Goal: Information Seeking & Learning: Learn about a topic

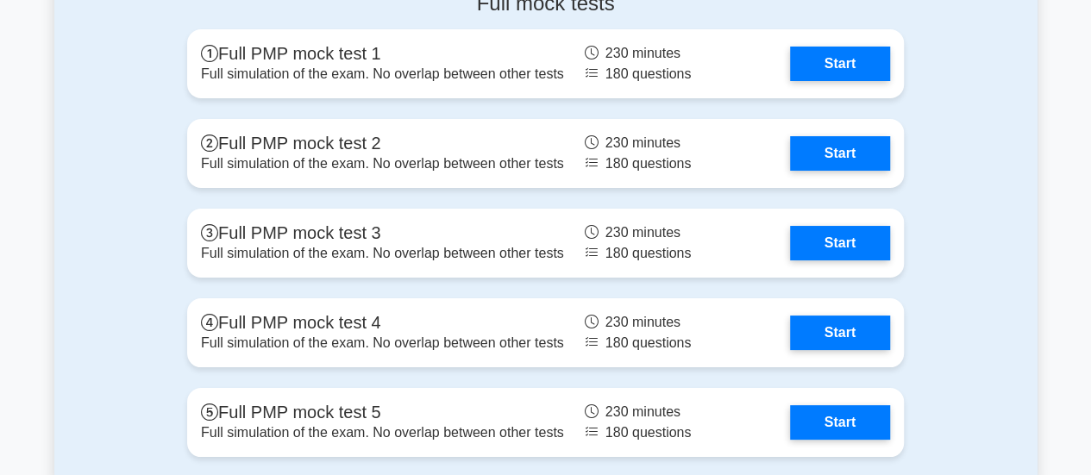
scroll to position [6470, 0]
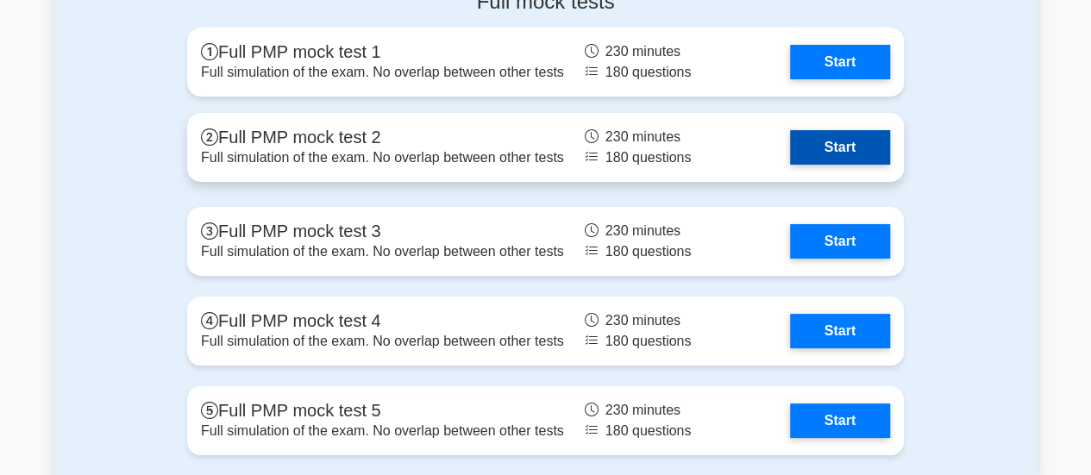
click at [854, 146] on link "Start" at bounding box center [840, 147] width 100 height 35
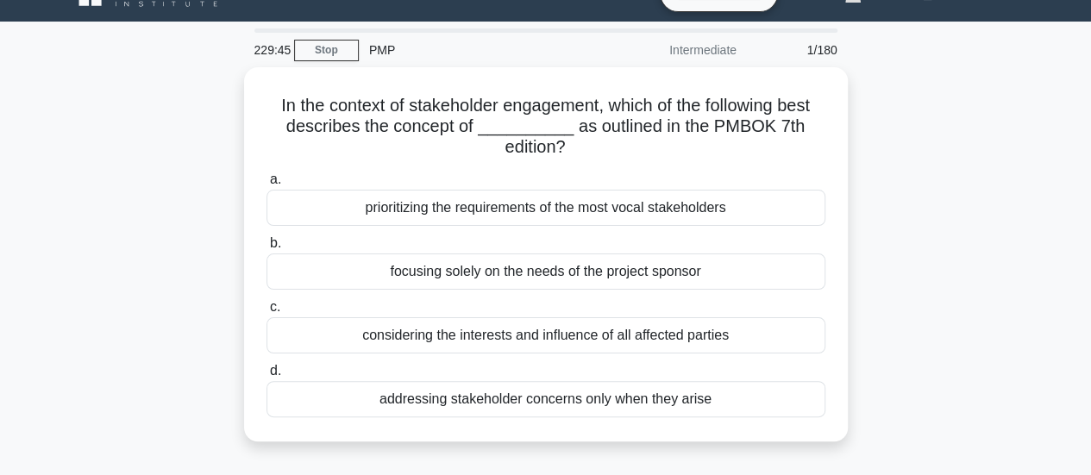
scroll to position [86, 0]
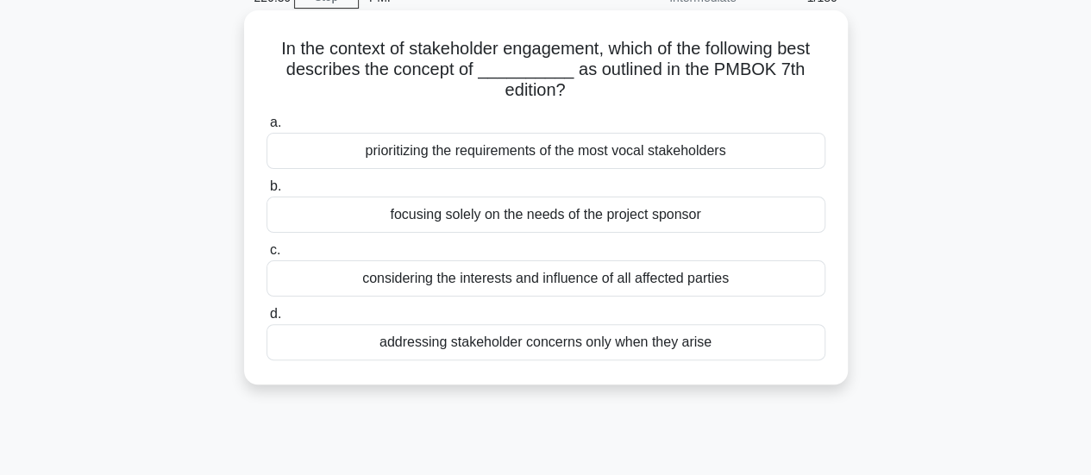
click at [734, 264] on div "considering the interests and influence of all affected parties" at bounding box center [546, 279] width 559 height 36
click at [267, 256] on input "c. considering the interests and influence of all affected parties" at bounding box center [267, 250] width 0 height 11
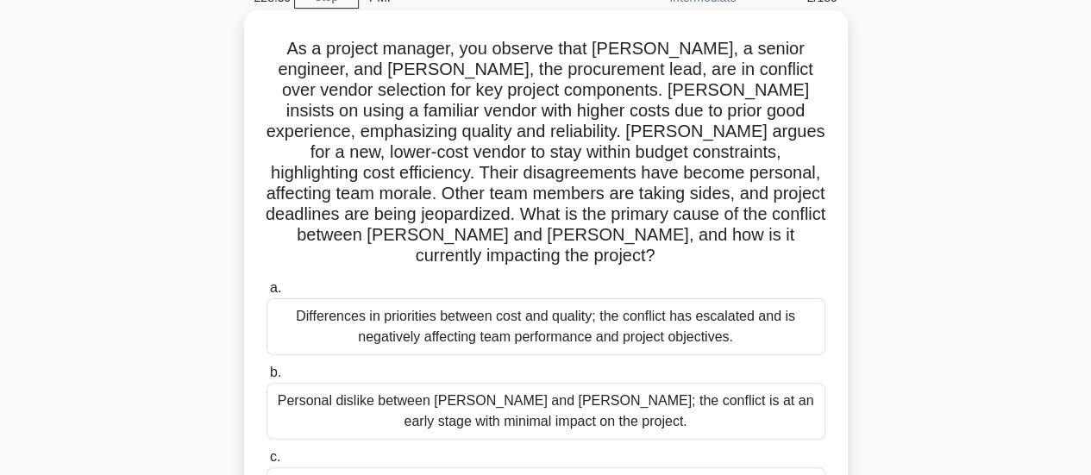
click at [748, 311] on div "Differences in priorities between cost and quality; the conflict has escalated …" at bounding box center [546, 326] width 559 height 57
click at [267, 294] on input "a. Differences in priorities between cost and quality; the conflict has escalat…" at bounding box center [267, 288] width 0 height 11
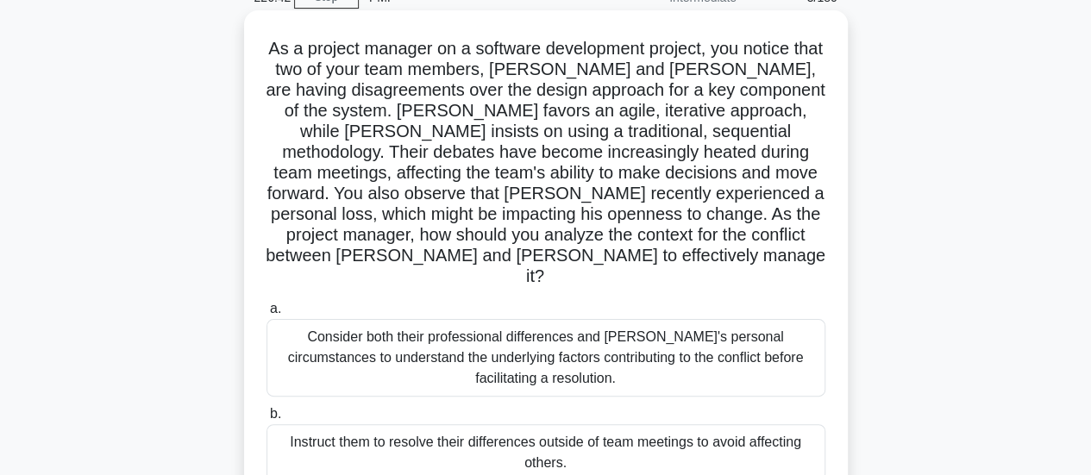
click at [723, 329] on div "Consider both their professional differences and Tom's personal circumstances t…" at bounding box center [546, 358] width 559 height 78
click at [267, 315] on input "a. Consider both their professional differences and Tom's personal circumstance…" at bounding box center [267, 309] width 0 height 11
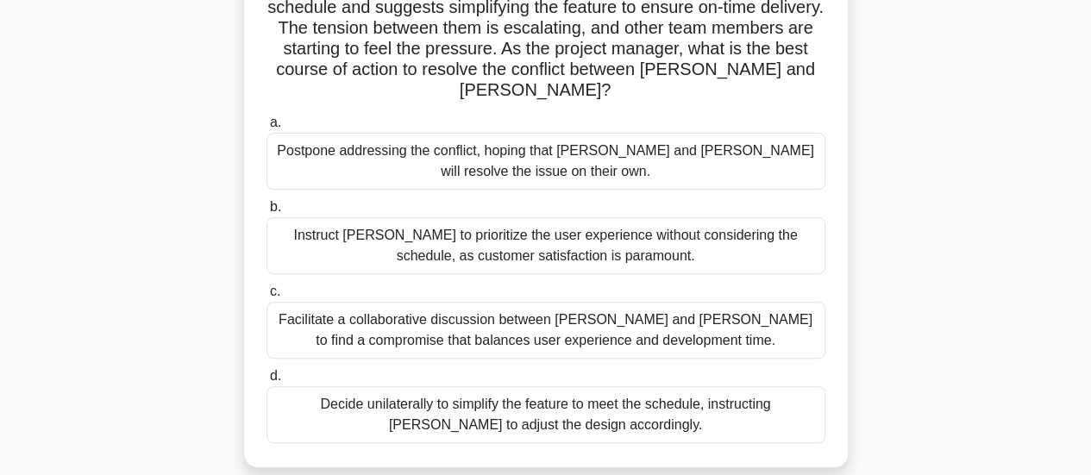
scroll to position [259, 0]
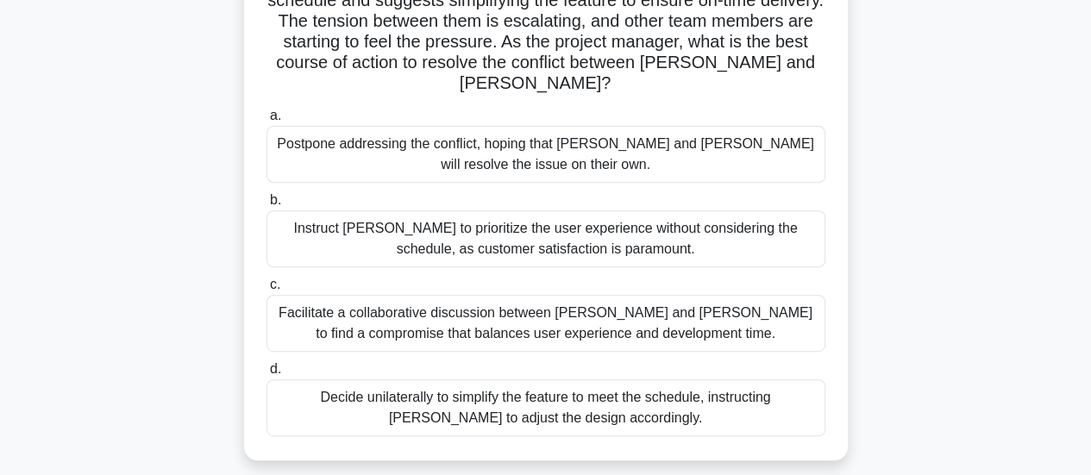
click at [807, 295] on div "Facilitate a collaborative discussion between Alex and Jamie to find a compromi…" at bounding box center [546, 323] width 559 height 57
click at [267, 286] on input "c. Facilitate a collaborative discussion between Alex and Jamie to find a compr…" at bounding box center [267, 285] width 0 height 11
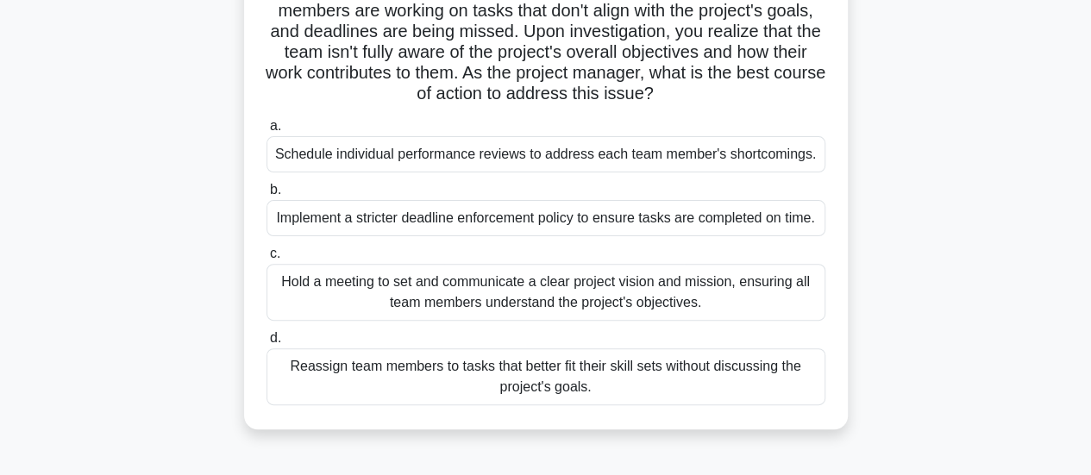
scroll to position [173, 0]
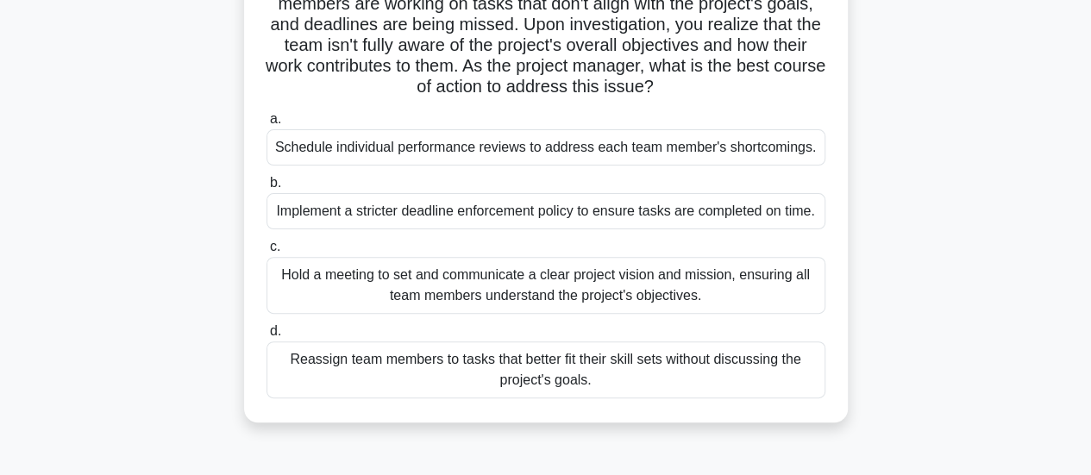
click at [793, 286] on div "Hold a meeting to set and communicate a clear project vision and mission, ensur…" at bounding box center [546, 285] width 559 height 57
click at [267, 253] on input "c. Hold a meeting to set and communicate a clear project vision and mission, en…" at bounding box center [267, 247] width 0 height 11
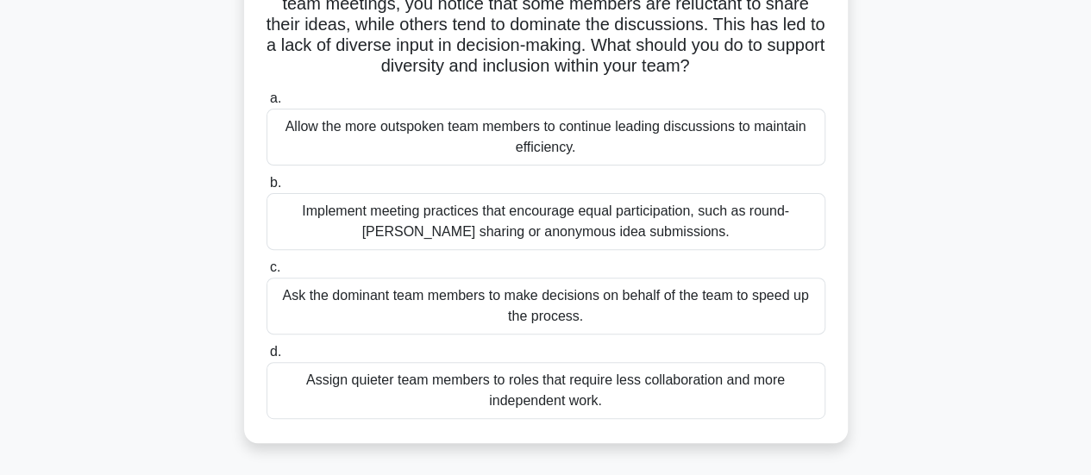
click at [752, 210] on div "Implement meeting practices that encourage equal participation, such as round-r…" at bounding box center [546, 221] width 559 height 57
click at [267, 189] on input "b. Implement meeting practices that encourage equal participation, such as roun…" at bounding box center [267, 183] width 0 height 11
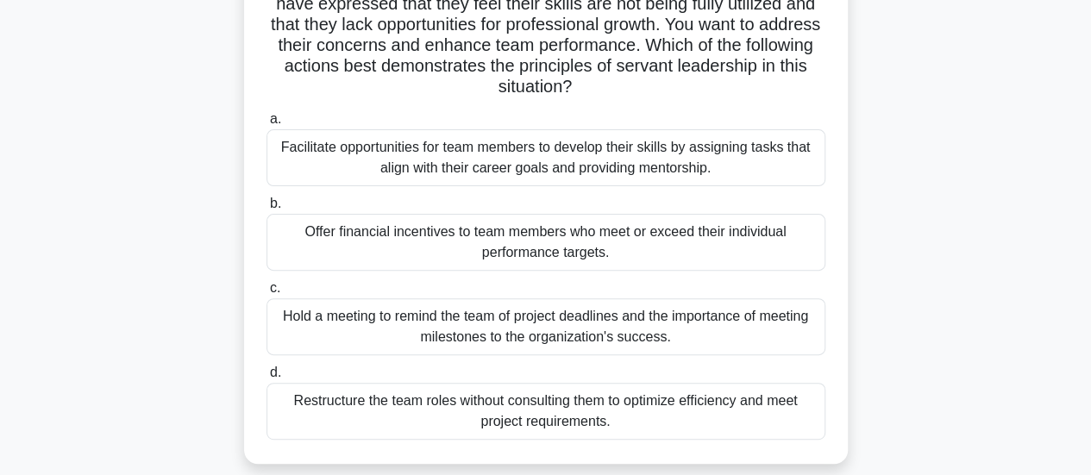
click at [740, 153] on div "Facilitate opportunities for team members to develop their skills by assigning …" at bounding box center [546, 157] width 559 height 57
click at [267, 125] on input "a. Facilitate opportunities for team members to develop their skills by assigni…" at bounding box center [267, 119] width 0 height 11
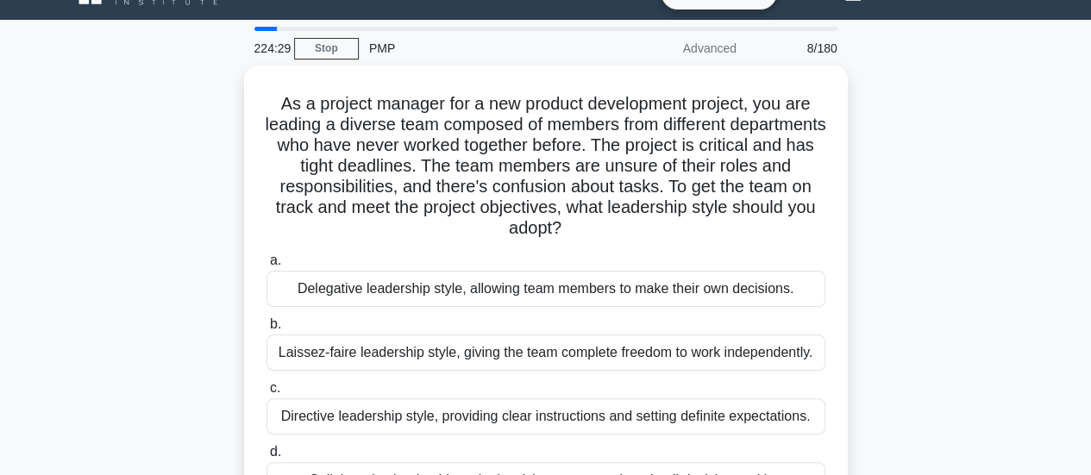
scroll to position [86, 0]
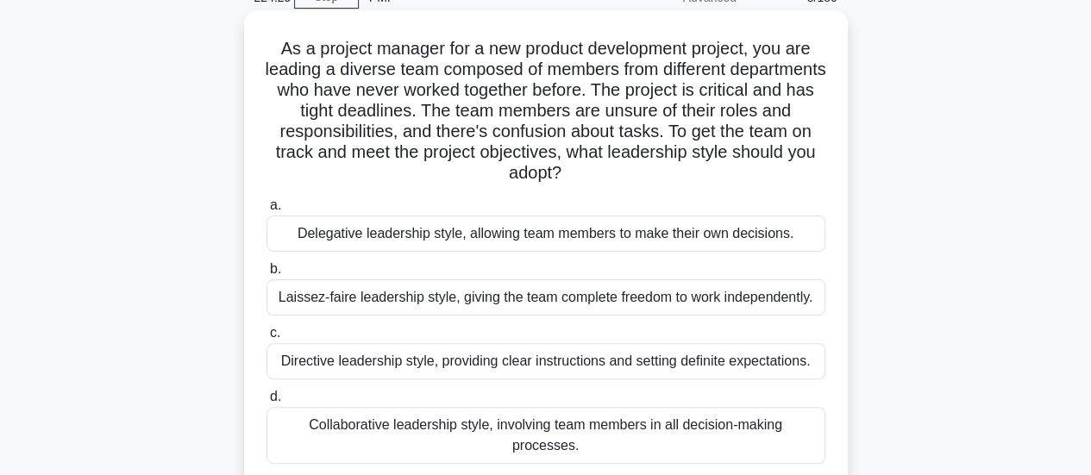
click at [804, 360] on div "Directive leadership style, providing clear instructions and setting definite e…" at bounding box center [546, 361] width 559 height 36
click at [267, 339] on input "c. Directive leadership style, providing clear instructions and setting definit…" at bounding box center [267, 333] width 0 height 11
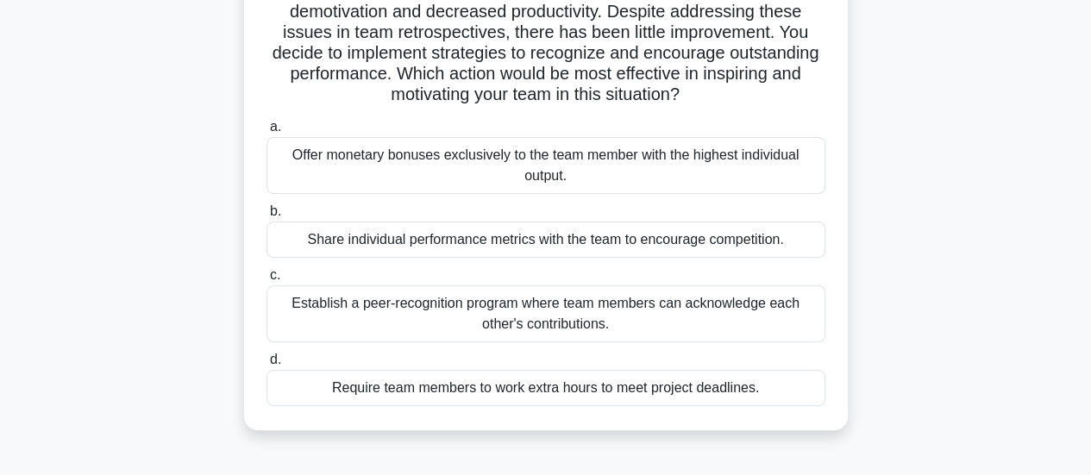
scroll to position [173, 0]
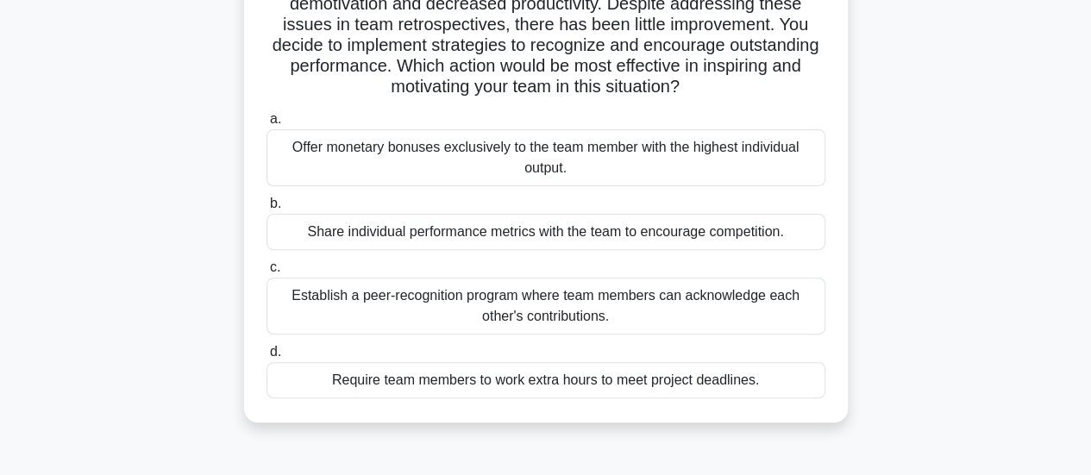
click at [793, 310] on div "Establish a peer-recognition program where team members can acknowledge each ot…" at bounding box center [546, 306] width 559 height 57
click at [267, 273] on input "c. Establish a peer-recognition program where team members can acknowledge each…" at bounding box center [267, 267] width 0 height 11
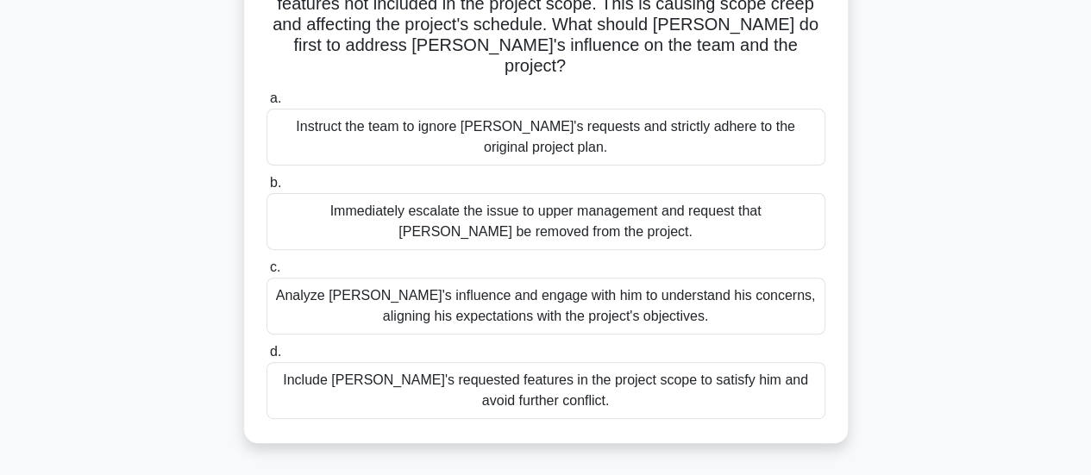
click at [770, 278] on div "Analyze John's influence and engage with him to understand his concerns, aligni…" at bounding box center [546, 306] width 559 height 57
click at [267, 273] on input "c. Analyze John's influence and engage with him to understand his concerns, ali…" at bounding box center [267, 267] width 0 height 11
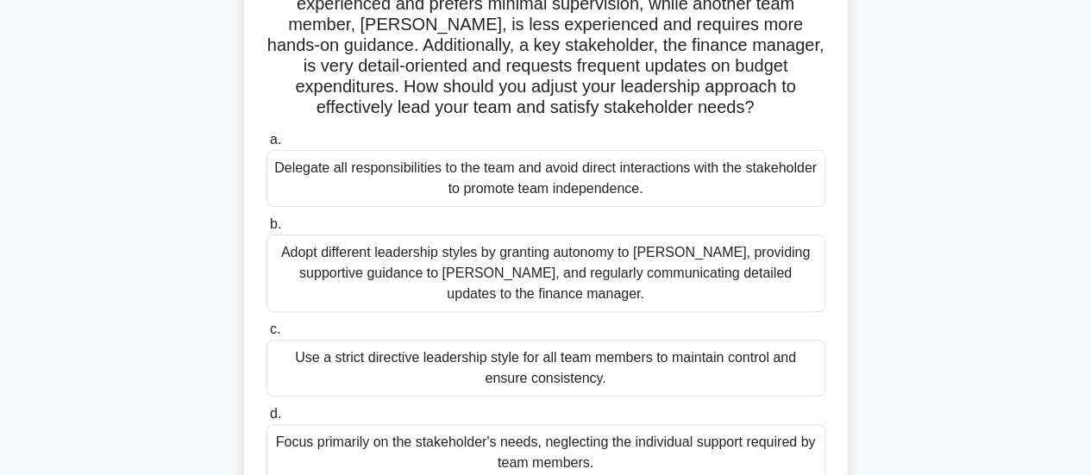
click at [759, 267] on div "Adopt different leadership styles by granting autonomy to Alex, providing suppo…" at bounding box center [546, 274] width 559 height 78
click at [267, 230] on input "b. Adopt different leadership styles by granting autonomy to Alex, providing su…" at bounding box center [267, 224] width 0 height 11
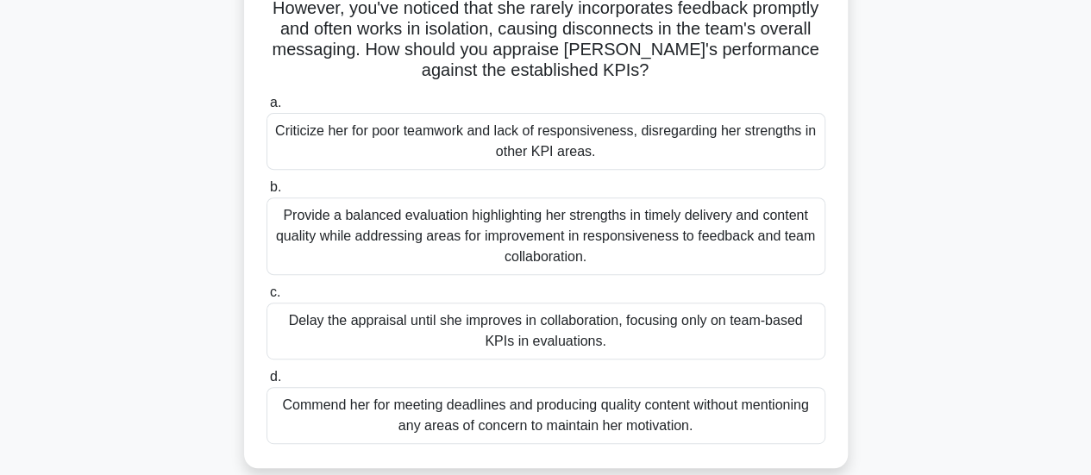
scroll to position [259, 0]
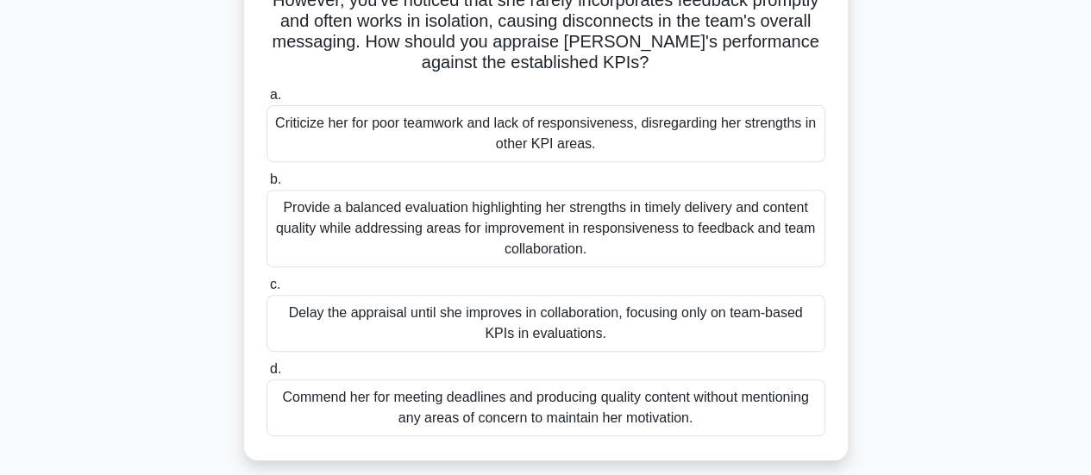
click at [710, 221] on div "Provide a balanced evaluation highlighting her strengths in timely delivery and…" at bounding box center [546, 229] width 559 height 78
click at [267, 185] on input "b. Provide a balanced evaluation highlighting her strengths in timely delivery …" at bounding box center [267, 179] width 0 height 11
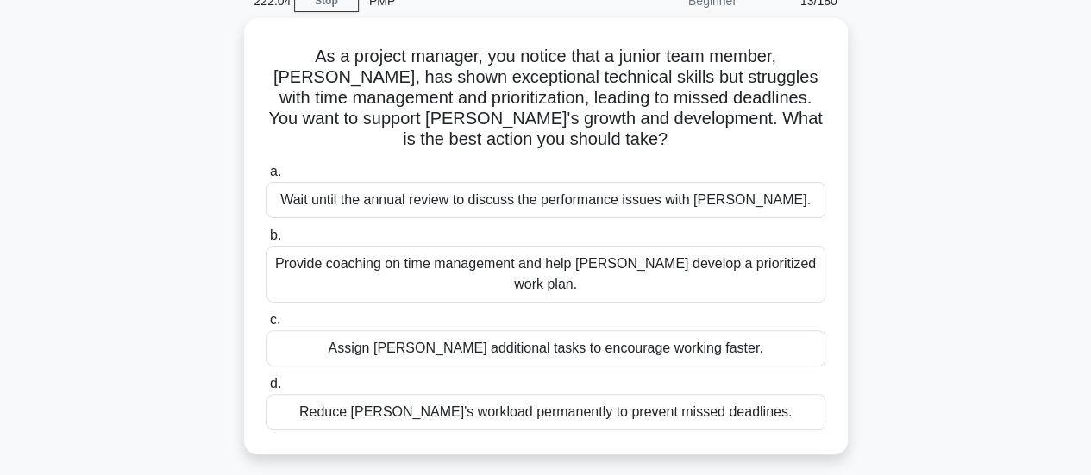
scroll to position [86, 0]
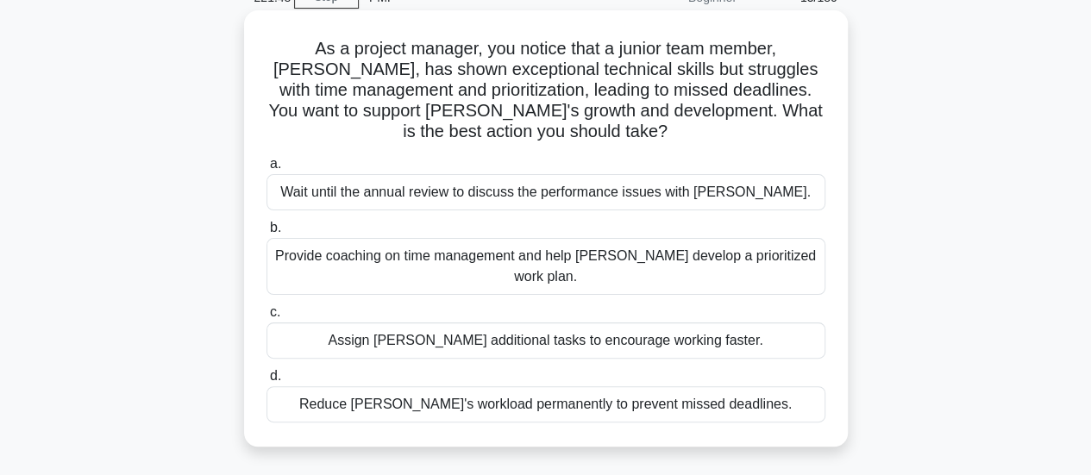
click at [766, 260] on div "Provide coaching on time management and help Alex develop a prioritized work pl…" at bounding box center [546, 266] width 559 height 57
click at [267, 234] on input "b. Provide coaching on time management and help Alex develop a prioritized work…" at bounding box center [267, 228] width 0 height 11
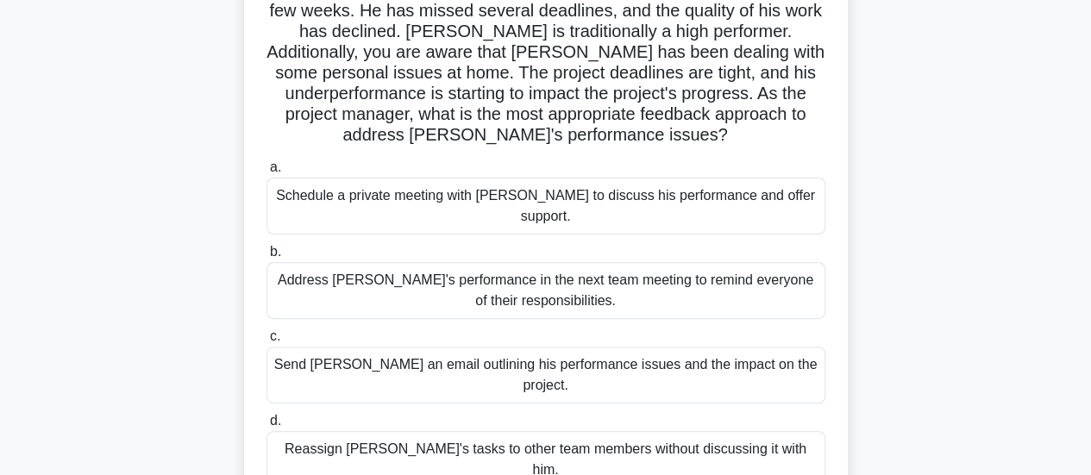
scroll to position [173, 0]
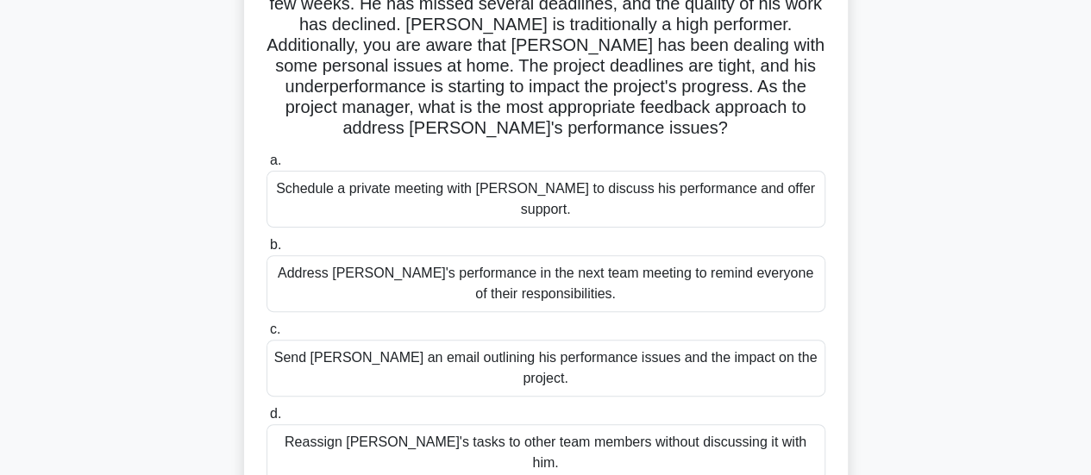
click at [767, 186] on div "Schedule a private meeting with Carlos to discuss his performance and offer sup…" at bounding box center [546, 199] width 559 height 57
click at [267, 167] on input "a. Schedule a private meeting with Carlos to discuss his performance and offer …" at bounding box center [267, 160] width 0 height 11
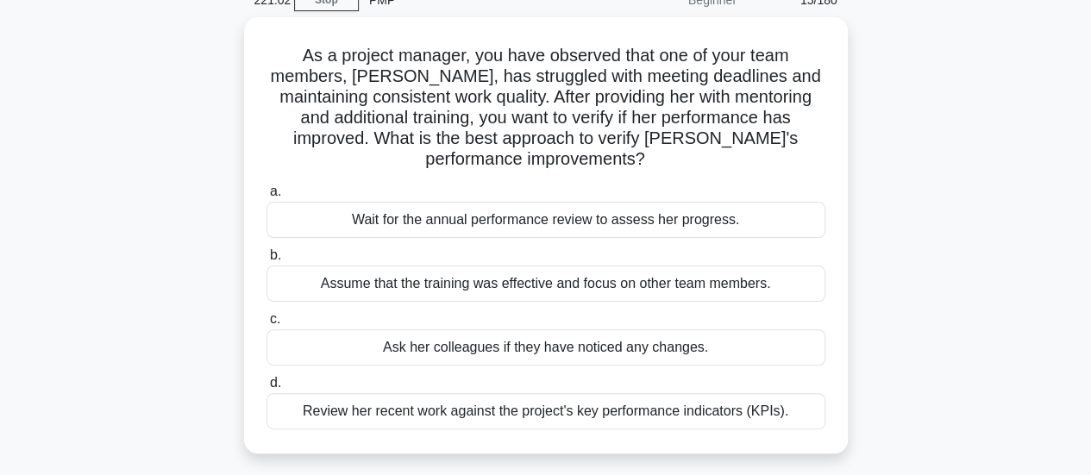
scroll to position [86, 0]
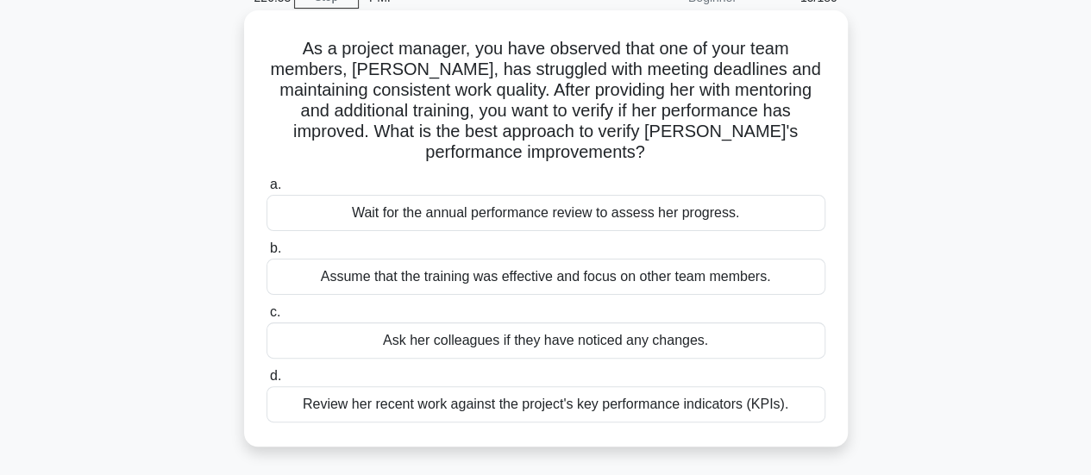
click at [775, 402] on div "Review her recent work against the project's key performance indicators (KPIs)." at bounding box center [546, 404] width 559 height 36
click at [267, 382] on input "d. Review her recent work against the project's key performance indicators (KPI…" at bounding box center [267, 376] width 0 height 11
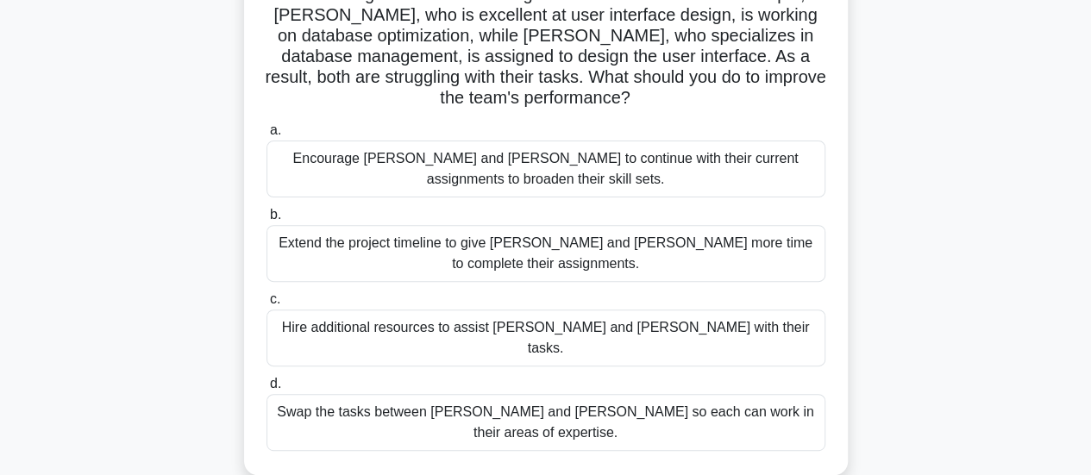
scroll to position [259, 0]
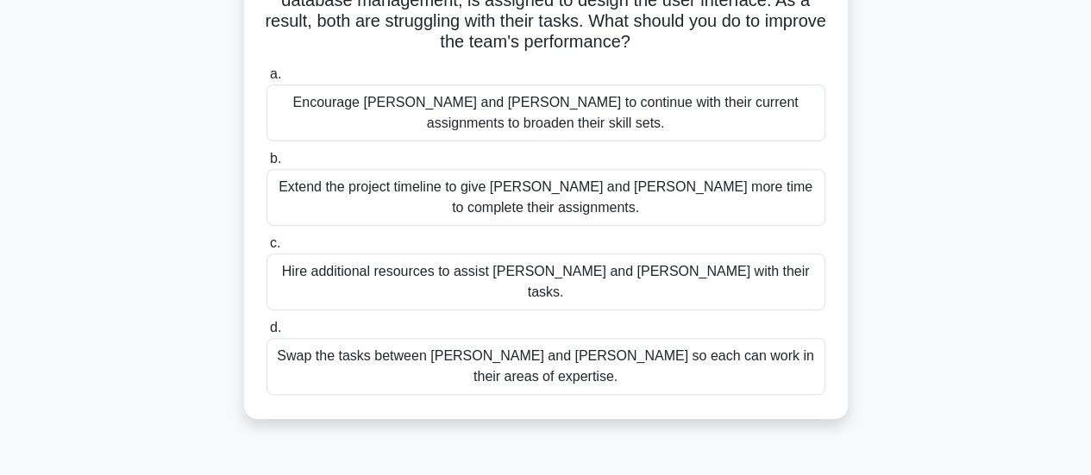
click at [784, 338] on div "Swap the tasks between Alex and Sam so each can work in their areas of expertis…" at bounding box center [546, 366] width 559 height 57
click at [267, 334] on input "d. Swap the tasks between Alex and Sam so each can work in their areas of exper…" at bounding box center [267, 328] width 0 height 11
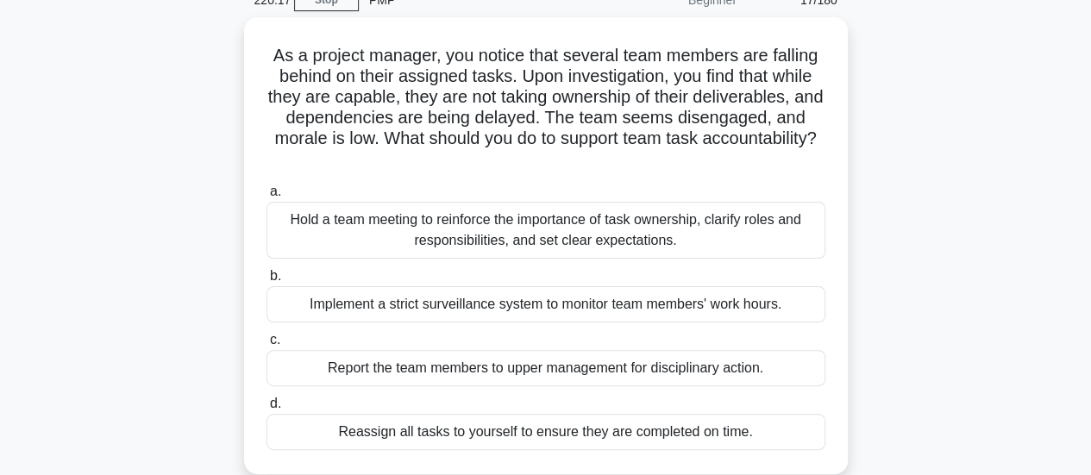
scroll to position [86, 0]
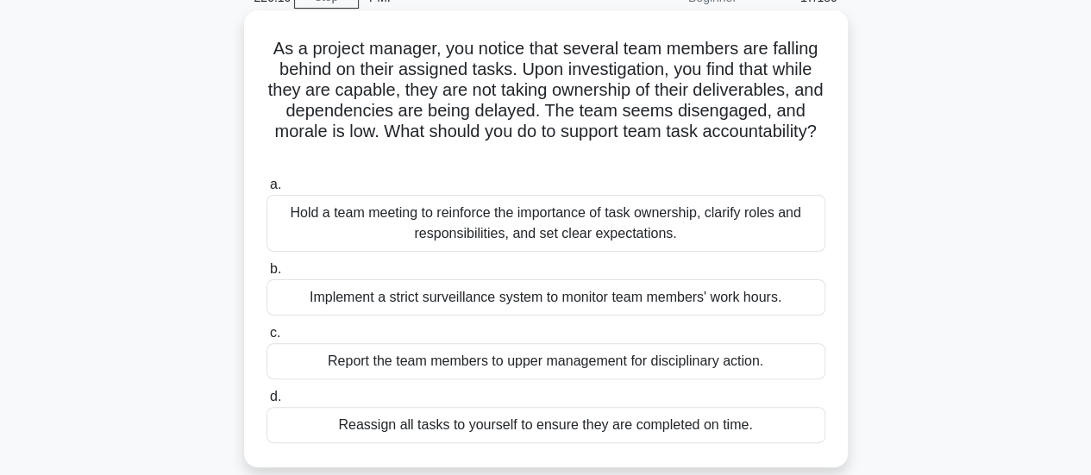
click at [763, 217] on div "Hold a team meeting to reinforce the importance of task ownership, clarify role…" at bounding box center [546, 223] width 559 height 57
click at [267, 191] on input "a. Hold a team meeting to reinforce the importance of task ownership, clarify r…" at bounding box center [267, 184] width 0 height 11
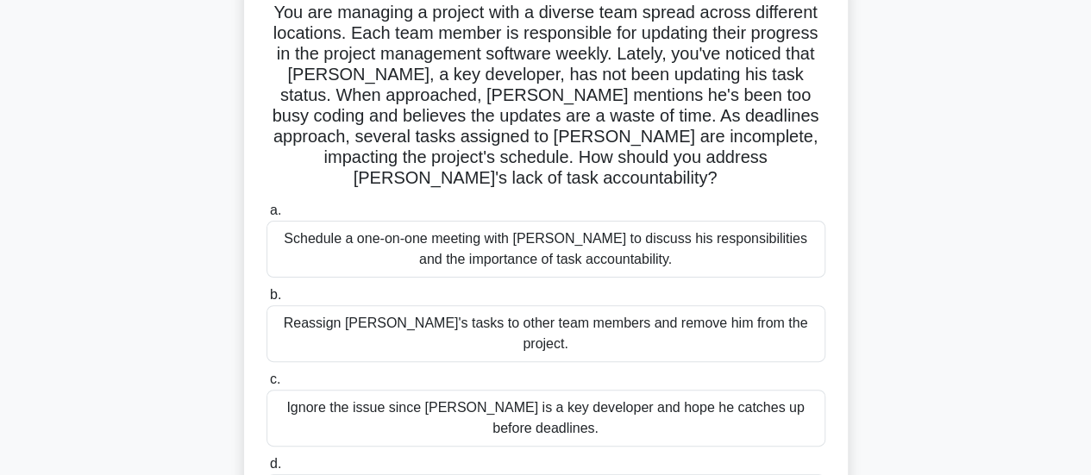
scroll to position [173, 0]
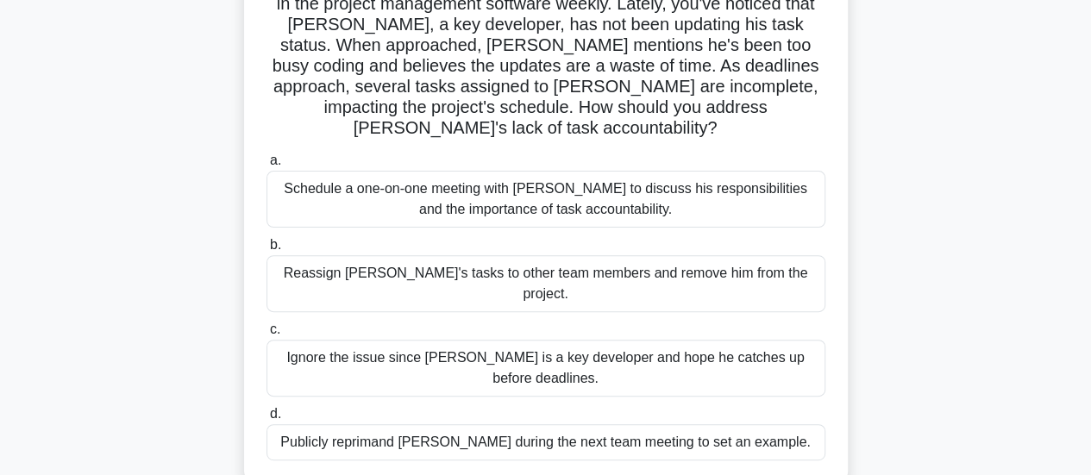
click at [770, 171] on div "Schedule a one-on-one meeting with Alex to discuss his responsibilities and the…" at bounding box center [546, 199] width 559 height 57
click at [267, 166] on input "a. Schedule a one-on-one meeting with Alex to discuss his responsibilities and …" at bounding box center [267, 160] width 0 height 11
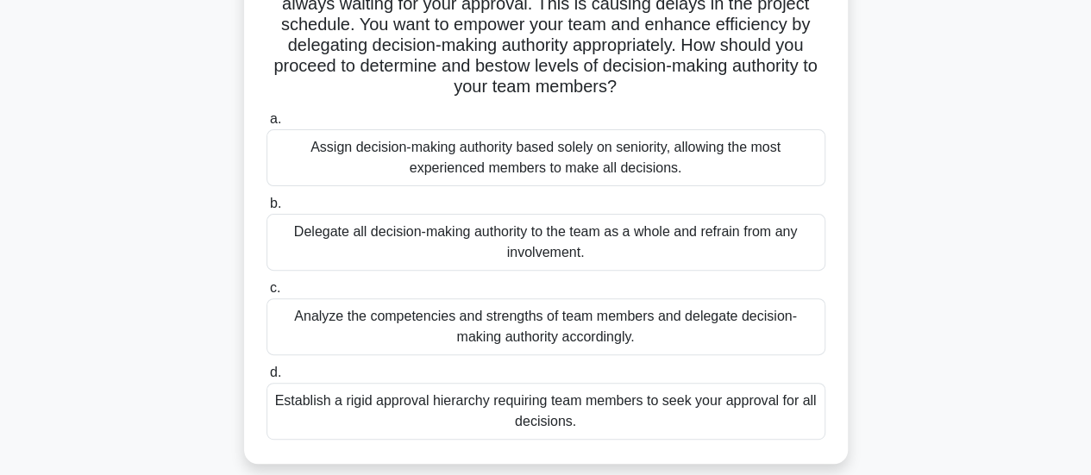
click at [759, 317] on div "Analyze the competencies and strengths of team members and delegate decision-ma…" at bounding box center [546, 326] width 559 height 57
click at [267, 294] on input "c. Analyze the competencies and strengths of team members and delegate decision…" at bounding box center [267, 288] width 0 height 11
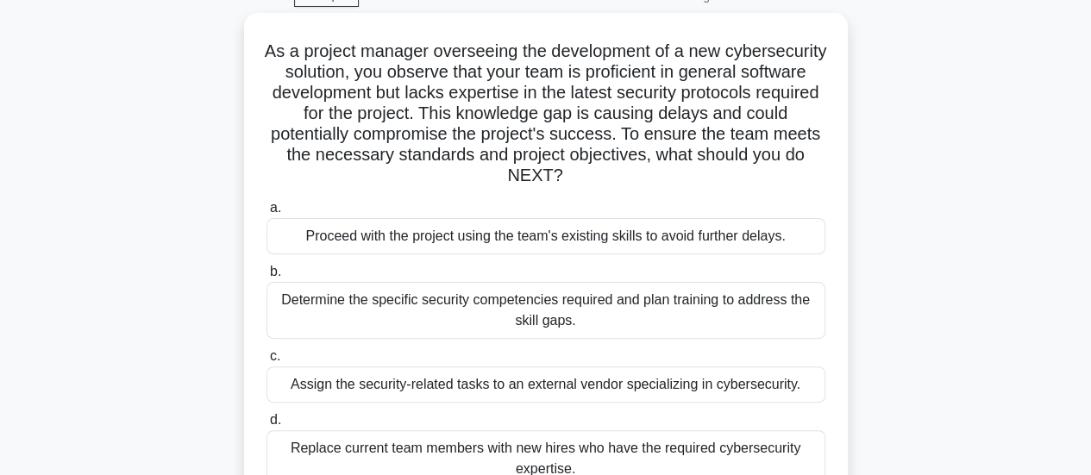
scroll to position [86, 0]
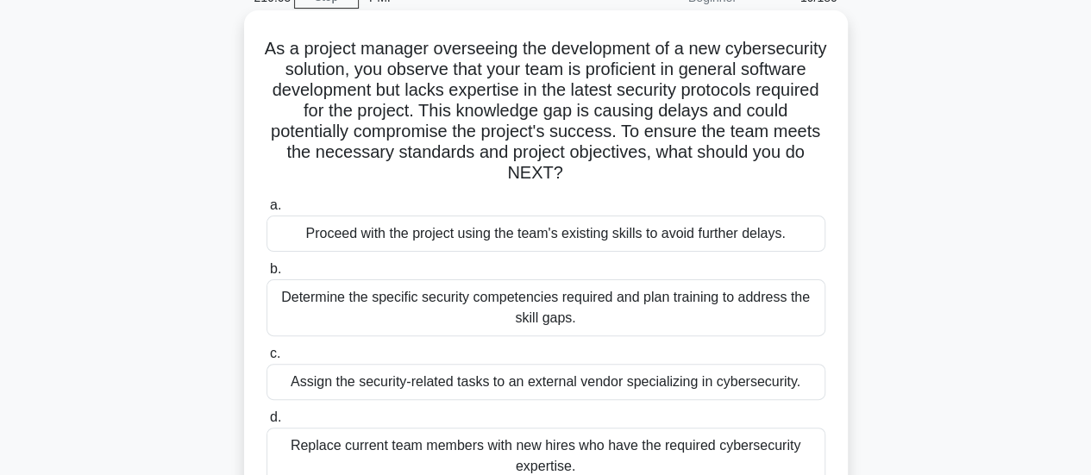
click at [795, 310] on div "Determine the specific security competencies required and plan training to addr…" at bounding box center [546, 308] width 559 height 57
click at [267, 275] on input "b. Determine the specific security competencies required and plan training to a…" at bounding box center [267, 269] width 0 height 11
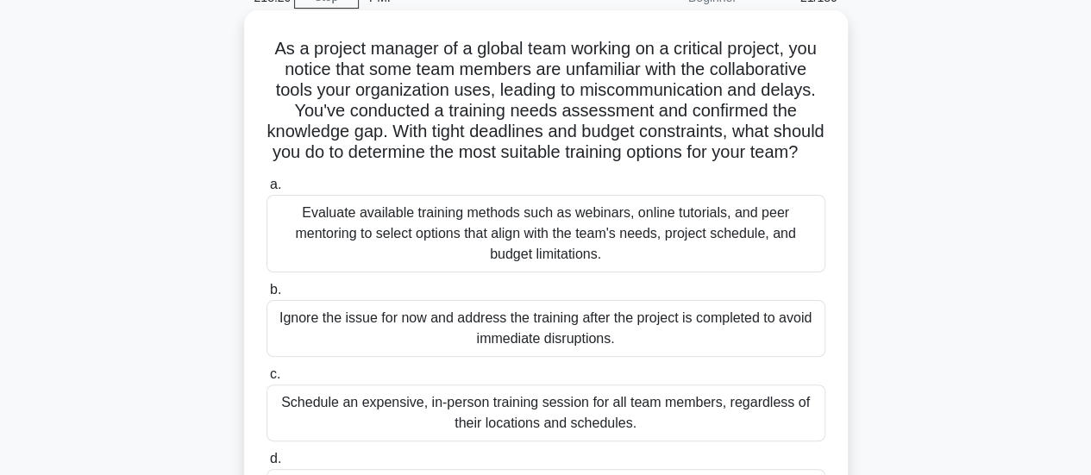
click at [797, 266] on div "Evaluate available training methods such as webinars, online tutorials, and pee…" at bounding box center [546, 234] width 559 height 78
click at [267, 191] on input "a. Evaluate available training methods such as webinars, online tutorials, and …" at bounding box center [267, 184] width 0 height 11
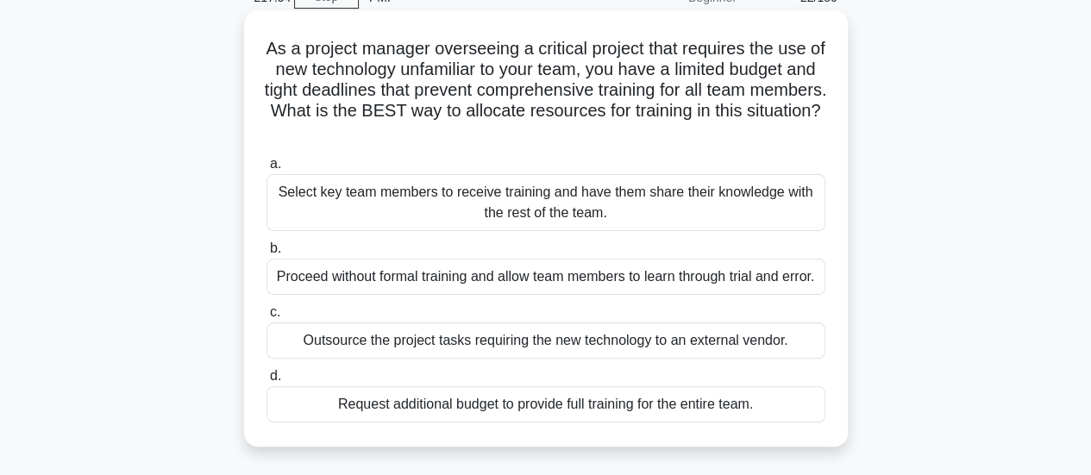
click at [797, 204] on div "Select key team members to receive training and have them share their knowledge…" at bounding box center [546, 202] width 559 height 57
click at [267, 170] on input "a. Select key team members to receive training and have them share their knowle…" at bounding box center [267, 164] width 0 height 11
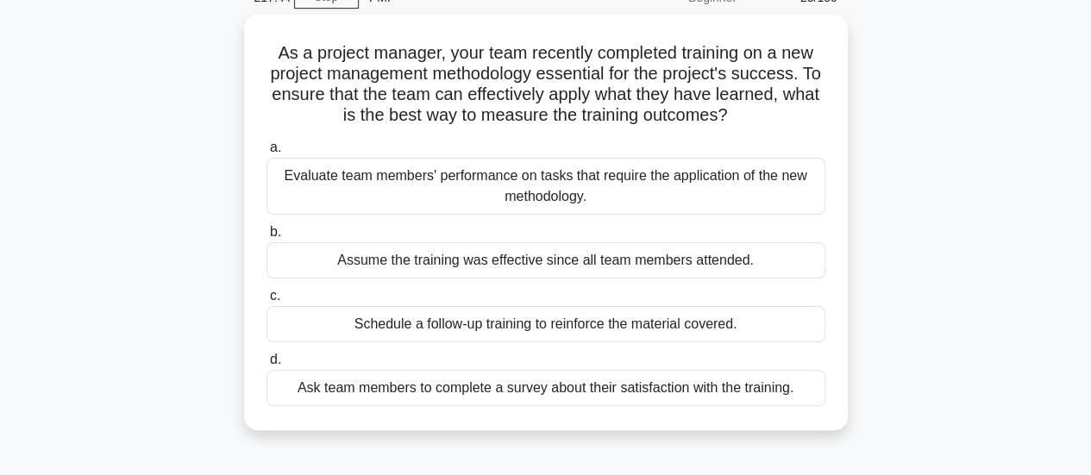
drag, startPoint x: 917, startPoint y: 170, endPoint x: 1004, endPoint y: 161, distance: 87.6
click at [1004, 161] on div "As a project manager, your team recently completed training on a new project ma…" at bounding box center [545, 233] width 983 height 437
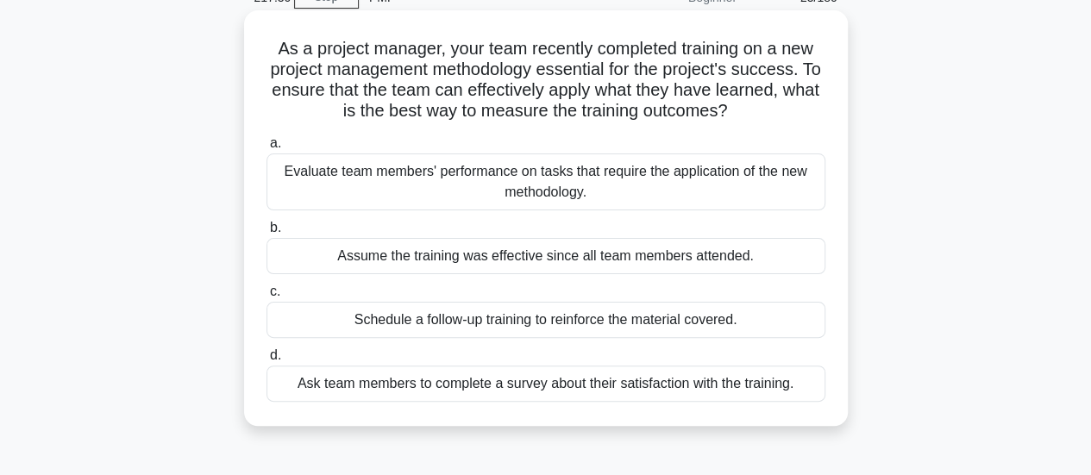
click at [784, 194] on div "Evaluate team members' performance on tasks that require the application of the…" at bounding box center [546, 182] width 559 height 57
click at [267, 149] on input "a. Evaluate team members' performance on tasks that require the application of …" at bounding box center [267, 143] width 0 height 11
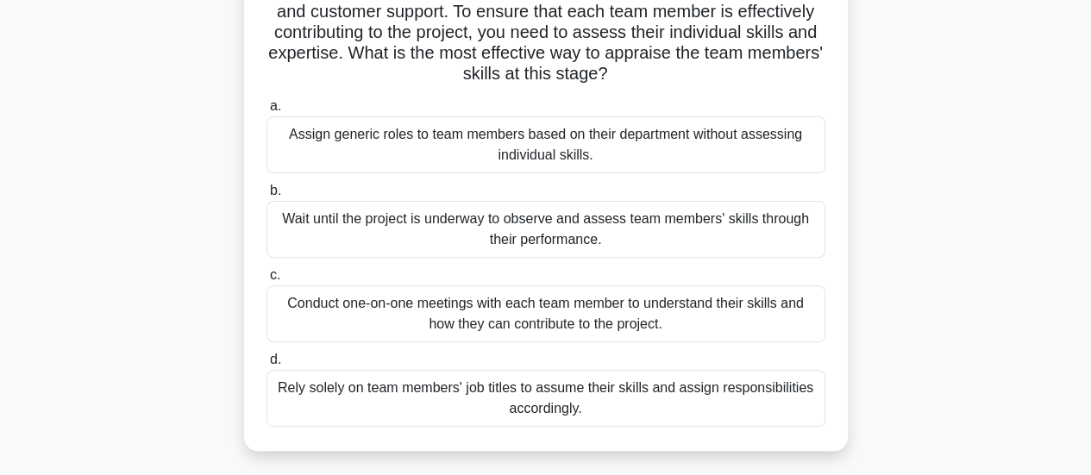
scroll to position [173, 0]
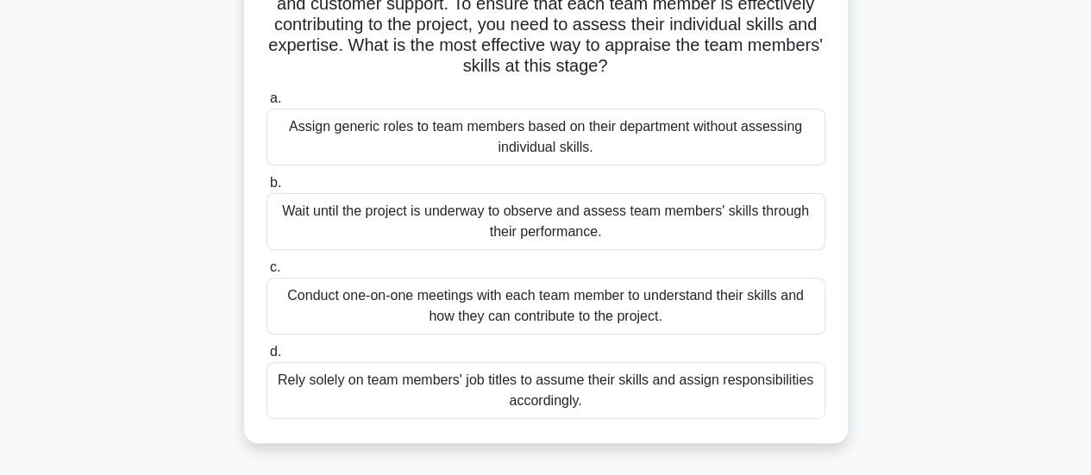
click at [792, 311] on div "Conduct one-on-one meetings with each team member to understand their skills an…" at bounding box center [546, 306] width 559 height 57
click at [267, 273] on input "c. Conduct one-on-one meetings with each team member to understand their skills…" at bounding box center [267, 267] width 0 height 11
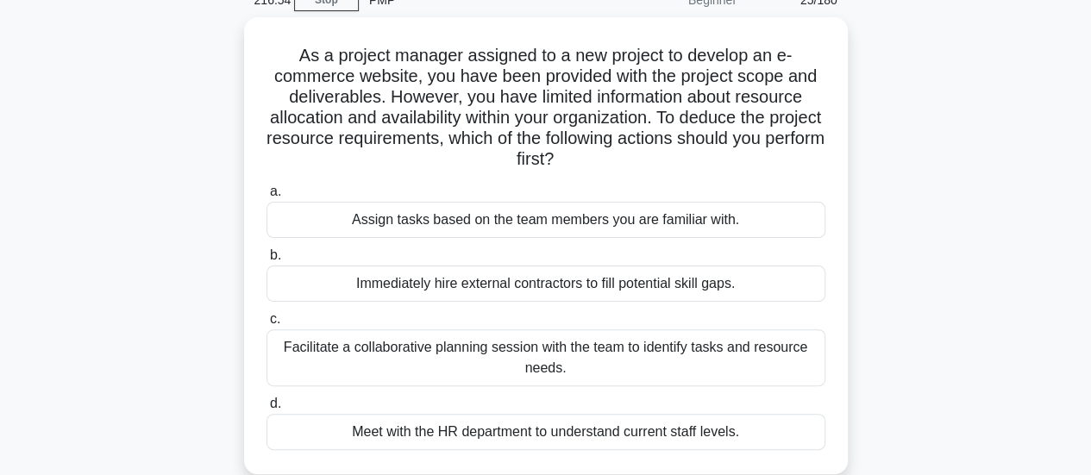
scroll to position [86, 0]
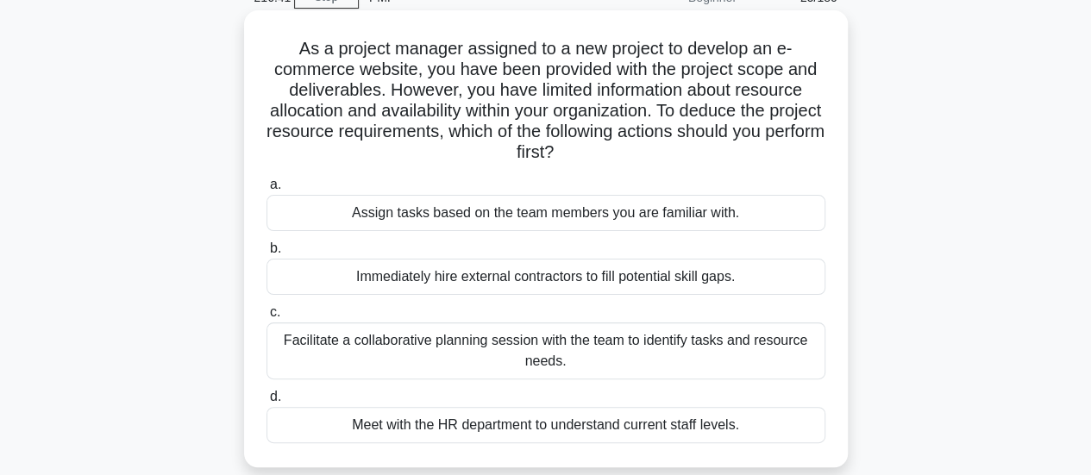
click at [791, 344] on div "Facilitate a collaborative planning session with the team to identify tasks and…" at bounding box center [546, 351] width 559 height 57
click at [267, 318] on input "c. Facilitate a collaborative planning session with the team to identify tasks …" at bounding box center [267, 312] width 0 height 11
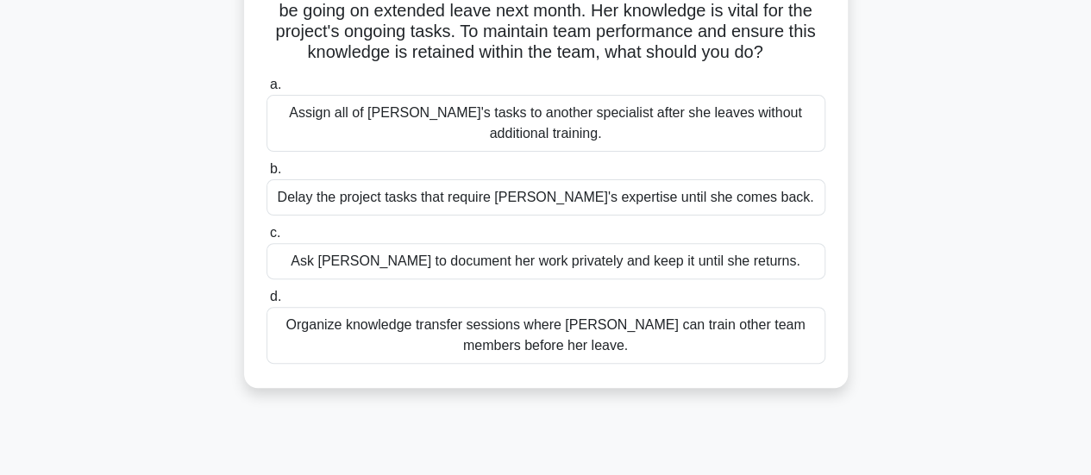
scroll to position [173, 0]
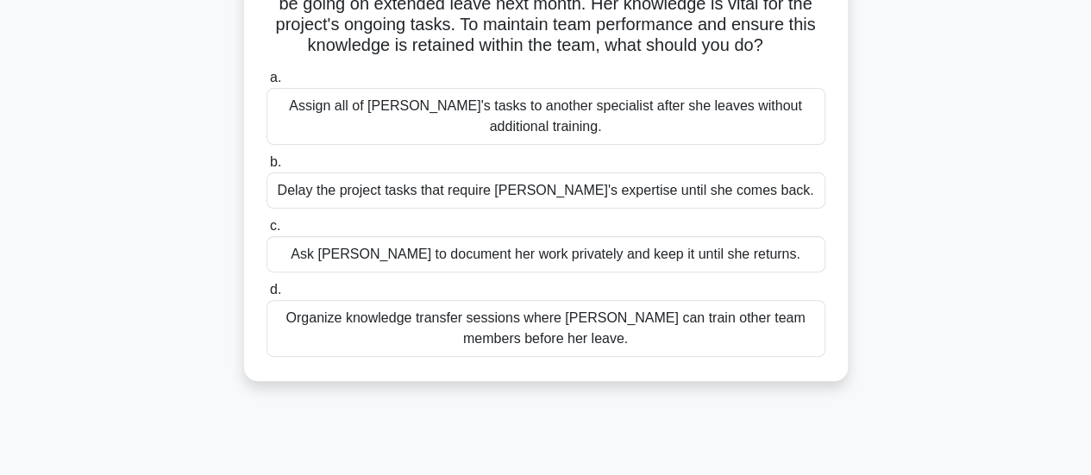
click at [789, 334] on div "Organize knowledge transfer sessions where Emma can train other team members be…" at bounding box center [546, 328] width 559 height 57
click at [267, 296] on input "d. Organize knowledge transfer sessions where Emma can train other team members…" at bounding box center [267, 290] width 0 height 11
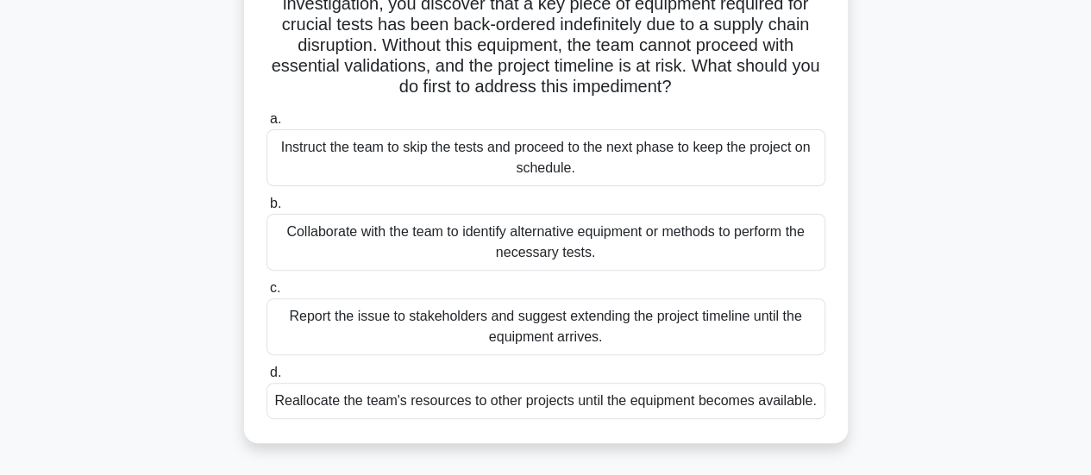
click at [795, 246] on div "Collaborate with the team to identify alternative equipment or methods to perfo…" at bounding box center [546, 242] width 559 height 57
click at [267, 210] on input "b. Collaborate with the team to identify alternative equipment or methods to pe…" at bounding box center [267, 203] width 0 height 11
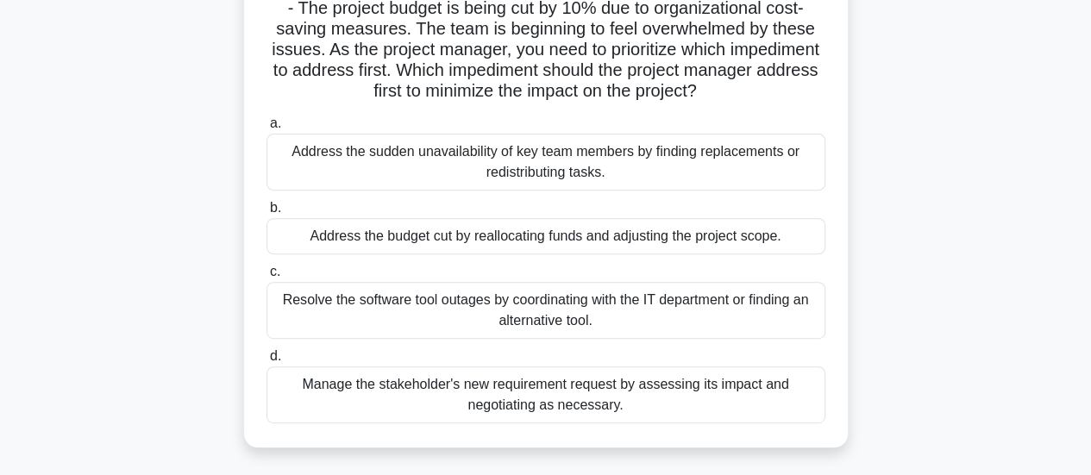
scroll to position [259, 0]
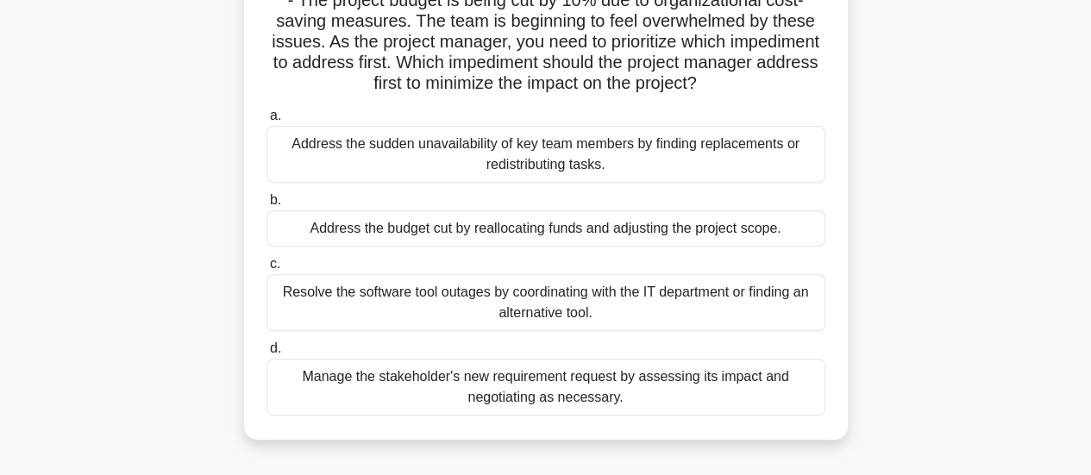
click at [787, 407] on div "Manage the stakeholder's new requirement request by assessing its impact and ne…" at bounding box center [546, 387] width 559 height 57
click at [267, 355] on input "d. Manage the stakeholder's new requirement request by assessing its impact and…" at bounding box center [267, 348] width 0 height 11
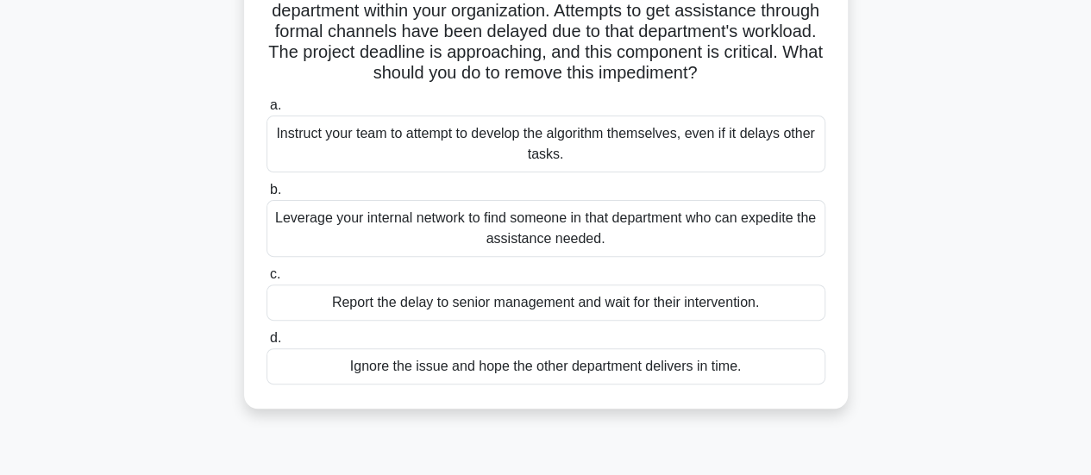
scroll to position [173, 0]
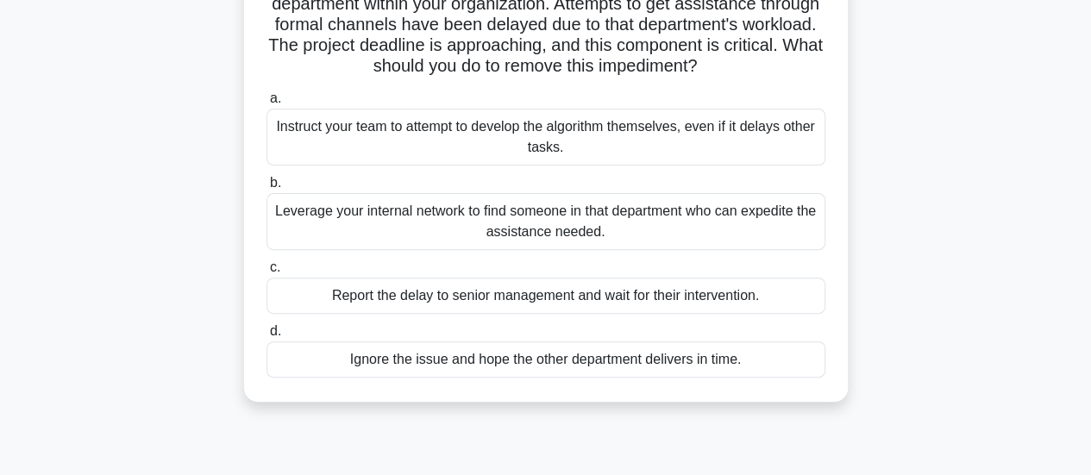
click at [785, 250] on div "Leverage your internal network to find someone in that department who can exped…" at bounding box center [546, 221] width 559 height 57
click at [267, 189] on input "b. Leverage your internal network to find someone in that department who can ex…" at bounding box center [267, 183] width 0 height 11
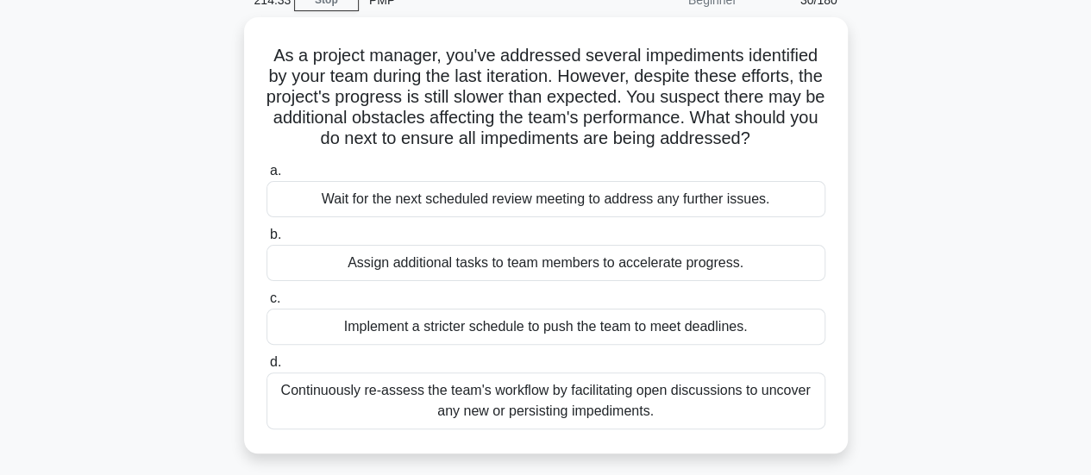
scroll to position [86, 0]
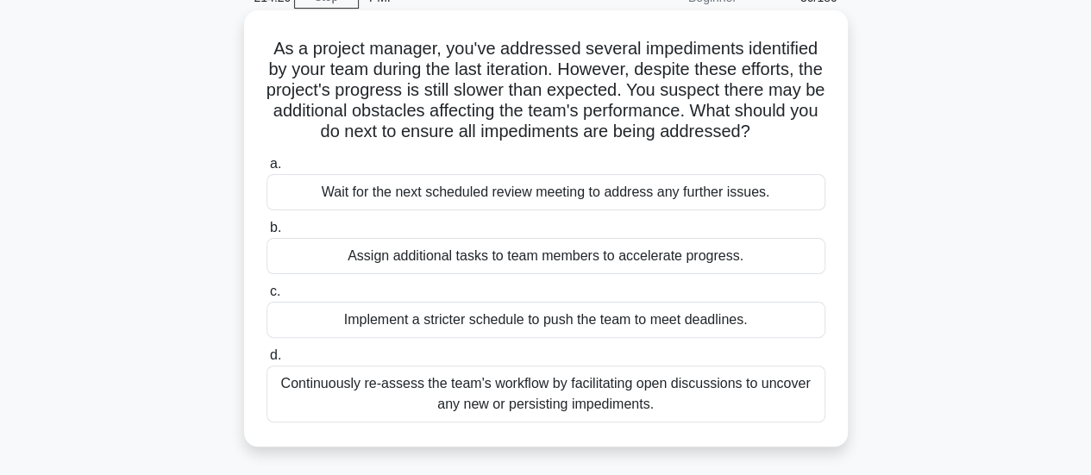
click at [782, 389] on div "Continuously re-assess the team's workflow by facilitating open discussions to …" at bounding box center [546, 394] width 559 height 57
click at [267, 361] on input "d. Continuously re-assess the team's workflow by facilitating open discussions …" at bounding box center [267, 355] width 0 height 11
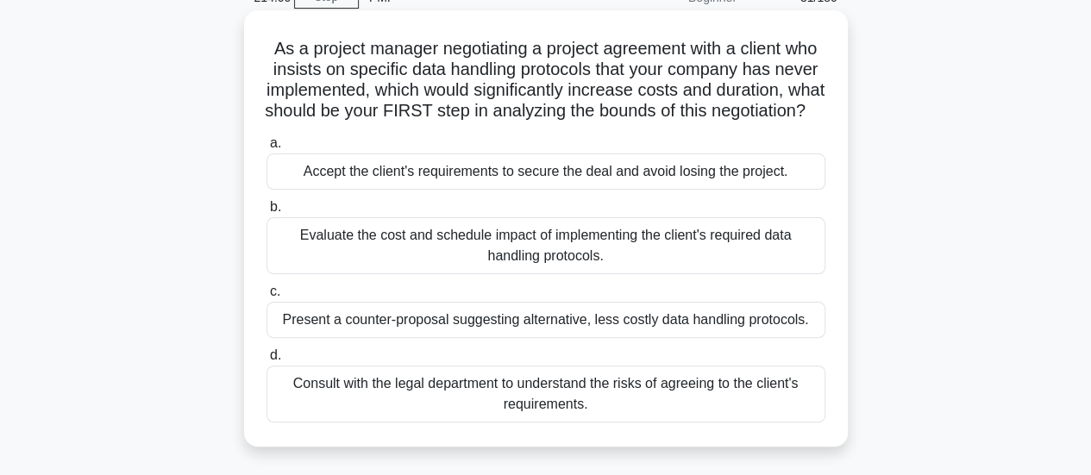
click at [712, 265] on div "Evaluate the cost and schedule impact of implementing the client's required dat…" at bounding box center [546, 245] width 559 height 57
click at [267, 213] on input "b. Evaluate the cost and schedule impact of implementing the client's required …" at bounding box center [267, 207] width 0 height 11
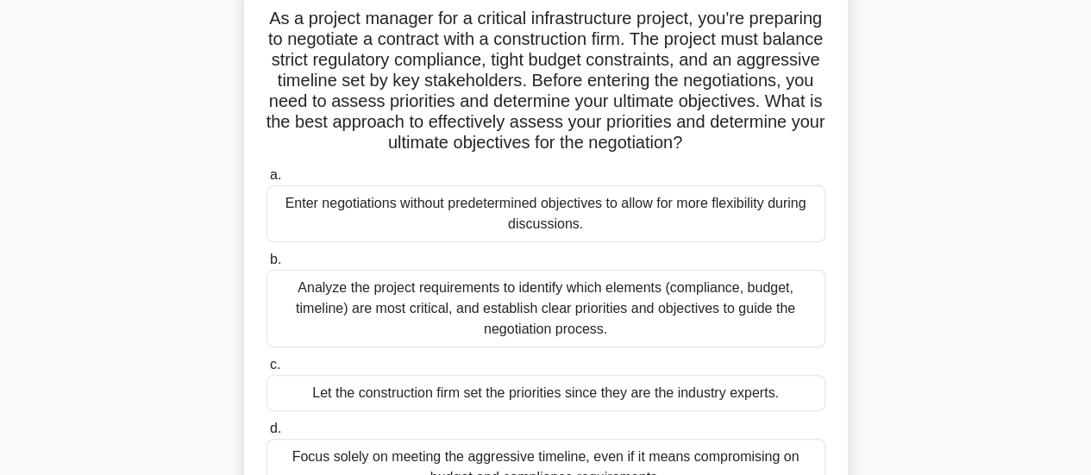
scroll to position [173, 0]
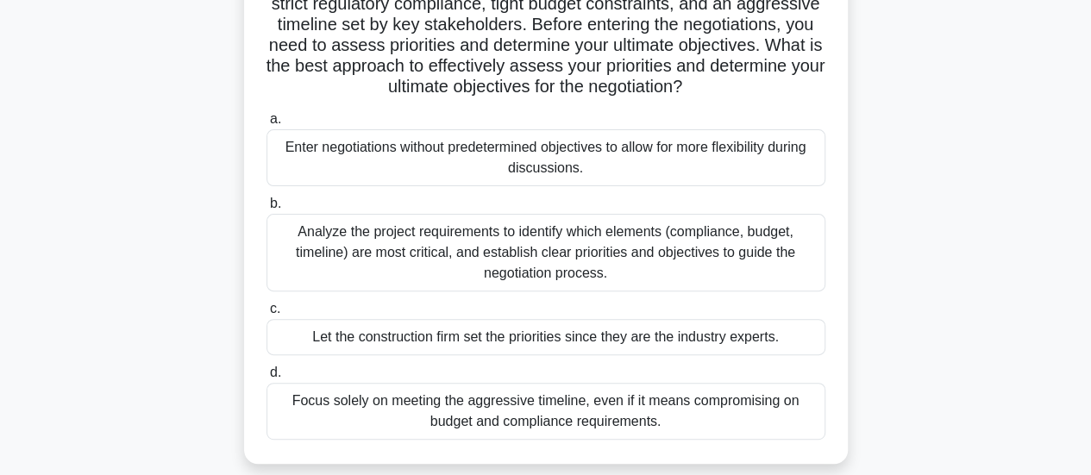
click at [619, 269] on div "Analyze the project requirements to identify which elements (compliance, budget…" at bounding box center [546, 253] width 559 height 78
click at [267, 210] on input "b. Analyze the project requirements to identify which elements (compliance, bud…" at bounding box center [267, 203] width 0 height 11
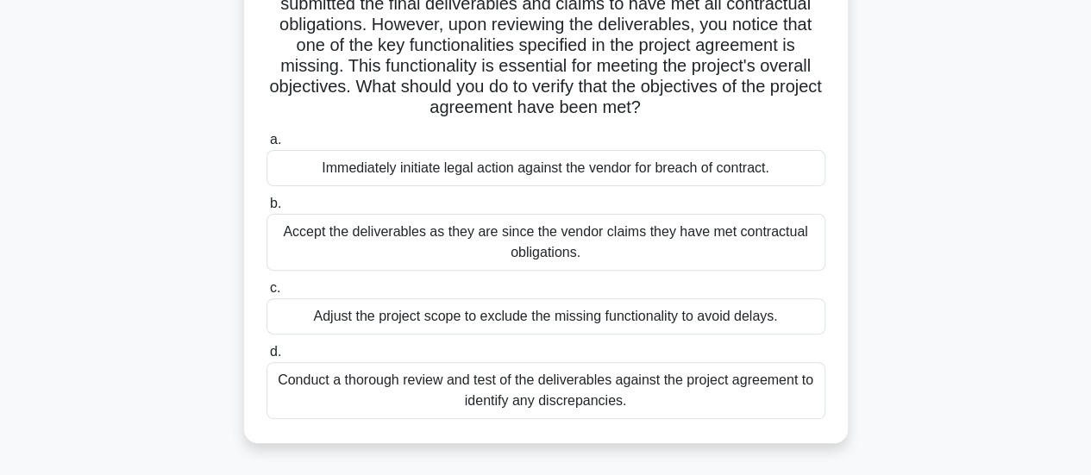
click at [718, 393] on div "Conduct a thorough review and test of the deliverables against the project agre…" at bounding box center [546, 390] width 559 height 57
click at [267, 358] on input "d. Conduct a thorough review and test of the deliverables against the project a…" at bounding box center [267, 352] width 0 height 11
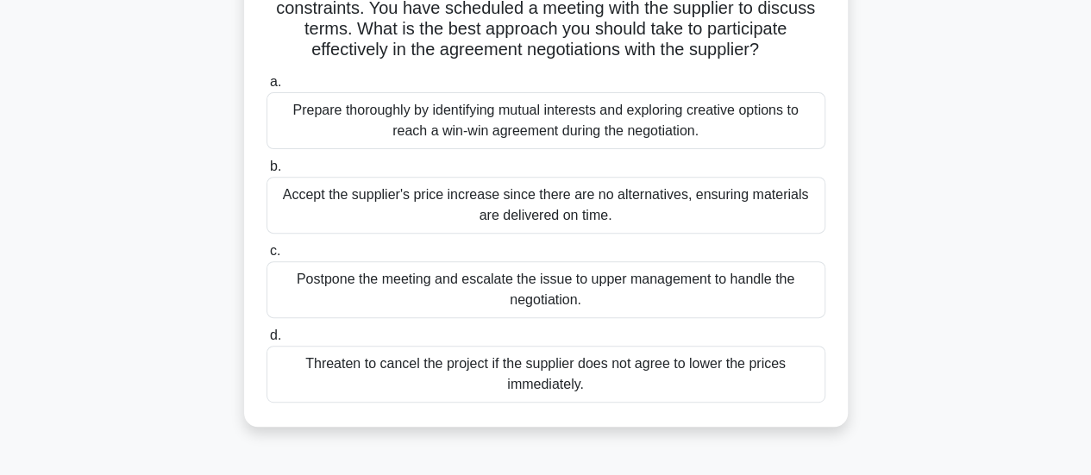
scroll to position [259, 0]
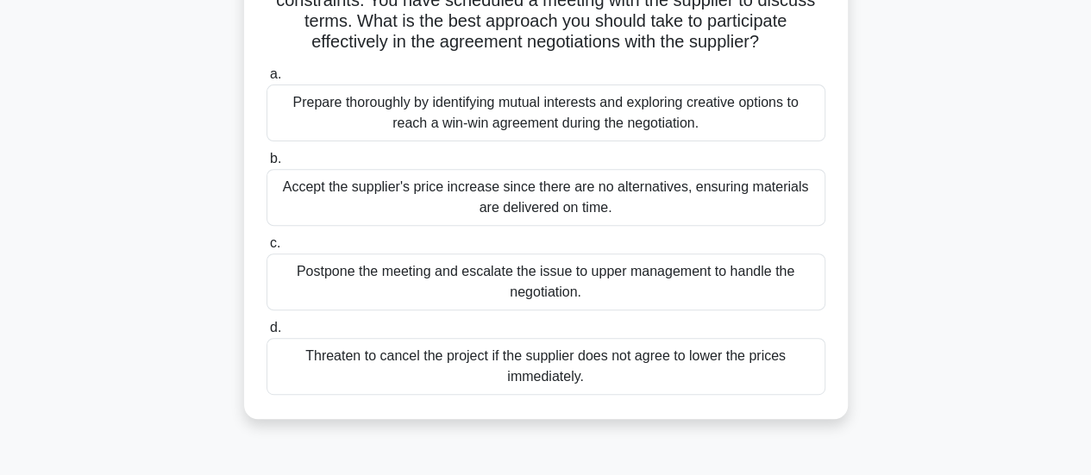
click at [805, 123] on div "Prepare thoroughly by identifying mutual interests and exploring creative optio…" at bounding box center [546, 113] width 559 height 57
click at [267, 80] on input "a. Prepare thoroughly by identifying mutual interests and exploring creative op…" at bounding box center [267, 74] width 0 height 11
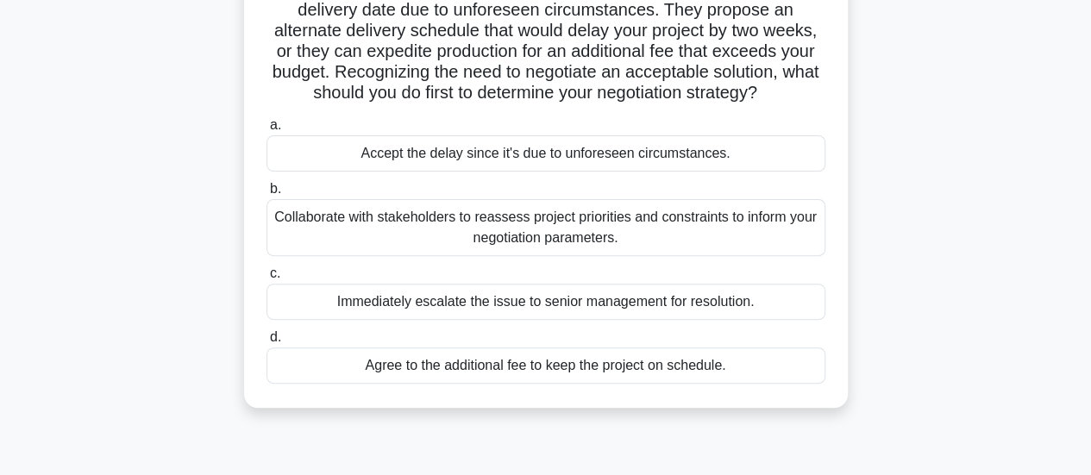
scroll to position [173, 0]
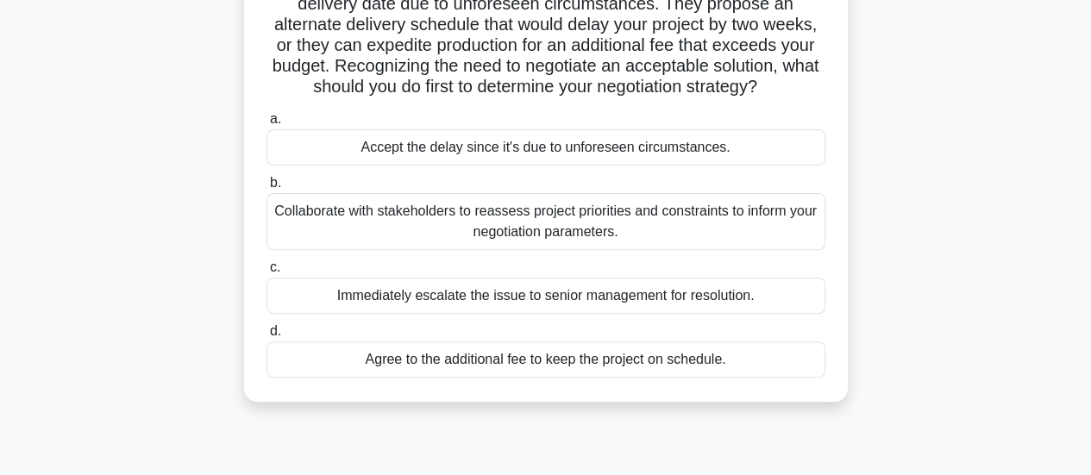
click at [765, 228] on div "Collaborate with stakeholders to reassess project priorities and constraints to…" at bounding box center [546, 221] width 559 height 57
click at [267, 189] on input "b. Collaborate with stakeholders to reassess project priorities and constraints…" at bounding box center [267, 183] width 0 height 11
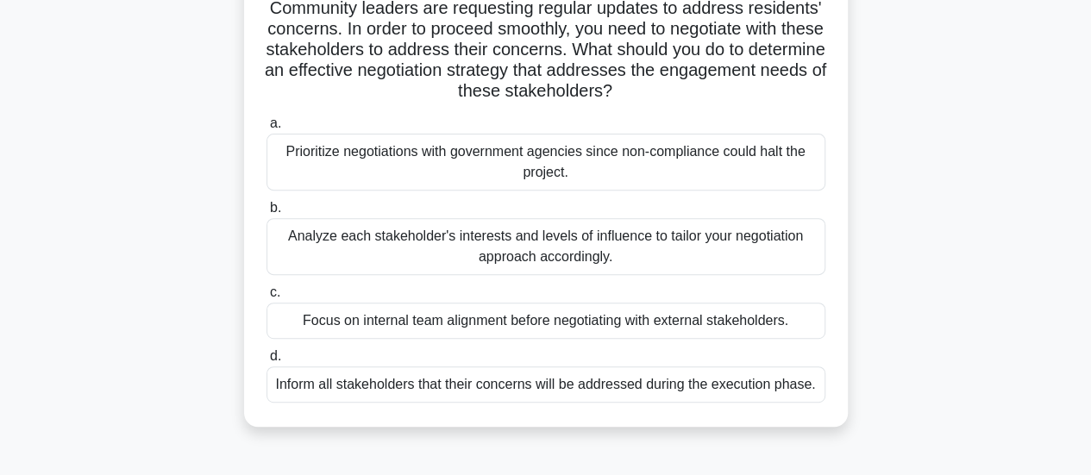
scroll to position [259, 0]
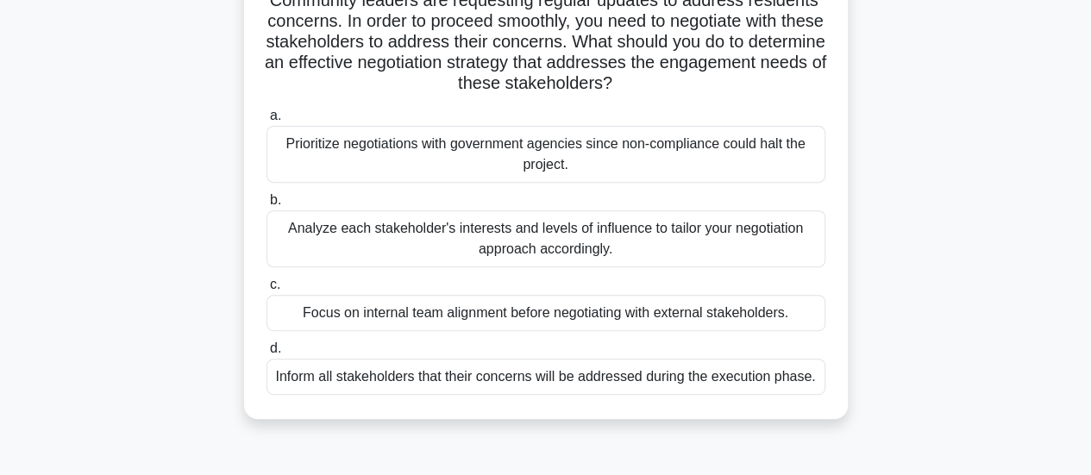
click at [781, 232] on div "Analyze each stakeholder's interests and levels of influence to tailor your neg…" at bounding box center [546, 239] width 559 height 57
click at [267, 206] on input "b. Analyze each stakeholder's interests and levels of influence to tailor your …" at bounding box center [267, 200] width 0 height 11
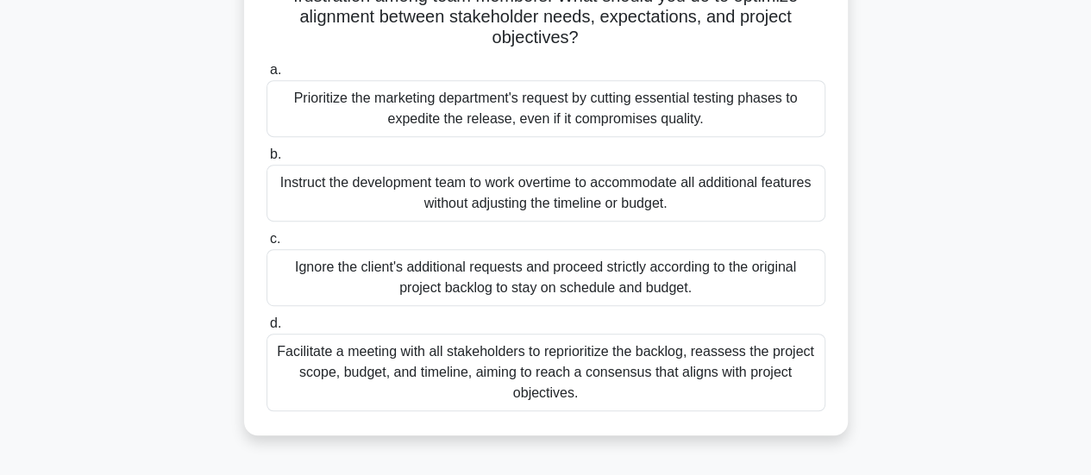
scroll to position [345, 0]
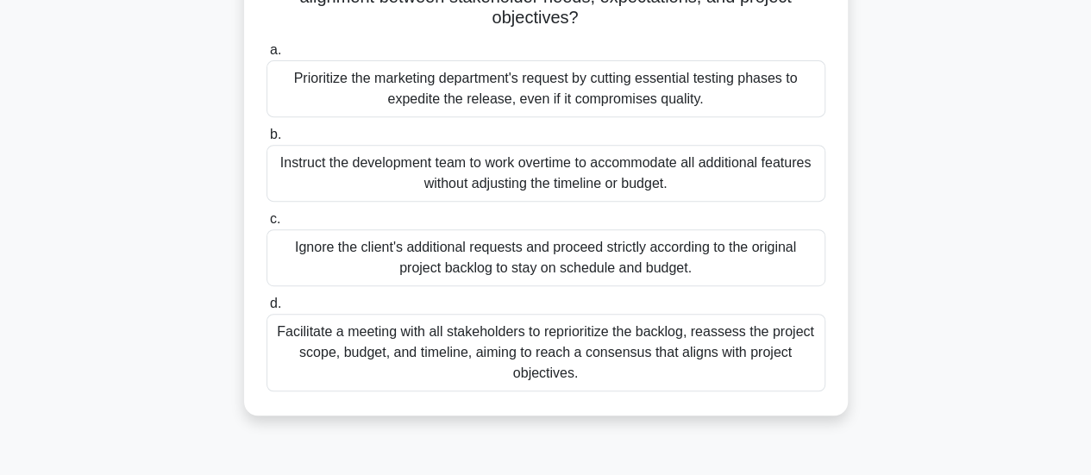
click at [782, 371] on div "Facilitate a meeting with all stakeholders to reprioritize the backlog, reasses…" at bounding box center [546, 353] width 559 height 78
click at [267, 310] on input "d. Facilitate a meeting with all stakeholders to reprioritize the backlog, reas…" at bounding box center [267, 303] width 0 height 11
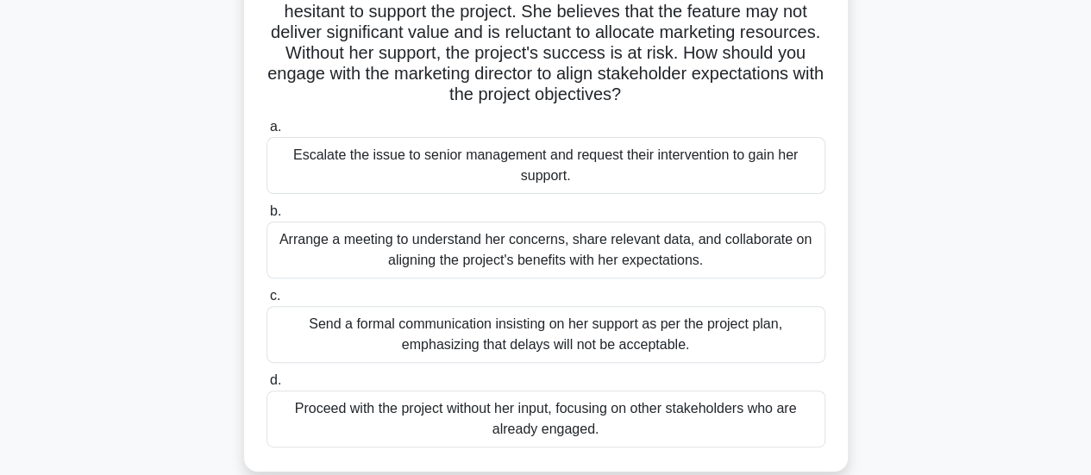
scroll to position [173, 0]
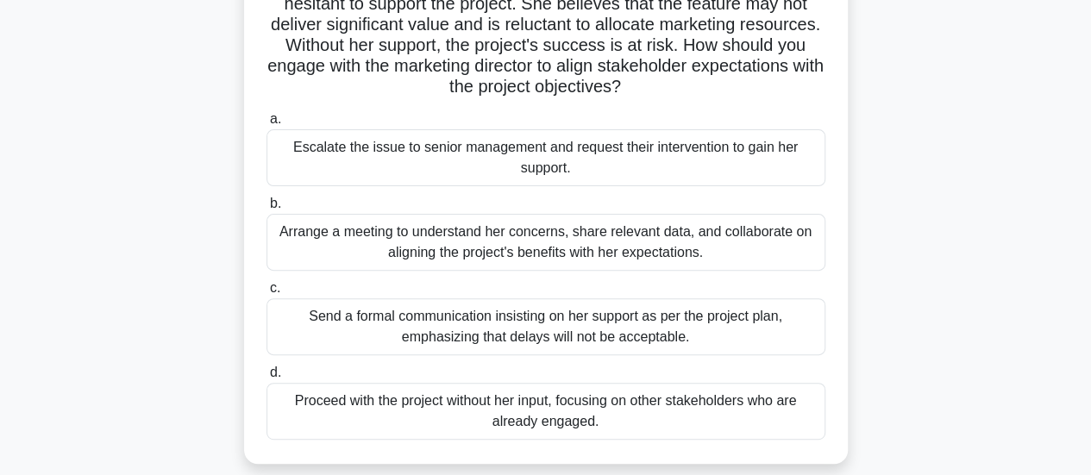
click at [781, 254] on div "Arrange a meeting to understand her concerns, share relevant data, and collabor…" at bounding box center [546, 242] width 559 height 57
click at [267, 210] on input "b. Arrange a meeting to understand her concerns, share relevant data, and colla…" at bounding box center [267, 203] width 0 height 11
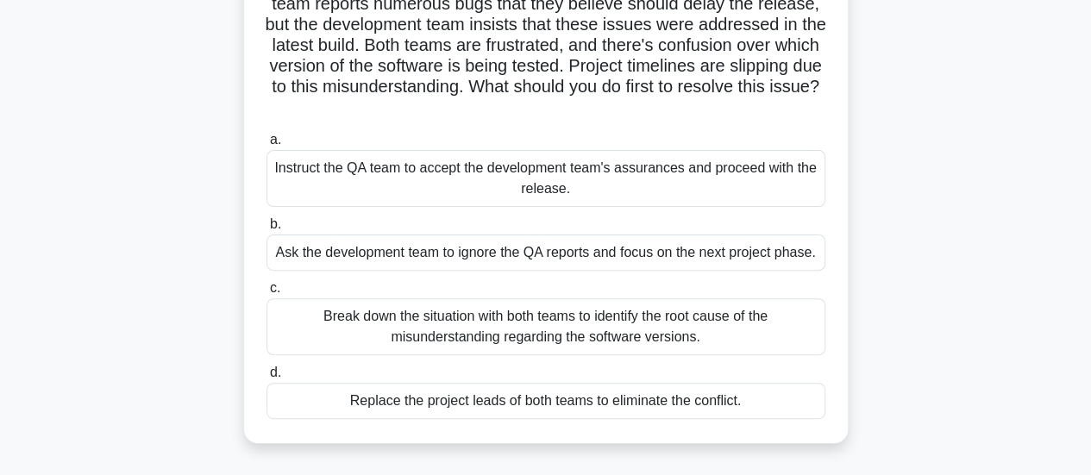
click at [763, 322] on div "Break down the situation with both teams to identify the root cause of the misu…" at bounding box center [546, 326] width 559 height 57
click at [267, 294] on input "c. Break down the situation with both teams to identify the root cause of the m…" at bounding box center [267, 288] width 0 height 11
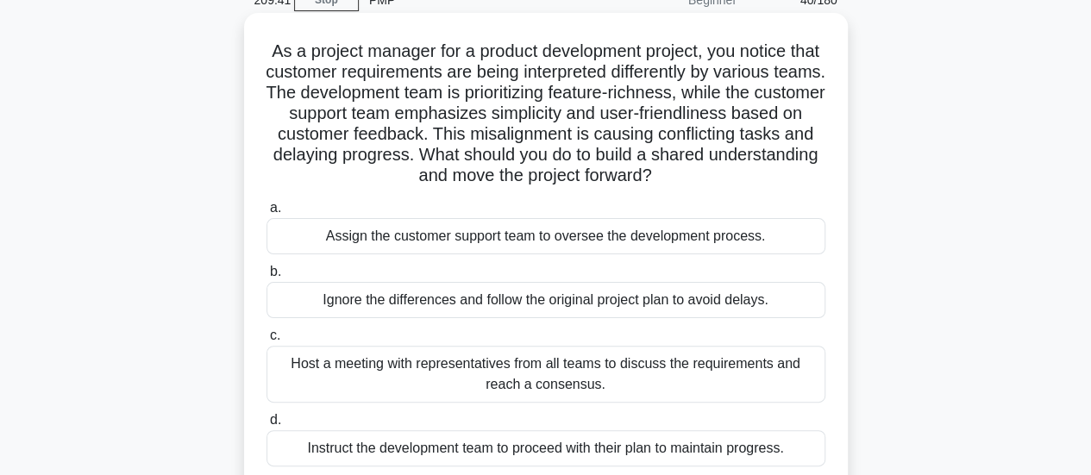
scroll to position [86, 0]
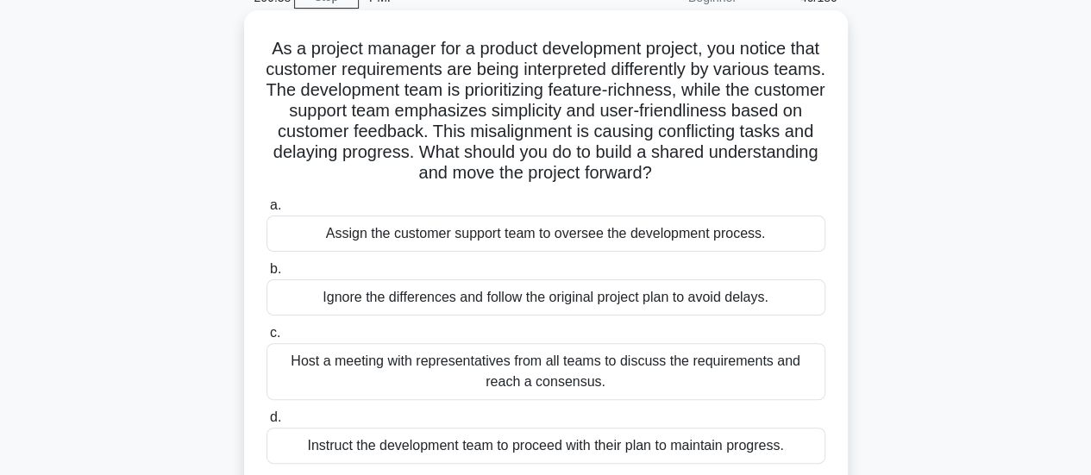
click at [715, 360] on div "Host a meeting with representatives from all teams to discuss the requirements …" at bounding box center [546, 371] width 559 height 57
click at [267, 339] on input "c. Host a meeting with representatives from all teams to discuss the requiremen…" at bounding box center [267, 333] width 0 height 11
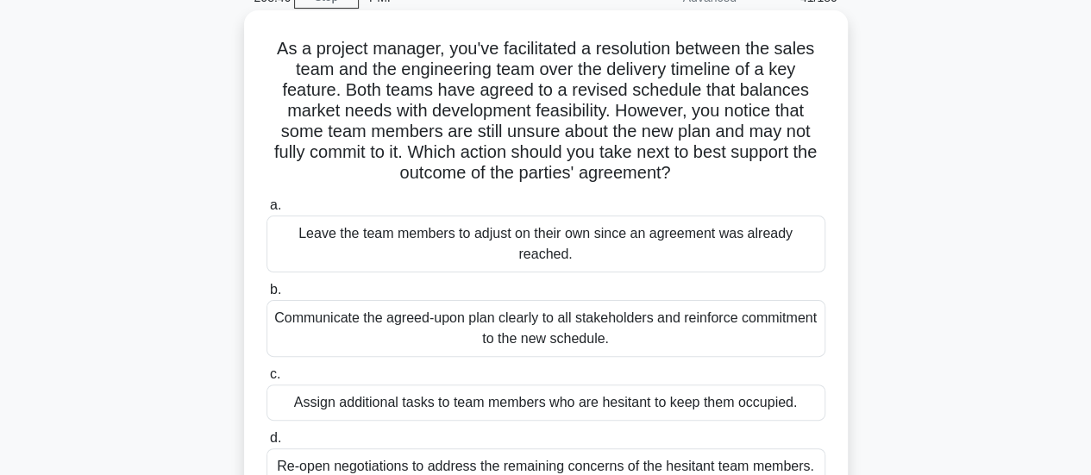
click at [780, 334] on div "Communicate the agreed-upon plan clearly to all stakeholders and reinforce comm…" at bounding box center [546, 328] width 559 height 57
click at [267, 296] on input "b. Communicate the agreed-upon plan clearly to all stakeholders and reinforce c…" at bounding box center [267, 290] width 0 height 11
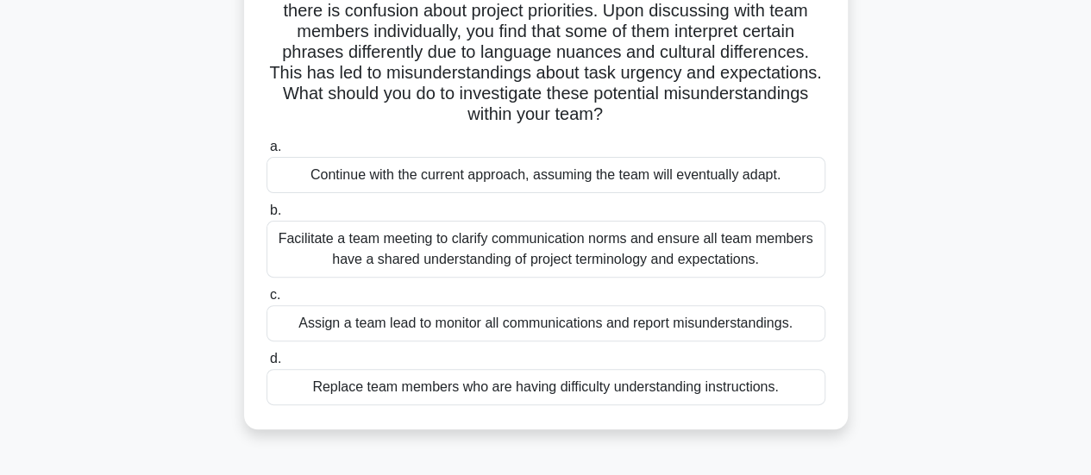
scroll to position [173, 0]
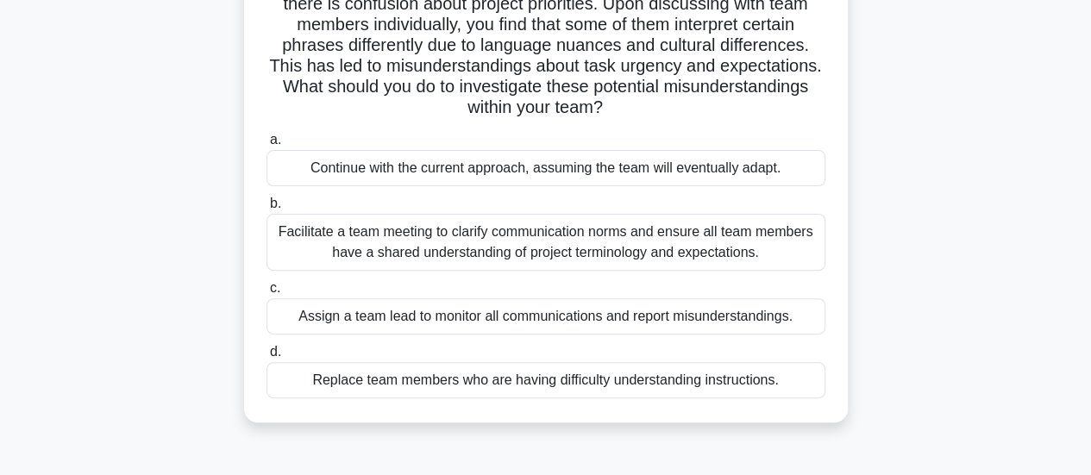
click at [811, 241] on div "Facilitate a team meeting to clarify communication norms and ensure all team me…" at bounding box center [546, 242] width 559 height 57
click at [267, 210] on input "b. Facilitate a team meeting to clarify communication norms and ensure all team…" at bounding box center [267, 203] width 0 height 11
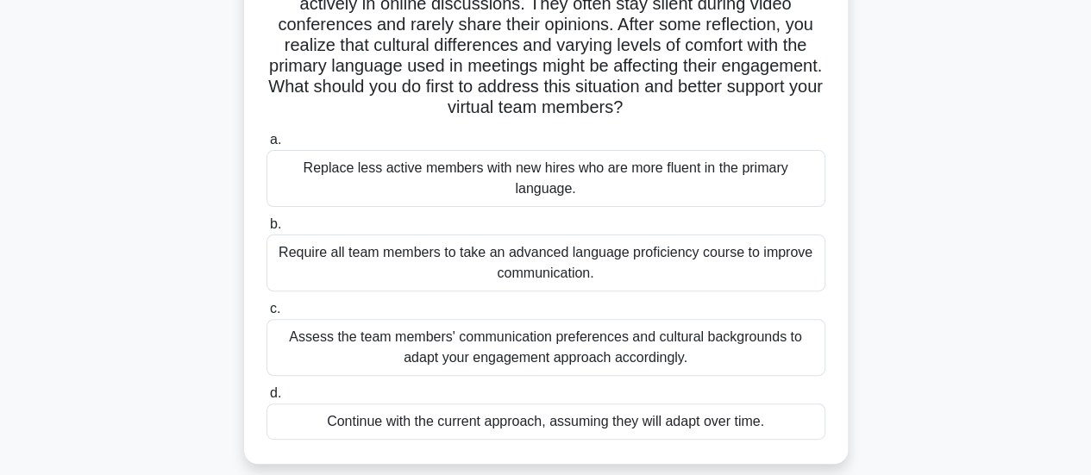
click at [730, 322] on div "Assess the team members' communication preferences and cultural backgrounds to …" at bounding box center [546, 347] width 559 height 57
click at [267, 315] on input "c. Assess the team members' communication preferences and cultural backgrounds …" at bounding box center [267, 309] width 0 height 11
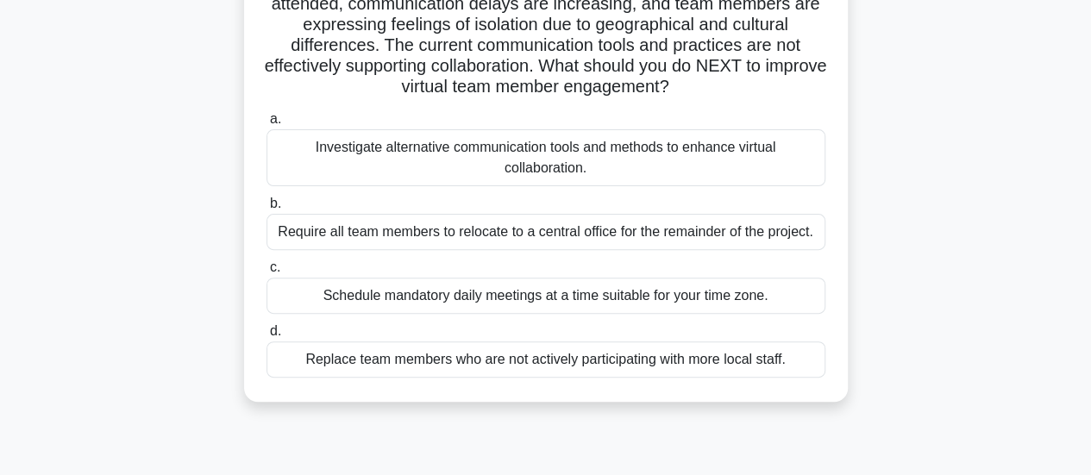
click at [746, 152] on div "Investigate alternative communication tools and methods to enhance virtual coll…" at bounding box center [546, 157] width 559 height 57
click at [267, 125] on input "a. Investigate alternative communication tools and methods to enhance virtual c…" at bounding box center [267, 119] width 0 height 11
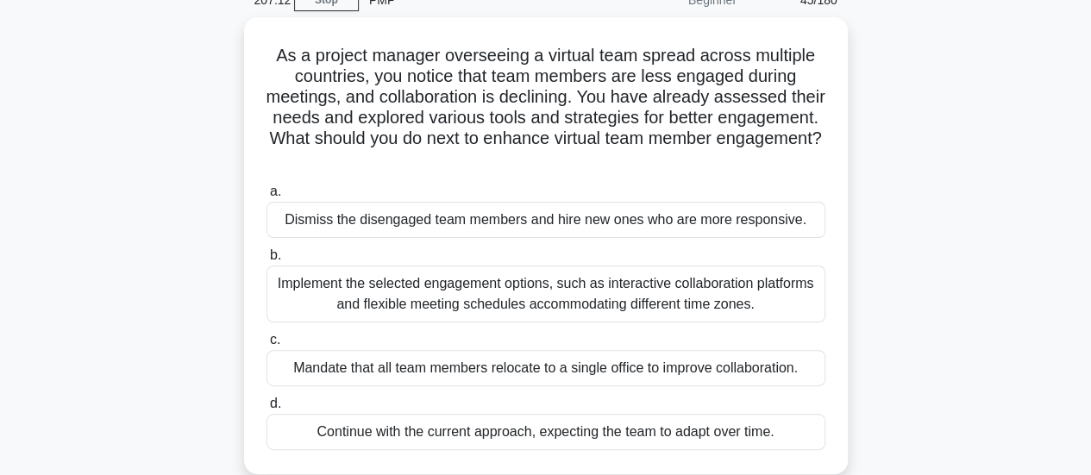
scroll to position [86, 0]
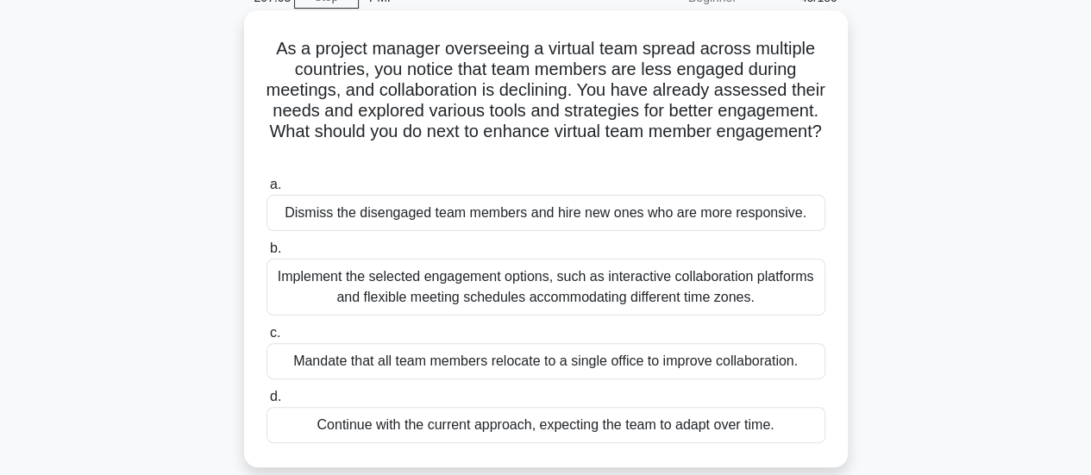
click at [769, 284] on div "Implement the selected engagement options, such as interactive collaboration pl…" at bounding box center [546, 287] width 559 height 57
click at [267, 254] on input "b. Implement the selected engagement options, such as interactive collaboration…" at bounding box center [267, 248] width 0 height 11
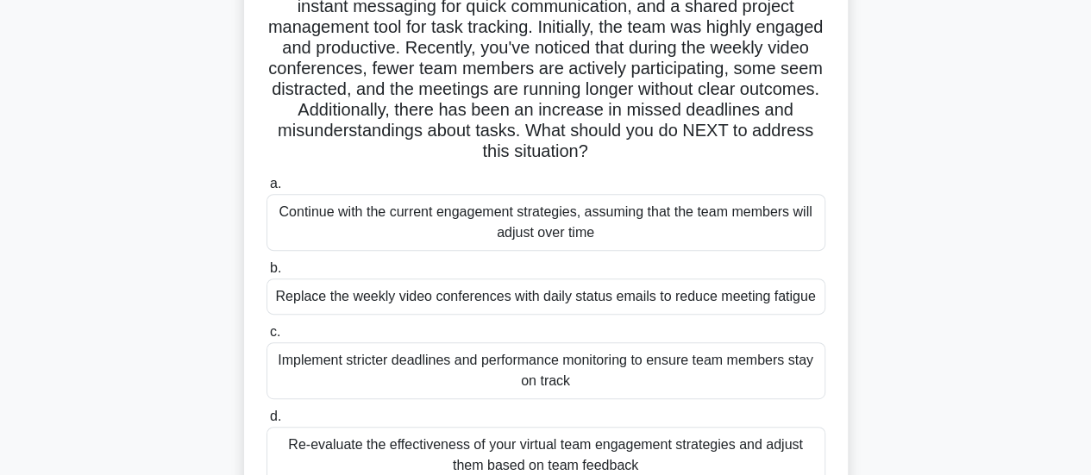
scroll to position [259, 0]
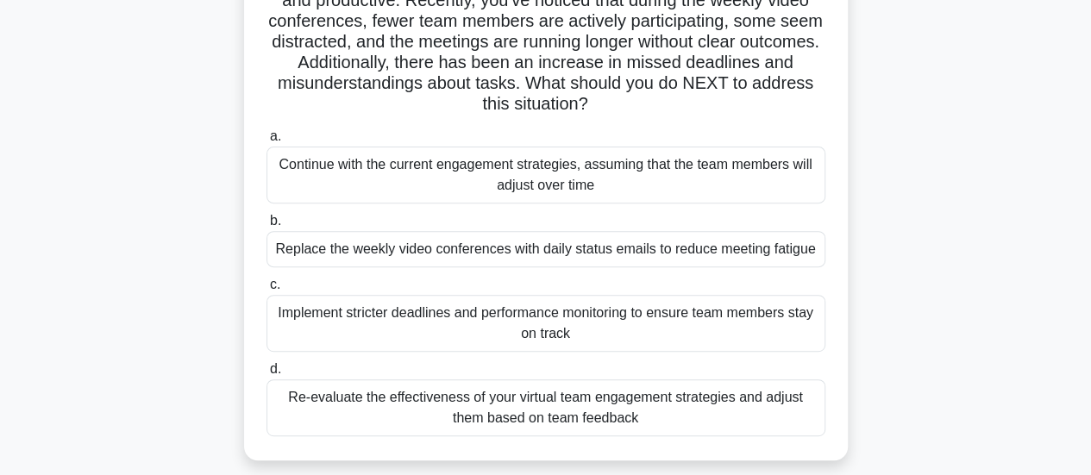
click at [773, 412] on div "Re-evaluate the effectiveness of your virtual team engagement strategies and ad…" at bounding box center [546, 408] width 559 height 57
click at [267, 375] on input "d. Re-evaluate the effectiveness of your virtual team engagement strategies and…" at bounding box center [267, 369] width 0 height 11
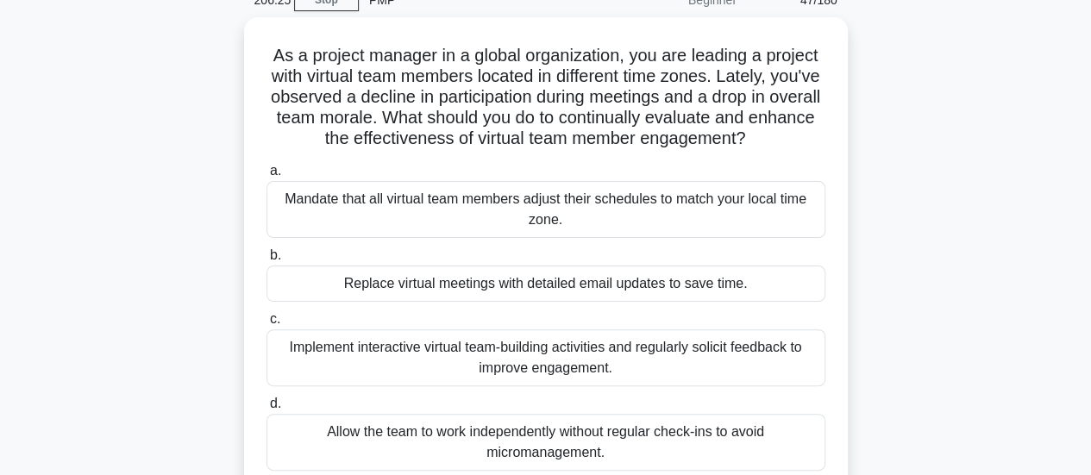
scroll to position [86, 0]
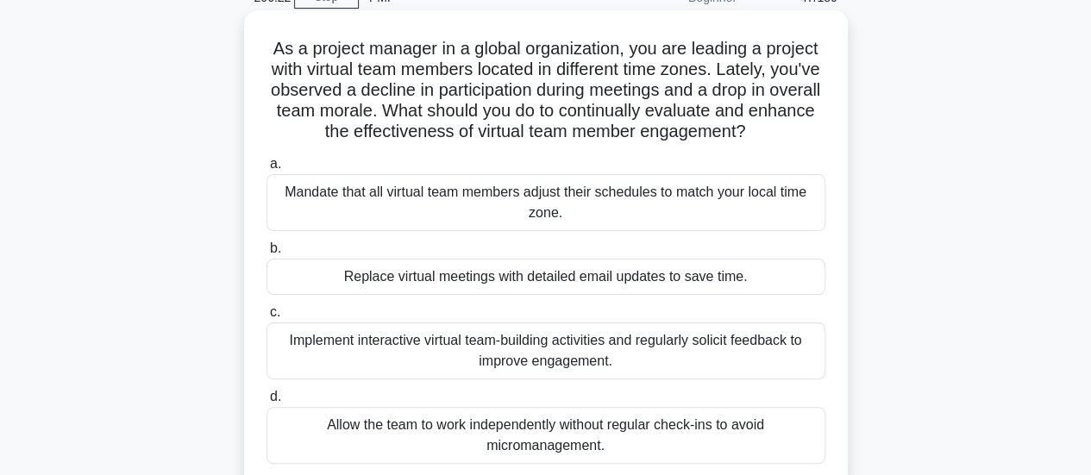
click at [752, 356] on div "Implement interactive virtual team-building activities and regularly solicit fe…" at bounding box center [546, 351] width 559 height 57
click at [267, 318] on input "c. Implement interactive virtual team-building activities and regularly solicit…" at bounding box center [267, 312] width 0 height 11
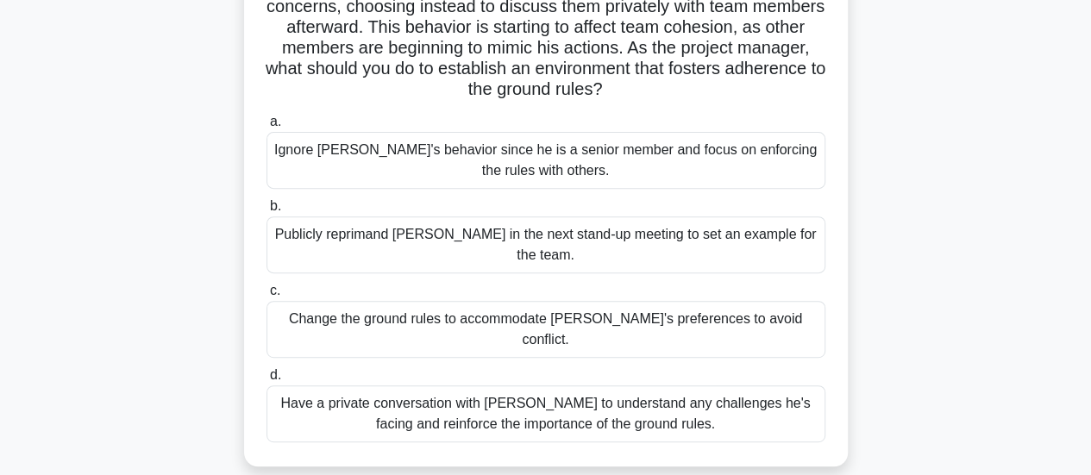
scroll to position [259, 0]
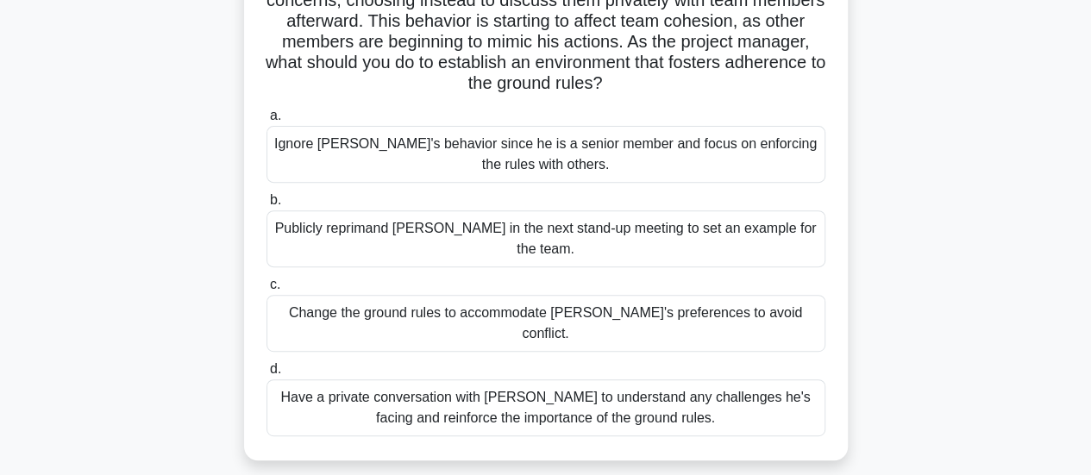
click at [775, 386] on div "Have a private conversation with Jack to understand any challenges he's facing …" at bounding box center [546, 408] width 559 height 57
click at [267, 375] on input "d. Have a private conversation with Jack to understand any challenges he's faci…" at bounding box center [267, 369] width 0 height 11
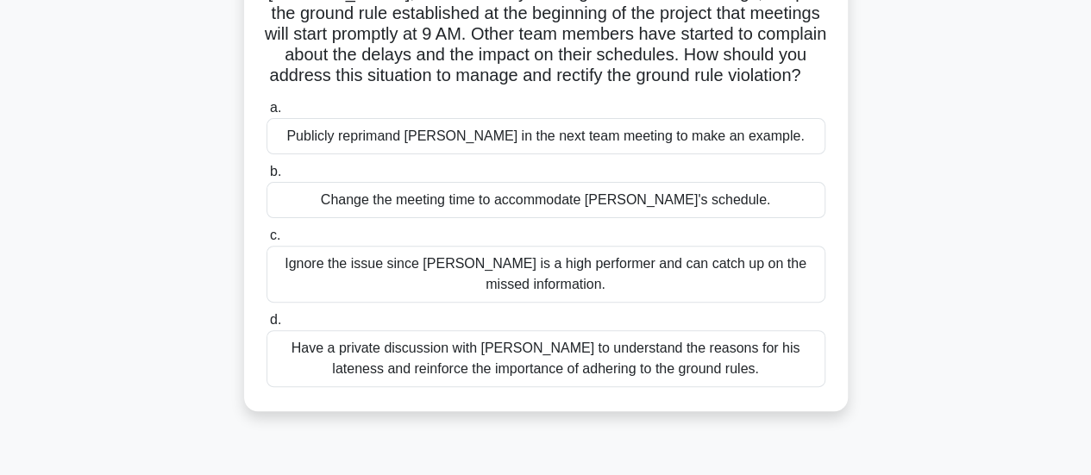
scroll to position [173, 0]
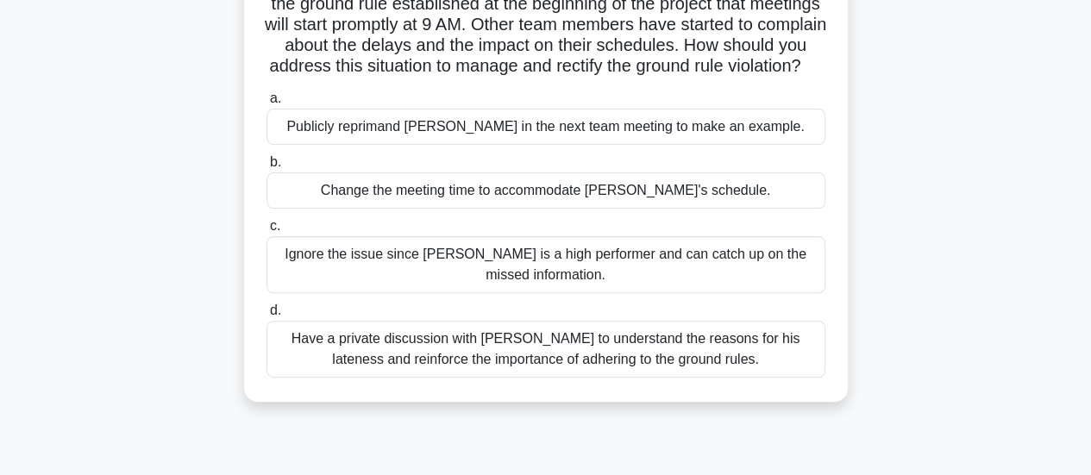
click at [756, 374] on div "Have a private discussion with Tom to understand the reasons for his lateness a…" at bounding box center [546, 349] width 559 height 57
click at [267, 317] on input "d. Have a private discussion with Tom to understand the reasons for his latenes…" at bounding box center [267, 310] width 0 height 11
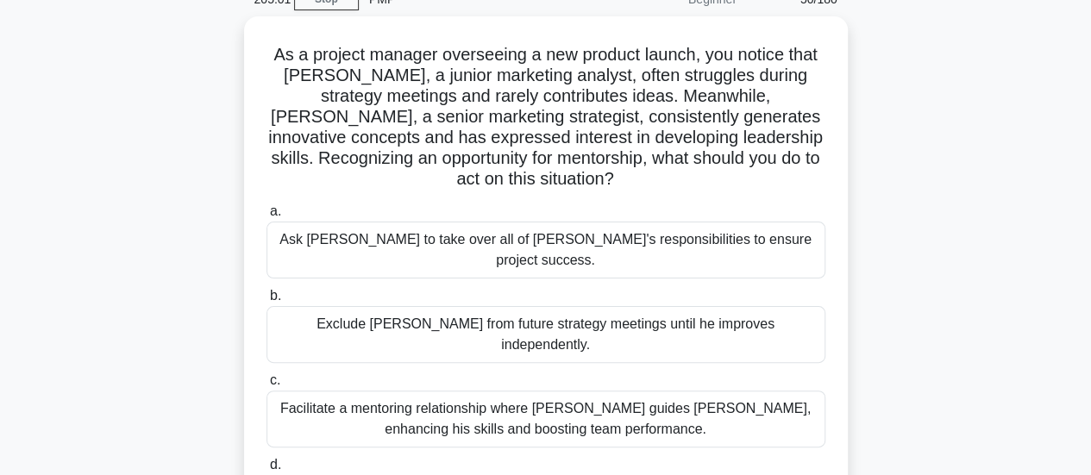
scroll to position [86, 0]
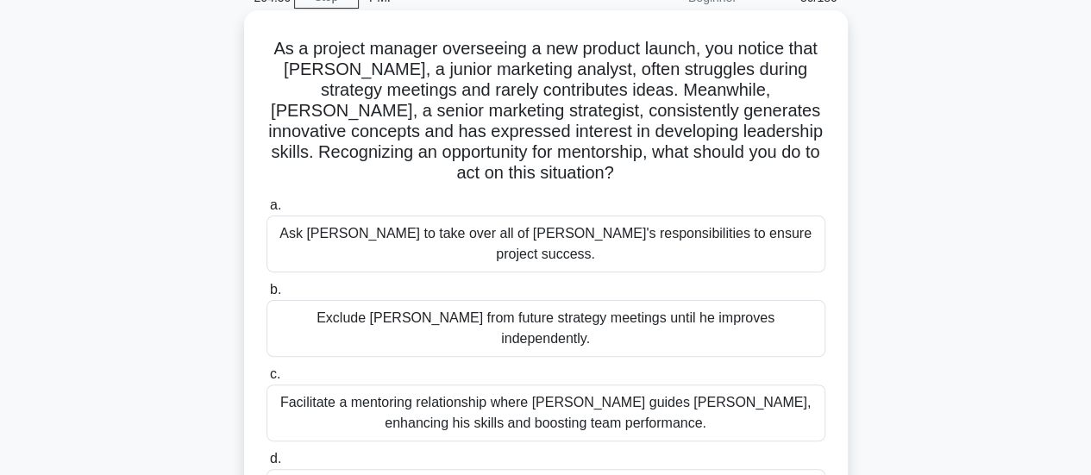
click at [745, 385] on div "Facilitate a mentoring relationship where Linda guides James, enhancing his ski…" at bounding box center [546, 413] width 559 height 57
click at [267, 369] on input "c. Facilitate a mentoring relationship where Linda guides James, enhancing his …" at bounding box center [267, 374] width 0 height 11
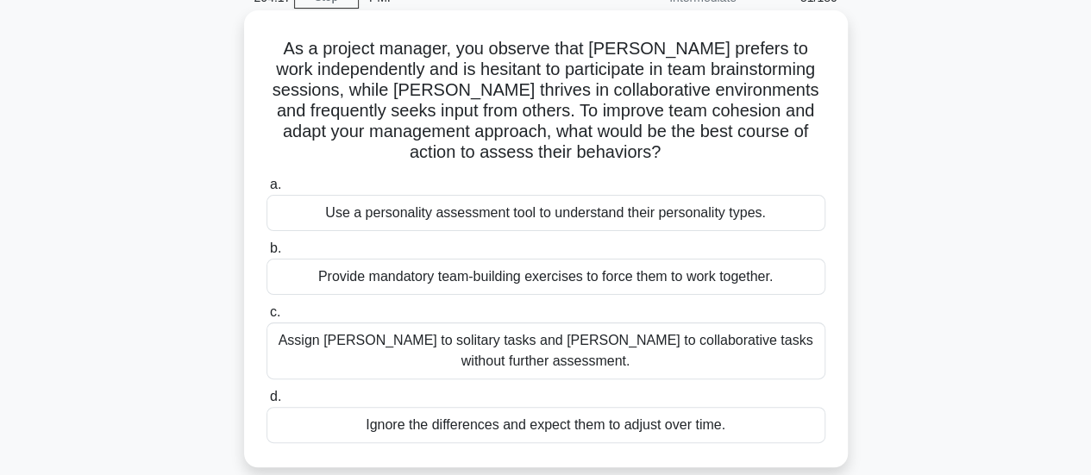
click at [725, 207] on div "Use a personality assessment tool to understand their personality types." at bounding box center [546, 213] width 559 height 36
click at [267, 191] on input "a. Use a personality assessment tool to understand their personality types." at bounding box center [267, 184] width 0 height 11
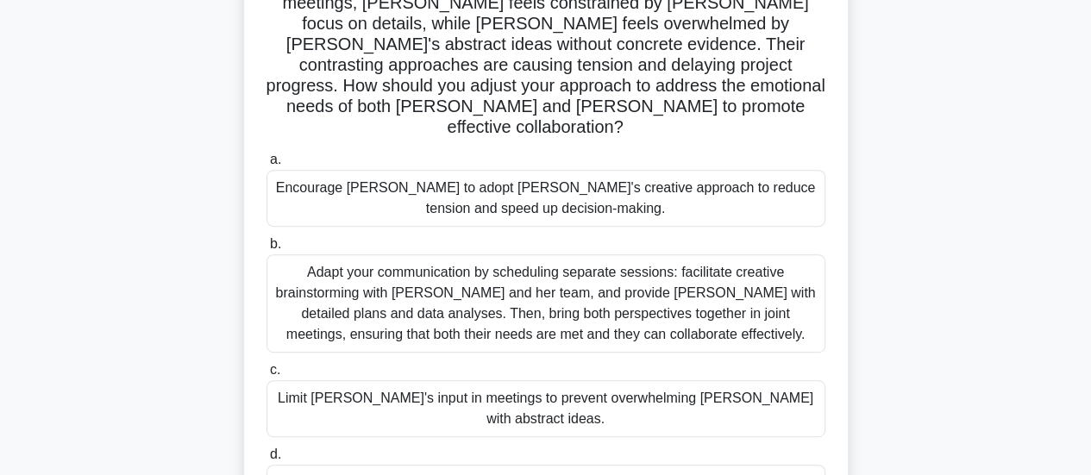
scroll to position [259, 0]
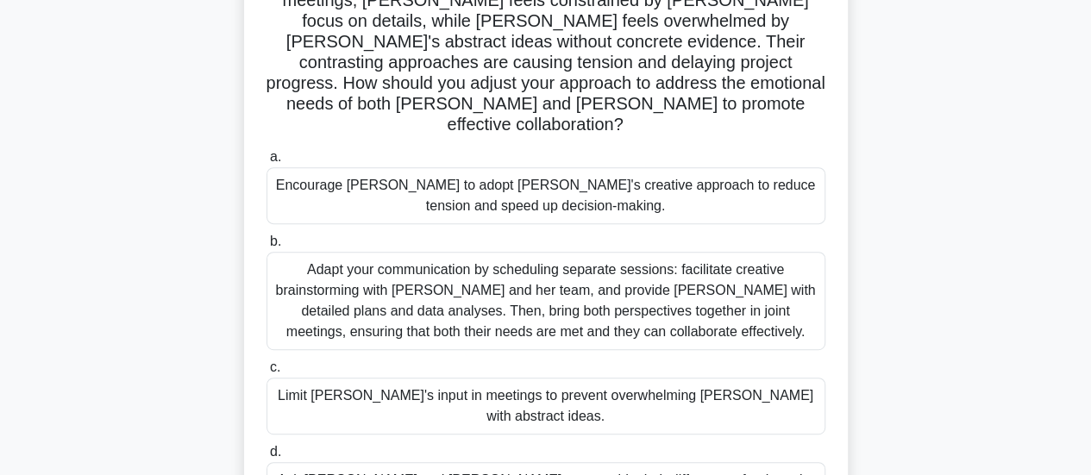
click at [723, 280] on div "Adapt your communication by scheduling separate sessions: facilitate creative b…" at bounding box center [546, 301] width 559 height 98
click at [267, 248] on input "b. Adapt your communication by scheduling separate sessions: facilitate creativ…" at bounding box center [267, 241] width 0 height 11
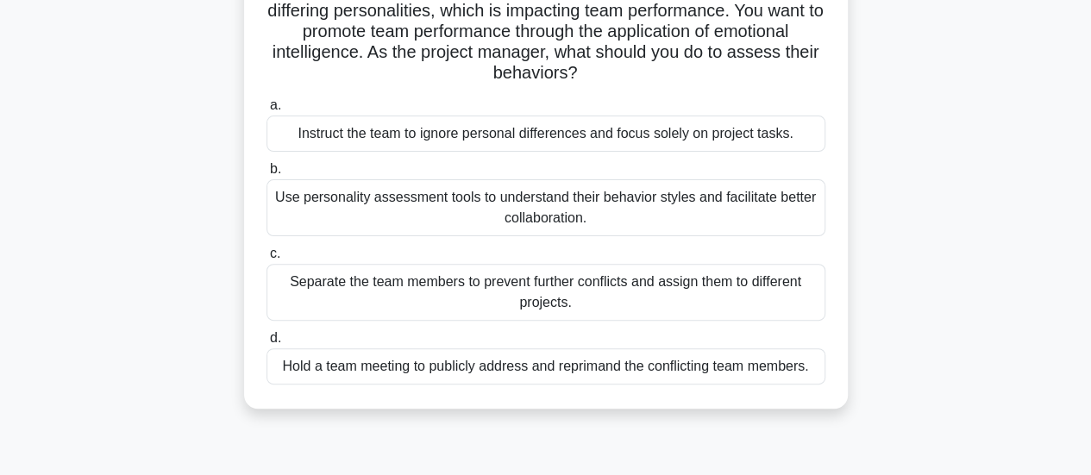
scroll to position [173, 0]
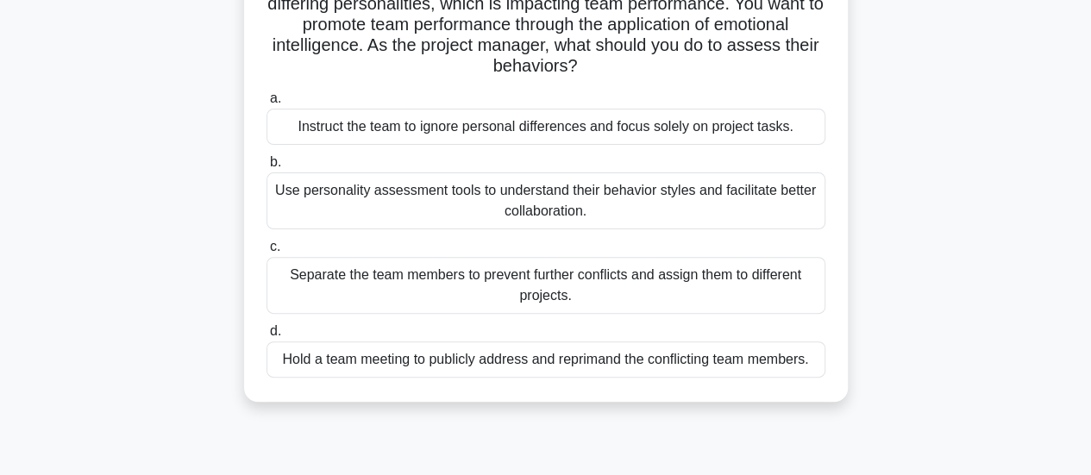
click at [778, 191] on div "Use personality assessment tools to understand their behavior styles and facili…" at bounding box center [546, 201] width 559 height 57
click at [267, 168] on input "b. Use personality assessment tools to understand their behavior styles and fac…" at bounding box center [267, 162] width 0 height 11
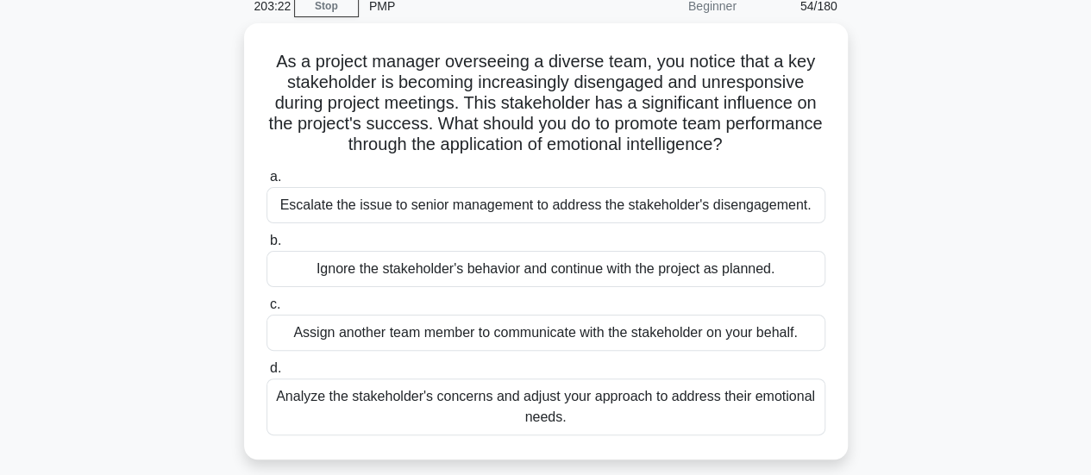
scroll to position [86, 0]
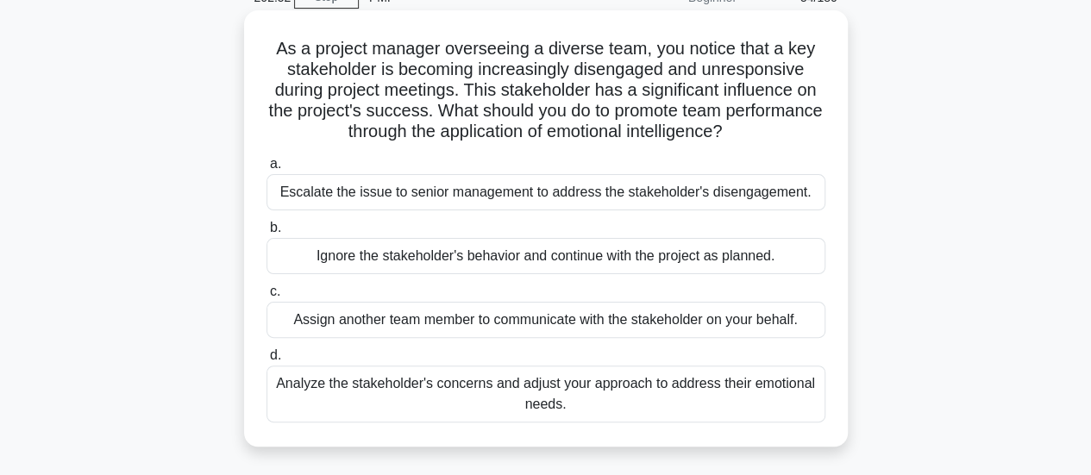
click at [795, 398] on div "Analyze the stakeholder's concerns and adjust your approach to address their em…" at bounding box center [546, 394] width 559 height 57
click at [267, 361] on input "d. Analyze the stakeholder's concerns and adjust your approach to address their…" at bounding box center [267, 355] width 0 height 11
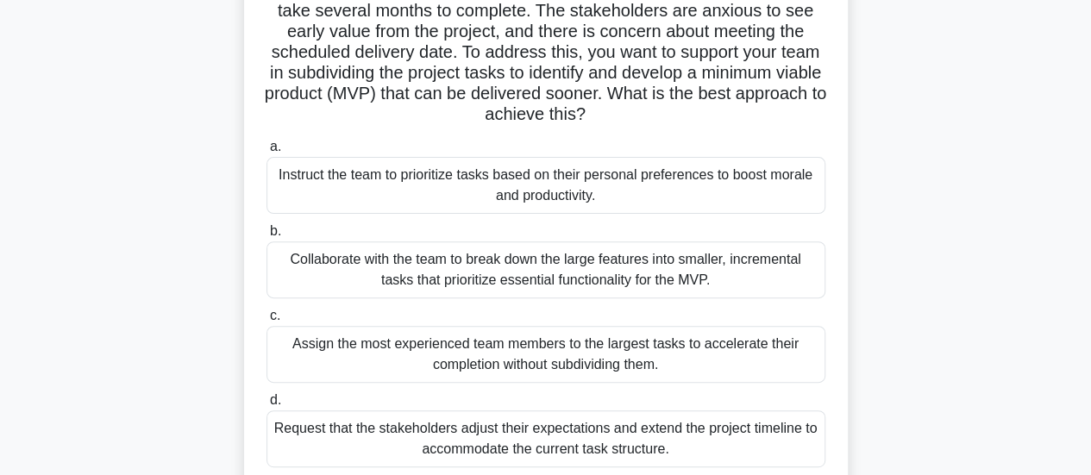
scroll to position [173, 0]
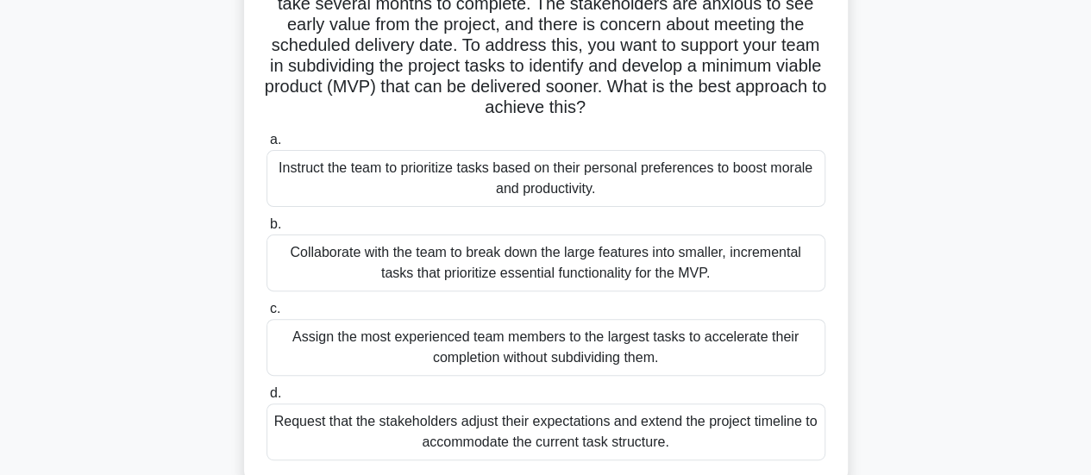
click at [761, 260] on div "Collaborate with the team to break down the large features into smaller, increm…" at bounding box center [546, 263] width 559 height 57
click at [267, 230] on input "b. Collaborate with the team to break down the large features into smaller, inc…" at bounding box center [267, 224] width 0 height 11
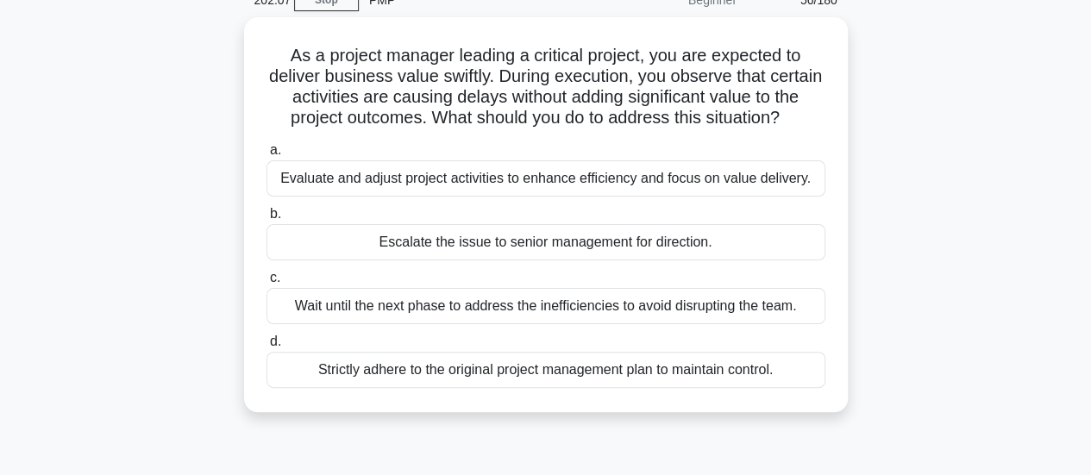
scroll to position [86, 0]
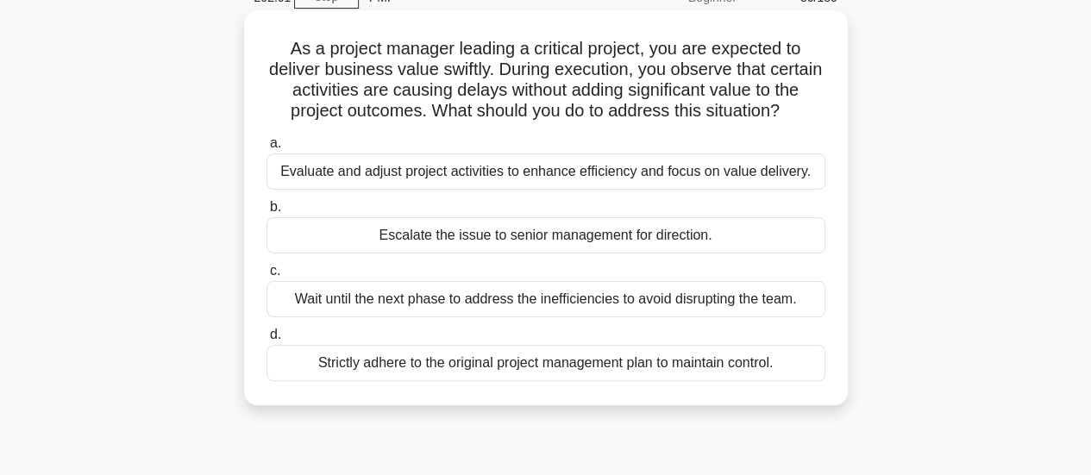
click at [752, 173] on div "Evaluate and adjust project activities to enhance efficiency and focus on value…" at bounding box center [546, 172] width 559 height 36
click at [267, 149] on input "a. Evaluate and adjust project activities to enhance efficiency and focus on va…" at bounding box center [267, 143] width 0 height 11
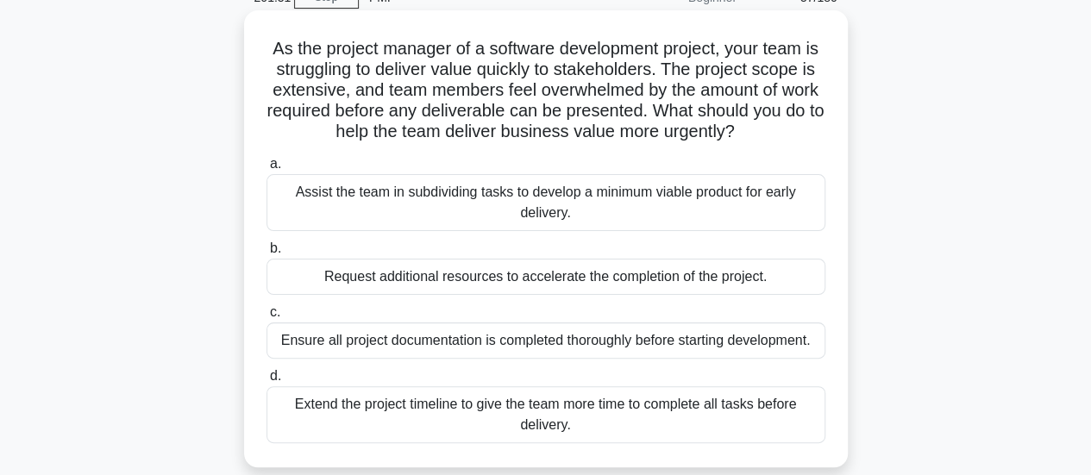
click at [690, 206] on div "Assist the team in subdividing tasks to develop a minimum viable product for ea…" at bounding box center [546, 202] width 559 height 57
click at [267, 170] on input "a. Assist the team in subdividing tasks to develop a minimum viable product for…" at bounding box center [267, 164] width 0 height 11
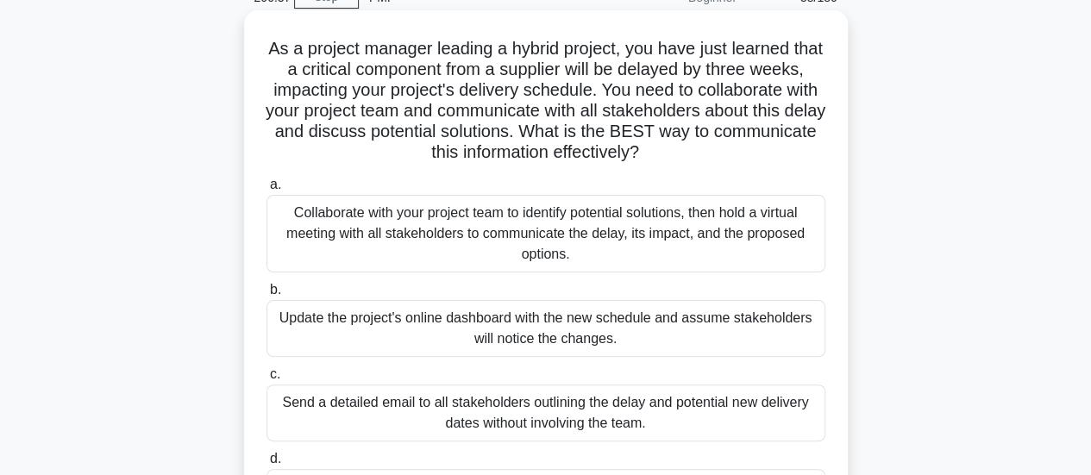
click at [785, 246] on div "Collaborate with your project team to identify potential solutions, then hold a…" at bounding box center [546, 234] width 559 height 78
click at [267, 191] on input "a. Collaborate with your project team to identify potential solutions, then hol…" at bounding box center [267, 184] width 0 height 11
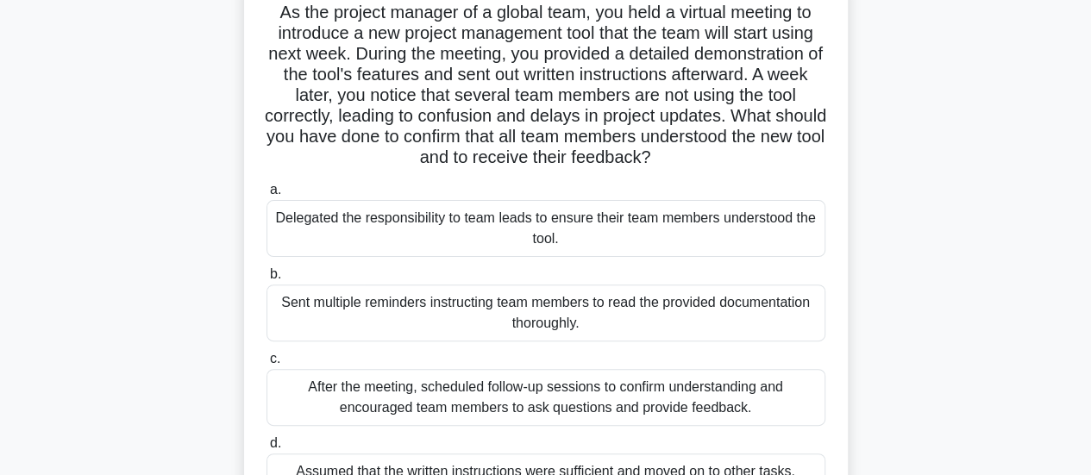
scroll to position [173, 0]
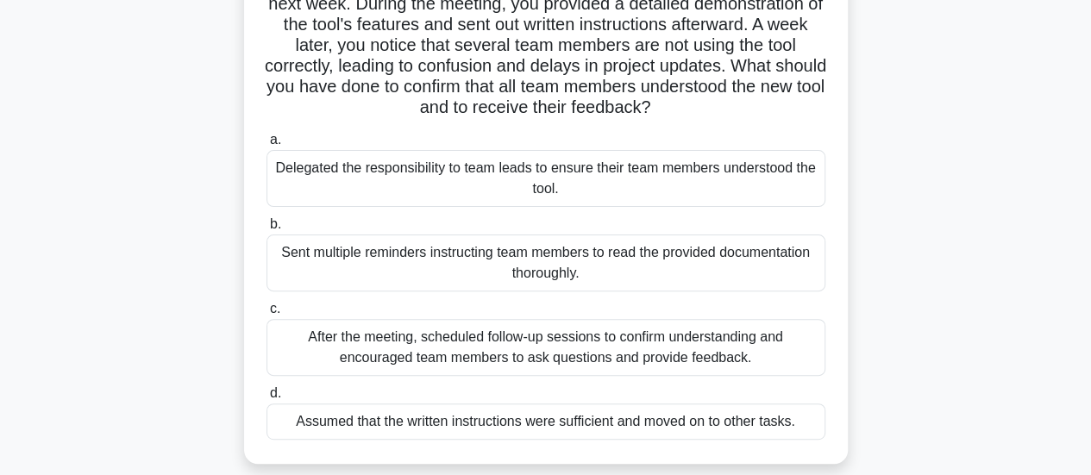
click at [724, 346] on div "After the meeting, scheduled follow-up sessions to confirm understanding and en…" at bounding box center [546, 347] width 559 height 57
click at [267, 315] on input "c. After the meeting, scheduled follow-up sessions to confirm understanding and…" at bounding box center [267, 309] width 0 height 11
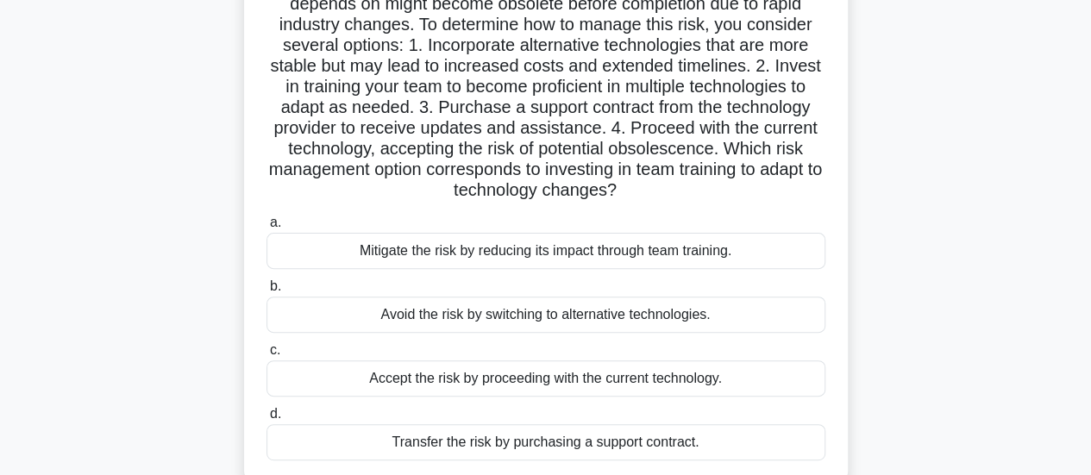
click at [776, 247] on div "Mitigate the risk by reducing its impact through team training." at bounding box center [546, 251] width 559 height 36
click at [267, 229] on input "a. Mitigate the risk by reducing its impact through team training." at bounding box center [267, 222] width 0 height 11
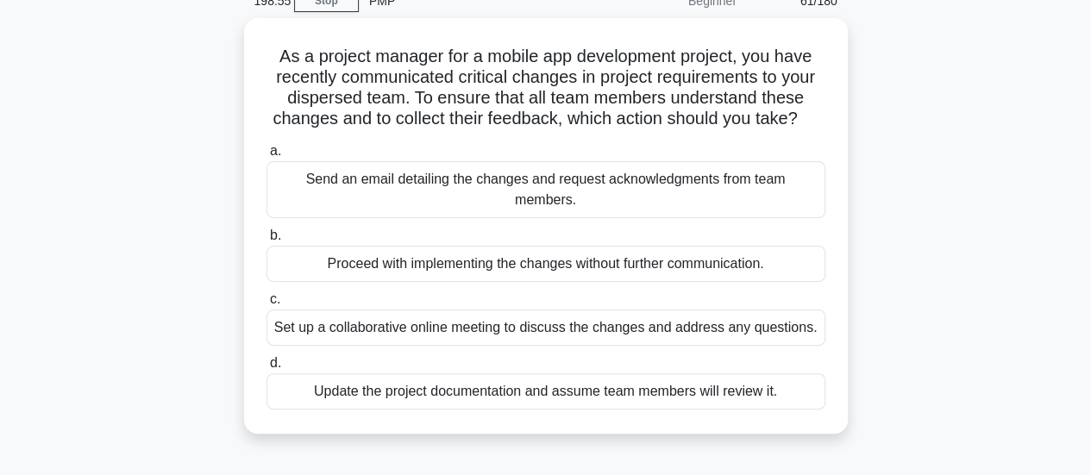
scroll to position [86, 0]
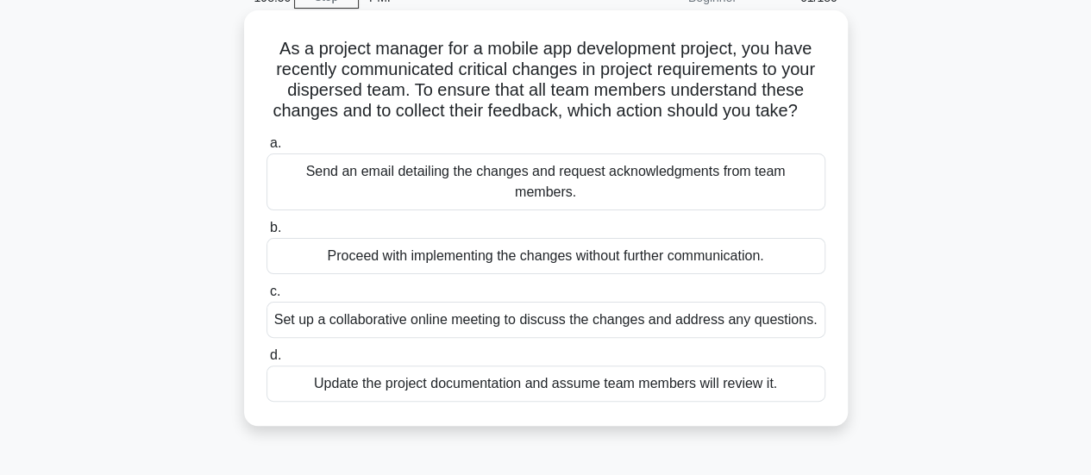
click at [798, 324] on div "Set up a collaborative online meeting to discuss the changes and address any qu…" at bounding box center [546, 320] width 559 height 36
click at [267, 298] on input "c. Set up a collaborative online meeting to discuss the changes and address any…" at bounding box center [267, 291] width 0 height 11
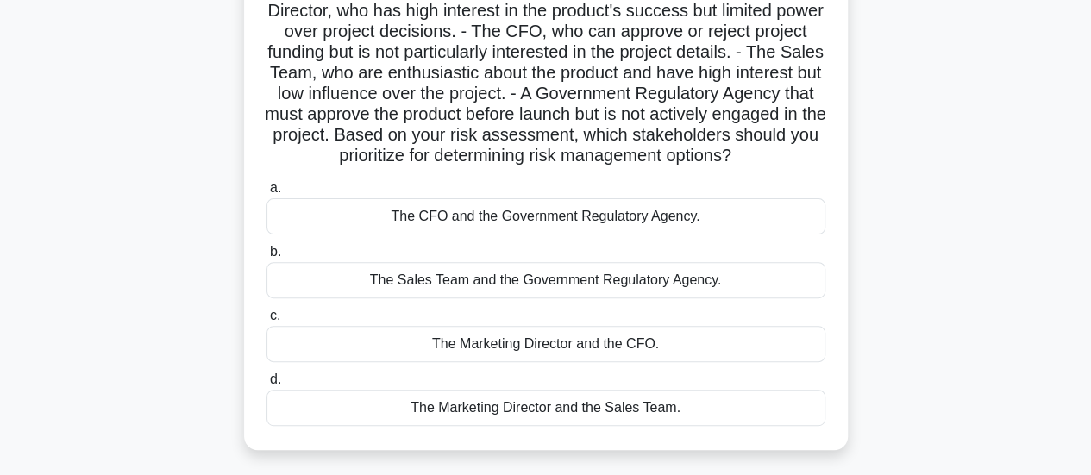
scroll to position [173, 0]
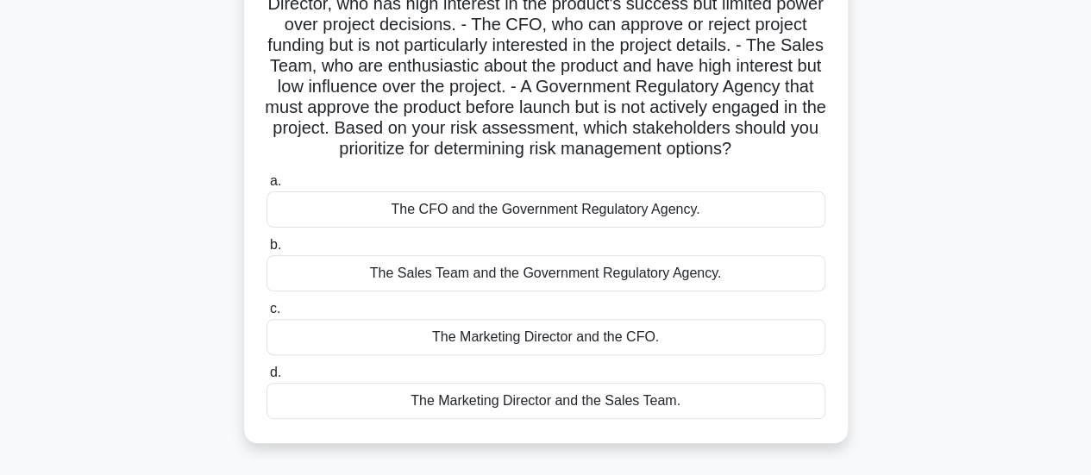
click at [753, 223] on div "The CFO and the Government Regulatory Agency." at bounding box center [546, 210] width 559 height 36
click at [267, 187] on input "a. The CFO and the Government Regulatory Agency." at bounding box center [267, 181] width 0 height 11
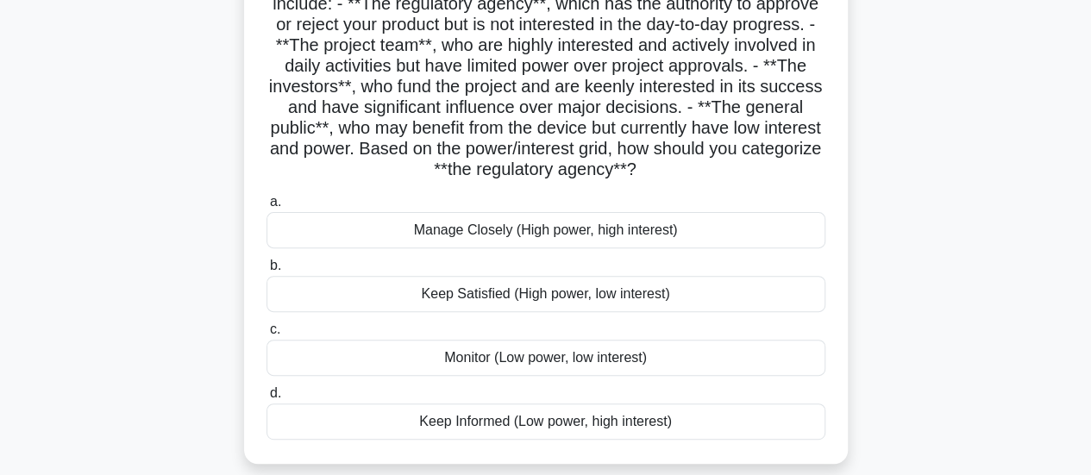
click at [653, 305] on div "Keep Satisfied (High power, low interest)" at bounding box center [546, 294] width 559 height 36
click at [267, 272] on input "b. Keep Satisfied (High power, low interest)" at bounding box center [267, 266] width 0 height 11
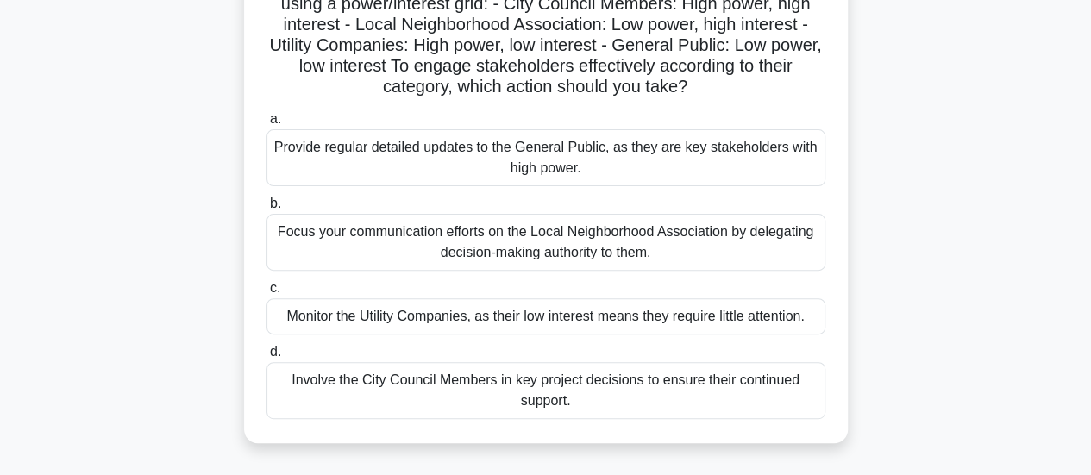
click at [780, 387] on div "Involve the City Council Members in key project decisions to ensure their conti…" at bounding box center [546, 390] width 559 height 57
click at [267, 358] on input "d. Involve the City Council Members in key project decisions to ensure their co…" at bounding box center [267, 352] width 0 height 11
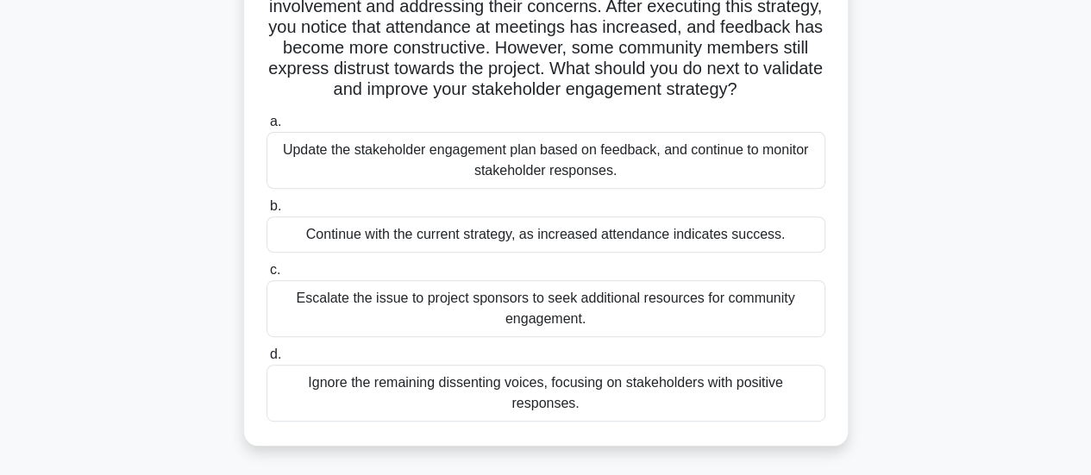
scroll to position [259, 0]
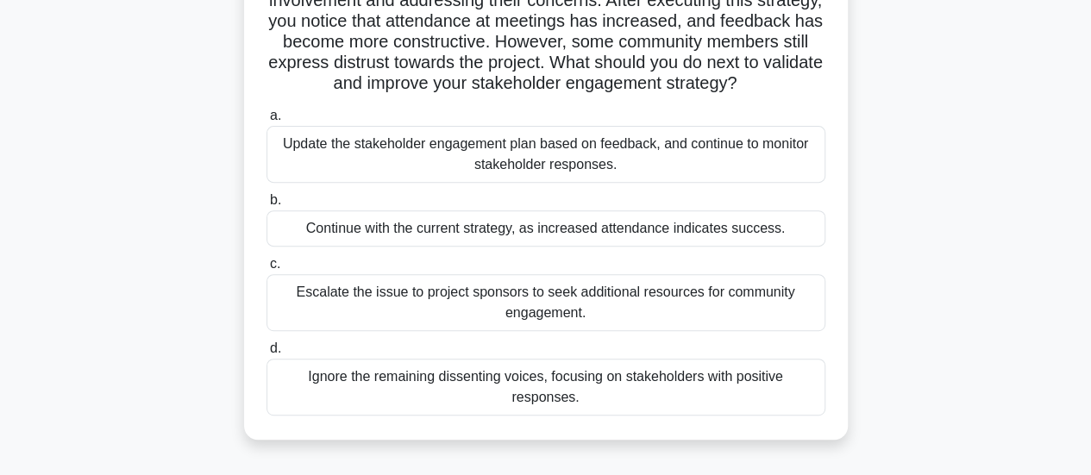
click at [818, 183] on div "Update the stakeholder engagement plan based on feedback, and continue to monit…" at bounding box center [546, 154] width 559 height 57
click at [267, 122] on input "a. Update the stakeholder engagement plan based on feedback, and continue to mo…" at bounding box center [267, 115] width 0 height 11
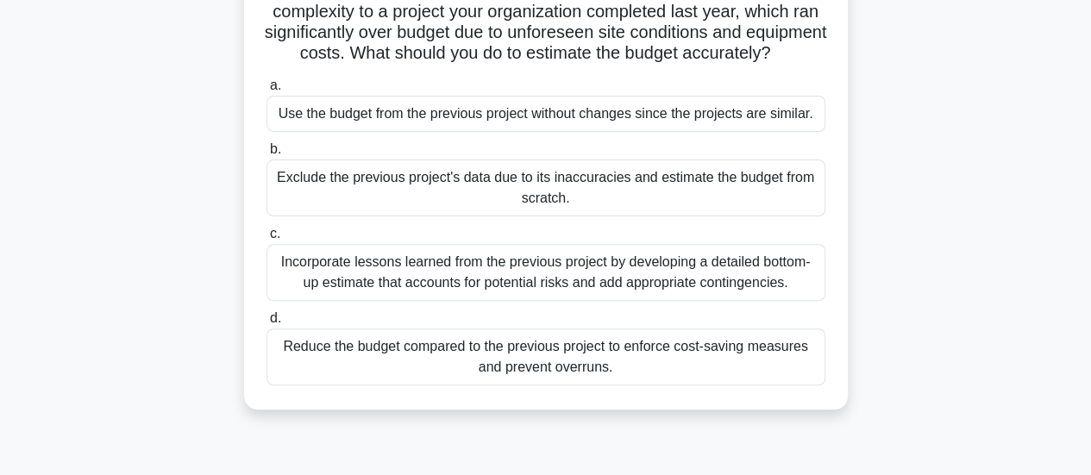
scroll to position [173, 0]
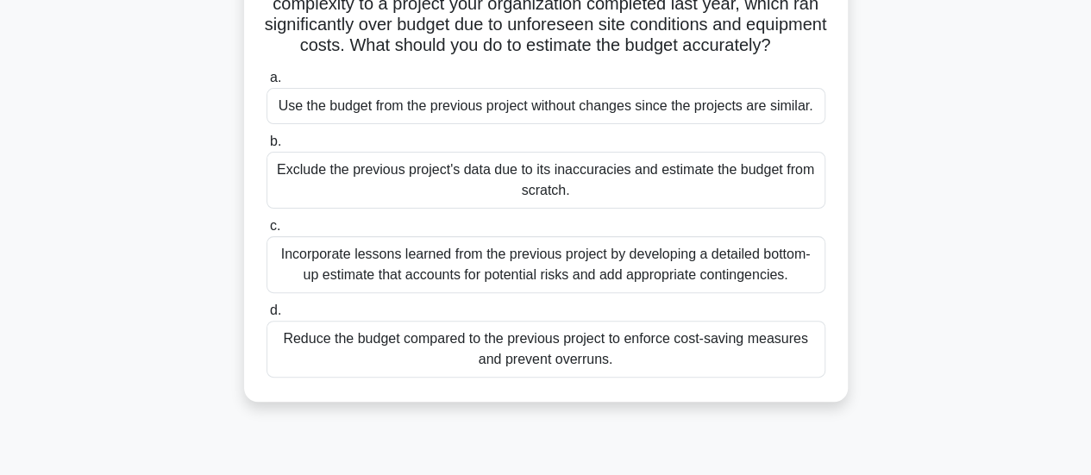
click at [766, 283] on div "Incorporate lessons learned from the previous project by developing a detailed …" at bounding box center [546, 264] width 559 height 57
click at [267, 232] on input "c. Incorporate lessons learned from the previous project by developing a detail…" at bounding box center [267, 226] width 0 height 11
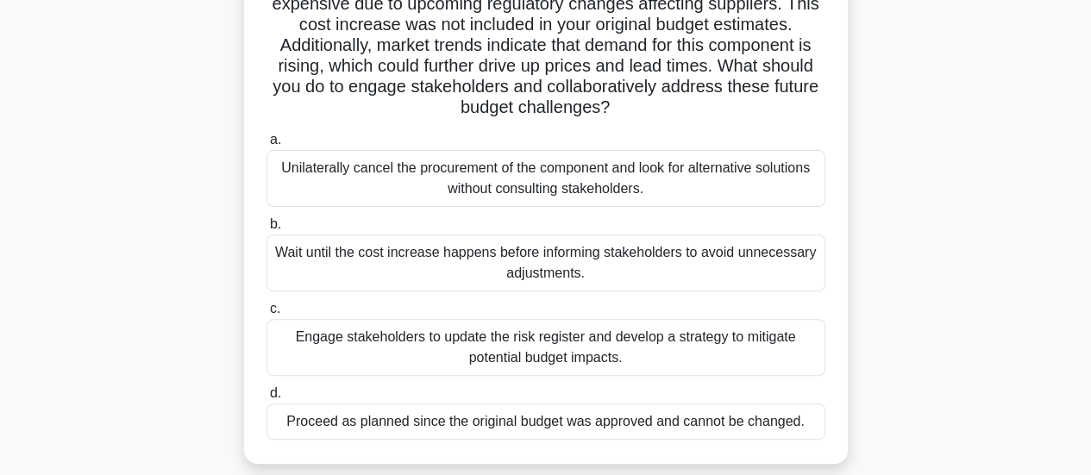
click at [778, 344] on div "Engage stakeholders to update the risk register and develop a strategy to mitig…" at bounding box center [546, 347] width 559 height 57
click at [267, 315] on input "c. Engage stakeholders to update the risk register and develop a strategy to mi…" at bounding box center [267, 309] width 0 height 11
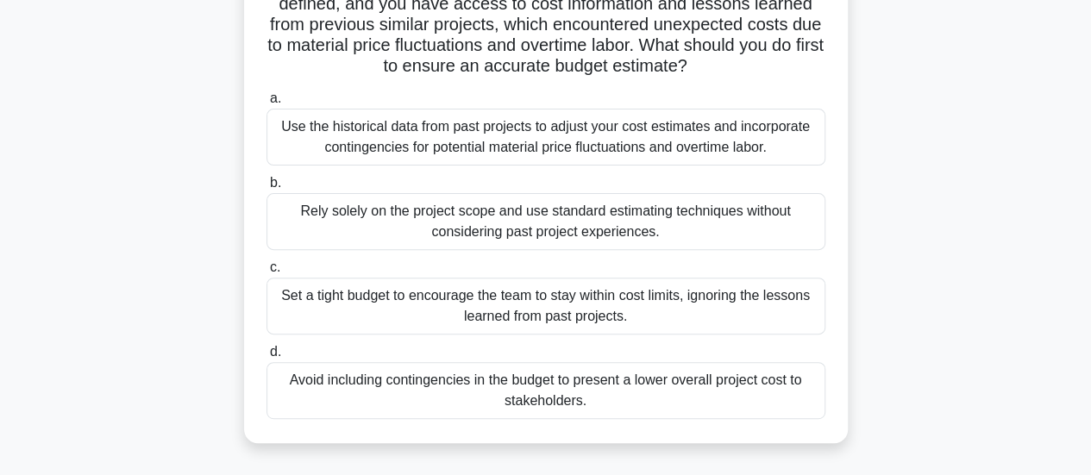
click at [694, 146] on div "Use the historical data from past projects to adjust your cost estimates and in…" at bounding box center [546, 137] width 559 height 57
click at [267, 104] on input "a. Use the historical data from past projects to adjust your cost estimates and…" at bounding box center [267, 98] width 0 height 11
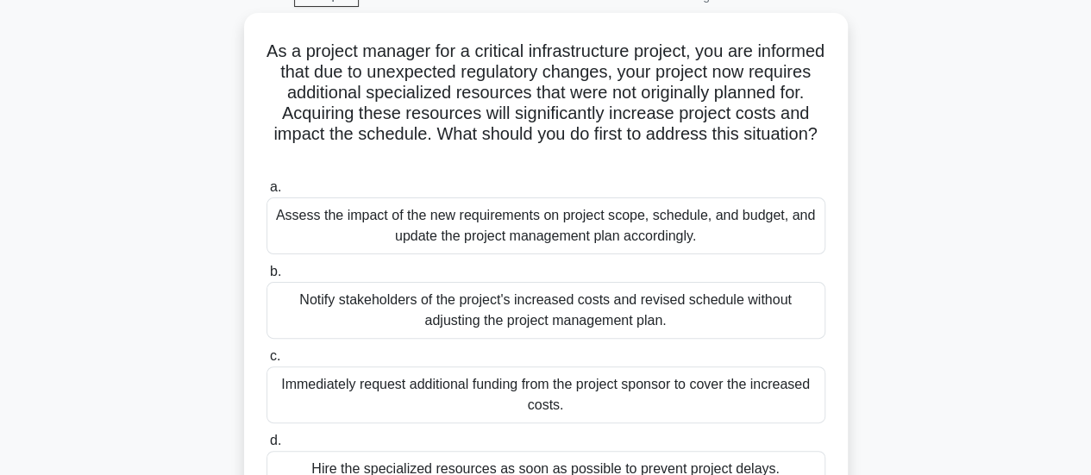
scroll to position [86, 0]
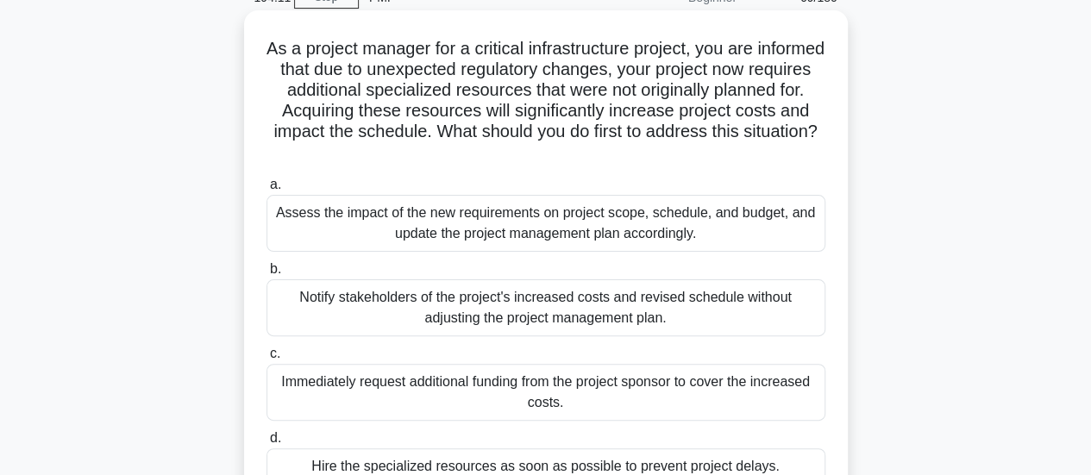
click at [742, 217] on div "Assess the impact of the new requirements on project scope, schedule, and budge…" at bounding box center [546, 223] width 559 height 57
click at [267, 191] on input "a. Assess the impact of the new requirements on project scope, schedule, and bu…" at bounding box center [267, 184] width 0 height 11
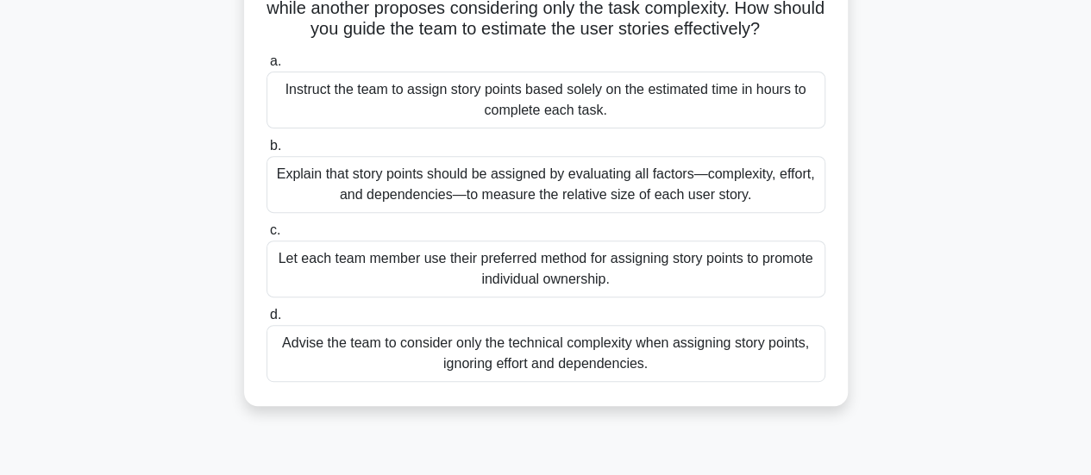
scroll to position [259, 0]
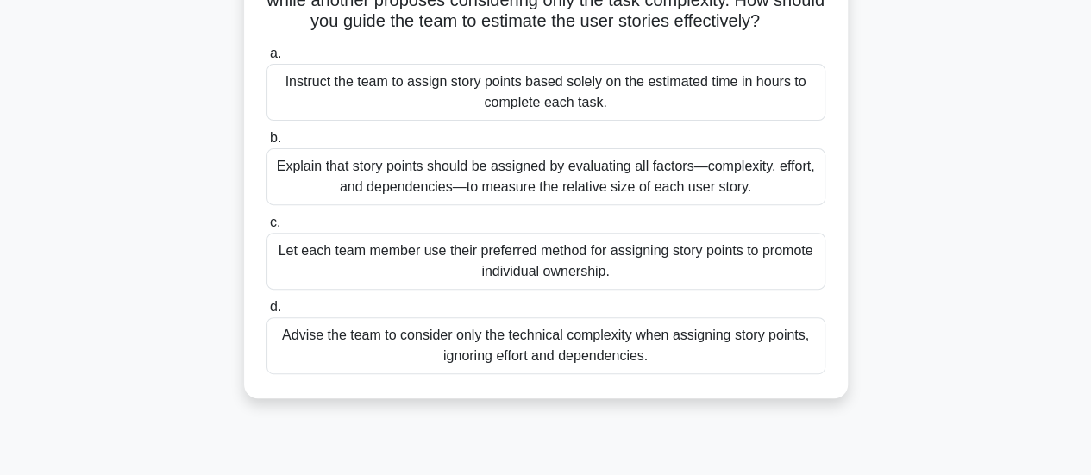
click at [775, 205] on div "Explain that story points should be assigned by evaluating all factors—complexi…" at bounding box center [546, 176] width 559 height 57
click at [267, 144] on input "b. Explain that story points should be assigned by evaluating all factors—compl…" at bounding box center [267, 138] width 0 height 11
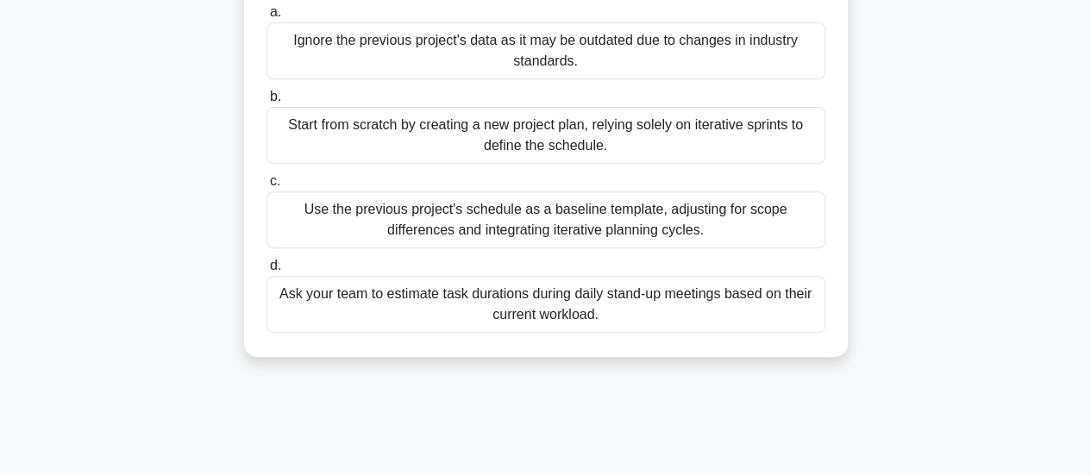
click at [773, 236] on div "Use the previous project's schedule as a baseline template, adjusting for scope…" at bounding box center [546, 220] width 559 height 57
click at [267, 187] on input "c. Use the previous project's schedule as a baseline template, adjusting for sc…" at bounding box center [267, 181] width 0 height 11
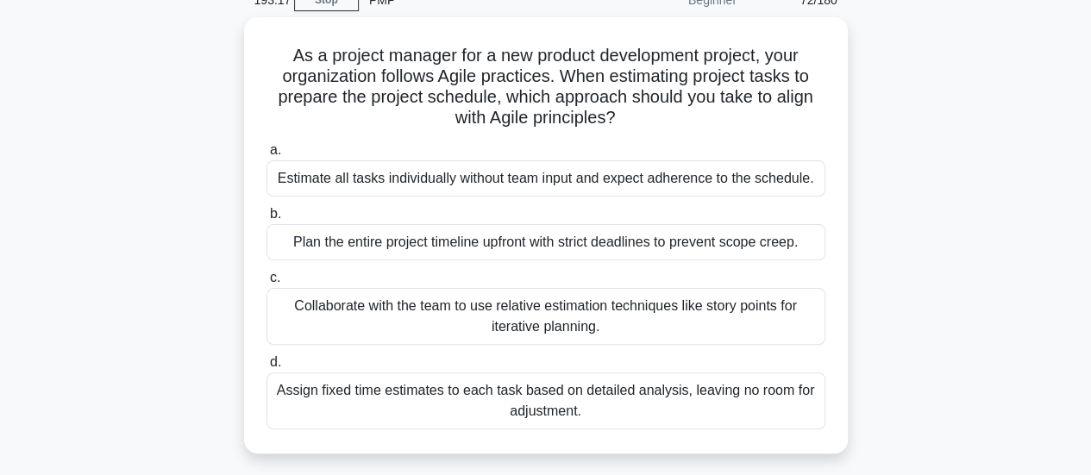
scroll to position [86, 0]
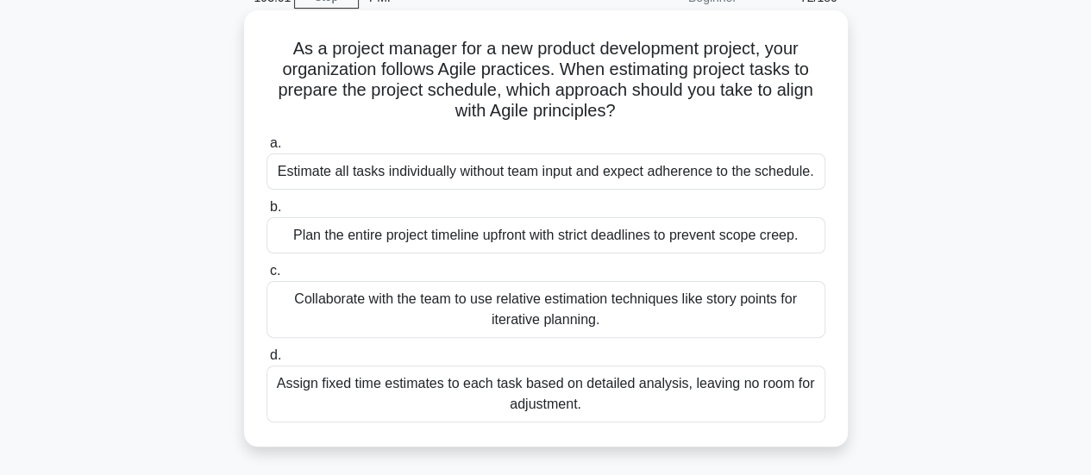
click at [822, 310] on div "Collaborate with the team to use relative estimation techniques like story poin…" at bounding box center [546, 309] width 559 height 57
click at [267, 277] on input "c. Collaborate with the team to use relative estimation techniques like story p…" at bounding box center [267, 271] width 0 height 11
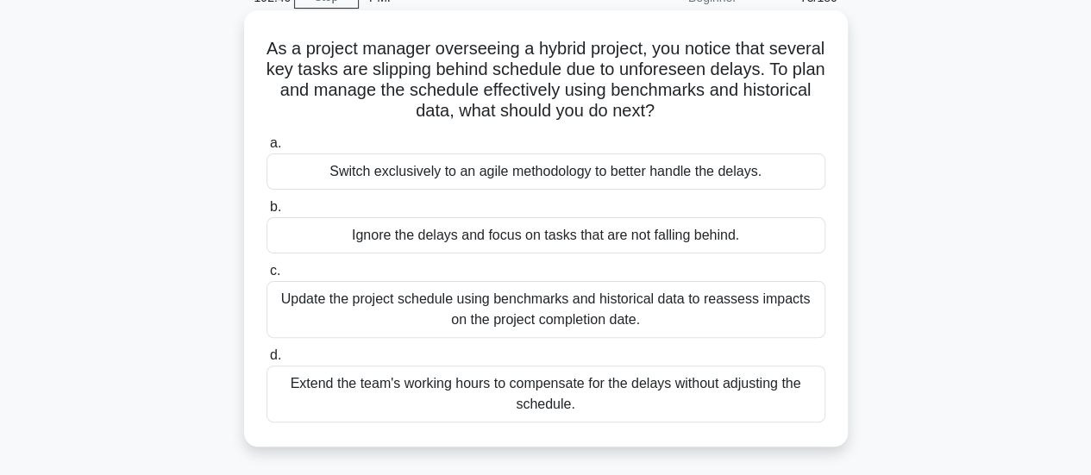
click at [752, 306] on div "Update the project schedule using benchmarks and historical data to reassess im…" at bounding box center [546, 309] width 559 height 57
click at [267, 277] on input "c. Update the project schedule using benchmarks and historical data to reassess…" at bounding box center [267, 271] width 0 height 11
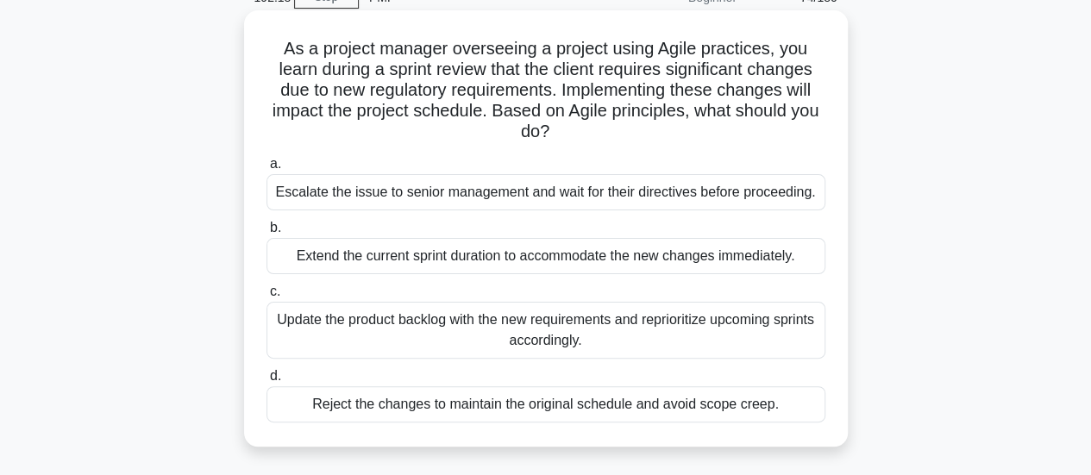
click at [792, 330] on div "Update the product backlog with the new requirements and reprioritize upcoming …" at bounding box center [546, 330] width 559 height 57
click at [267, 298] on input "c. Update the product backlog with the new requirements and reprioritize upcomi…" at bounding box center [267, 291] width 0 height 11
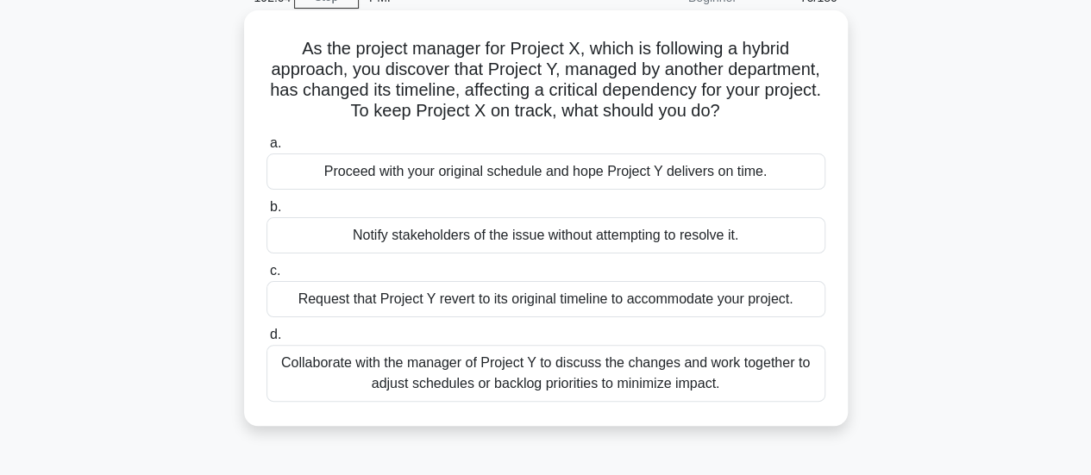
click at [810, 376] on div "Collaborate with the manager of Project Y to discuss the changes and work toget…" at bounding box center [546, 373] width 559 height 57
click at [267, 341] on input "d. Collaborate with the manager of Project Y to discuss the changes and work to…" at bounding box center [267, 335] width 0 height 11
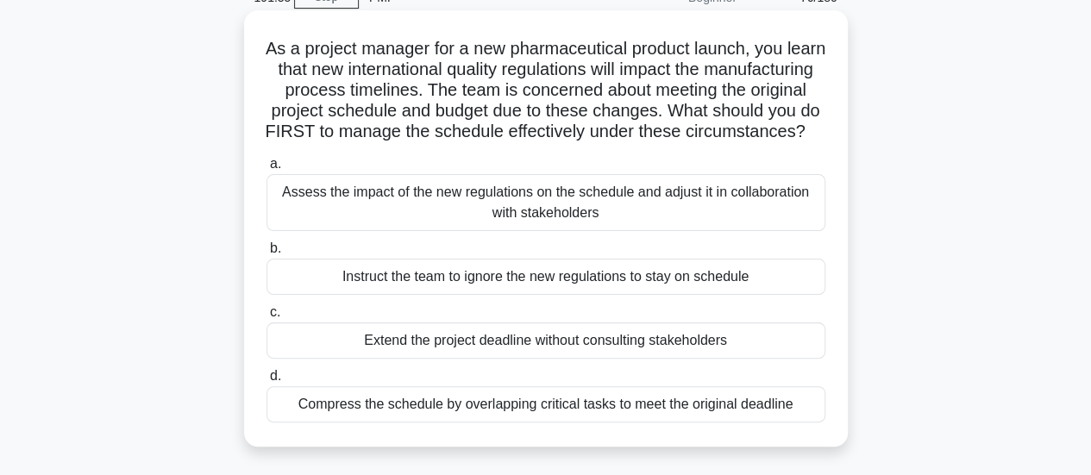
click at [807, 223] on div "Assess the impact of the new regulations on the schedule and adjust it in colla…" at bounding box center [546, 202] width 559 height 57
click at [267, 170] on input "a. Assess the impact of the new regulations on the schedule and adjust it in co…" at bounding box center [267, 164] width 0 height 11
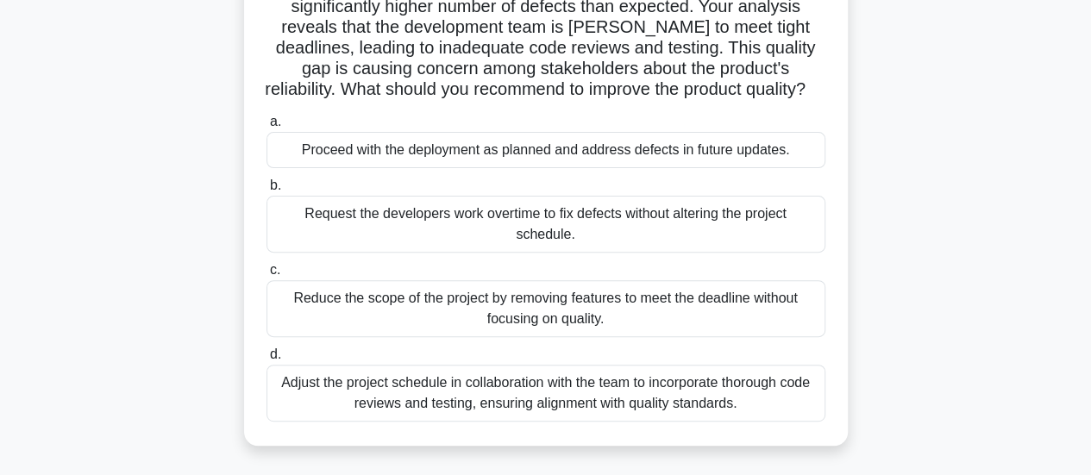
scroll to position [173, 0]
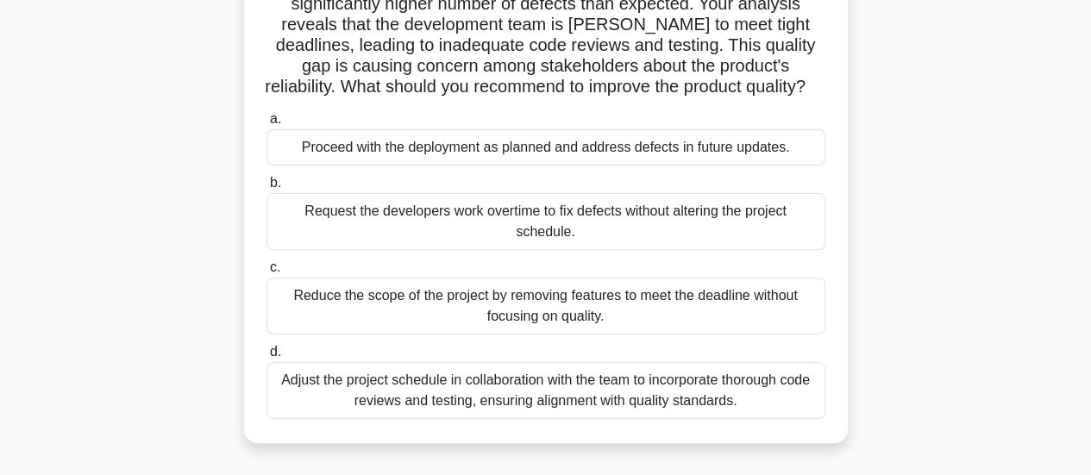
click at [772, 393] on div "Adjust the project schedule in collaboration with the team to incorporate thoro…" at bounding box center [546, 390] width 559 height 57
click at [267, 358] on input "d. Adjust the project schedule in collaboration with the team to incorporate th…" at bounding box center [267, 352] width 0 height 11
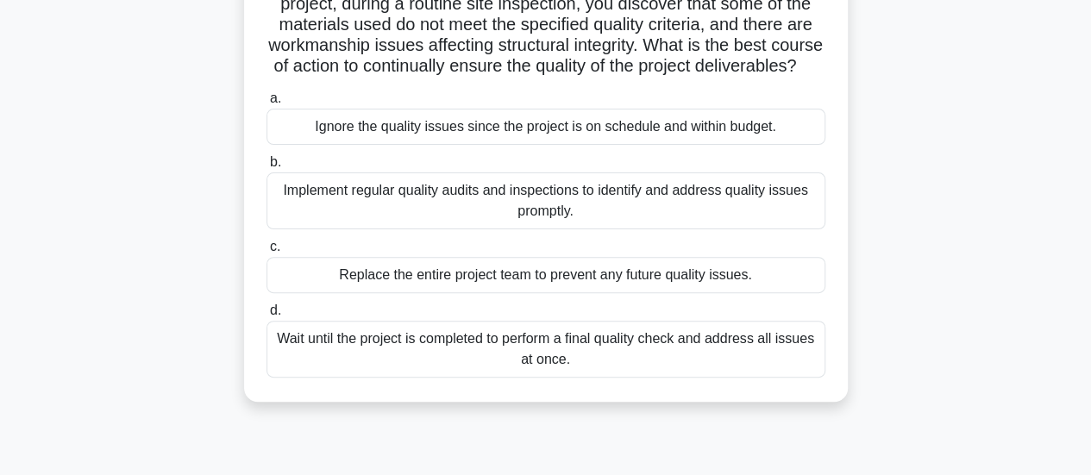
click at [764, 229] on div "Implement regular quality audits and inspections to identify and address qualit…" at bounding box center [546, 201] width 559 height 57
click at [267, 168] on input "b. Implement regular quality audits and inspections to identify and address qua…" at bounding box center [267, 162] width 0 height 11
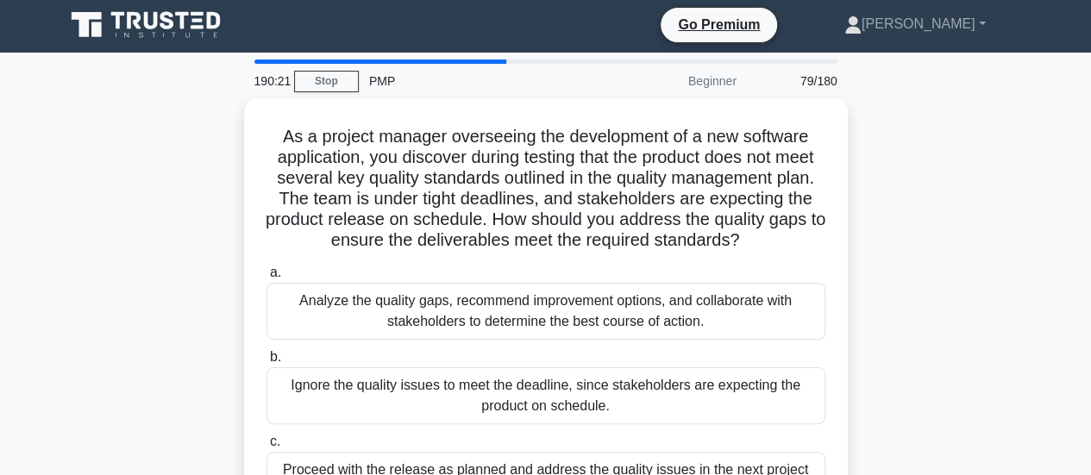
scroll to position [0, 0]
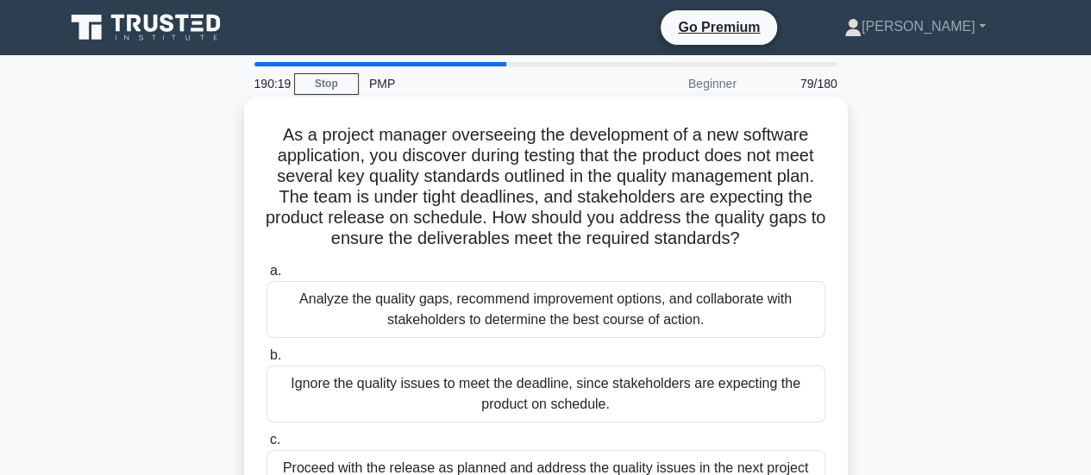
click at [751, 317] on div "Analyze the quality gaps, recommend improvement options, and collaborate with s…" at bounding box center [546, 309] width 559 height 57
click at [267, 277] on input "a. Analyze the quality gaps, recommend improvement options, and collaborate wit…" at bounding box center [267, 271] width 0 height 11
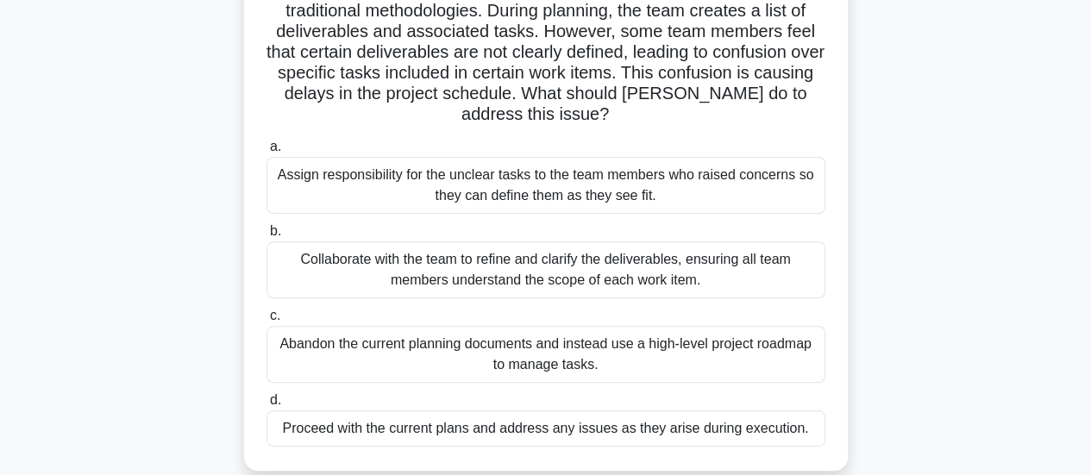
scroll to position [173, 0]
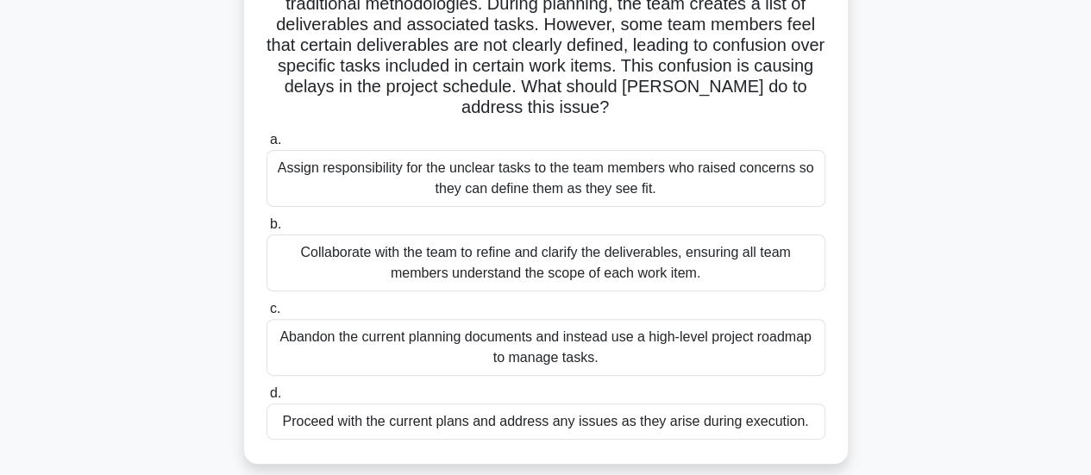
click at [763, 254] on div "Collaborate with the team to refine and clarify the deliverables, ensuring all …" at bounding box center [546, 263] width 559 height 57
click at [267, 230] on input "b. Collaborate with the team to refine and clarify the deliverables, ensuring a…" at bounding box center [267, 224] width 0 height 11
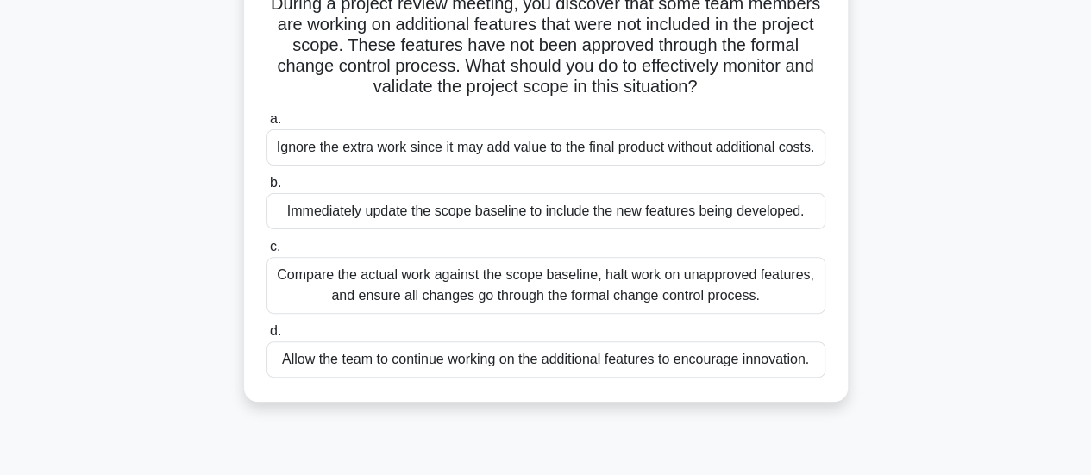
click at [814, 277] on div "Compare the actual work against the scope baseline, halt work on unapproved fea…" at bounding box center [546, 285] width 559 height 57
click at [267, 253] on input "c. Compare the actual work against the scope baseline, halt work on unapproved …" at bounding box center [267, 247] width 0 height 11
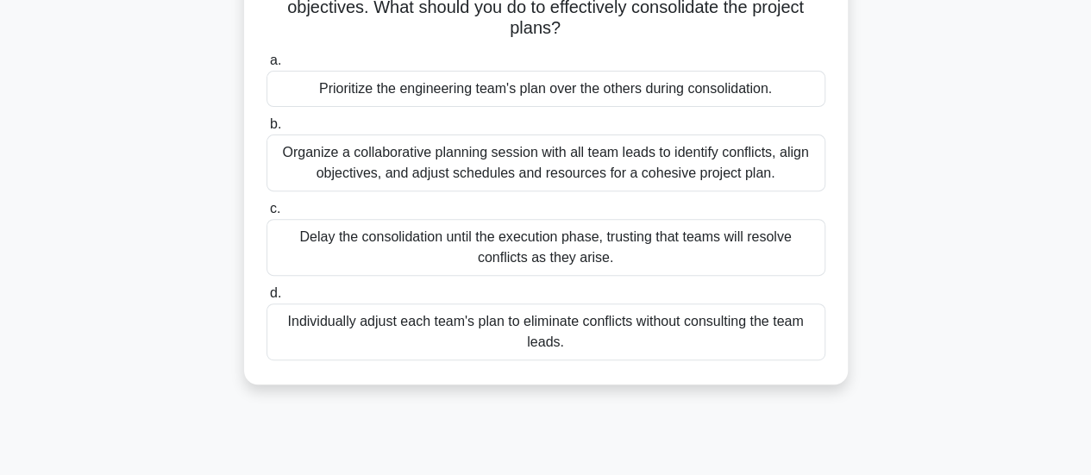
scroll to position [259, 0]
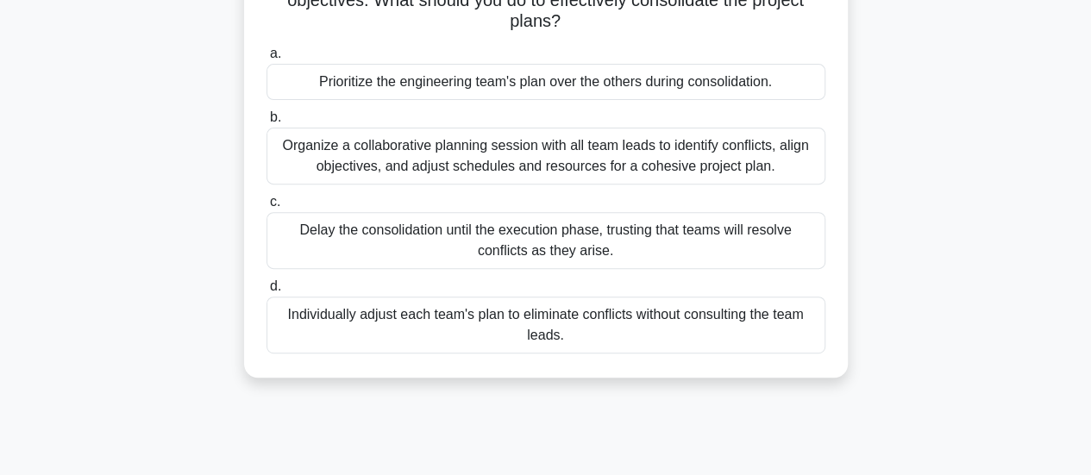
click at [697, 161] on div "Organize a collaborative planning session with all team leads to identify confl…" at bounding box center [546, 156] width 559 height 57
click at [267, 123] on input "b. Organize a collaborative planning session with all team leads to identify co…" at bounding box center [267, 117] width 0 height 11
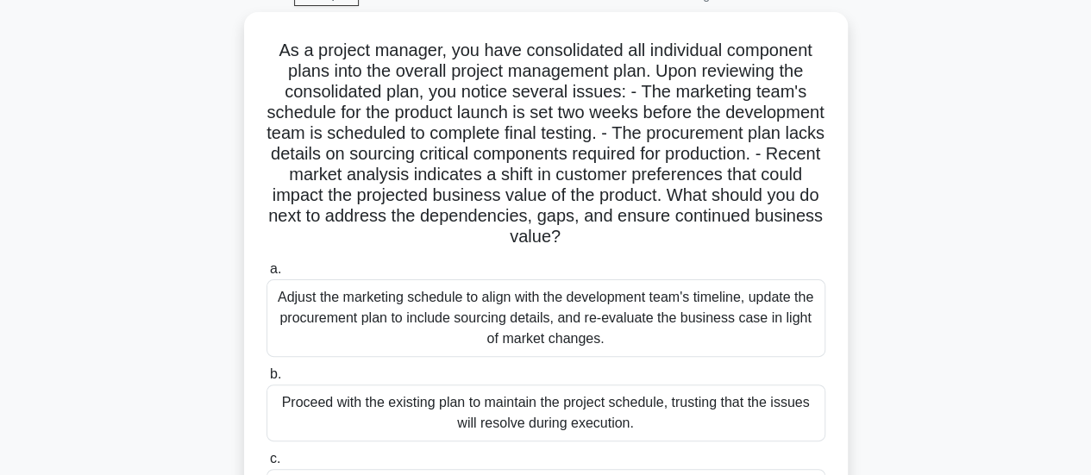
scroll to position [86, 0]
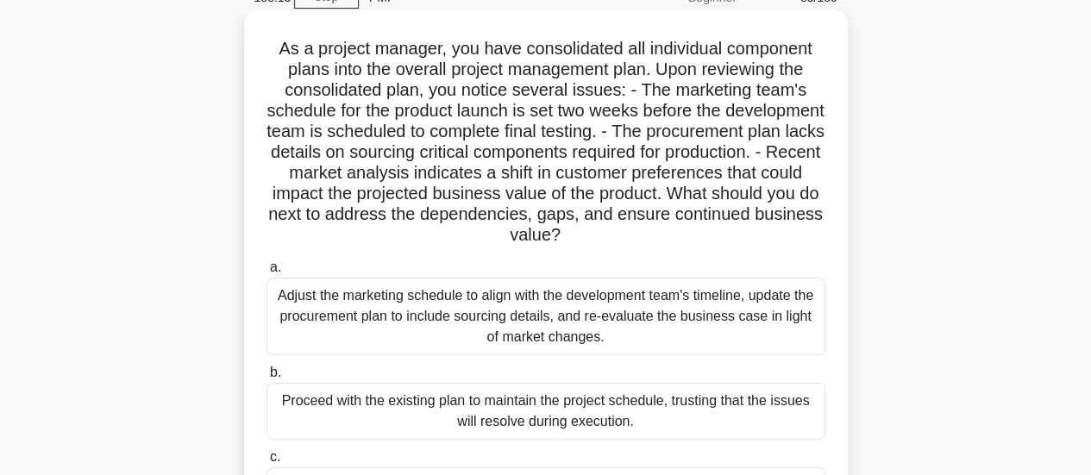
click at [624, 324] on div "Adjust the marketing schedule to align with the development team's timeline, up…" at bounding box center [546, 317] width 559 height 78
click at [267, 273] on input "a. Adjust the marketing schedule to align with the development team's timeline,…" at bounding box center [267, 267] width 0 height 11
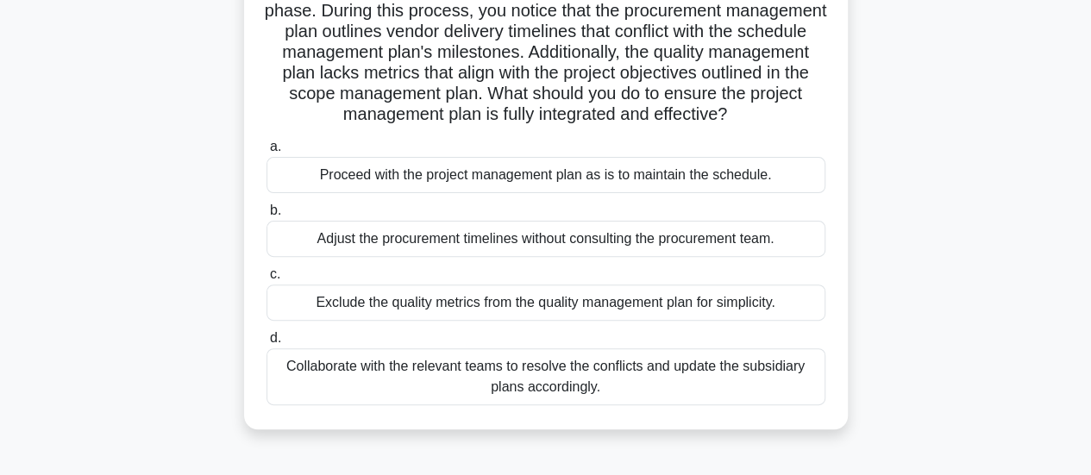
scroll to position [173, 0]
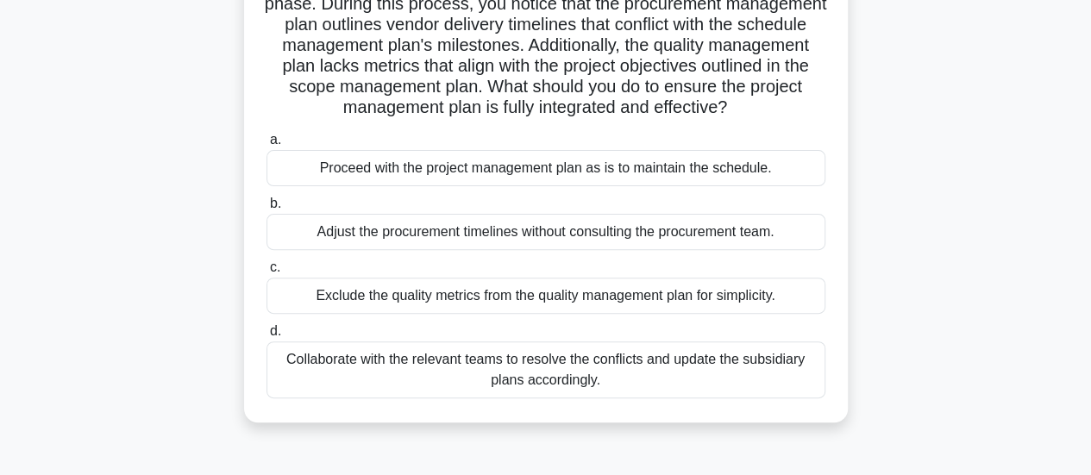
click at [801, 382] on div "Collaborate with the relevant teams to resolve the conflicts and update the sub…" at bounding box center [546, 370] width 559 height 57
click at [267, 337] on input "d. Collaborate with the relevant teams to resolve the conflicts and update the …" at bounding box center [267, 331] width 0 height 11
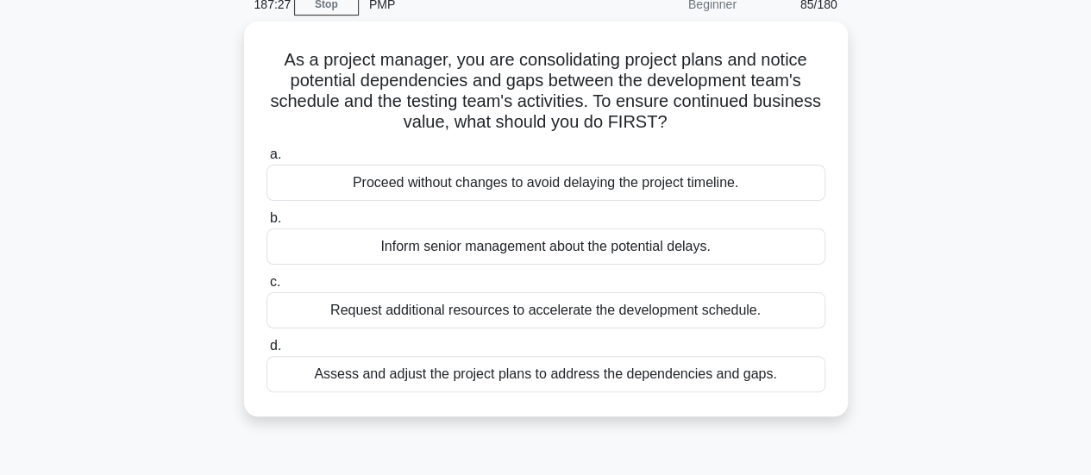
scroll to position [86, 0]
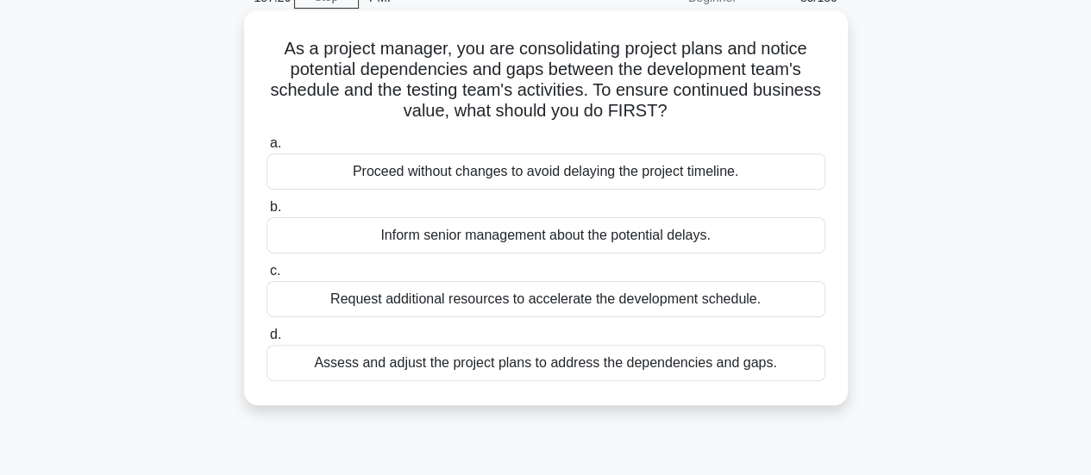
click at [782, 365] on div "Assess and adjust the project plans to address the dependencies and gaps." at bounding box center [546, 363] width 559 height 36
click at [267, 341] on input "d. Assess and adjust the project plans to address the dependencies and gaps." at bounding box center [267, 335] width 0 height 11
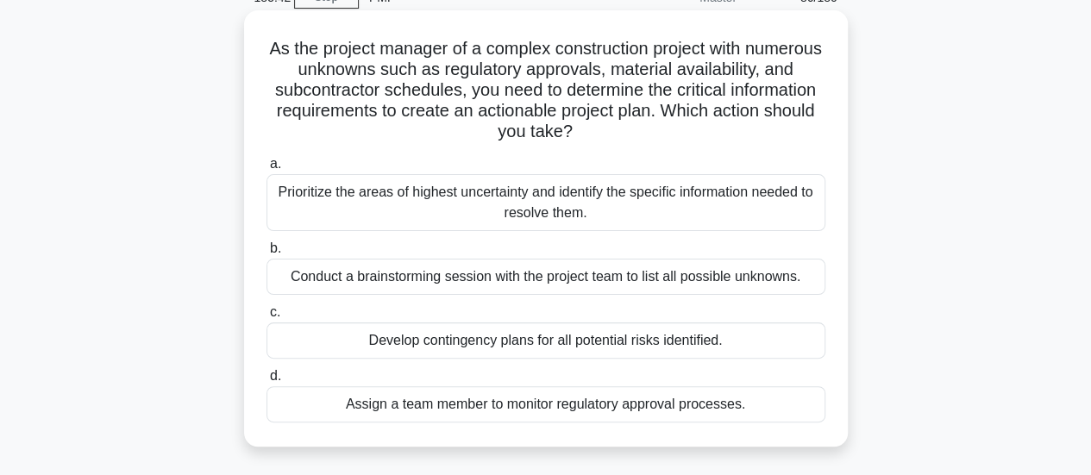
click at [608, 209] on div "Prioritize the areas of highest uncertainty and identify the specific informati…" at bounding box center [546, 202] width 559 height 57
click at [267, 170] on input "a. Prioritize the areas of highest uncertainty and identify the specific inform…" at bounding box center [267, 164] width 0 height 11
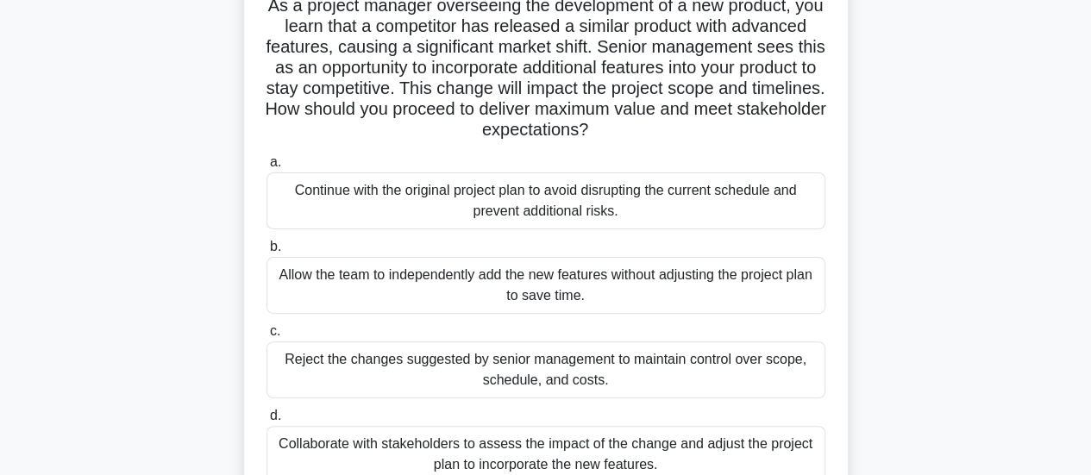
scroll to position [173, 0]
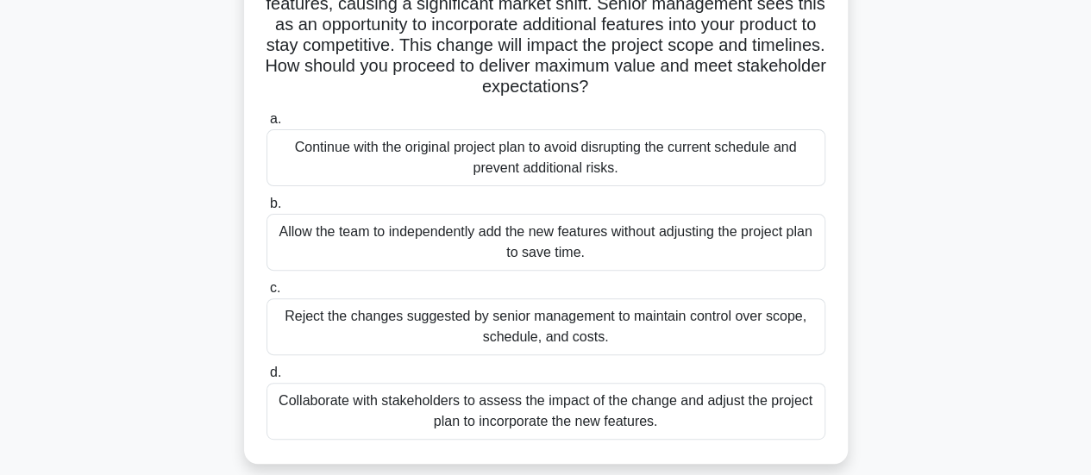
click at [742, 402] on div "Collaborate with stakeholders to assess the impact of the change and adjust the…" at bounding box center [546, 411] width 559 height 57
click at [267, 379] on input "d. Collaborate with stakeholders to assess the impact of the change and adjust …" at bounding box center [267, 373] width 0 height 11
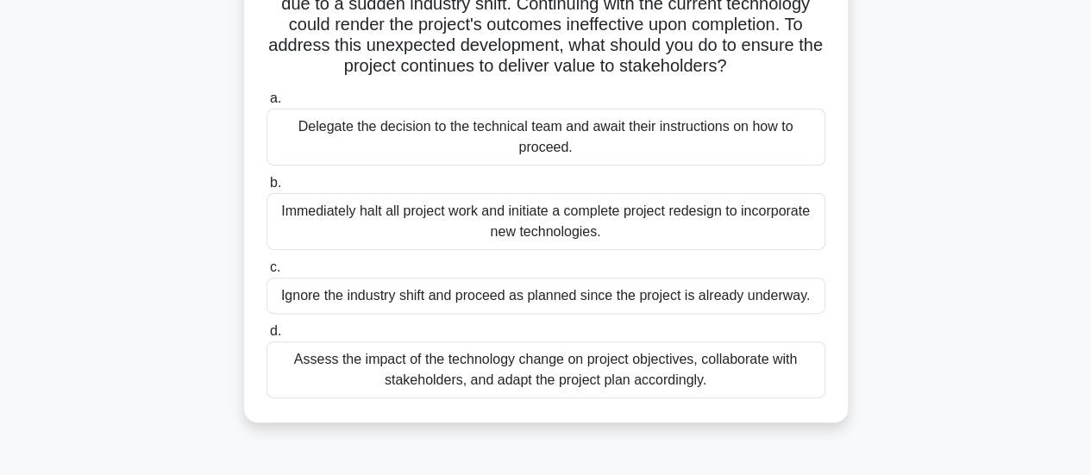
click at [816, 387] on div "Assess the impact of the technology change on project objectives, collaborate w…" at bounding box center [546, 370] width 559 height 57
click at [267, 337] on input "d. Assess the impact of the technology change on project objectives, collaborat…" at bounding box center [267, 331] width 0 height 11
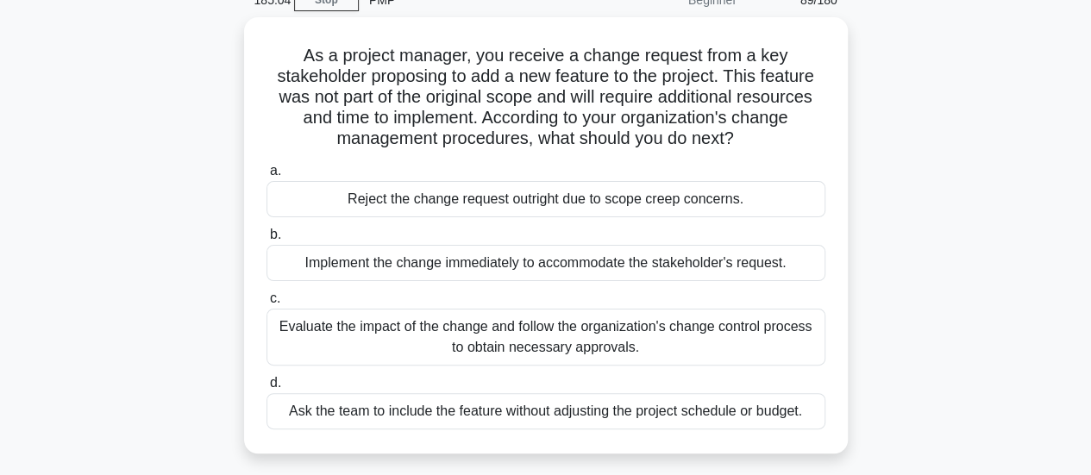
scroll to position [86, 0]
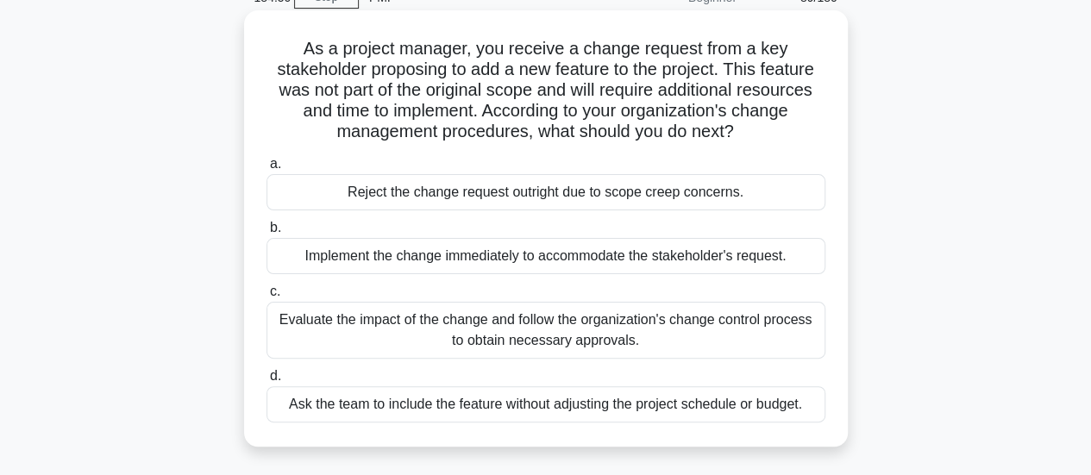
click at [751, 337] on div "Evaluate the impact of the change and follow the organization's change control …" at bounding box center [546, 330] width 559 height 57
click at [267, 298] on input "c. Evaluate the impact of the change and follow the organization's change contr…" at bounding box center [267, 291] width 0 height 11
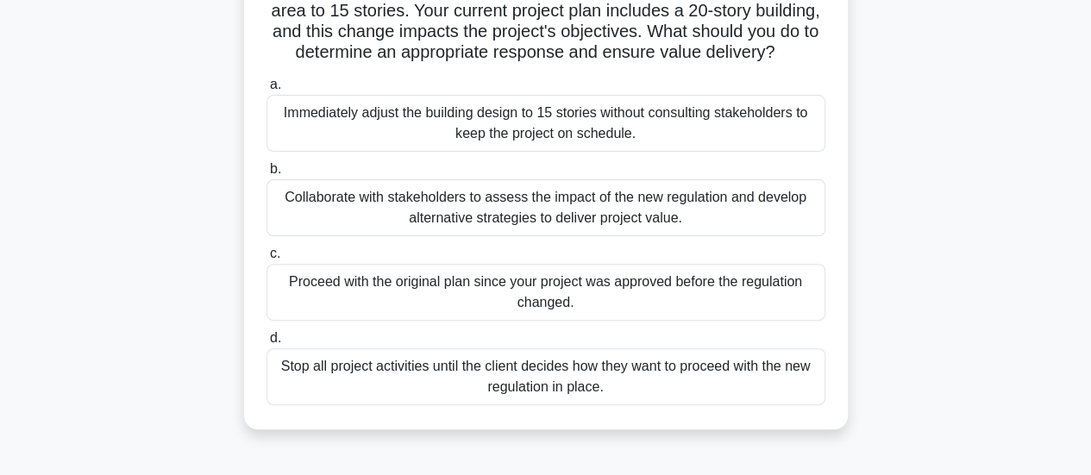
scroll to position [173, 0]
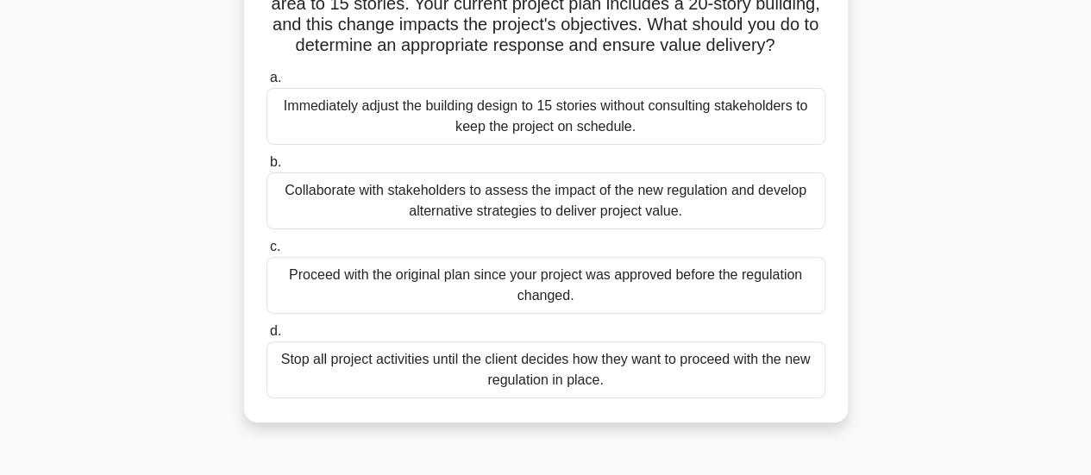
click at [776, 218] on div "Collaborate with stakeholders to assess the impact of the new regulation and de…" at bounding box center [546, 201] width 559 height 57
click at [267, 168] on input "b. Collaborate with stakeholders to assess the impact of the new regulation and…" at bounding box center [267, 162] width 0 height 11
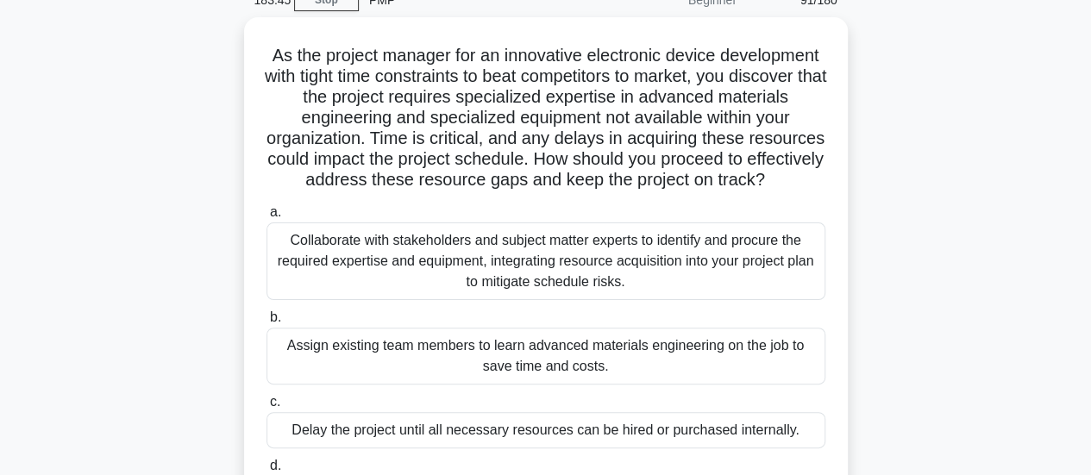
scroll to position [86, 0]
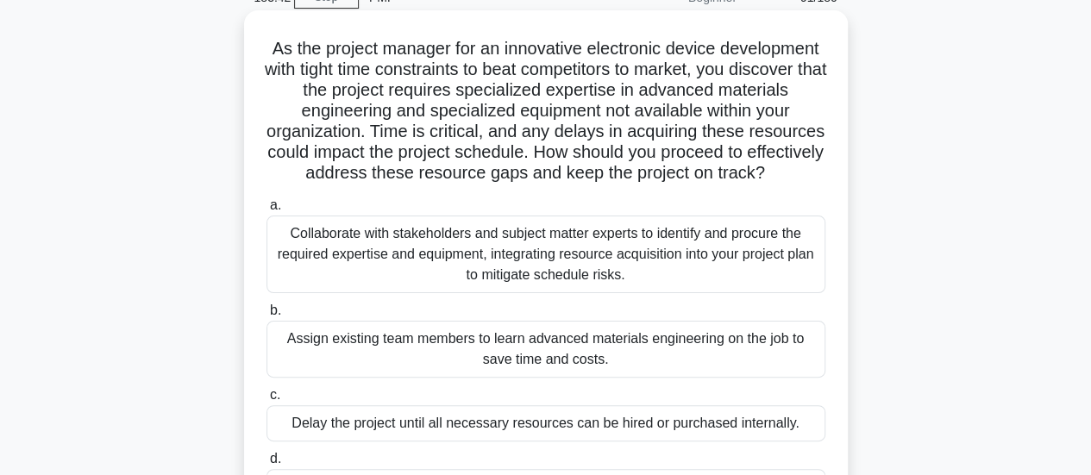
click at [792, 282] on div "Collaborate with stakeholders and subject matter experts to identify and procur…" at bounding box center [546, 255] width 559 height 78
click at [267, 211] on input "a. Collaborate with stakeholders and subject matter experts to identify and pro…" at bounding box center [267, 205] width 0 height 11
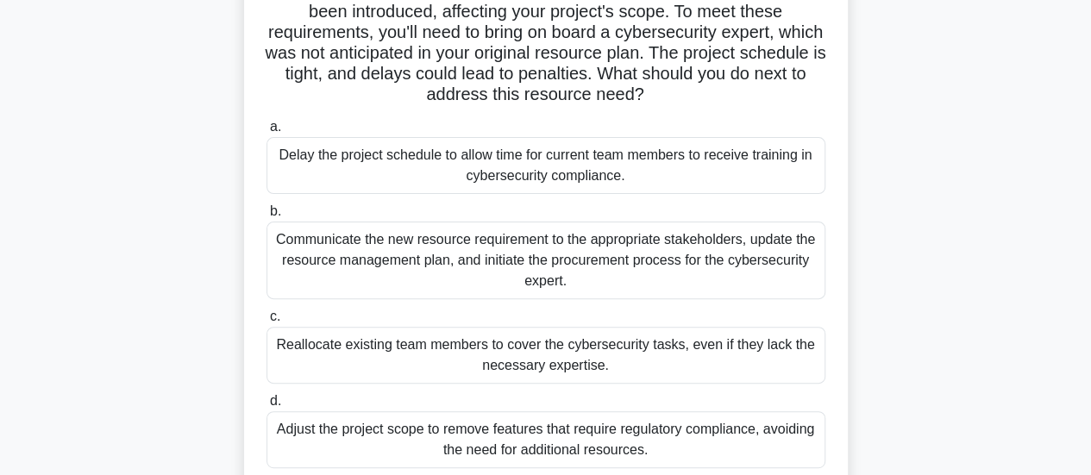
scroll to position [173, 0]
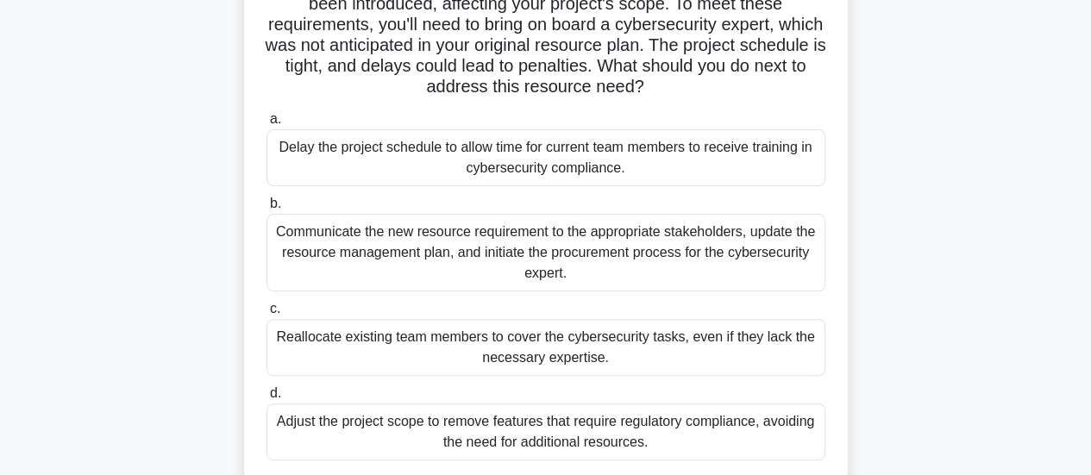
click at [770, 253] on div "Communicate the new resource requirement to the appropriate stakeholders, updat…" at bounding box center [546, 253] width 559 height 78
click at [267, 210] on input "b. Communicate the new resource requirement to the appropriate stakeholders, up…" at bounding box center [267, 203] width 0 height 11
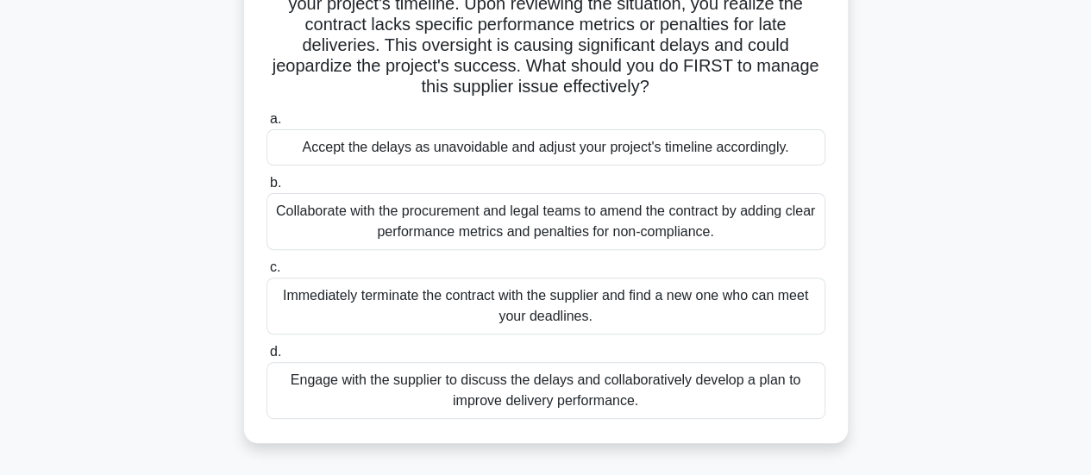
click at [801, 389] on div "Engage with the supplier to discuss the delays and collaboratively develop a pl…" at bounding box center [546, 390] width 559 height 57
click at [267, 358] on input "d. Engage with the supplier to discuss the delays and collaboratively develop a…" at bounding box center [267, 352] width 0 height 11
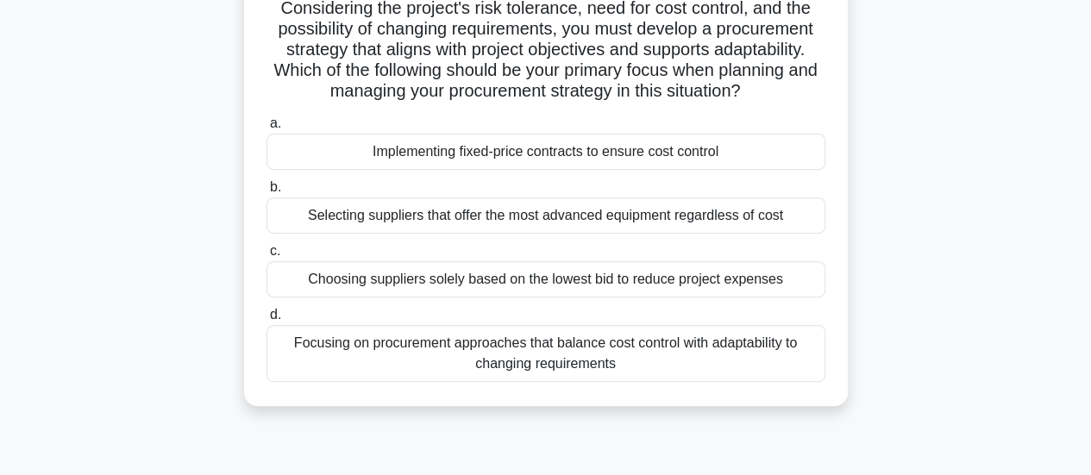
scroll to position [259, 0]
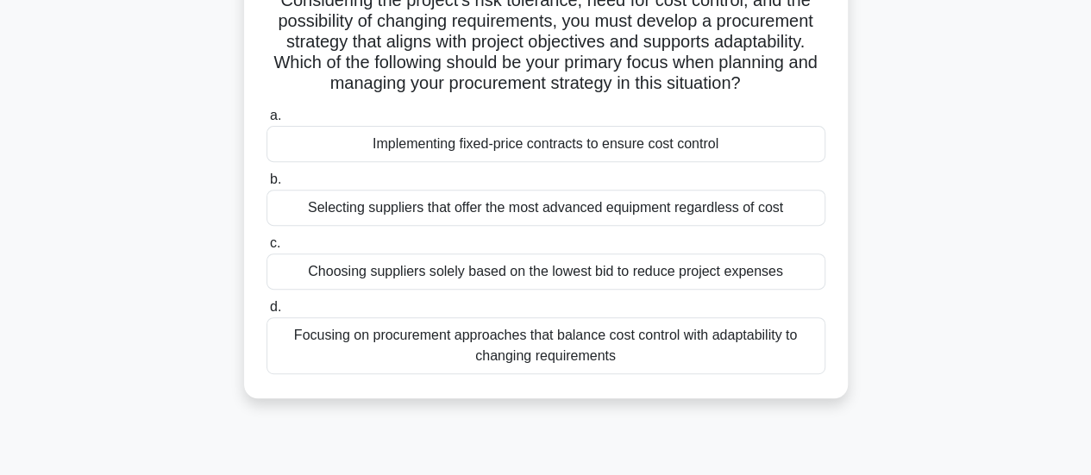
click at [788, 371] on div "Focusing on procurement approaches that balance cost control with adaptability …" at bounding box center [546, 345] width 559 height 57
click at [267, 313] on input "d. Focusing on procurement approaches that balance cost control with adaptabili…" at bounding box center [267, 307] width 0 height 11
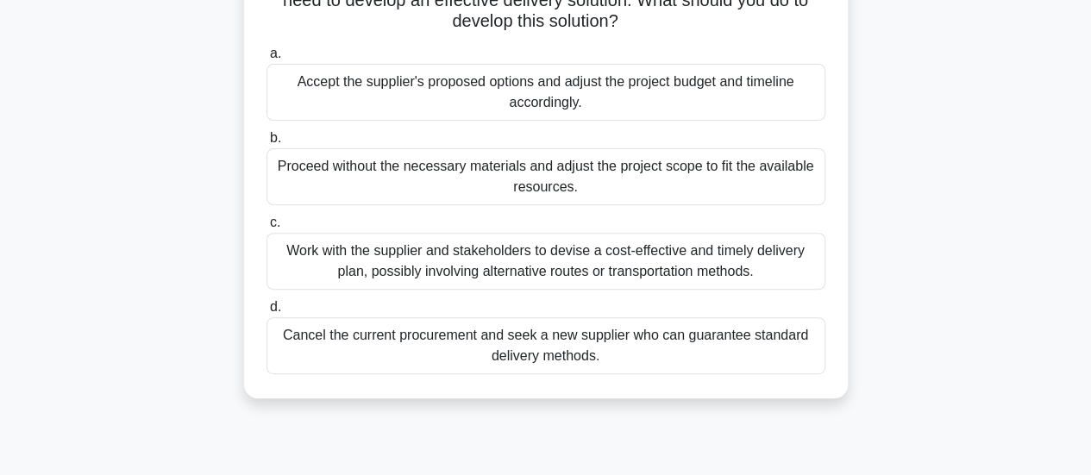
click at [725, 267] on div "Work with the supplier and stakeholders to devise a cost-effective and timely d…" at bounding box center [546, 261] width 559 height 57
click at [267, 229] on input "c. Work with the supplier and stakeholders to devise a cost-effective and timel…" at bounding box center [267, 222] width 0 height 11
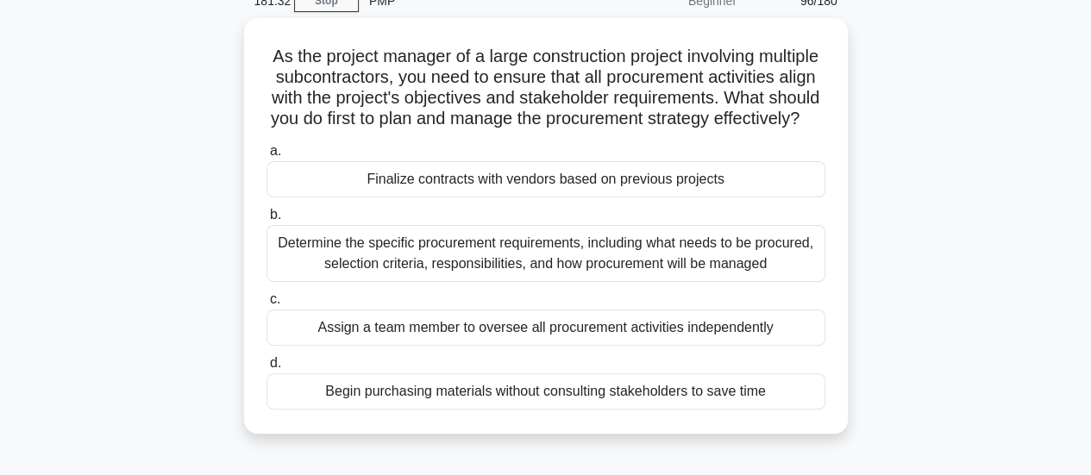
scroll to position [86, 0]
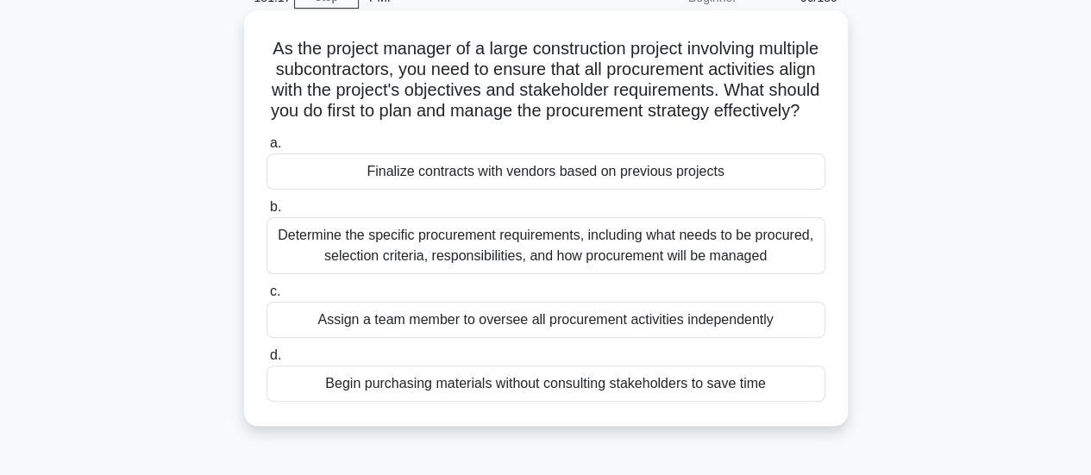
click at [744, 267] on div "Determine the specific procurement requirements, including what needs to be pro…" at bounding box center [546, 245] width 559 height 57
click at [267, 213] on input "b. Determine the specific procurement requirements, including what needs to be …" at bounding box center [267, 207] width 0 height 11
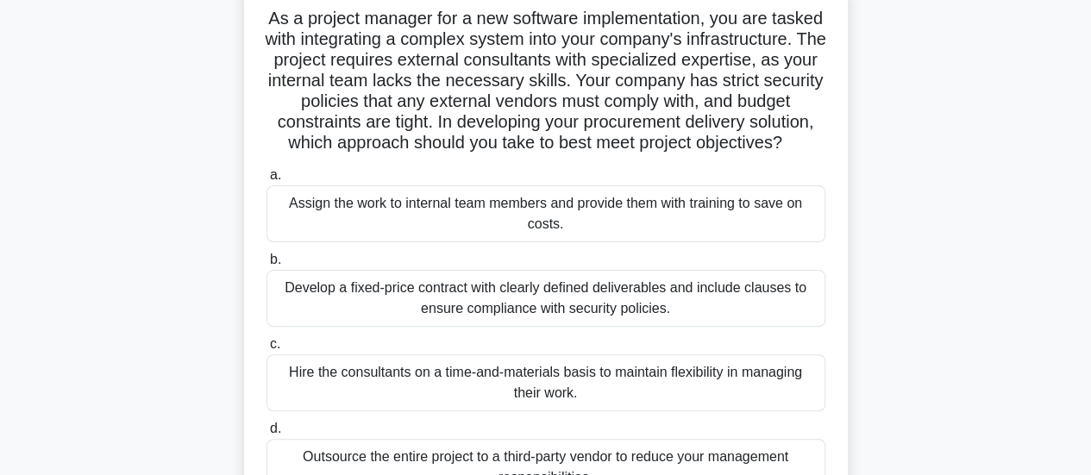
scroll to position [173, 0]
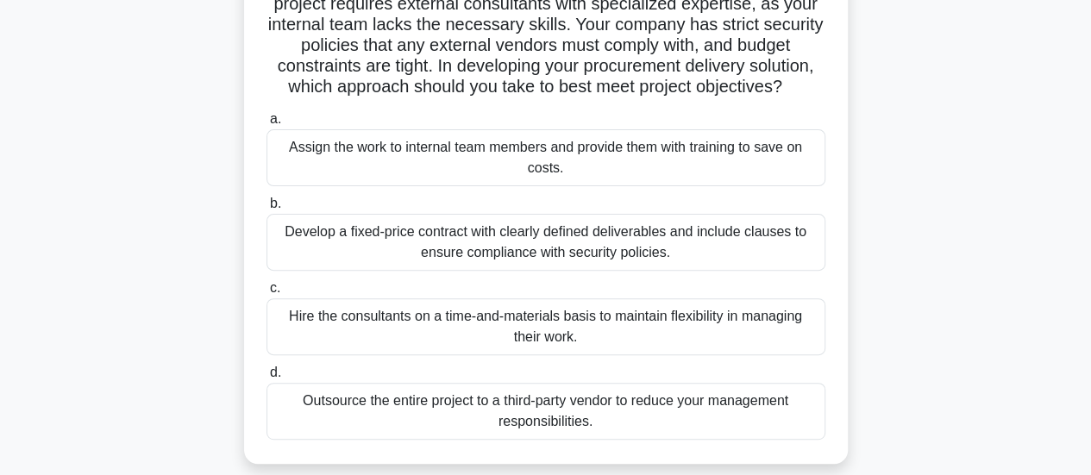
click at [577, 271] on div "Develop a fixed-price contract with clearly defined deliverables and include cl…" at bounding box center [546, 242] width 559 height 57
click at [267, 210] on input "b. Develop a fixed-price contract with clearly defined deliverables and include…" at bounding box center [267, 203] width 0 height 11
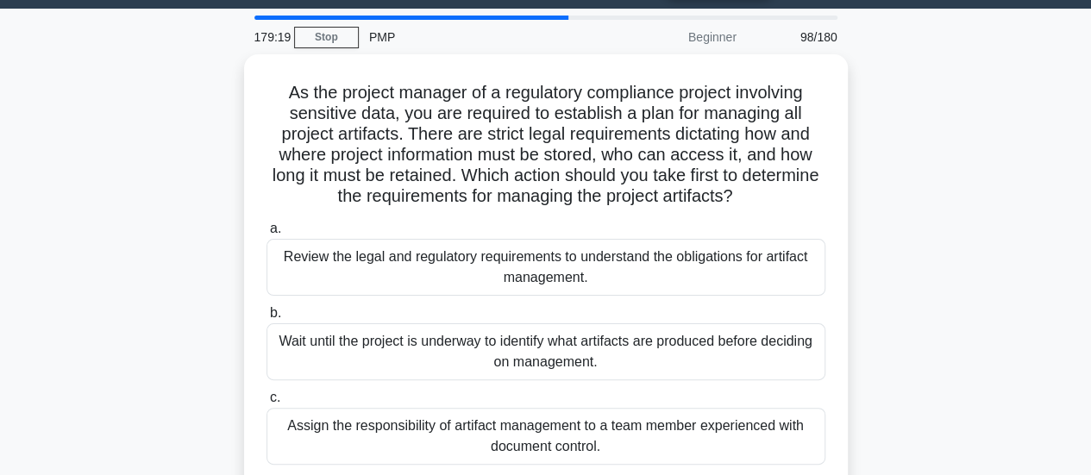
scroll to position [45, 0]
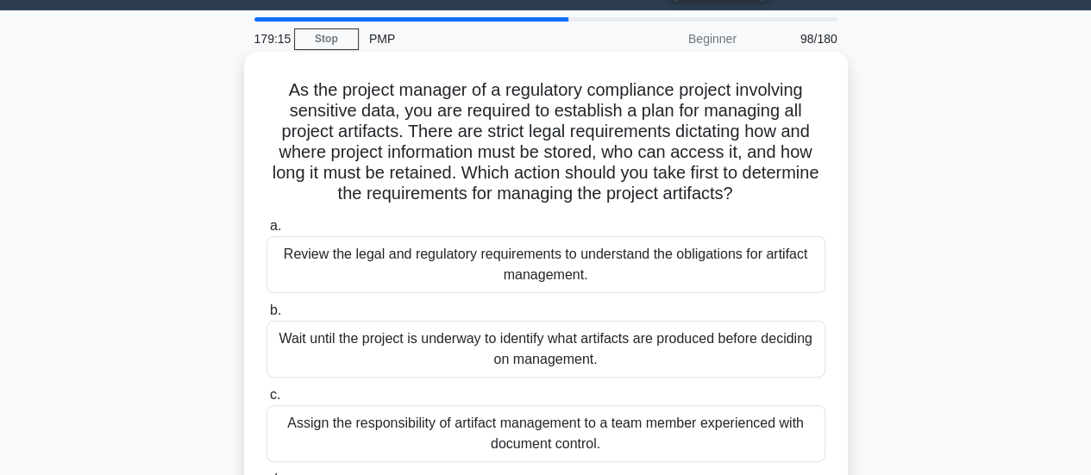
click at [634, 270] on div "Review the legal and regulatory requirements to understand the obligations for …" at bounding box center [546, 264] width 559 height 57
click at [267, 232] on input "a. Review the legal and regulatory requirements to understand the obligations f…" at bounding box center [267, 226] width 0 height 11
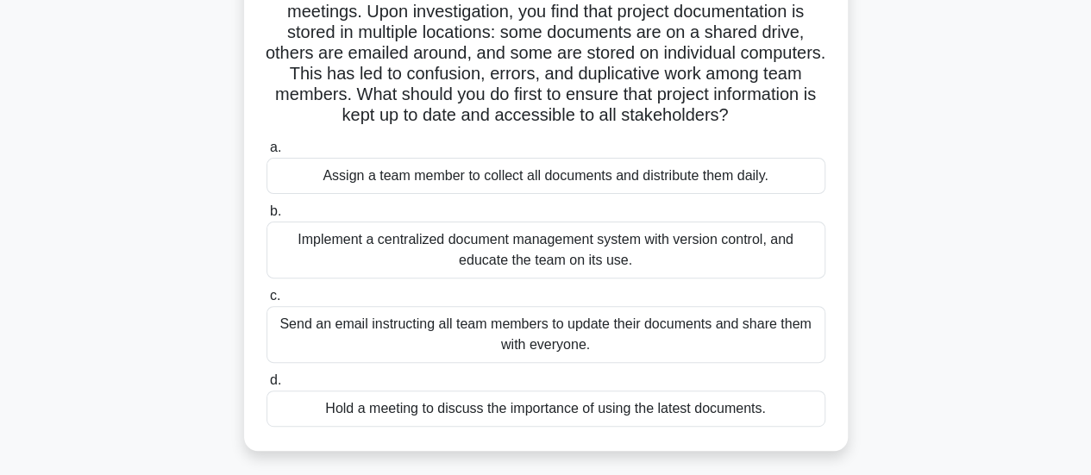
scroll to position [173, 0]
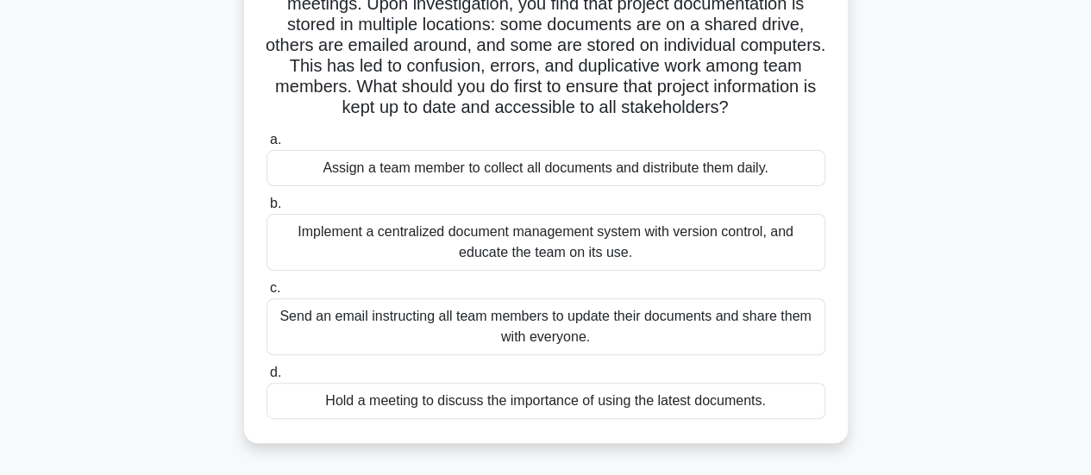
click at [714, 253] on div "Implement a centralized document management system with version control, and ed…" at bounding box center [546, 242] width 559 height 57
click at [267, 210] on input "b. Implement a centralized document management system with version control, and…" at bounding box center [267, 203] width 0 height 11
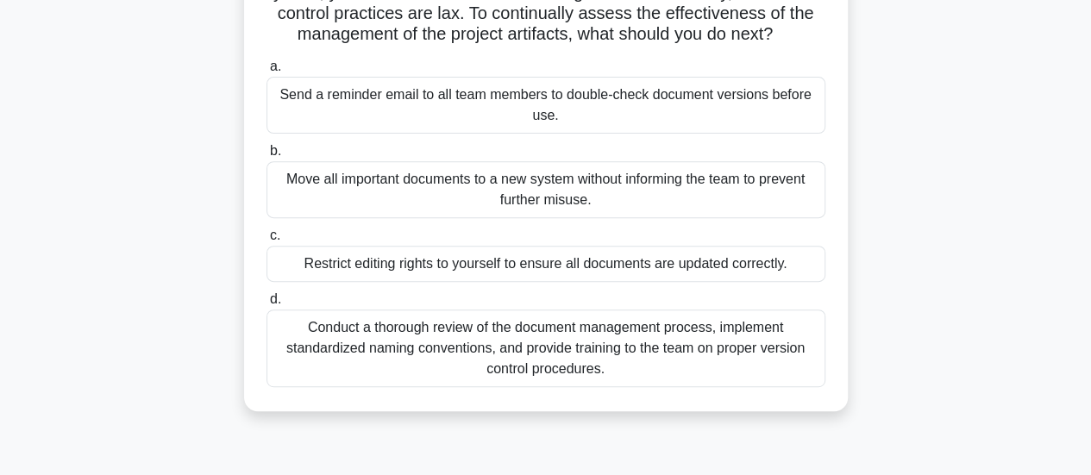
scroll to position [259, 0]
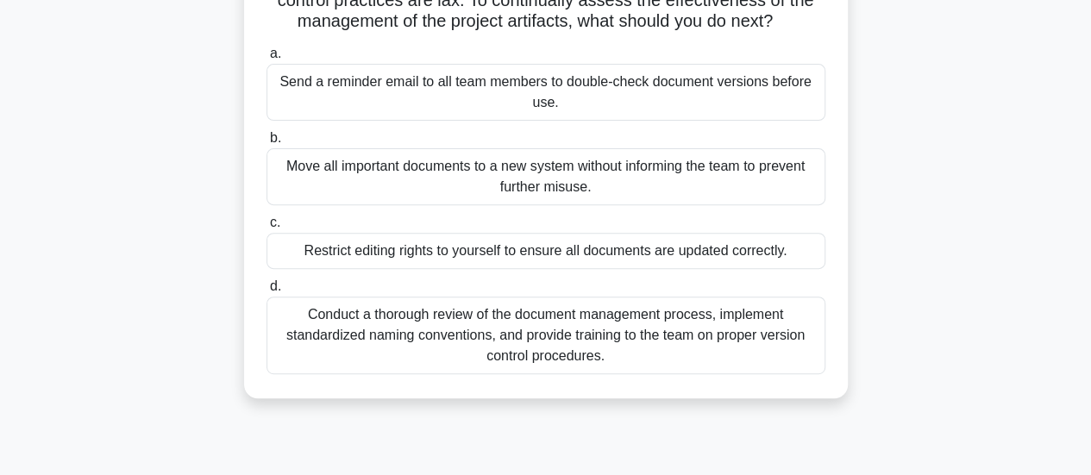
click at [789, 372] on div "Conduct a thorough review of the document management process, implement standar…" at bounding box center [546, 336] width 559 height 78
click at [267, 292] on input "d. Conduct a thorough review of the document management process, implement stan…" at bounding box center [267, 286] width 0 height 11
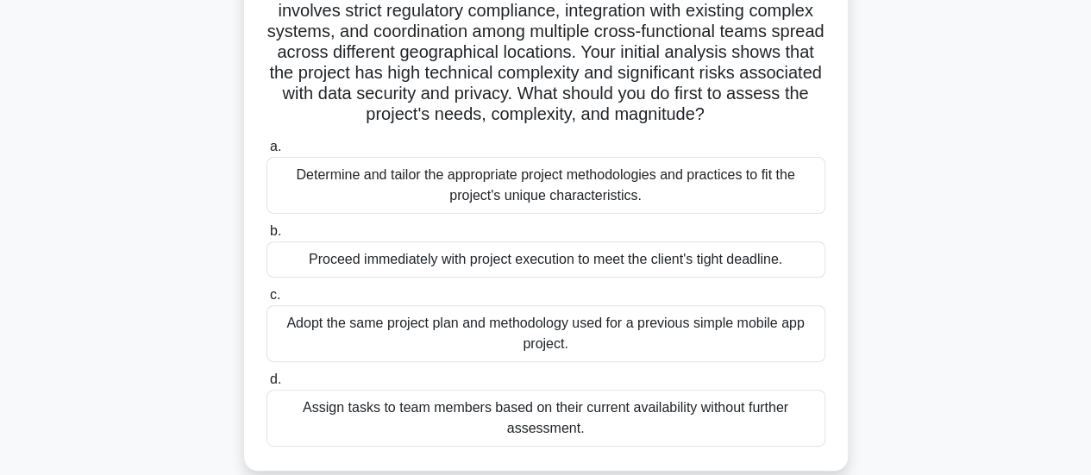
scroll to position [173, 0]
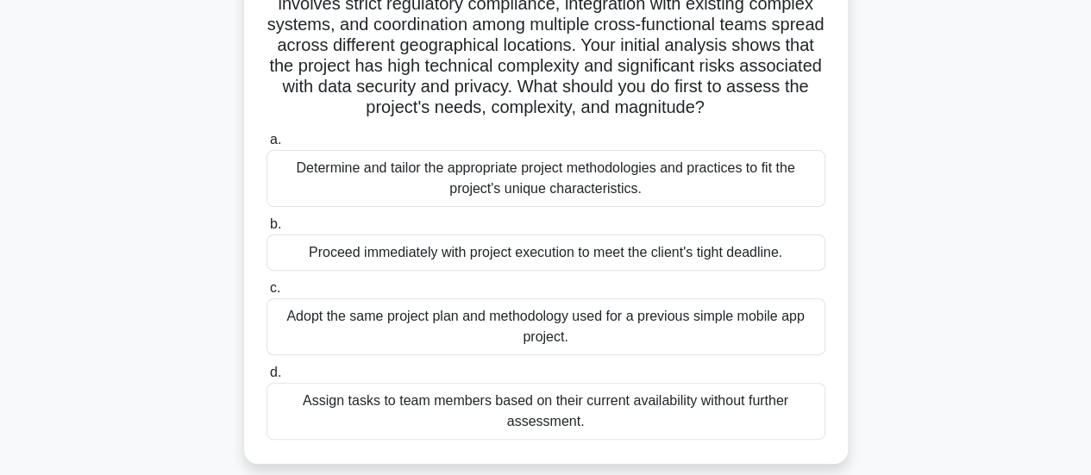
click at [597, 194] on div "Determine and tailor the appropriate project methodologies and practices to fit…" at bounding box center [546, 178] width 559 height 57
click at [267, 146] on input "a. Determine and tailor the appropriate project methodologies and practices to …" at bounding box center [267, 140] width 0 height 11
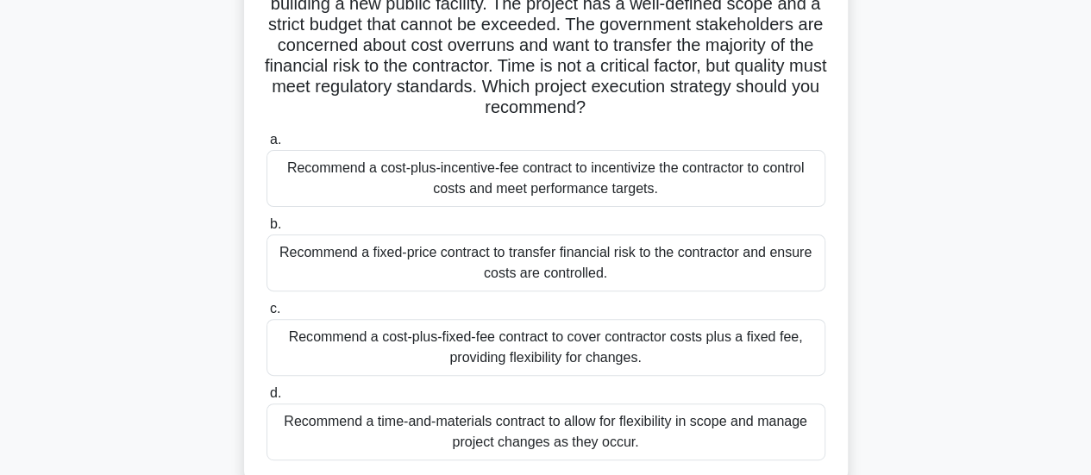
click at [697, 178] on div "Recommend a cost-plus-incentive-fee contract to incentivize the contractor to c…" at bounding box center [546, 178] width 559 height 57
click at [267, 146] on input "a. Recommend a cost-plus-incentive-fee contract to incentivize the contractor t…" at bounding box center [267, 140] width 0 height 11
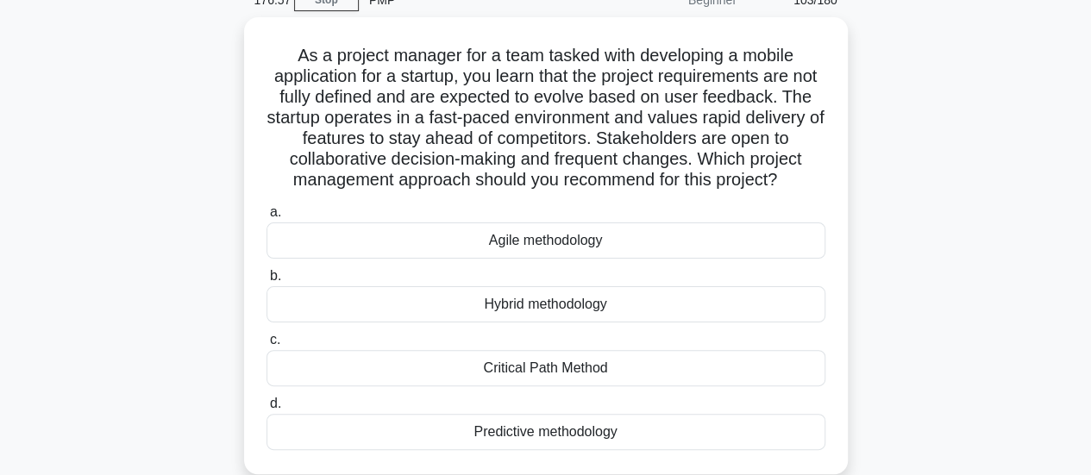
scroll to position [86, 0]
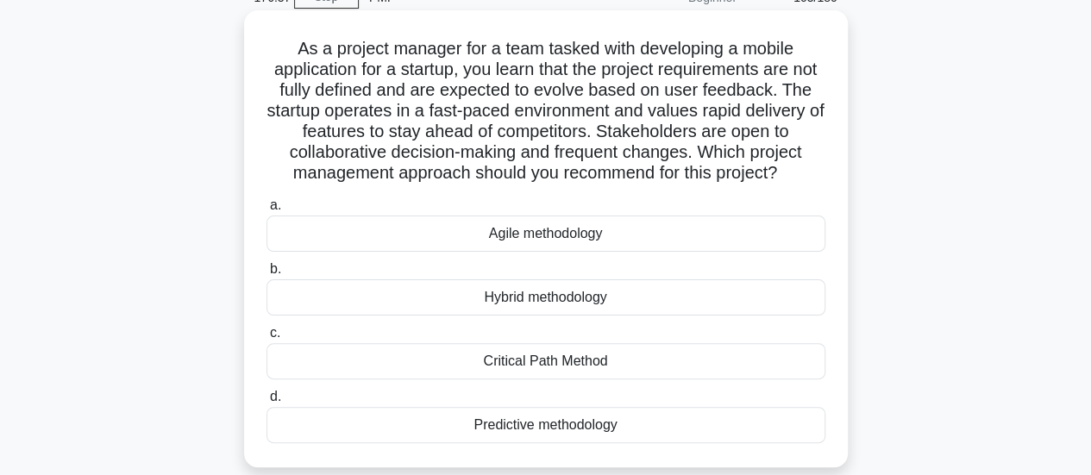
click at [646, 248] on div "Agile methodology" at bounding box center [546, 234] width 559 height 36
click at [267, 211] on input "a. Agile methodology" at bounding box center [267, 205] width 0 height 11
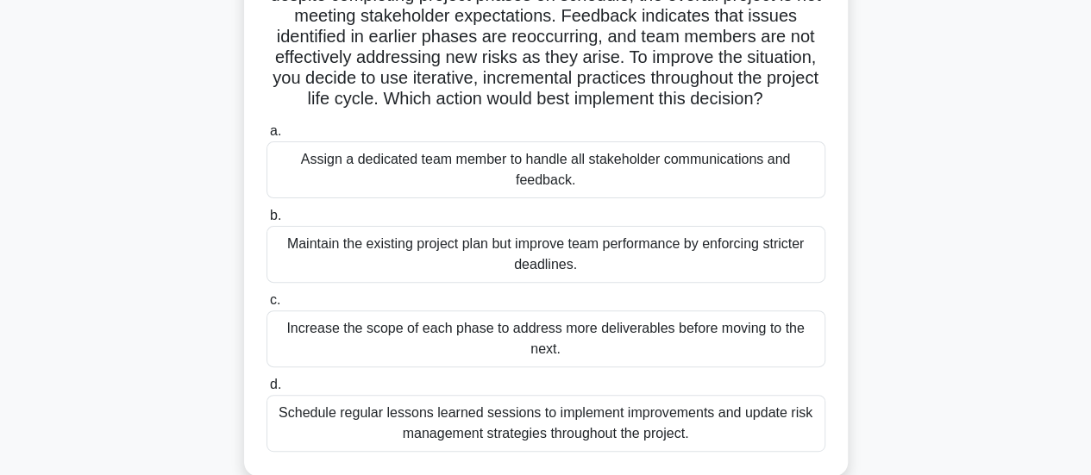
scroll to position [173, 0]
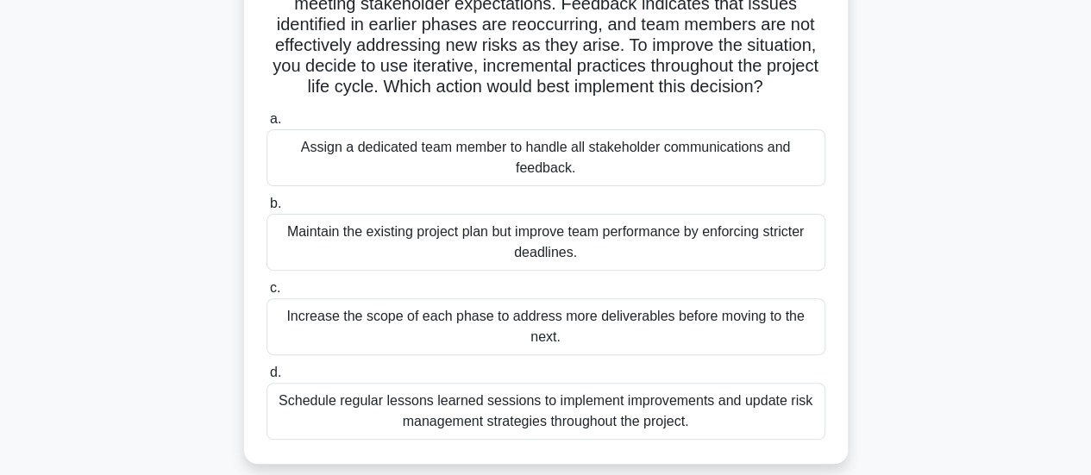
click at [796, 405] on div "Schedule regular lessons learned sessions to implement improvements and update …" at bounding box center [546, 411] width 559 height 57
click at [267, 379] on input "d. Schedule regular lessons learned sessions to implement improvements and upda…" at bounding box center [267, 373] width 0 height 11
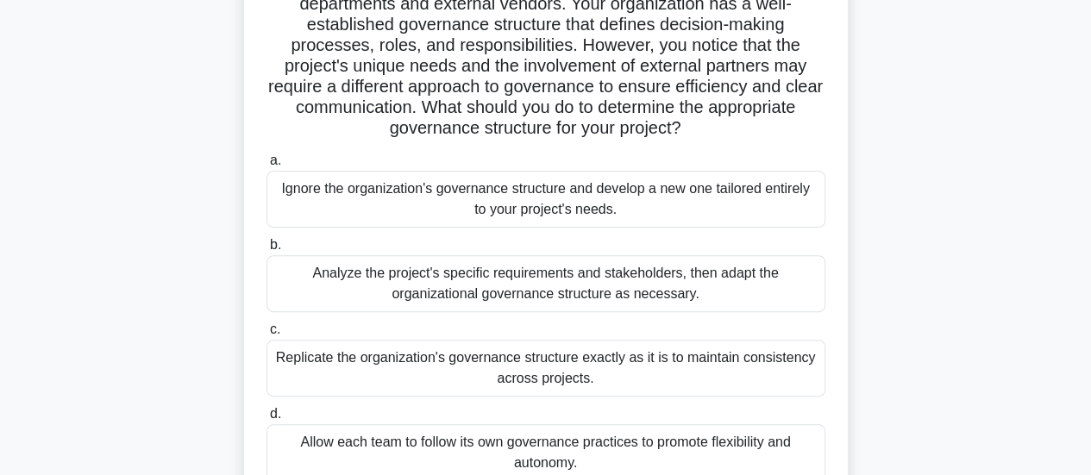
click at [736, 290] on div "Analyze the project's specific requirements and stakeholders, then adapt the or…" at bounding box center [546, 283] width 559 height 57
click at [267, 251] on input "b. Analyze the project's specific requirements and stakeholders, then adapt the…" at bounding box center [267, 245] width 0 height 11
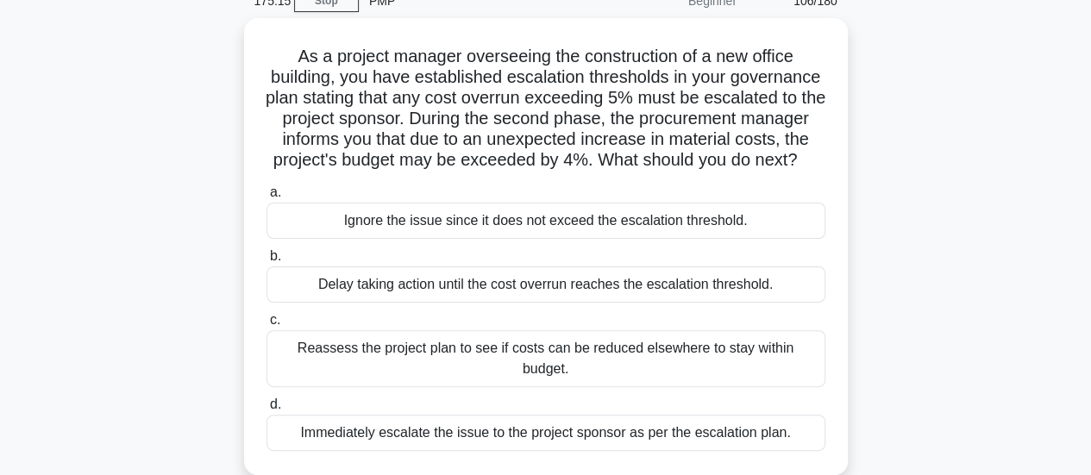
scroll to position [86, 0]
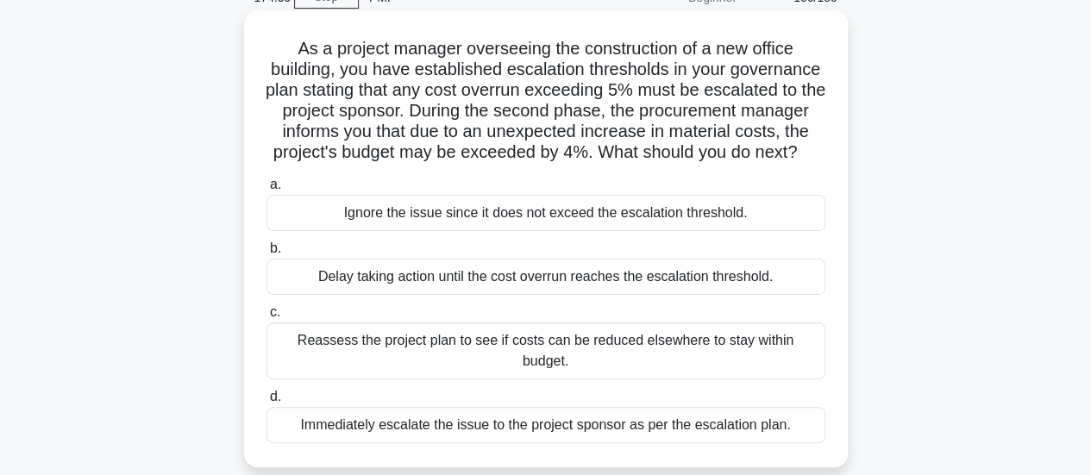
click at [763, 361] on div "Reassess the project plan to see if costs can be reduced elsewhere to stay with…" at bounding box center [546, 351] width 559 height 57
click at [267, 318] on input "c. Reassess the project plan to see if costs can be reduced elsewhere to stay w…" at bounding box center [267, 312] width 0 height 11
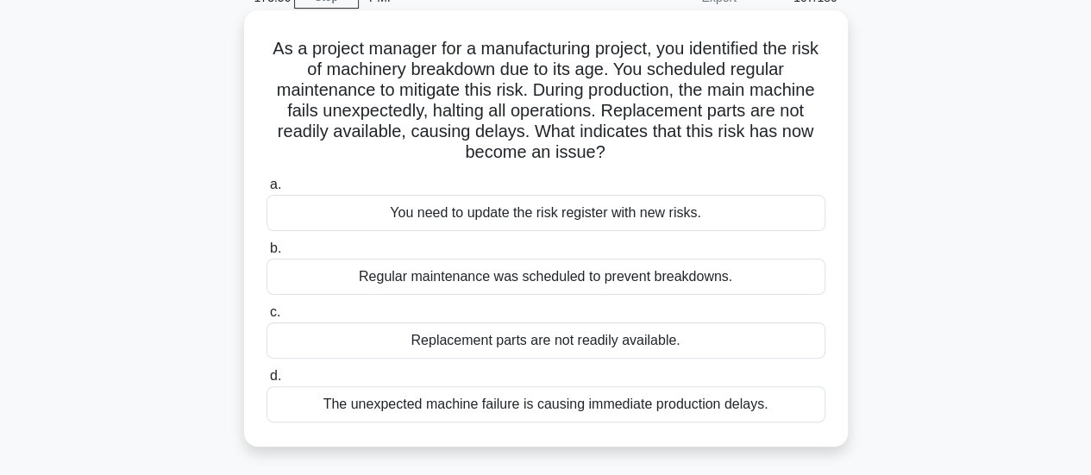
click at [731, 417] on div "The unexpected machine failure is causing immediate production delays." at bounding box center [546, 404] width 559 height 36
click at [267, 382] on input "d. The unexpected machine failure is causing immediate production delays." at bounding box center [267, 376] width 0 height 11
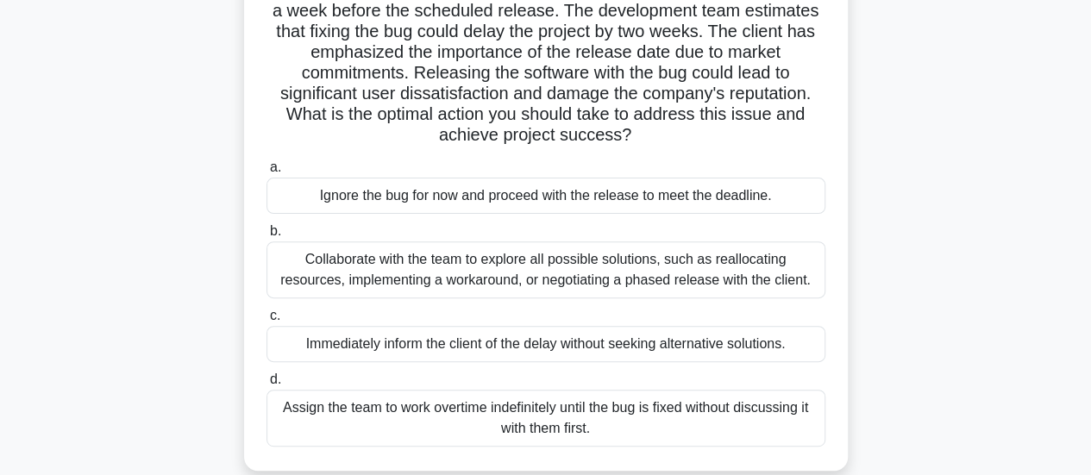
scroll to position [173, 0]
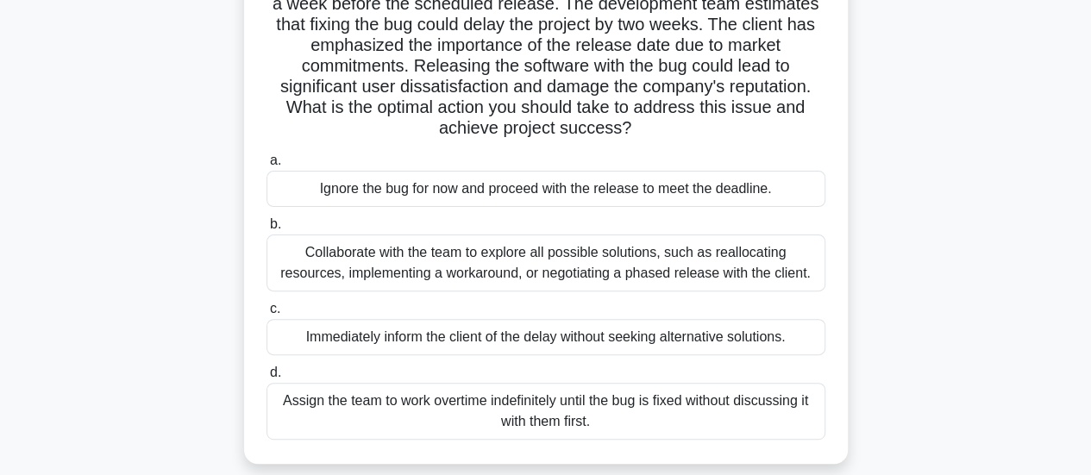
click at [784, 281] on div "Collaborate with the team to explore all possible solutions, such as reallocati…" at bounding box center [546, 263] width 559 height 57
click at [267, 230] on input "b. Collaborate with the team to explore all possible solutions, such as realloc…" at bounding box center [267, 224] width 0 height 11
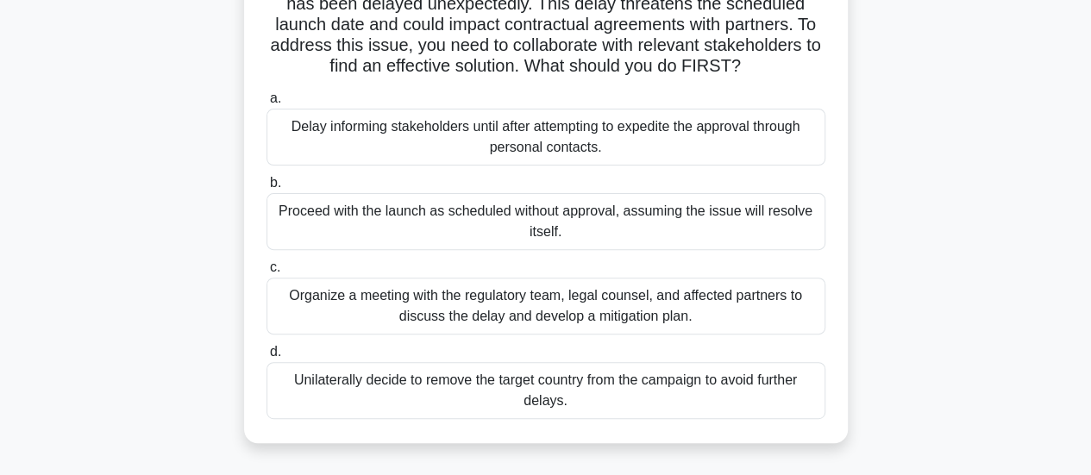
click at [751, 299] on div "Organize a meeting with the regulatory team, legal counsel, and affected partne…" at bounding box center [546, 306] width 559 height 57
click at [267, 273] on input "c. Organize a meeting with the regulatory team, legal counsel, and affected par…" at bounding box center [267, 267] width 0 height 11
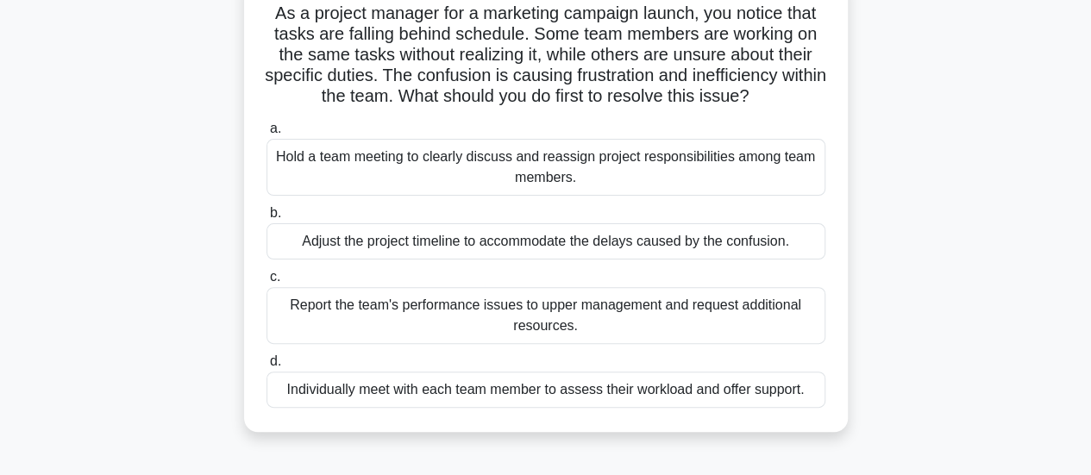
scroll to position [129, 0]
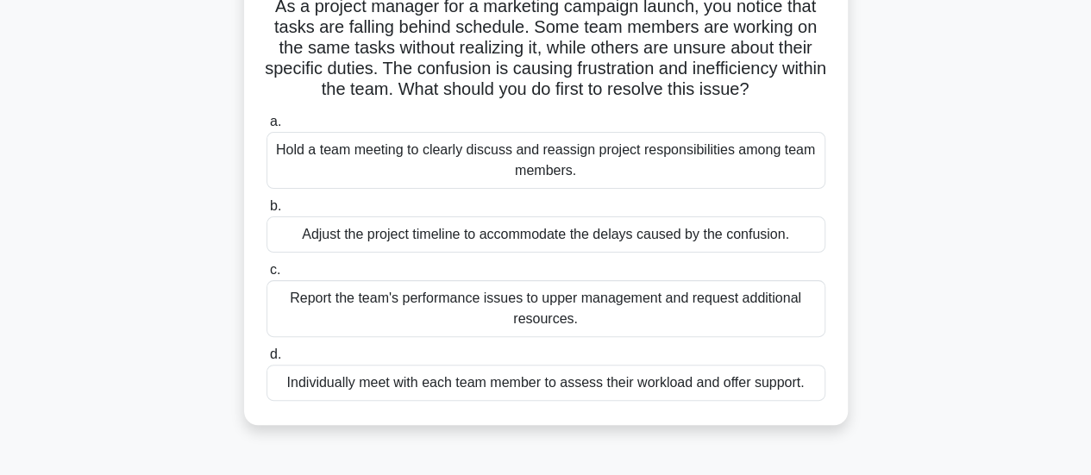
click at [783, 156] on div "Hold a team meeting to clearly discuss and reassign project responsibilities am…" at bounding box center [546, 160] width 559 height 57
click at [267, 128] on input "a. Hold a team meeting to clearly discuss and reassign project responsibilities…" at bounding box center [267, 121] width 0 height 11
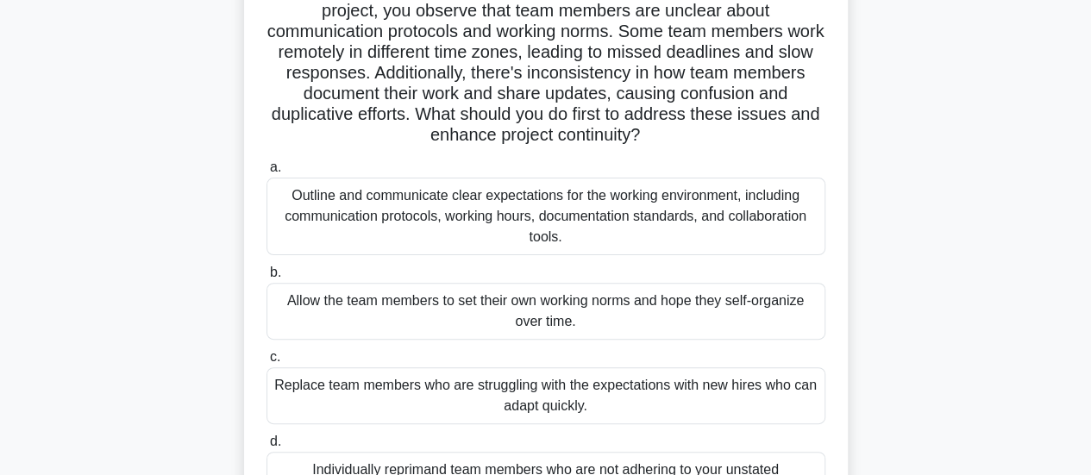
scroll to position [86, 0]
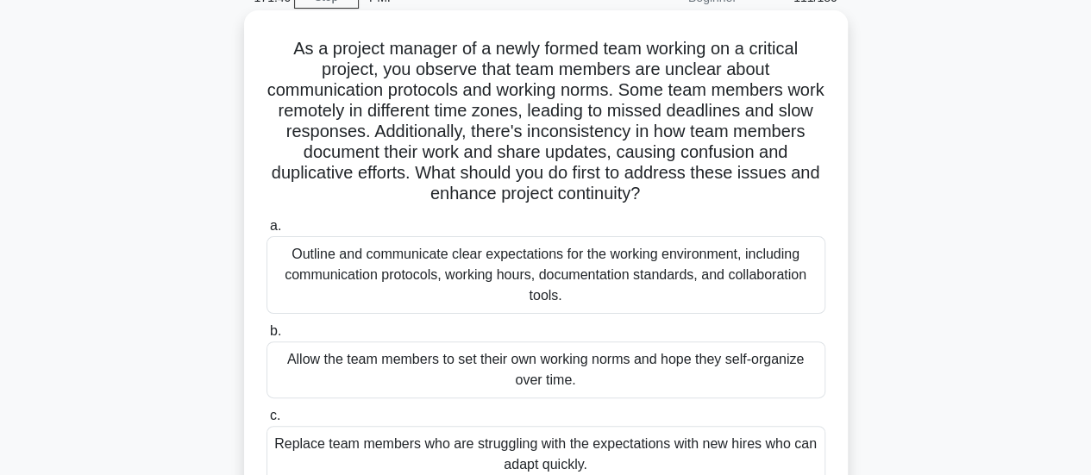
click at [757, 269] on div "Outline and communicate clear expectations for the working environment, includi…" at bounding box center [546, 275] width 559 height 78
click at [267, 232] on input "a. Outline and communicate clear expectations for the working environment, incl…" at bounding box center [267, 226] width 0 height 11
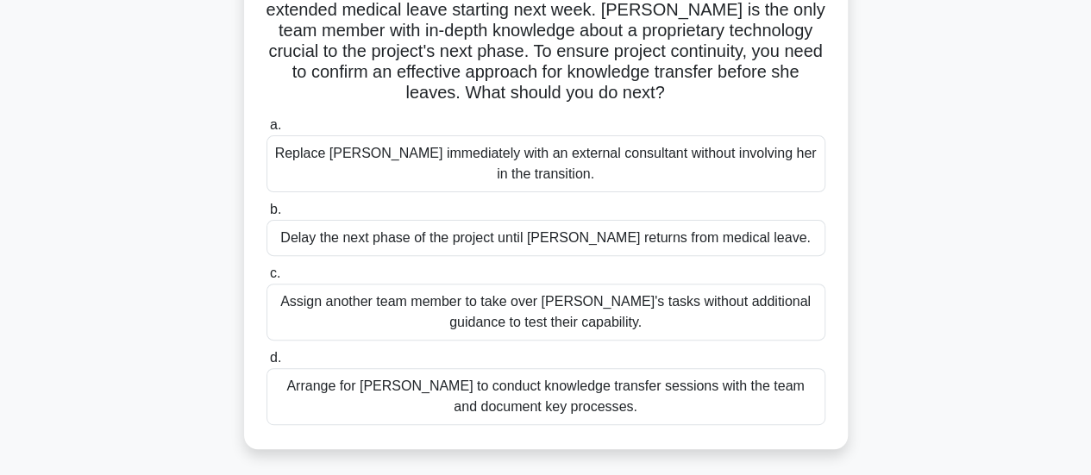
scroll to position [173, 0]
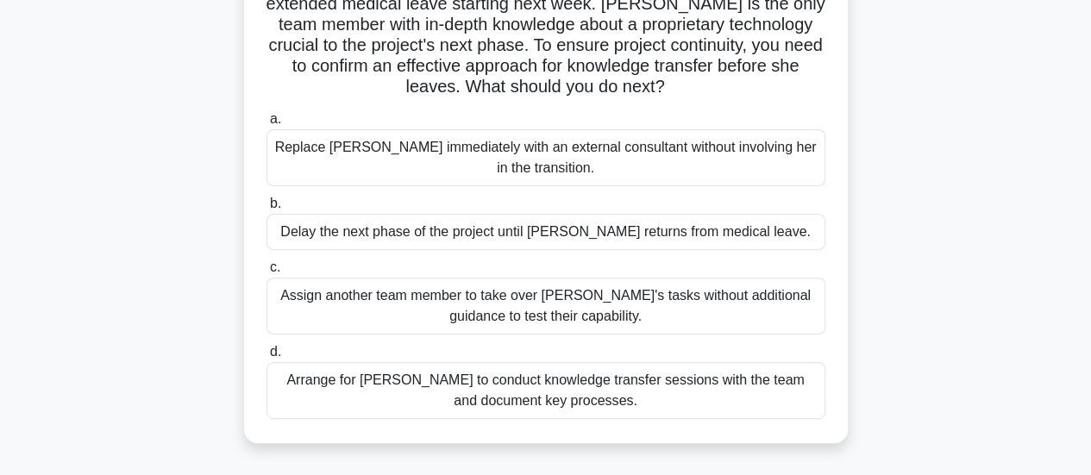
click at [796, 386] on div "Arrange for Maria to conduct knowledge transfer sessions with the team and docu…" at bounding box center [546, 390] width 559 height 57
click at [267, 358] on input "d. Arrange for Maria to conduct knowledge transfer sessions with the team and d…" at bounding box center [267, 352] width 0 height 11
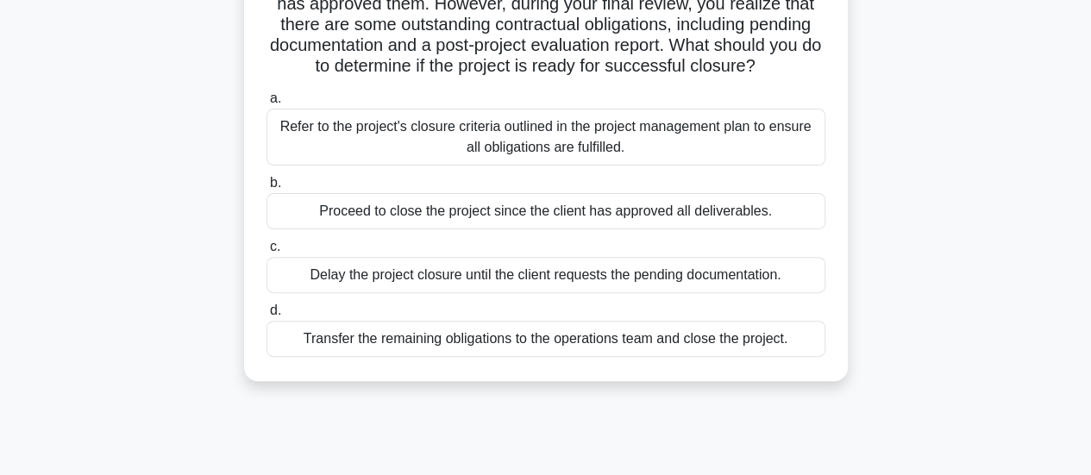
click at [732, 166] on div "Refer to the project's closure criteria outlined in the project management plan…" at bounding box center [546, 137] width 559 height 57
click at [267, 104] on input "a. Refer to the project's closure criteria outlined in the project management p…" at bounding box center [267, 98] width 0 height 11
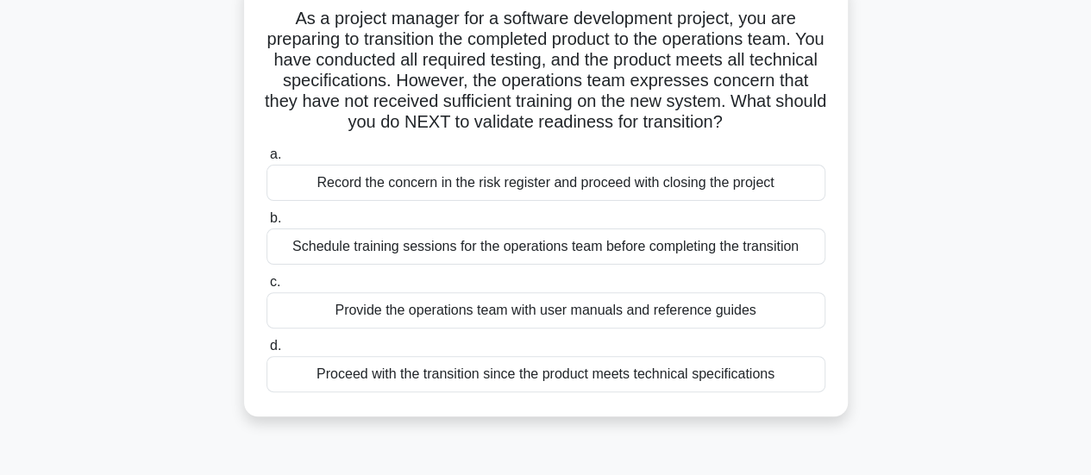
scroll to position [120, 0]
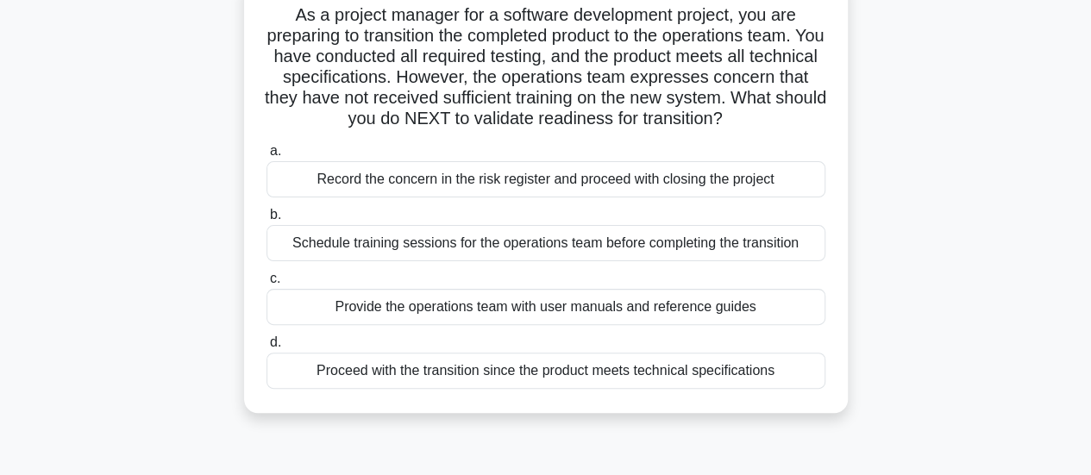
click at [800, 261] on div "Schedule training sessions for the operations team before completing the transi…" at bounding box center [546, 243] width 559 height 36
click at [267, 221] on input "b. Schedule training sessions for the operations team before completing the tra…" at bounding box center [267, 215] width 0 height 11
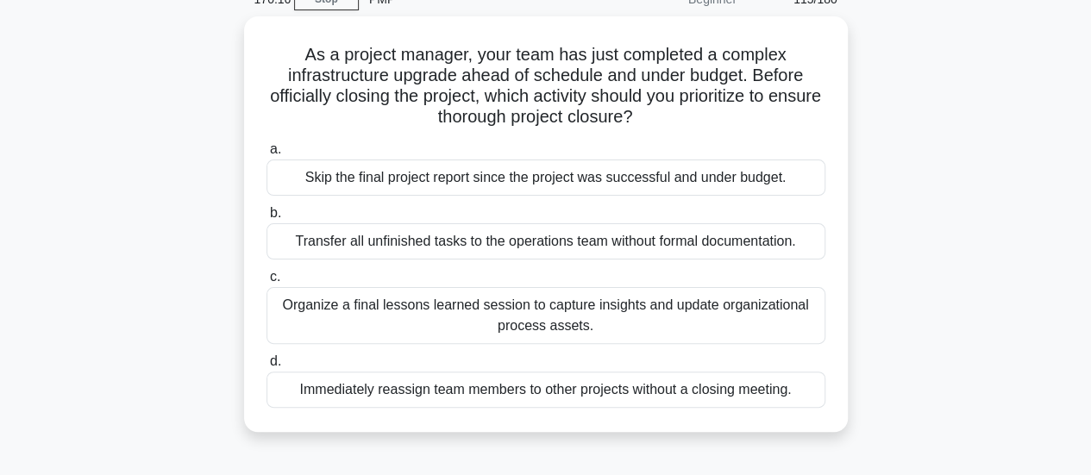
scroll to position [86, 0]
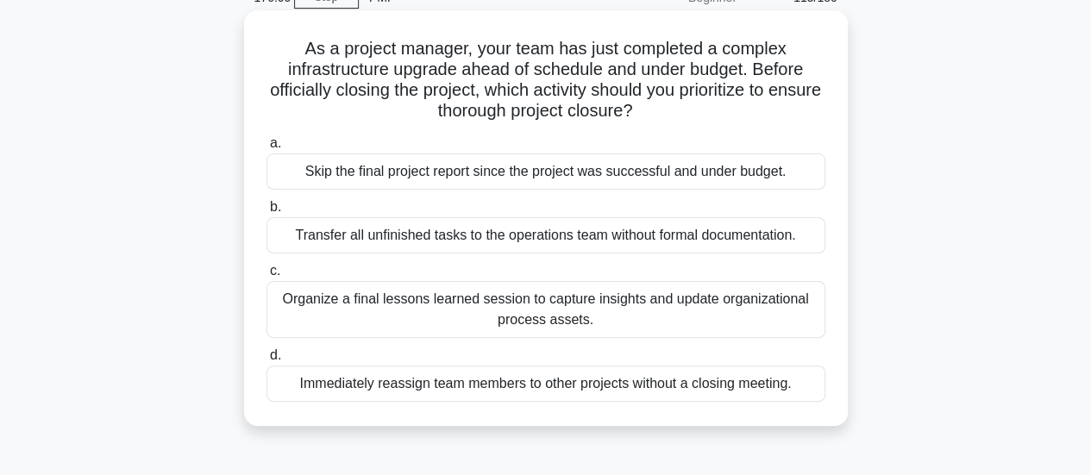
click at [797, 301] on div "Organize a final lessons learned session to capture insights and update organiz…" at bounding box center [546, 309] width 559 height 57
click at [267, 277] on input "c. Organize a final lessons learned session to capture insights and update orga…" at bounding box center [267, 271] width 0 height 11
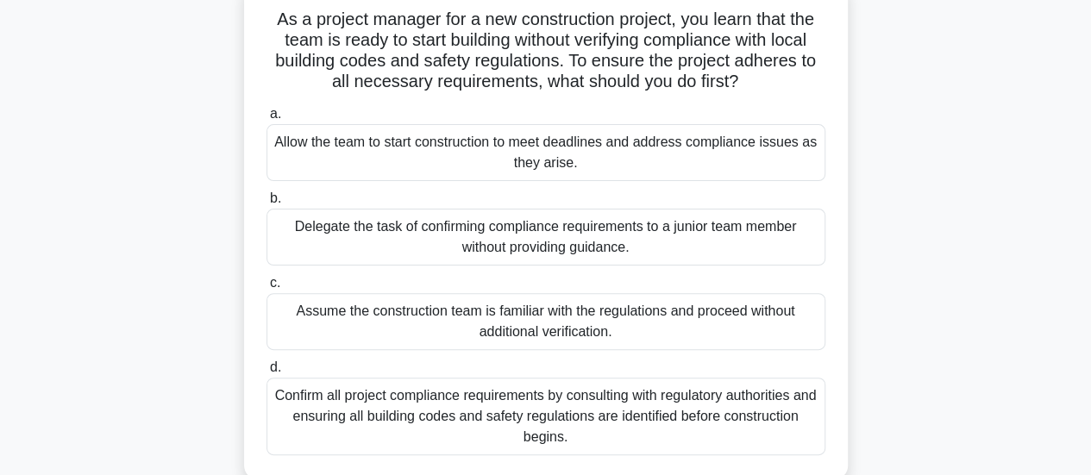
scroll to position [173, 0]
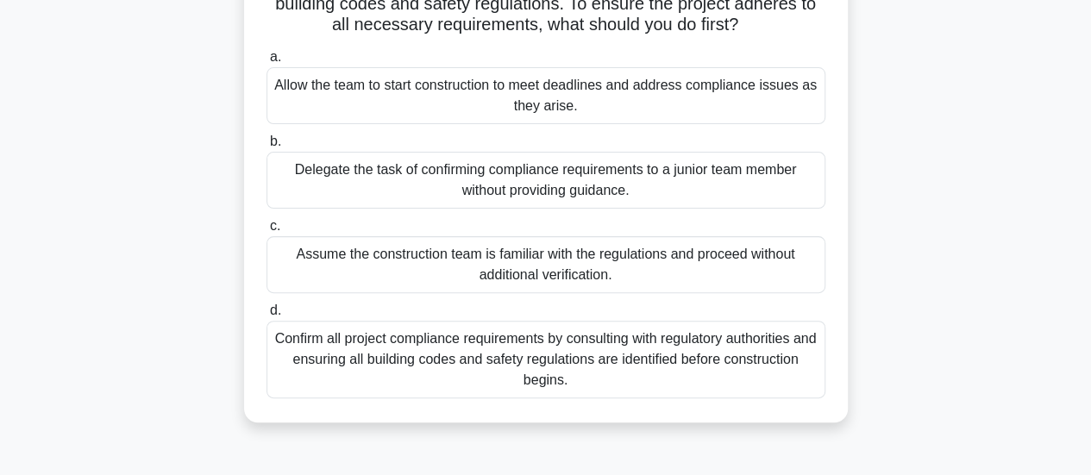
click at [773, 375] on div "Confirm all project compliance requirements by consulting with regulatory autho…" at bounding box center [546, 360] width 559 height 78
click at [267, 317] on input "d. Confirm all project compliance requirements by consulting with regulatory au…" at bounding box center [267, 310] width 0 height 11
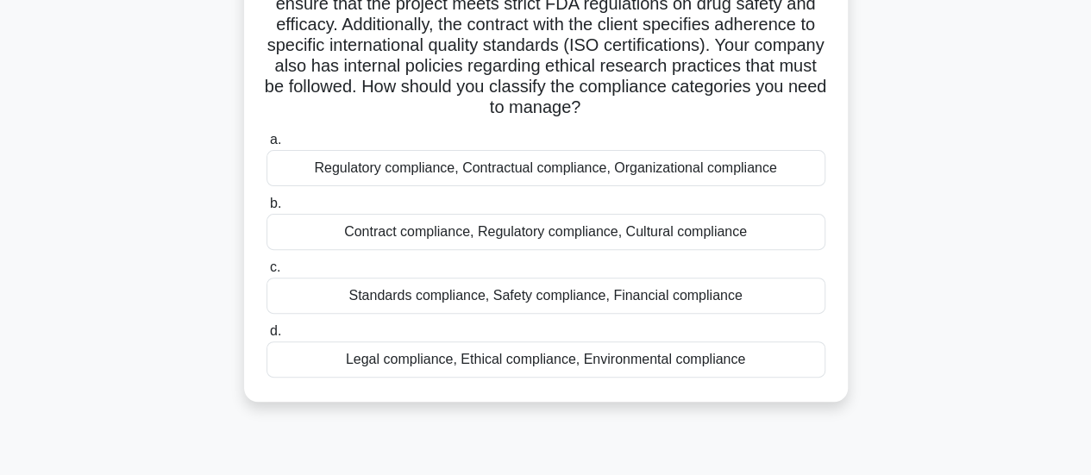
click at [747, 171] on div "Regulatory compliance, Contractual compliance, Organizational compliance" at bounding box center [546, 168] width 559 height 36
click at [267, 146] on input "a. Regulatory compliance, Contractual compliance, Organizational compliance" at bounding box center [267, 140] width 0 height 11
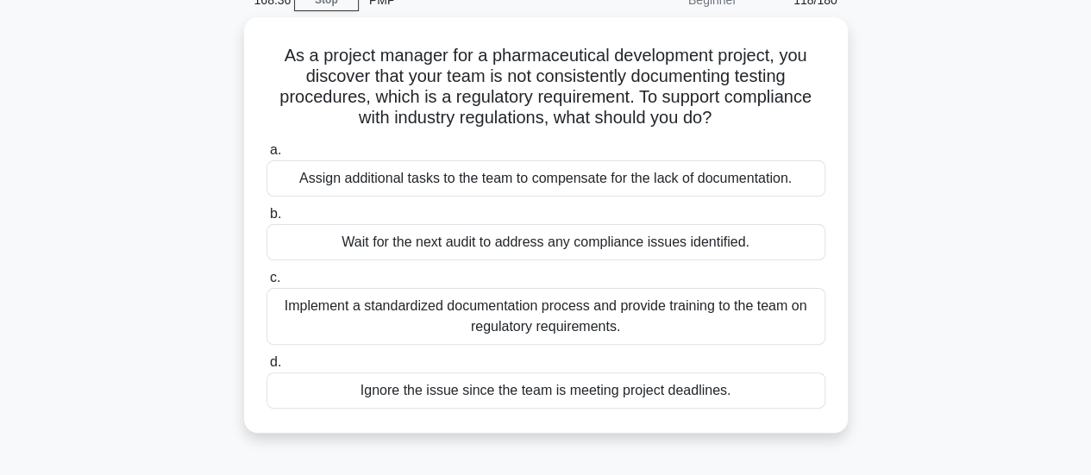
scroll to position [86, 0]
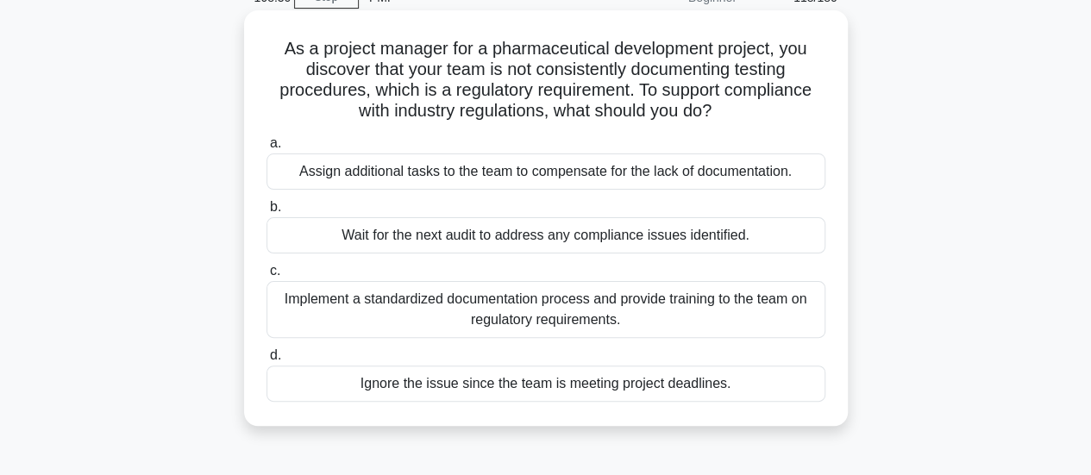
click at [802, 298] on div "Implement a standardized documentation process and provide training to the team…" at bounding box center [546, 309] width 559 height 57
click at [267, 277] on input "c. Implement a standardized documentation process and provide training to the t…" at bounding box center [267, 271] width 0 height 11
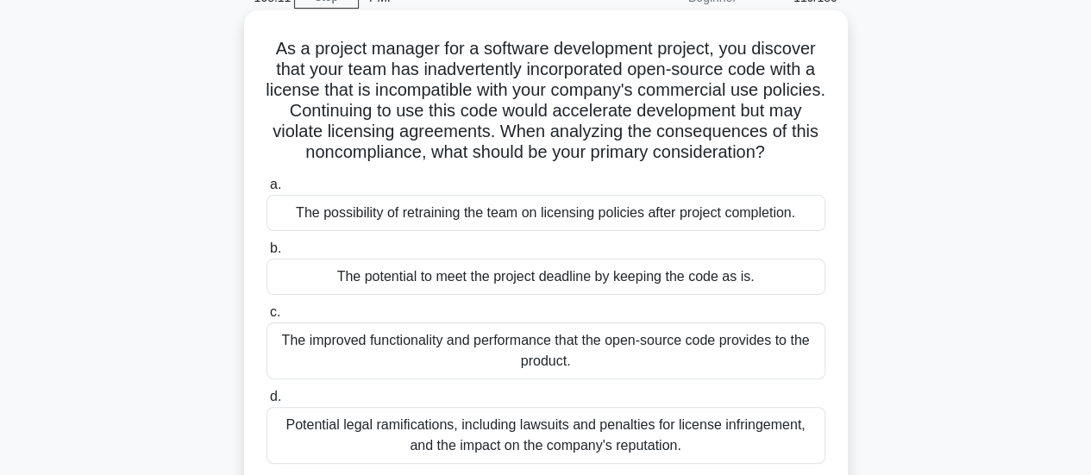
click at [789, 419] on div "Potential legal ramifications, including lawsuits and penalties for license inf…" at bounding box center [546, 435] width 559 height 57
click at [267, 403] on input "d. Potential legal ramifications, including lawsuits and penalties for license …" at bounding box center [267, 397] width 0 height 11
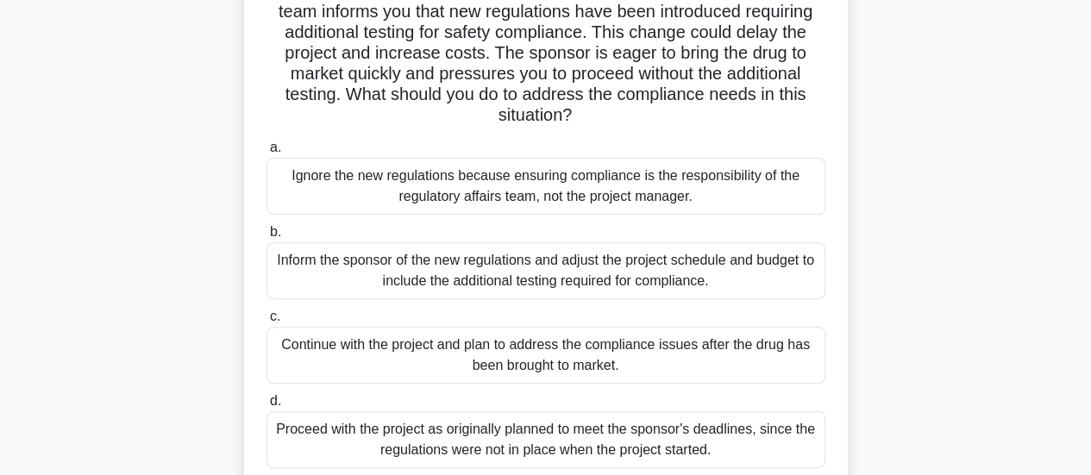
scroll to position [173, 0]
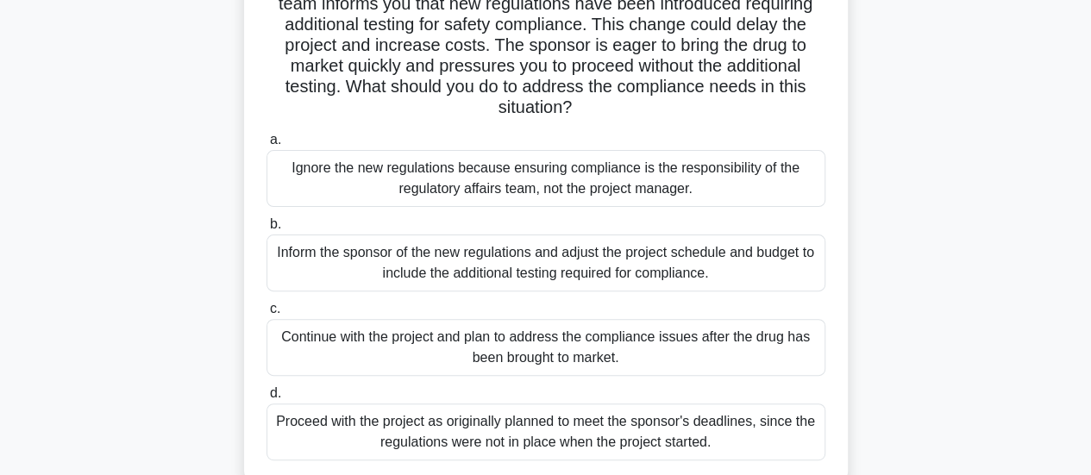
click at [690, 247] on div "Inform the sponsor of the new regulations and adjust the project schedule and b…" at bounding box center [546, 263] width 559 height 57
click at [267, 230] on input "b. Inform the sponsor of the new regulations and adjust the project schedule an…" at bounding box center [267, 224] width 0 height 11
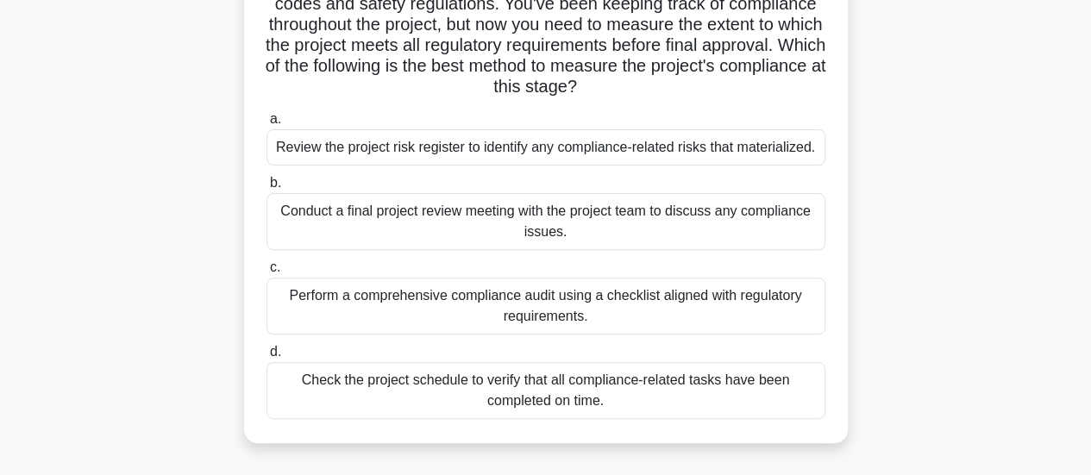
click at [691, 311] on div "Perform a comprehensive compliance audit using a checklist aligned with regulat…" at bounding box center [546, 306] width 559 height 57
click at [267, 273] on input "c. Perform a comprehensive compliance audit using a checklist aligned with regu…" at bounding box center [267, 267] width 0 height 11
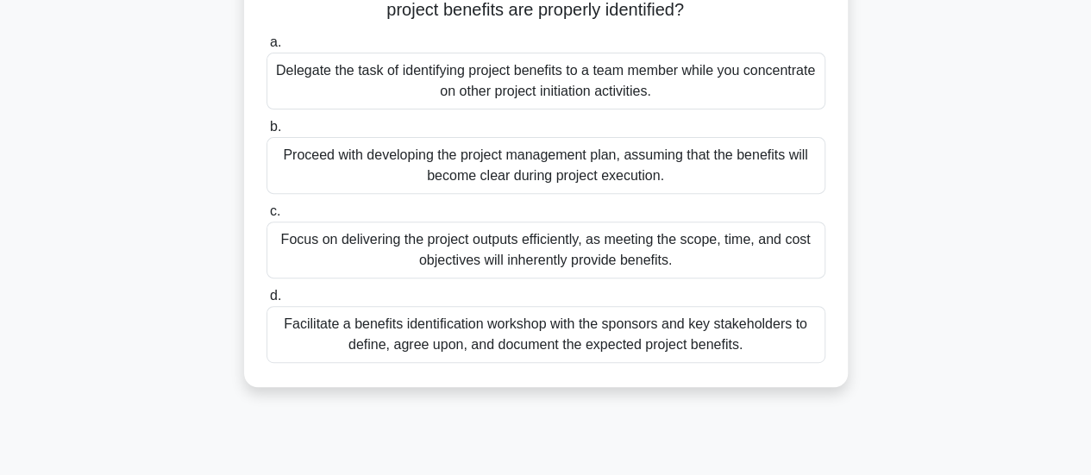
scroll to position [259, 0]
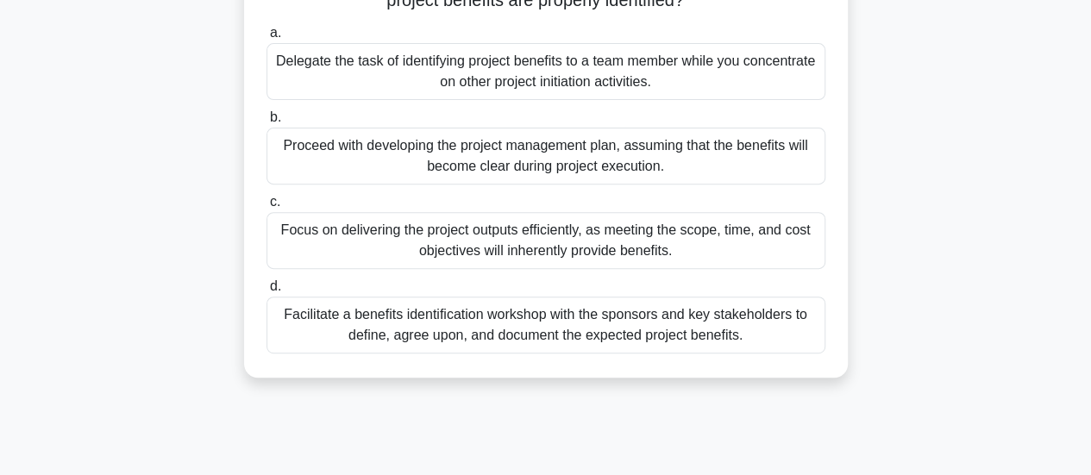
click at [773, 326] on div "Facilitate a benefits identification workshop with the sponsors and key stakeho…" at bounding box center [546, 325] width 559 height 57
click at [267, 292] on input "d. Facilitate a benefits identification workshop with the sponsors and key stak…" at bounding box center [267, 286] width 0 height 11
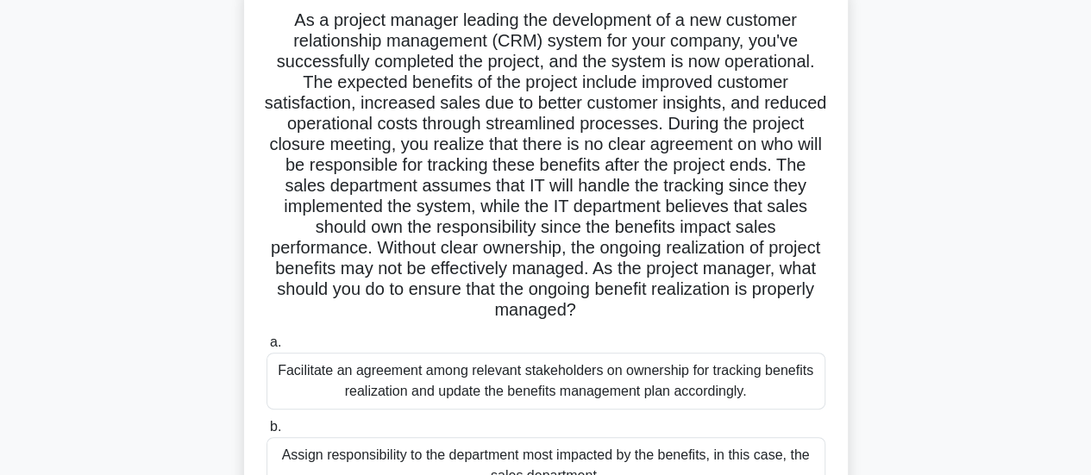
scroll to position [86, 0]
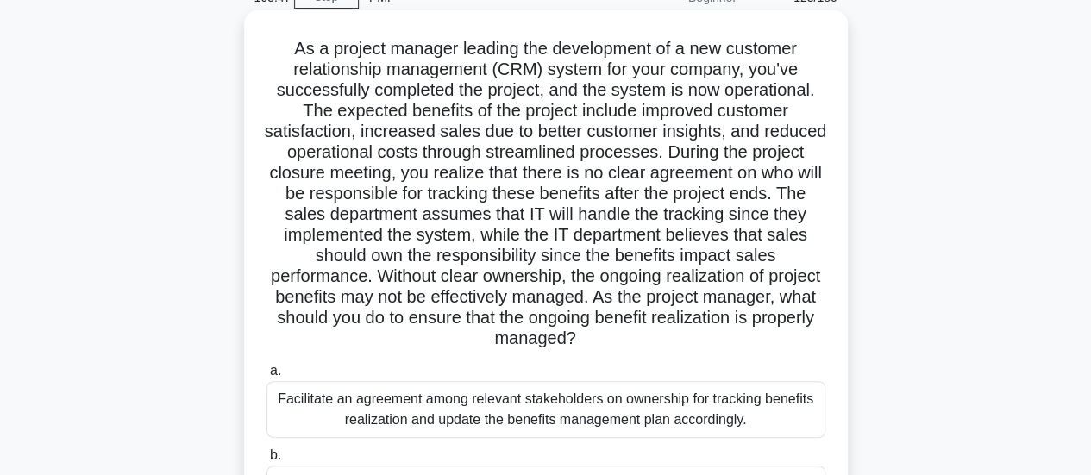
click at [740, 413] on div "Facilitate an agreement among relevant stakeholders on ownership for tracking b…" at bounding box center [546, 409] width 559 height 57
click at [267, 377] on input "a. Facilitate an agreement among relevant stakeholders on ownership for trackin…" at bounding box center [267, 371] width 0 height 11
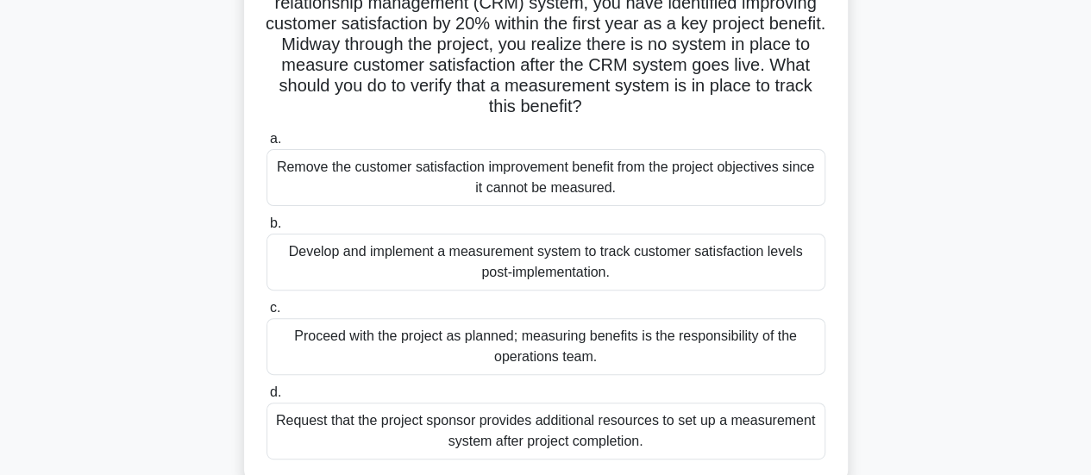
scroll to position [173, 0]
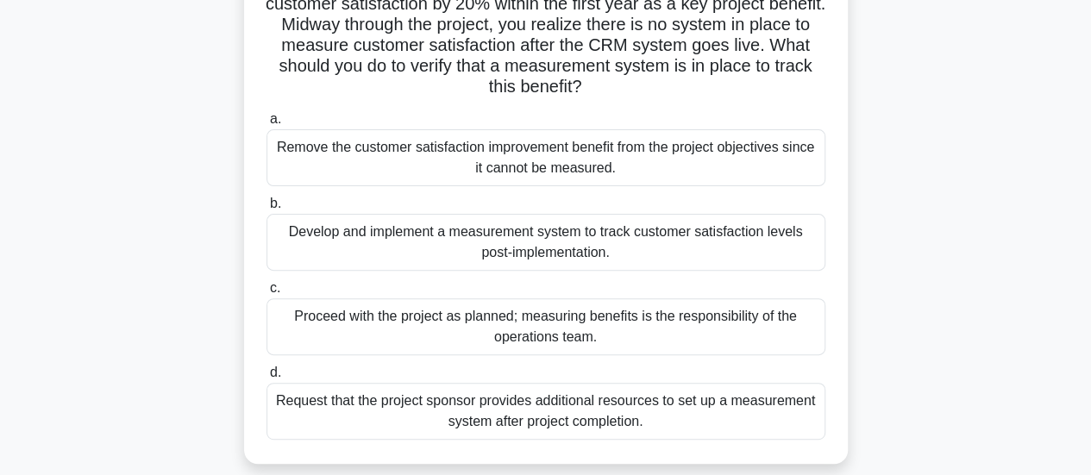
click at [622, 235] on div "Develop and implement a measurement system to track customer satisfaction level…" at bounding box center [546, 242] width 559 height 57
click at [267, 210] on input "b. Develop and implement a measurement system to track customer satisfaction le…" at bounding box center [267, 203] width 0 height 11
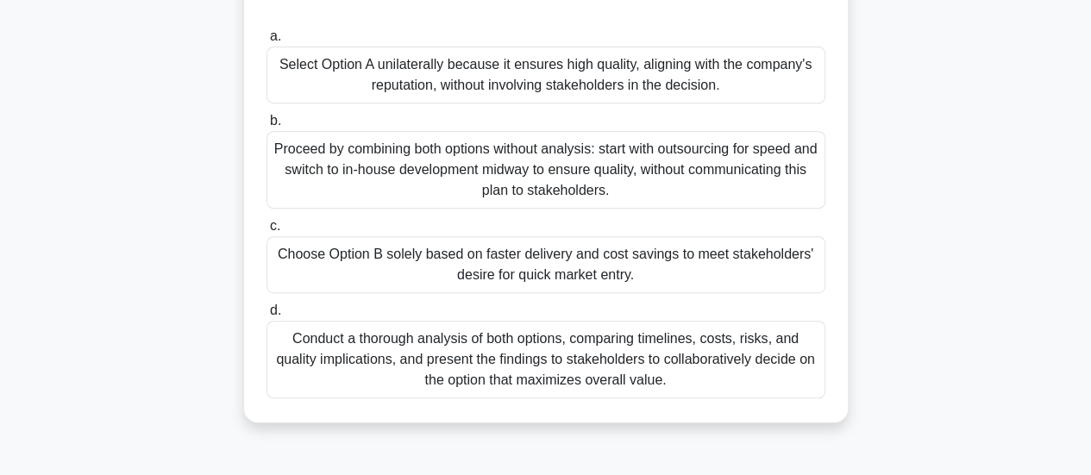
scroll to position [345, 0]
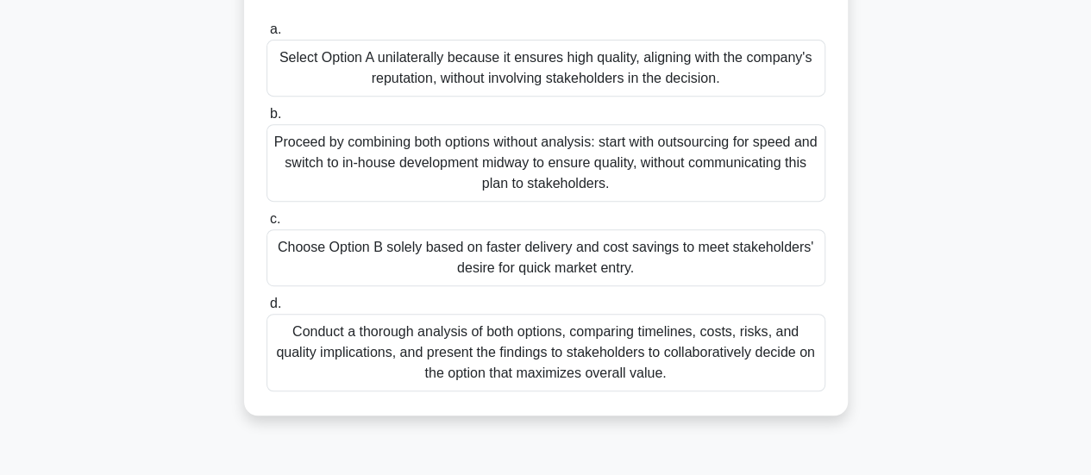
click at [821, 360] on div "Conduct a thorough analysis of both options, comparing timelines, costs, risks,…" at bounding box center [546, 353] width 559 height 78
click at [267, 310] on input "d. Conduct a thorough analysis of both options, comparing timelines, costs, ris…" at bounding box center [267, 303] width 0 height 11
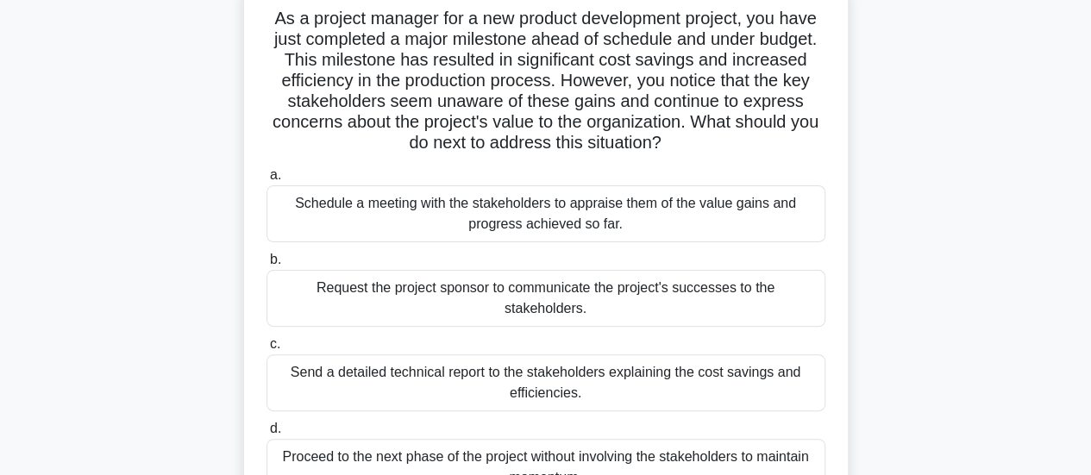
scroll to position [173, 0]
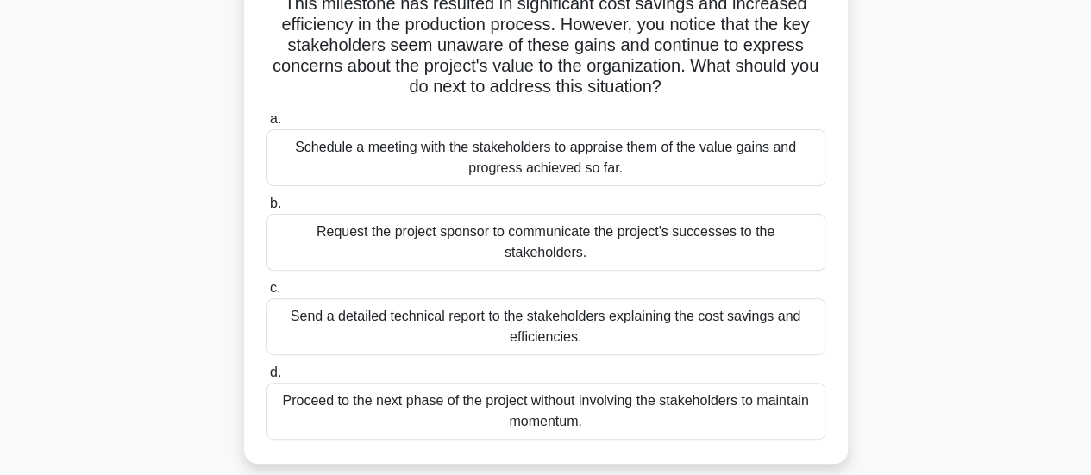
click at [732, 163] on div "Schedule a meeting with the stakeholders to appraise them of the value gains an…" at bounding box center [546, 157] width 559 height 57
click at [267, 125] on input "a. Schedule a meeting with the stakeholders to appraise them of the value gains…" at bounding box center [267, 119] width 0 height 11
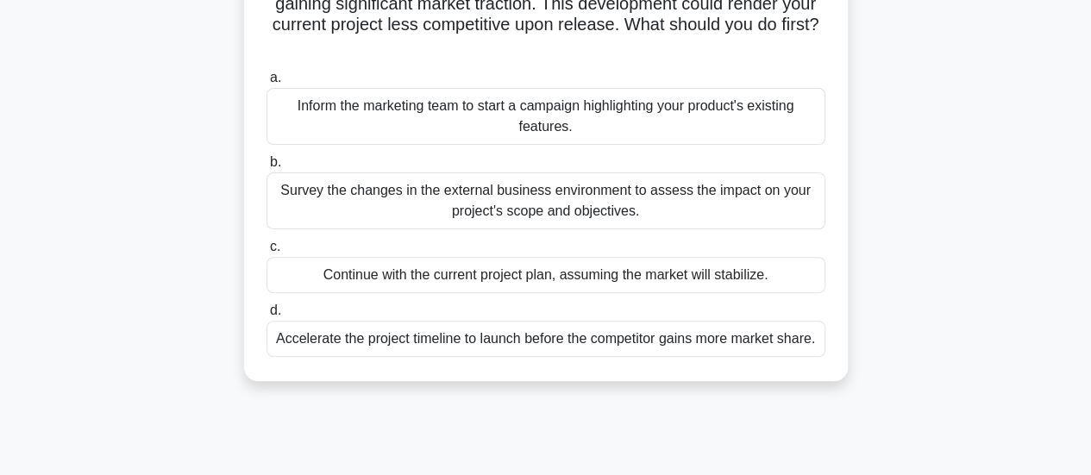
click at [732, 181] on div "Survey the changes in the external business environment to assess the impact on…" at bounding box center [546, 201] width 559 height 57
click at [267, 168] on input "b. Survey the changes in the external business environment to assess the impact…" at bounding box center [267, 162] width 0 height 11
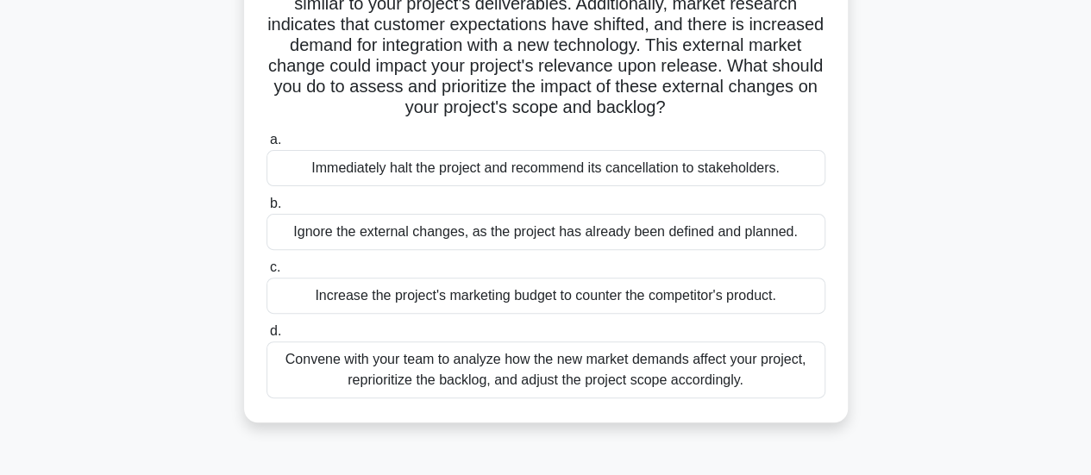
click at [790, 375] on div "Convene with your team to analyze how the new market demands affect your projec…" at bounding box center [546, 370] width 559 height 57
click at [267, 337] on input "d. Convene with your team to analyze how the new market demands affect your pro…" at bounding box center [267, 331] width 0 height 11
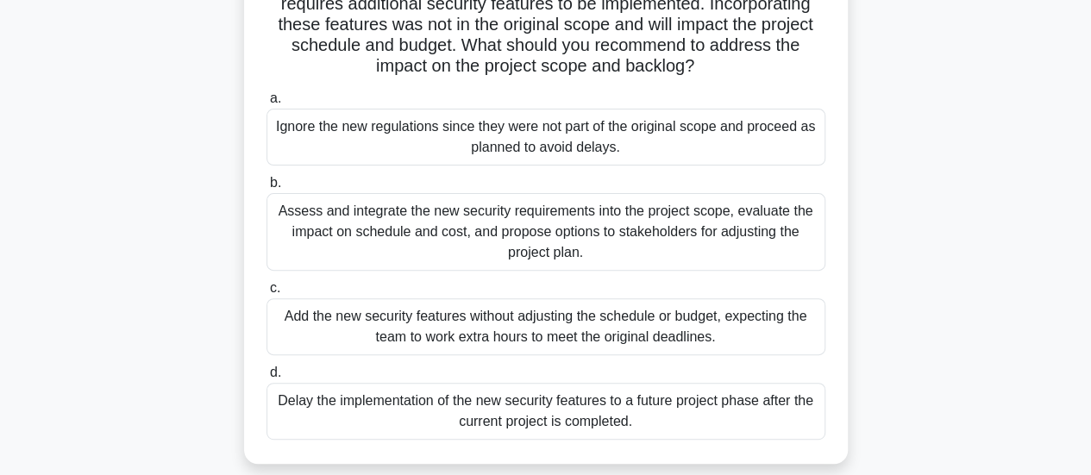
click at [780, 232] on div "Assess and integrate the new security requirements into the project scope, eval…" at bounding box center [546, 232] width 559 height 78
click at [267, 189] on input "b. Assess and integrate the new security requirements into the project scope, e…" at bounding box center [267, 183] width 0 height 11
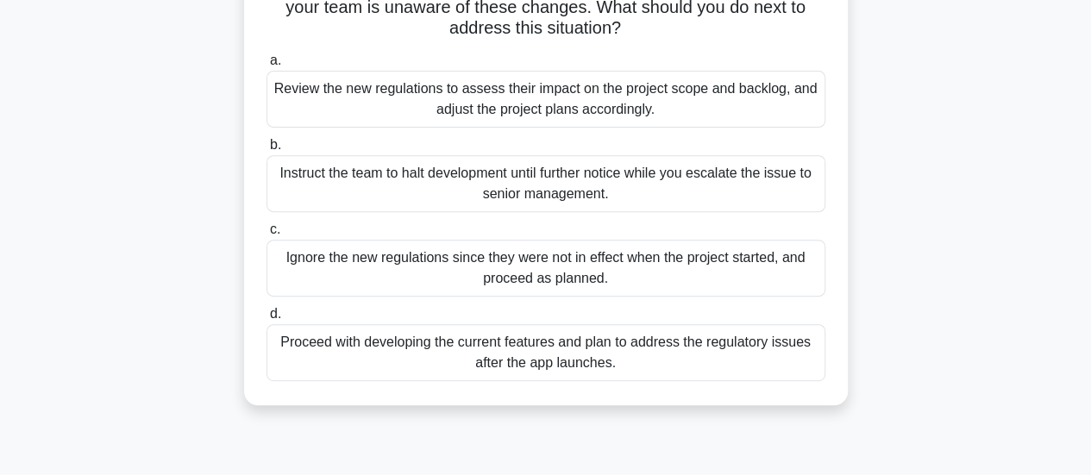
scroll to position [259, 0]
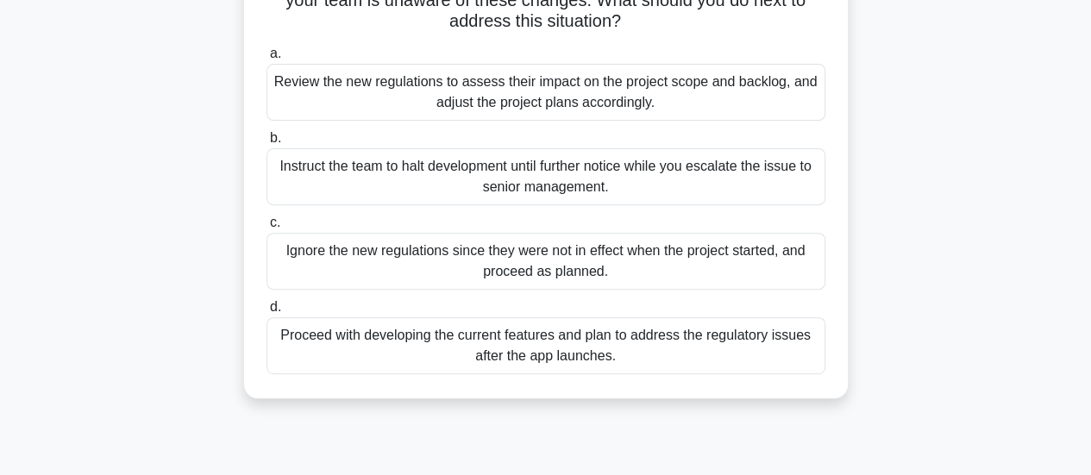
click at [719, 87] on div "Review the new regulations to assess their impact on the project scope and back…" at bounding box center [546, 92] width 559 height 57
click at [267, 60] on input "a. Review the new regulations to assess their impact on the project scope and b…" at bounding box center [267, 53] width 0 height 11
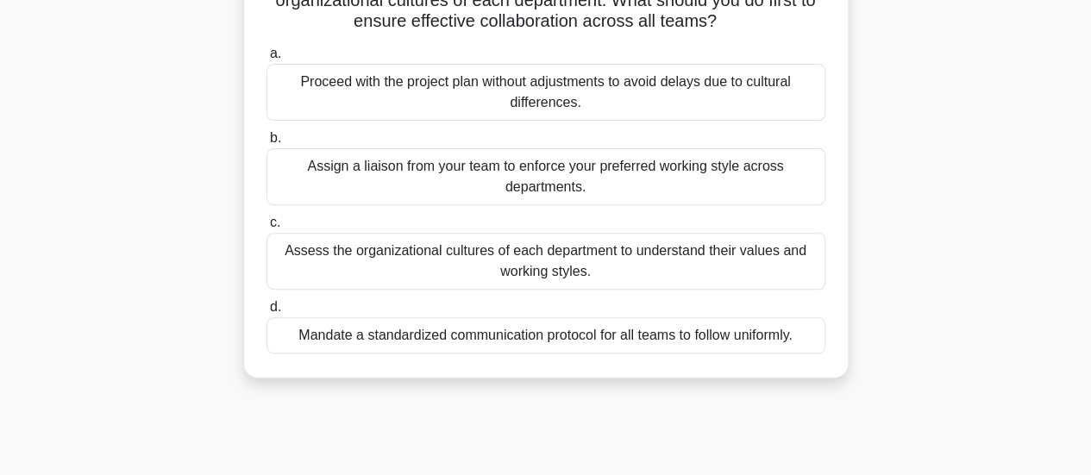
click at [759, 269] on div "Assess the organizational cultures of each department to understand their value…" at bounding box center [546, 261] width 559 height 57
click at [267, 229] on input "c. Assess the organizational cultures of each department to understand their va…" at bounding box center [267, 222] width 0 height 11
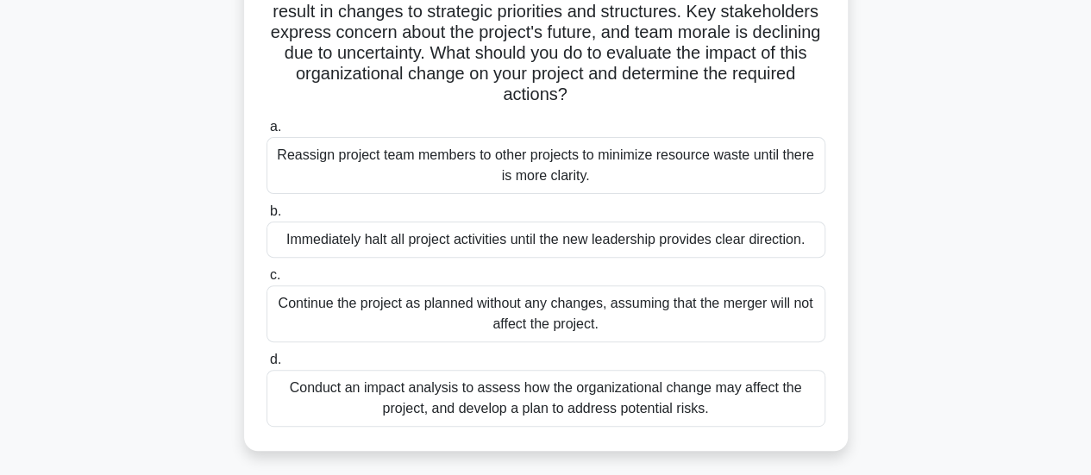
scroll to position [173, 0]
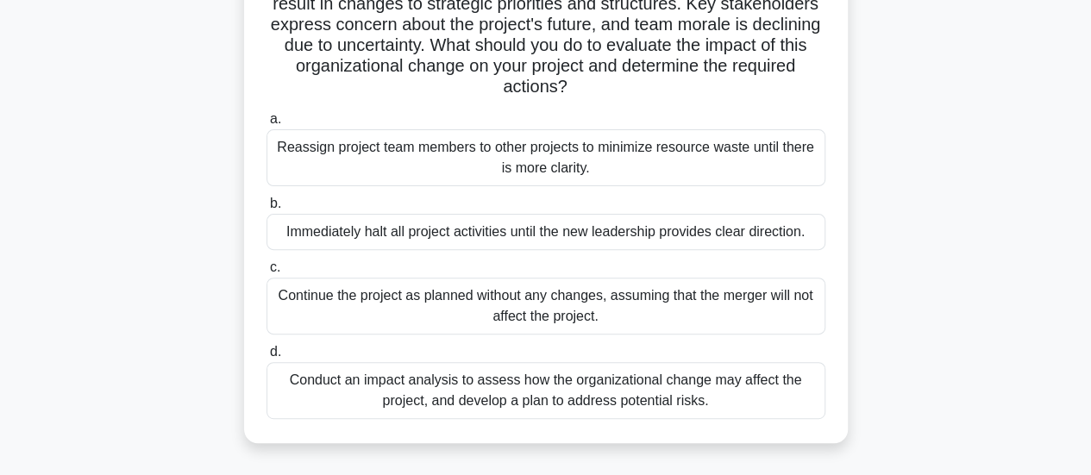
click at [775, 403] on div "Conduct an impact analysis to assess how the organizational change may affect t…" at bounding box center [546, 390] width 559 height 57
click at [267, 358] on input "d. Conduct an impact analysis to assess how the organizational change may affec…" at bounding box center [267, 352] width 0 height 11
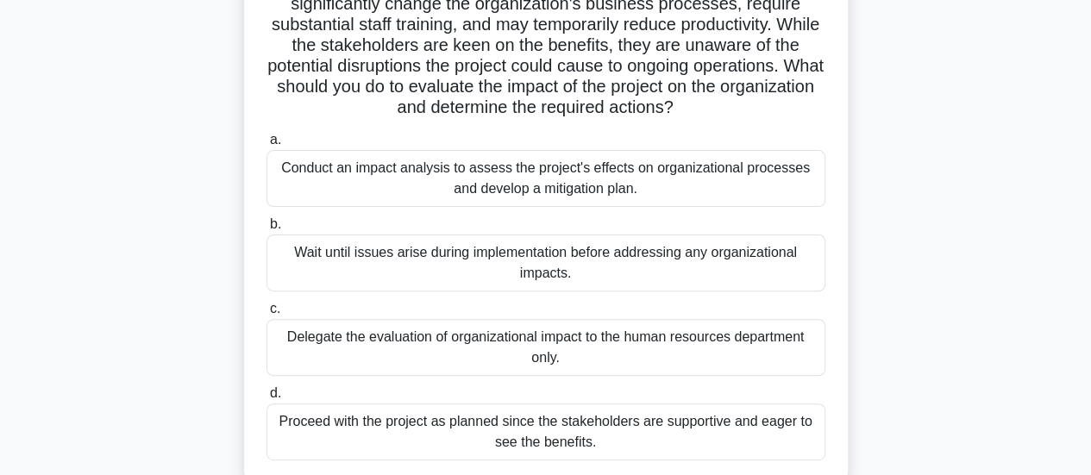
click at [783, 163] on div "Conduct an impact analysis to assess the project's effects on organizational pr…" at bounding box center [546, 178] width 559 height 57
click at [267, 146] on input "a. Conduct an impact analysis to assess the project's effects on organizational…" at bounding box center [267, 140] width 0 height 11
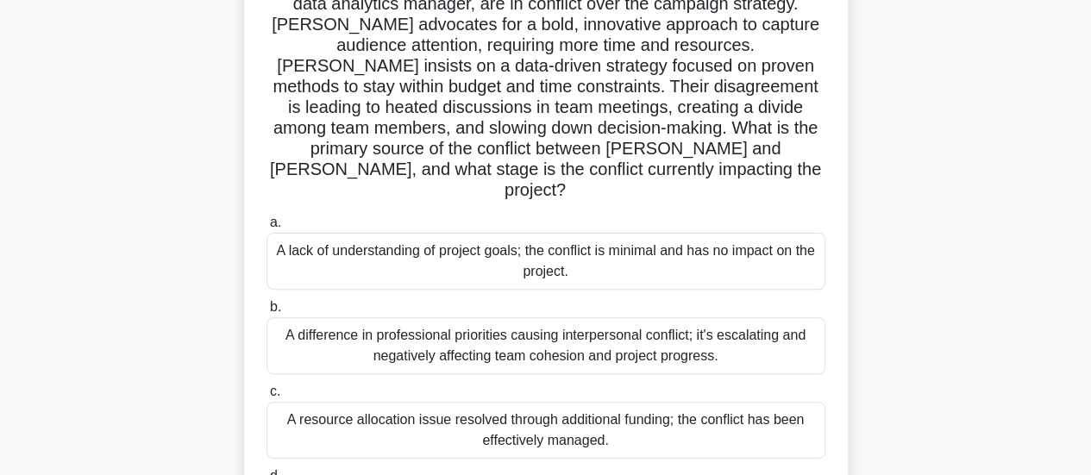
click at [794, 317] on div "A difference in professional priorities causing interpersonal conflict; it's es…" at bounding box center [546, 345] width 559 height 57
click at [267, 308] on input "b. A difference in professional priorities causing interpersonal conflict; it's…" at bounding box center [267, 307] width 0 height 11
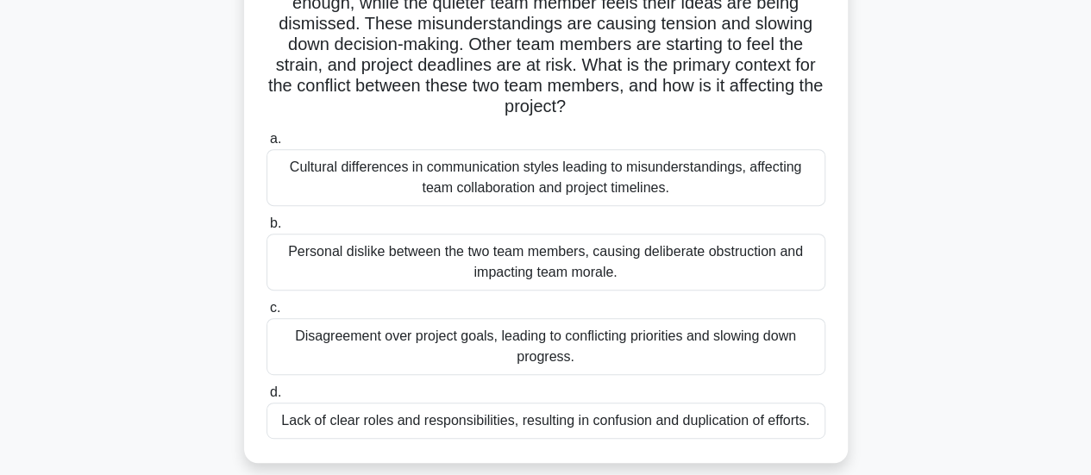
scroll to position [259, 0]
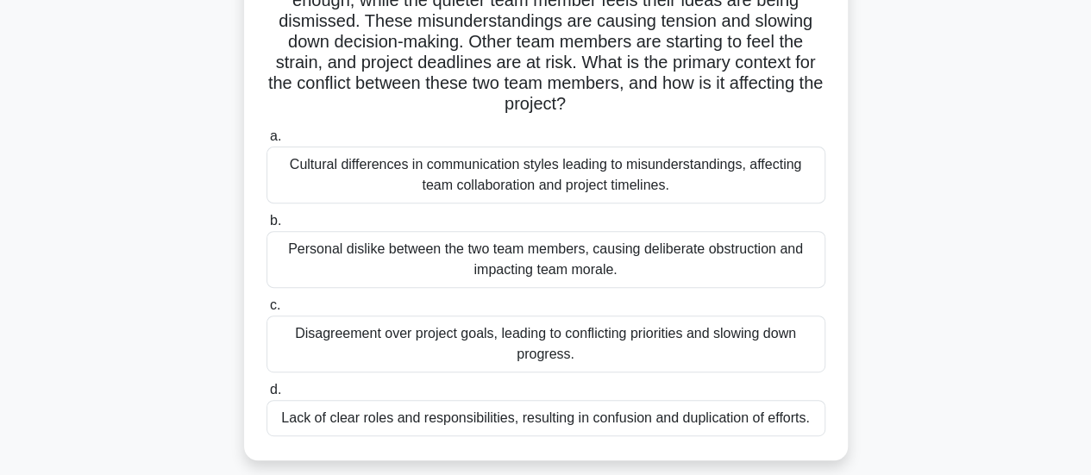
click at [761, 187] on div "Cultural differences in communication styles leading to misunderstandings, affe…" at bounding box center [546, 175] width 559 height 57
click at [267, 142] on input "a. Cultural differences in communication styles leading to misunderstandings, a…" at bounding box center [267, 136] width 0 height 11
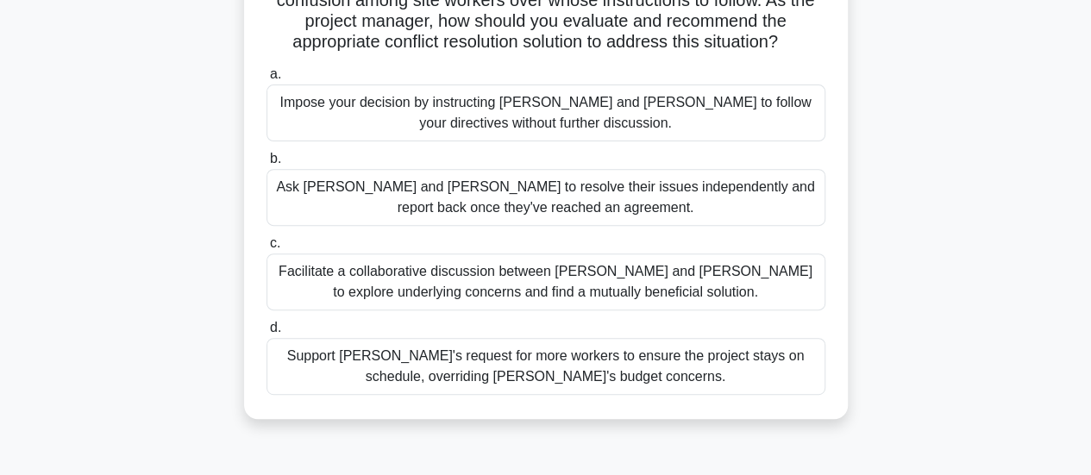
click at [801, 257] on div "Facilitate a collaborative discussion between Tom and Lisa to explore underlyin…" at bounding box center [546, 282] width 559 height 57
click at [267, 249] on input "c. Facilitate a collaborative discussion between Tom and Lisa to explore underl…" at bounding box center [267, 243] width 0 height 11
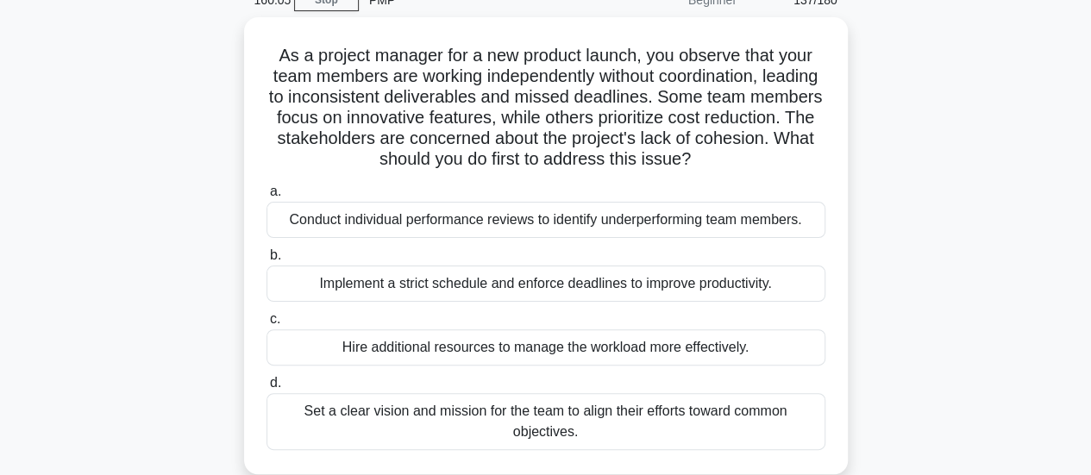
scroll to position [86, 0]
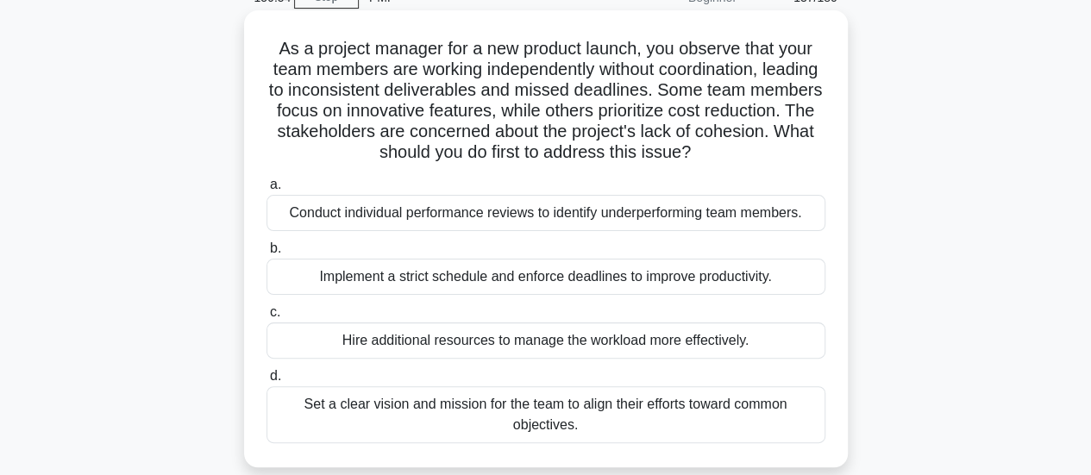
click at [789, 427] on div "Set a clear vision and mission for the team to align their efforts toward commo…" at bounding box center [546, 414] width 559 height 57
click at [267, 382] on input "d. Set a clear vision and mission for the team to align their efforts toward co…" at bounding box center [267, 376] width 0 height 11
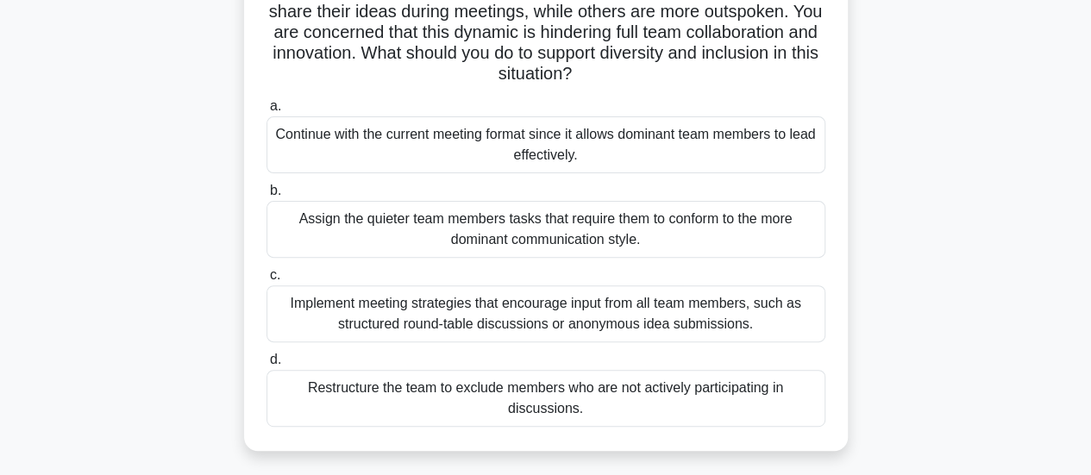
scroll to position [173, 0]
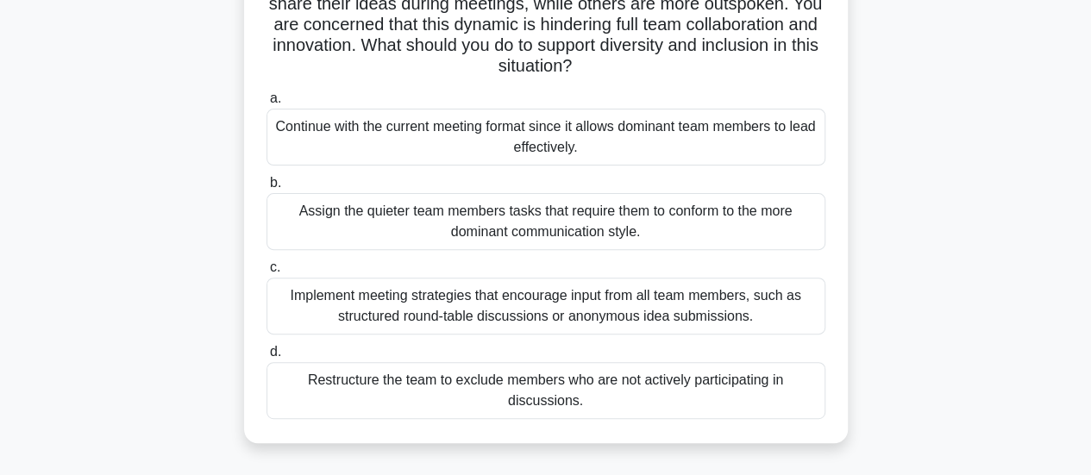
click at [789, 311] on div "Implement meeting strategies that encourage input from all team members, such a…" at bounding box center [546, 306] width 559 height 57
click at [267, 273] on input "c. Implement meeting strategies that encourage input from all team members, suc…" at bounding box center [267, 267] width 0 height 11
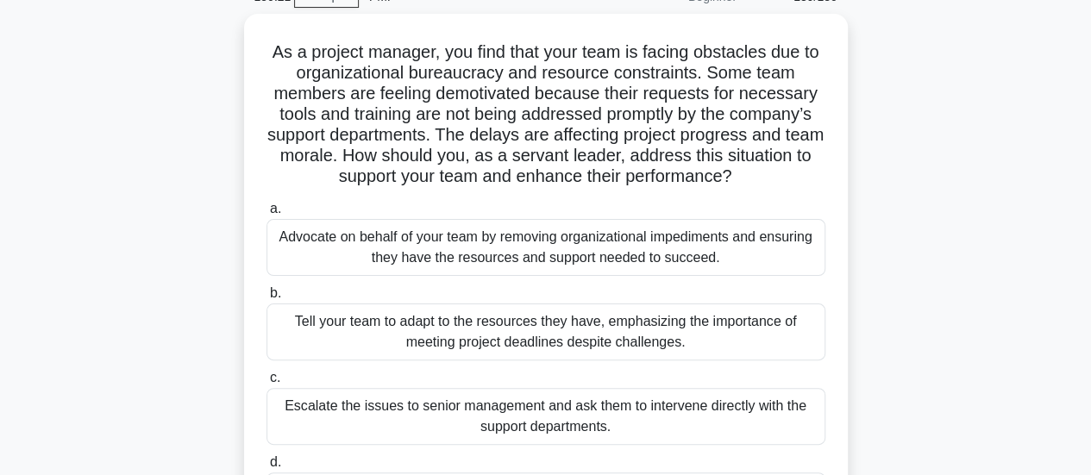
scroll to position [86, 0]
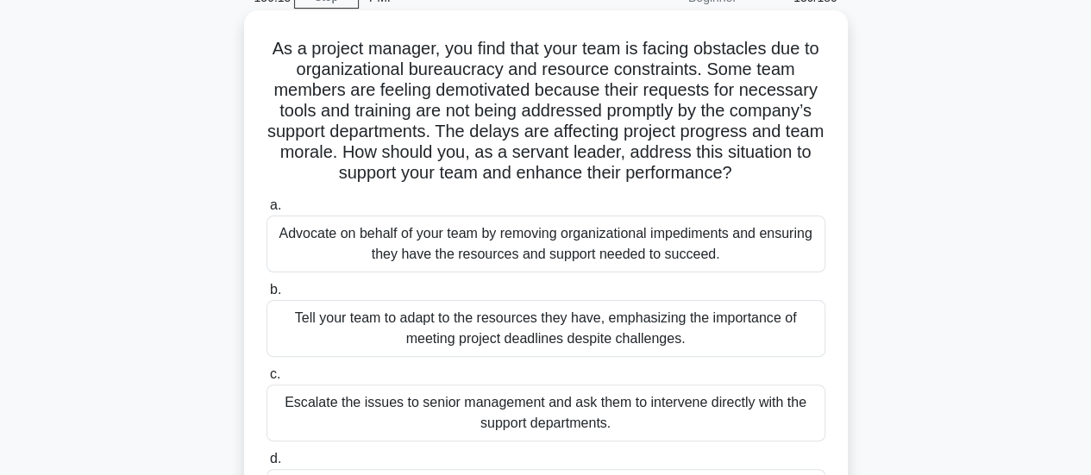
click at [788, 261] on div "Advocate on behalf of your team by removing organizational impediments and ensu…" at bounding box center [546, 244] width 559 height 57
click at [267, 211] on input "a. Advocate on behalf of your team by removing organizational impediments and e…" at bounding box center [267, 205] width 0 height 11
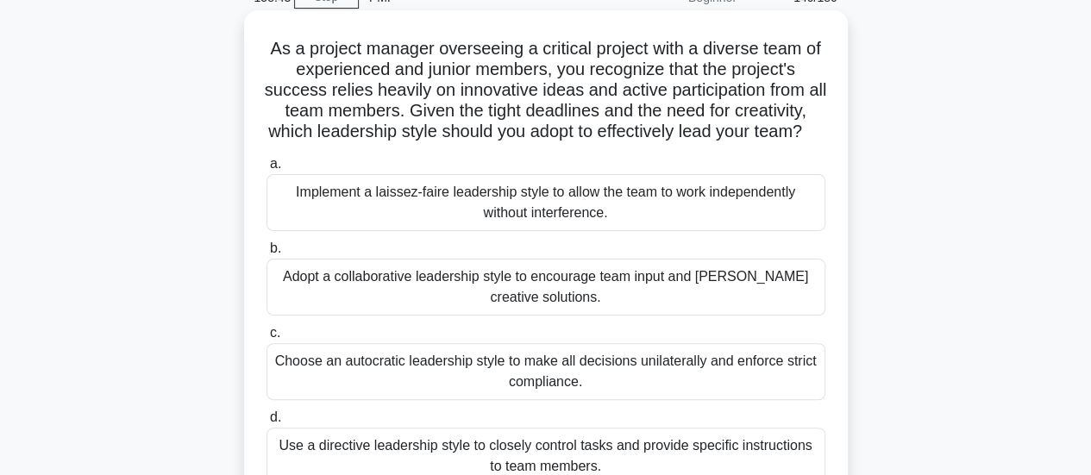
click at [752, 311] on div "Adopt a collaborative leadership style to encourage team input and foster creat…" at bounding box center [546, 287] width 559 height 57
click at [267, 254] on input "b. Adopt a collaborative leadership style to encourage team input and foster cr…" at bounding box center [267, 248] width 0 height 11
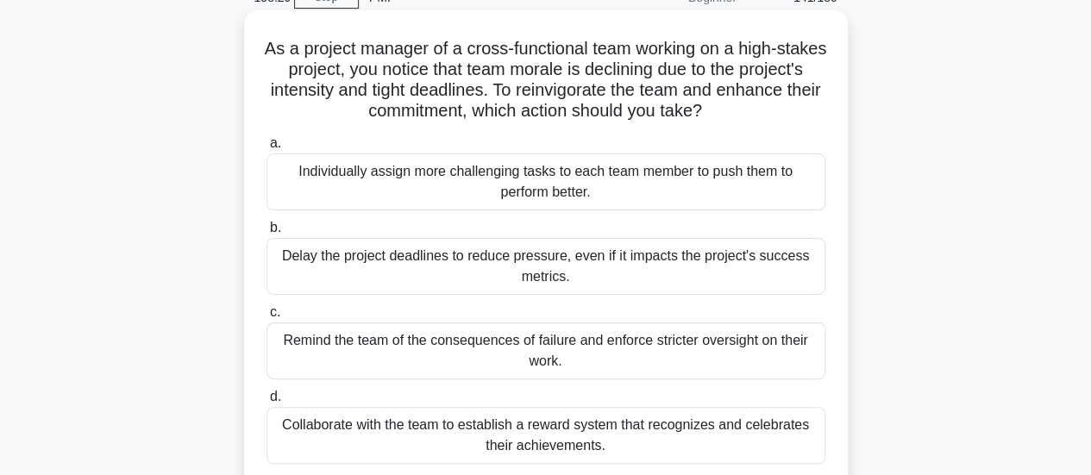
click at [753, 434] on div "Collaborate with the team to establish a reward system that recognizes and cele…" at bounding box center [546, 435] width 559 height 57
click at [267, 403] on input "d. Collaborate with the team to establish a reward system that recognizes and c…" at bounding box center [267, 397] width 0 height 11
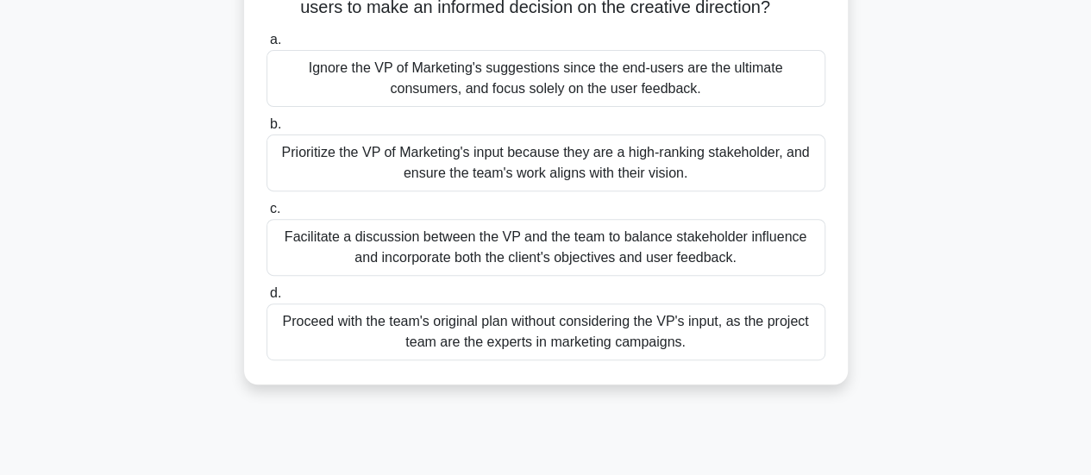
scroll to position [259, 0]
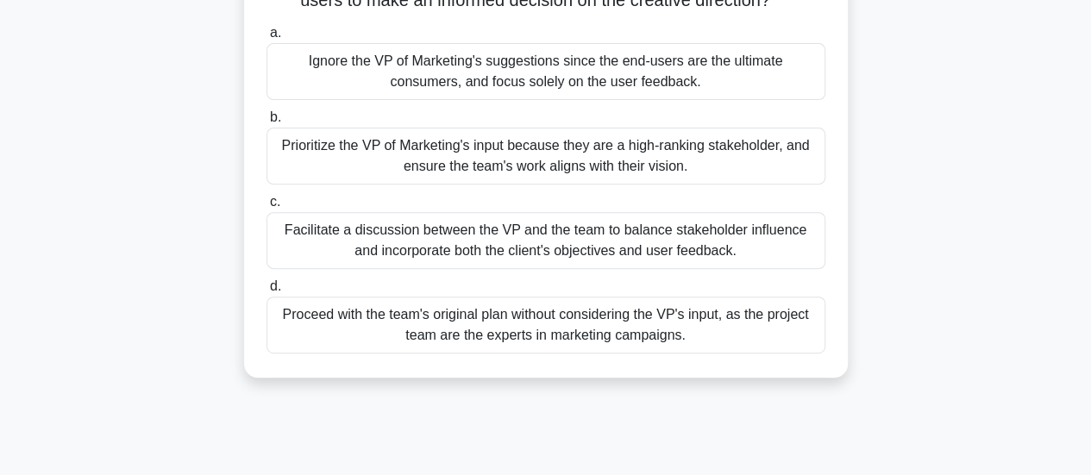
click at [716, 265] on div "Facilitate a discussion between the VP and the team to balance stakeholder infl…" at bounding box center [546, 240] width 559 height 57
click at [267, 208] on input "c. Facilitate a discussion between the VP and the team to balance stakeholder i…" at bounding box center [267, 202] width 0 height 11
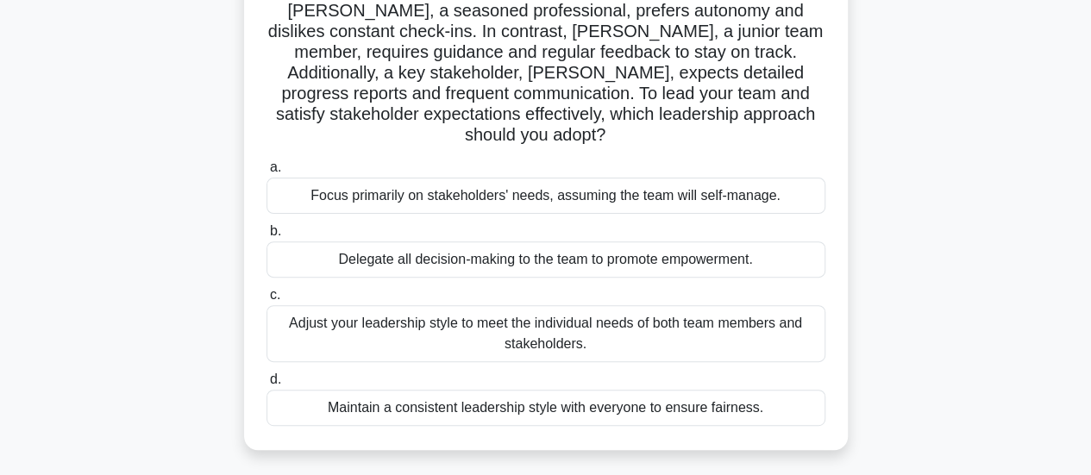
scroll to position [173, 0]
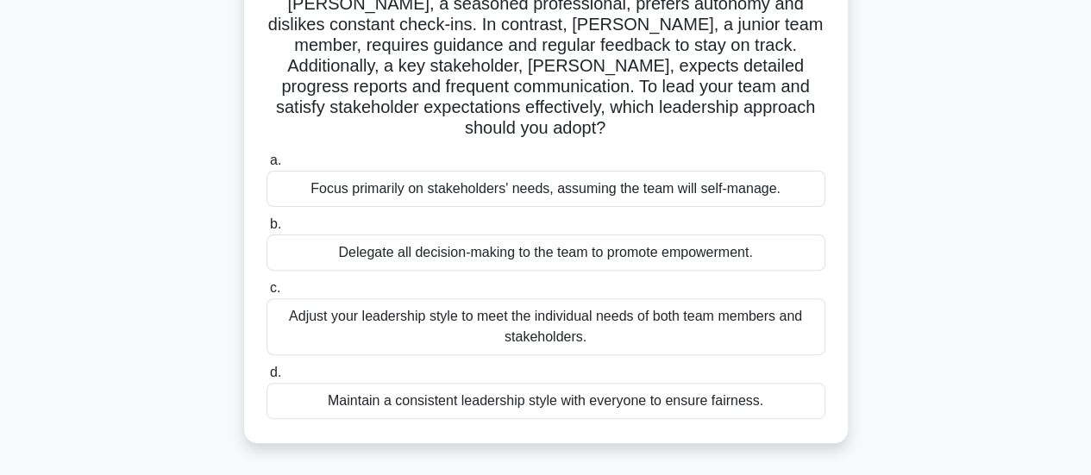
click at [779, 301] on div "Adjust your leadership style to meet the individual needs of both team members …" at bounding box center [546, 326] width 559 height 57
click at [267, 294] on input "c. Adjust your leadership style to meet the individual needs of both team membe…" at bounding box center [267, 288] width 0 height 11
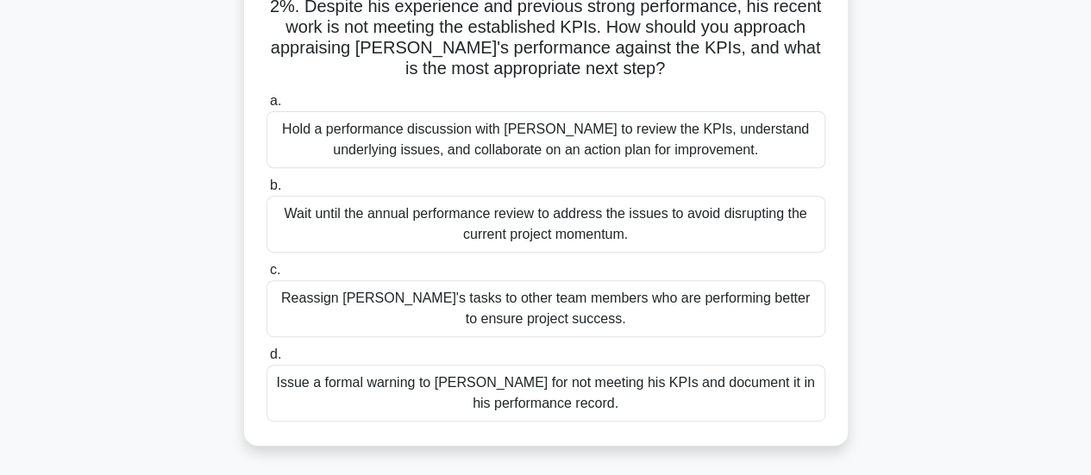
scroll to position [259, 0]
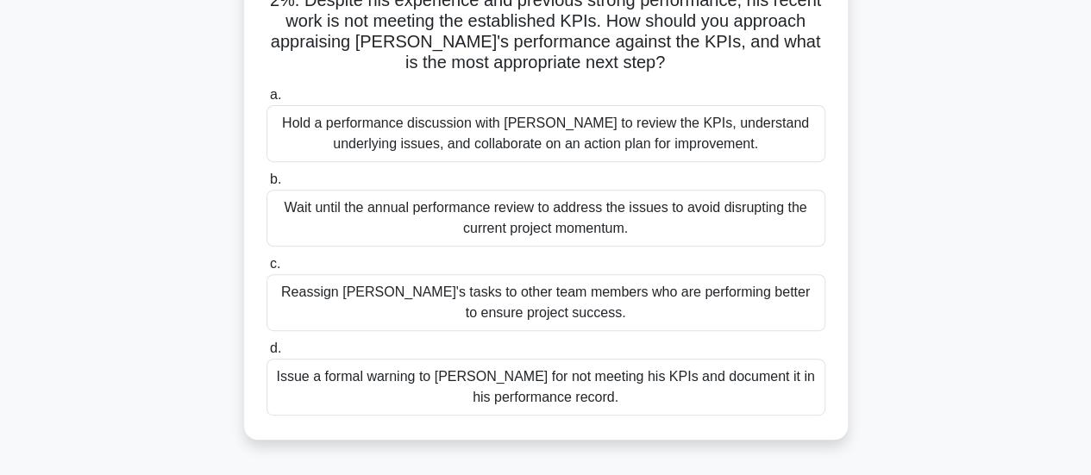
click at [688, 136] on div "Hold a performance discussion with David to review the KPIs, understand underly…" at bounding box center [546, 133] width 559 height 57
click at [267, 101] on input "a. Hold a performance discussion with David to review the KPIs, understand unde…" at bounding box center [267, 95] width 0 height 11
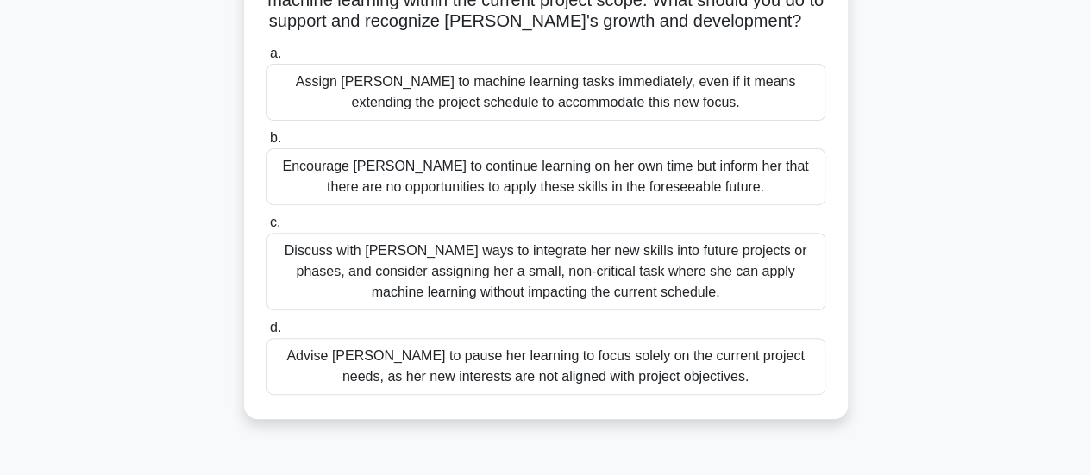
click at [757, 265] on div "Discuss with Emily ways to integrate her new skills into future projects or pha…" at bounding box center [546, 272] width 559 height 78
click at [267, 229] on input "c. Discuss with Emily ways to integrate her new skills into future projects or …" at bounding box center [267, 222] width 0 height 11
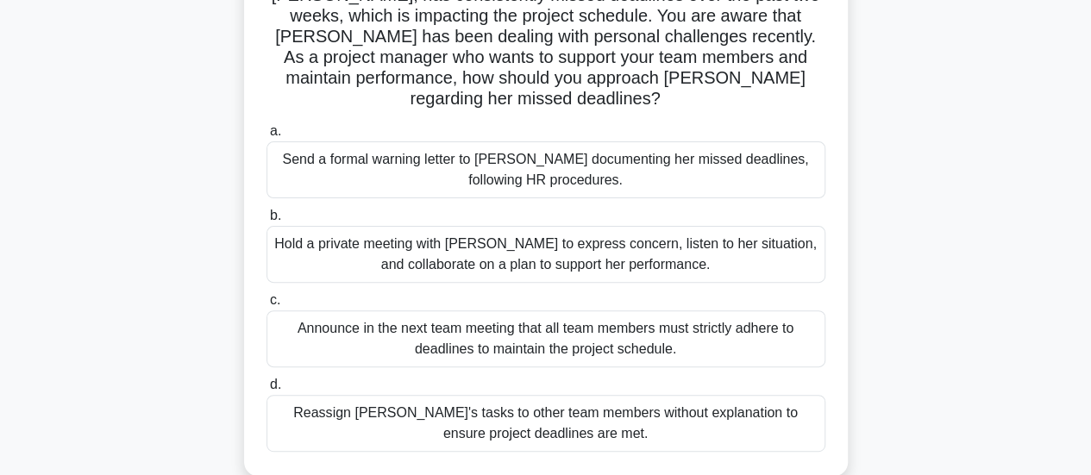
scroll to position [173, 0]
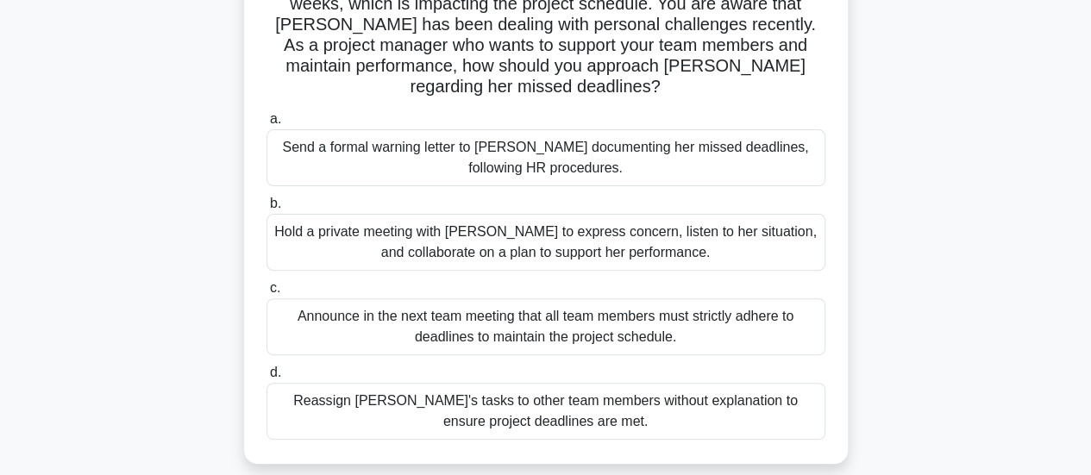
click at [761, 216] on div "Hold a private meeting with Emma to express concern, listen to her situation, a…" at bounding box center [546, 242] width 559 height 57
click at [267, 210] on input "b. Hold a private meeting with Emma to express concern, listen to her situation…" at bounding box center [267, 203] width 0 height 11
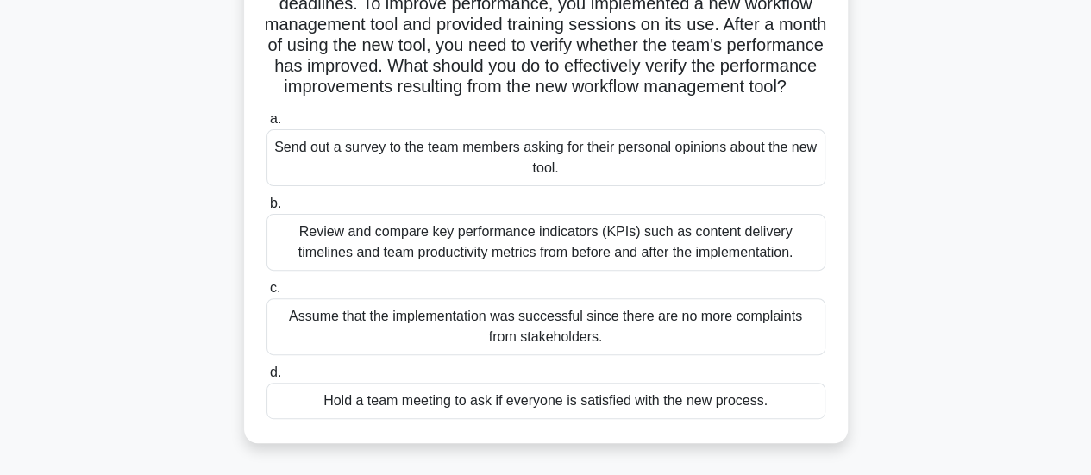
click at [792, 251] on div "Review and compare key performance indicators (KPIs) such as content delivery t…" at bounding box center [546, 242] width 559 height 57
click at [267, 210] on input "b. Review and compare key performance indicators (KPIs) such as content deliver…" at bounding box center [267, 203] width 0 height 11
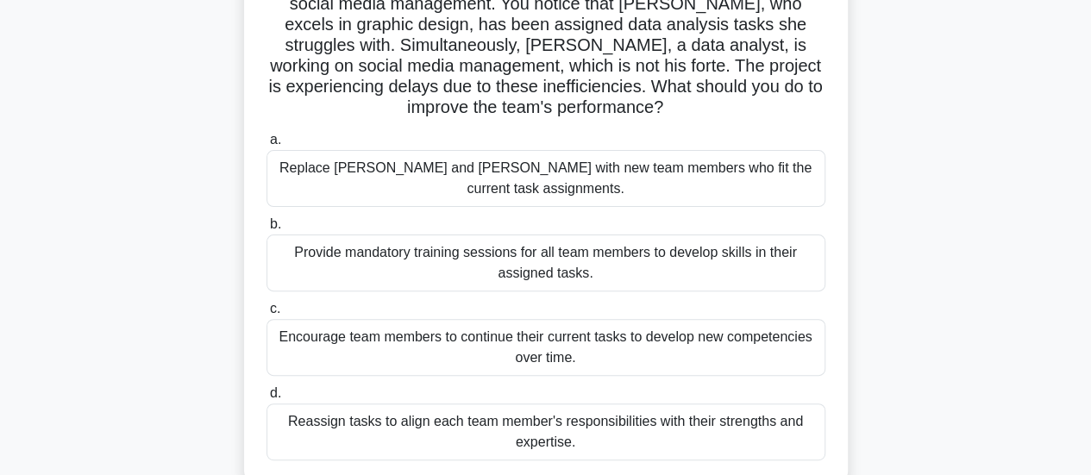
click at [685, 415] on div "Reassign tasks to align each team member's responsibilities with their strength…" at bounding box center [546, 432] width 559 height 57
click at [267, 399] on input "d. Reassign tasks to align each team member's responsibilities with their stren…" at bounding box center [267, 393] width 0 height 11
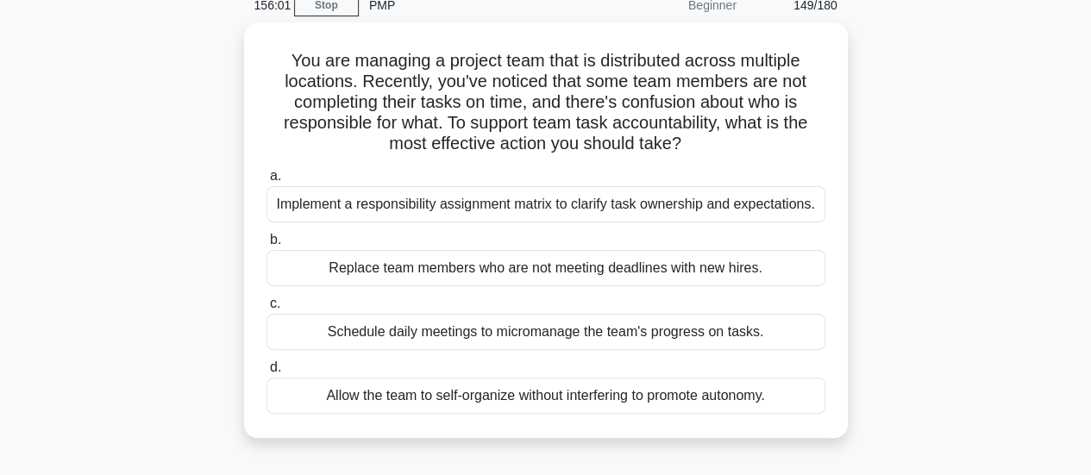
scroll to position [86, 0]
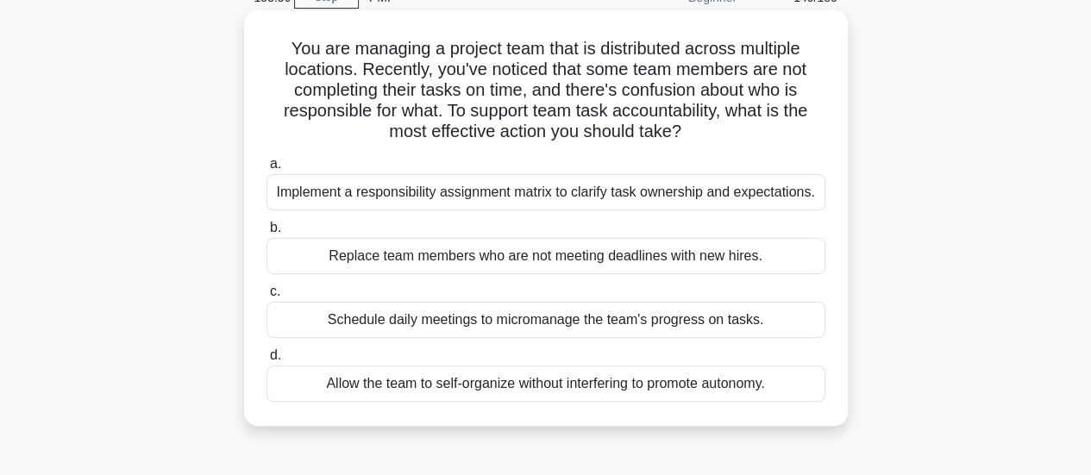
click at [775, 198] on div "Implement a responsibility assignment matrix to clarify task ownership and expe…" at bounding box center [546, 192] width 559 height 36
click at [267, 170] on input "a. Implement a responsibility assignment matrix to clarify task ownership and e…" at bounding box center [267, 164] width 0 height 11
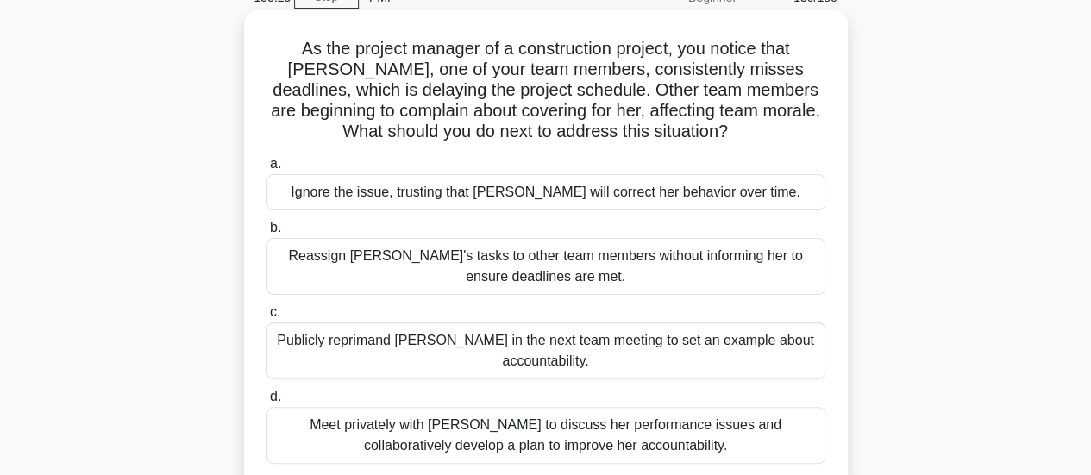
click at [738, 425] on div "Meet privately with Emily to discuss her performance issues and collaboratively…" at bounding box center [546, 435] width 559 height 57
click at [267, 403] on input "d. Meet privately with Emily to discuss her performance issues and collaborativ…" at bounding box center [267, 397] width 0 height 11
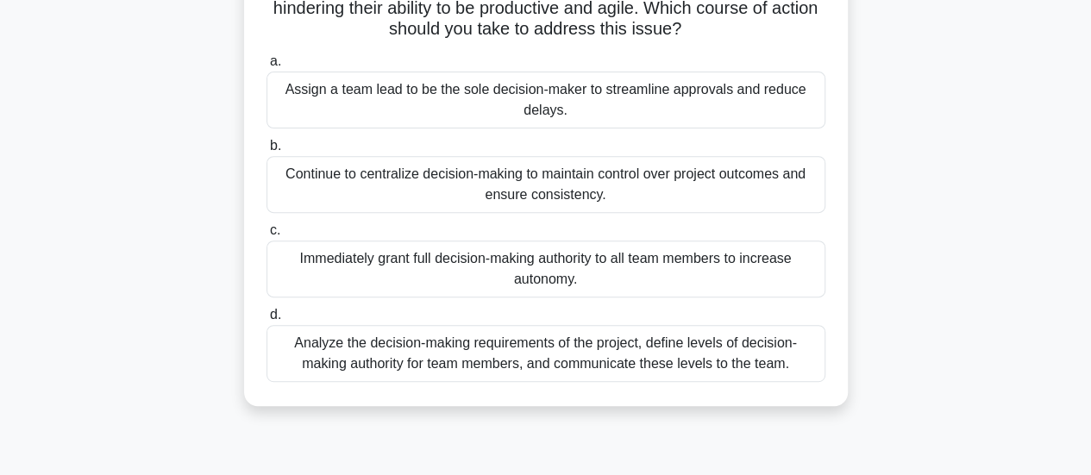
scroll to position [259, 0]
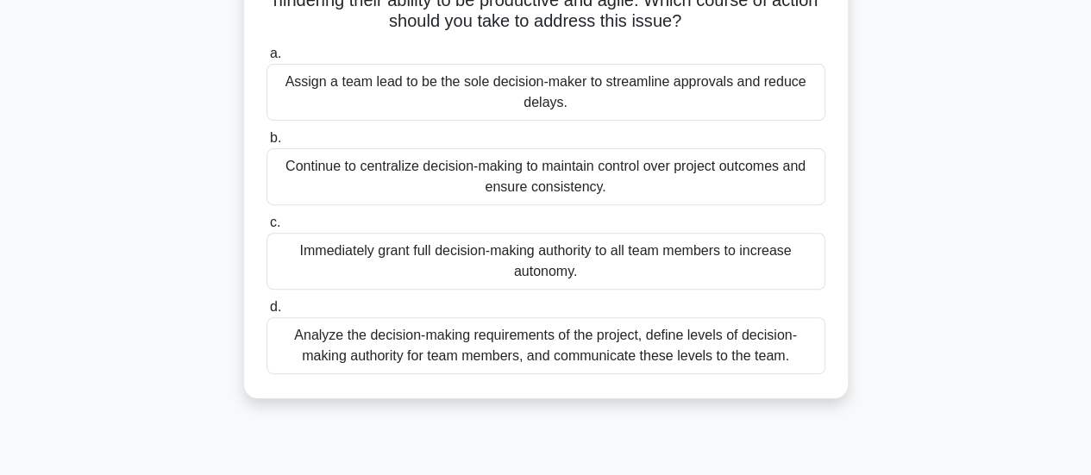
click at [811, 350] on div "Analyze the decision-making requirements of the project, define levels of decis…" at bounding box center [546, 345] width 559 height 57
click at [267, 313] on input "d. Analyze the decision-making requirements of the project, define levels of de…" at bounding box center [267, 307] width 0 height 11
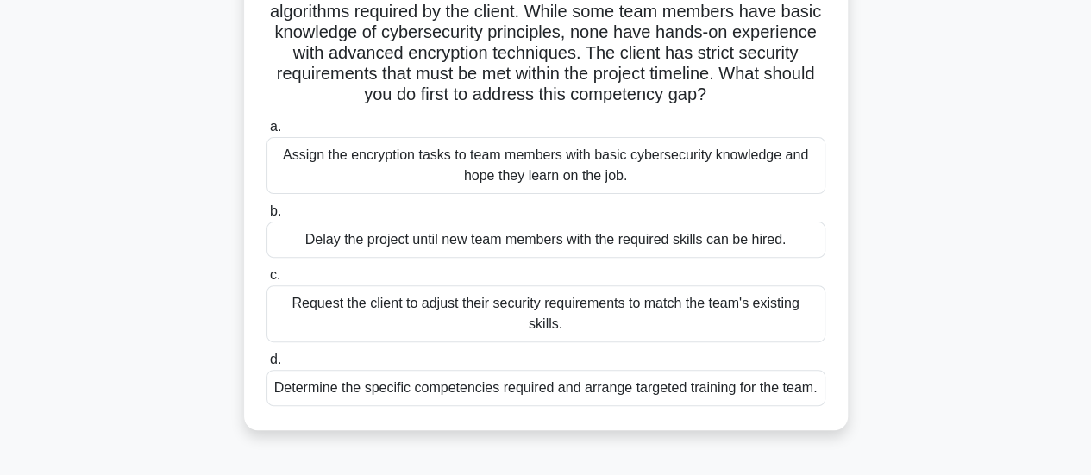
scroll to position [173, 0]
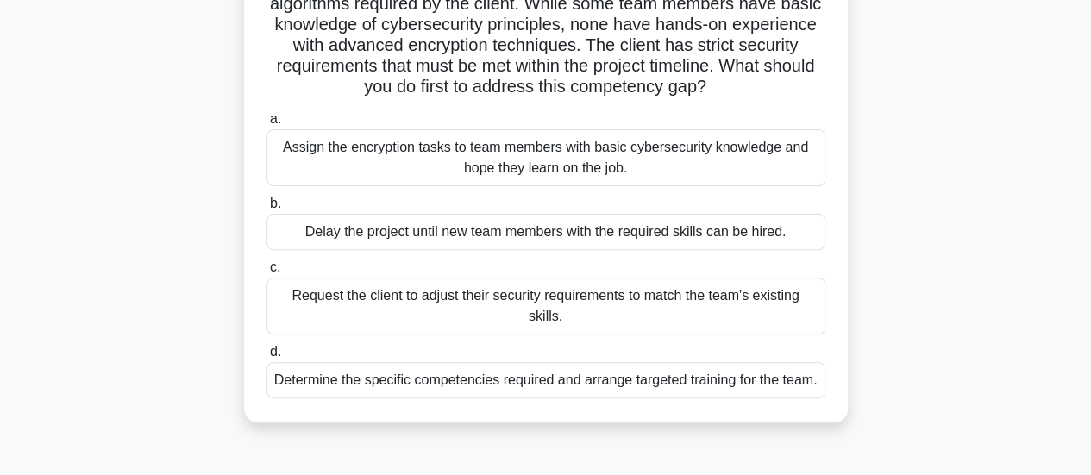
click at [785, 373] on div "Determine the specific competencies required and arrange targeted training for …" at bounding box center [546, 380] width 559 height 36
click at [267, 358] on input "d. Determine the specific competencies required and arrange targeted training f…" at bounding box center [267, 352] width 0 height 11
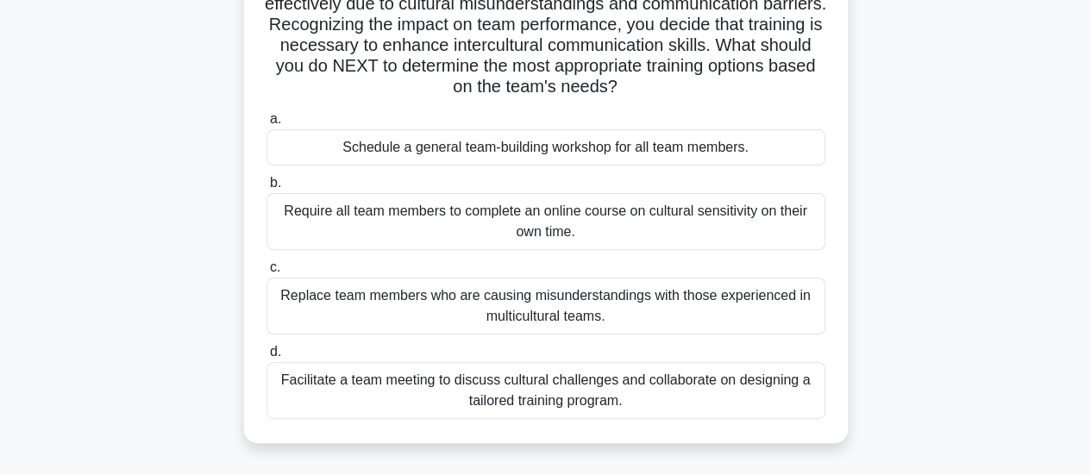
click at [795, 388] on div "Facilitate a team meeting to discuss cultural challenges and collaborate on des…" at bounding box center [546, 390] width 559 height 57
click at [267, 358] on input "d. Facilitate a team meeting to discuss cultural challenges and collaborate on …" at bounding box center [267, 352] width 0 height 11
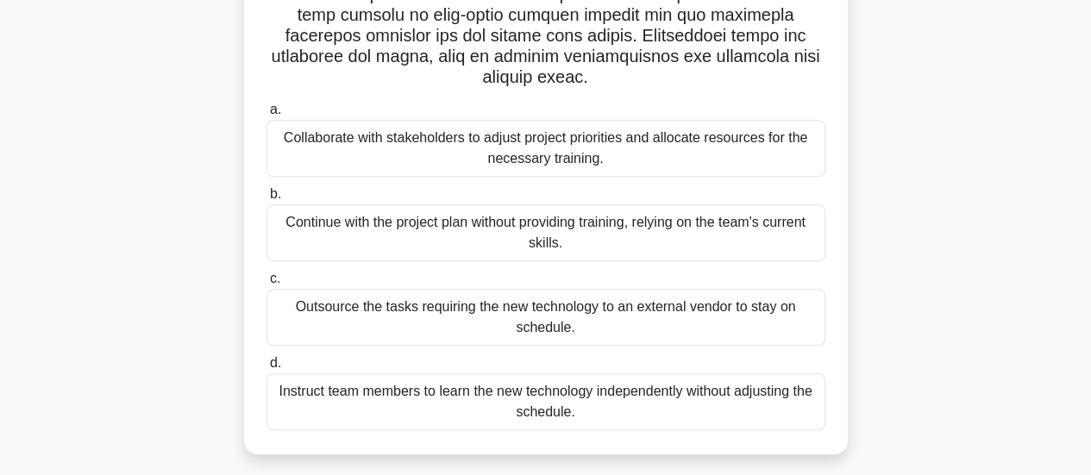
scroll to position [370, 0]
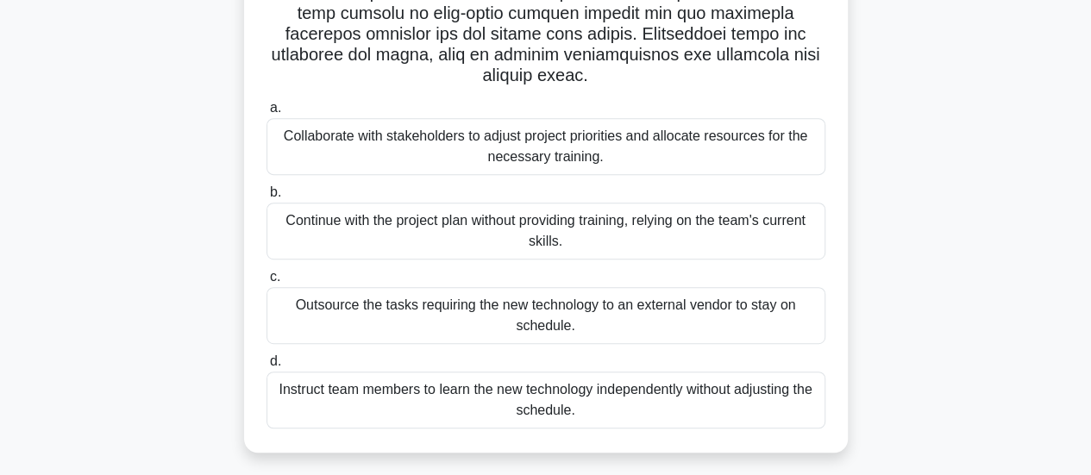
click at [759, 150] on div "Collaborate with stakeholders to adjust project priorities and allocate resourc…" at bounding box center [546, 146] width 559 height 57
click at [267, 114] on input "a. Collaborate with stakeholders to adjust project priorities and allocate reso…" at bounding box center [267, 108] width 0 height 11
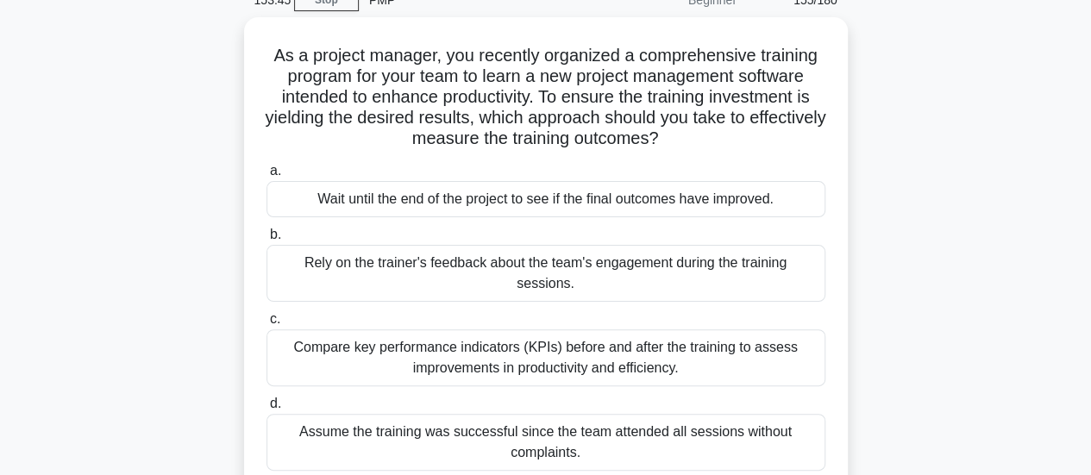
scroll to position [86, 0]
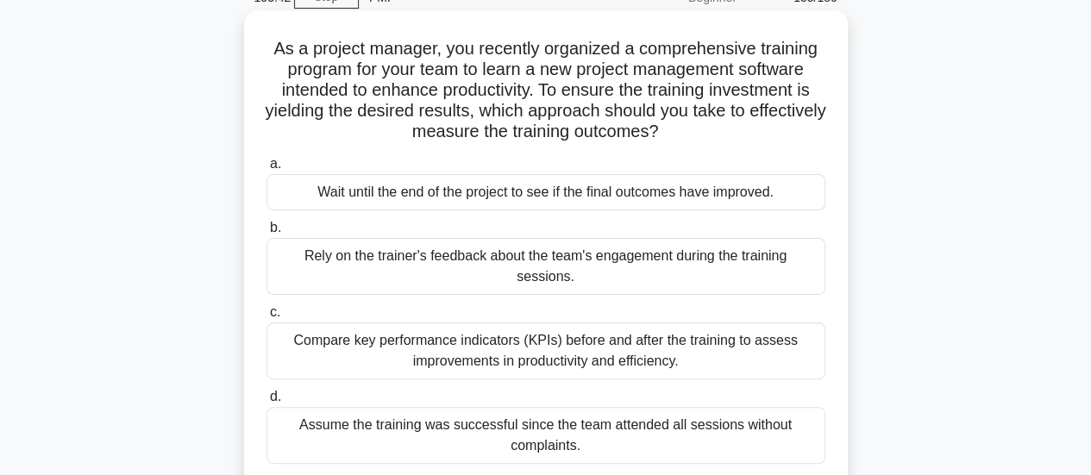
click at [775, 337] on div "Compare key performance indicators (KPIs) before and after the training to asse…" at bounding box center [546, 351] width 559 height 57
click at [267, 318] on input "c. Compare key performance indicators (KPIs) before and after the training to a…" at bounding box center [267, 312] width 0 height 11
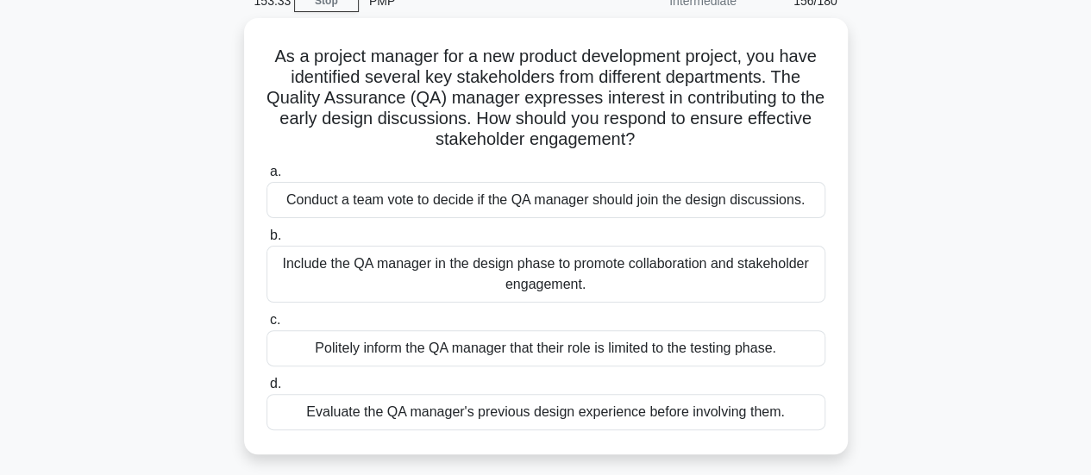
scroll to position [72, 0]
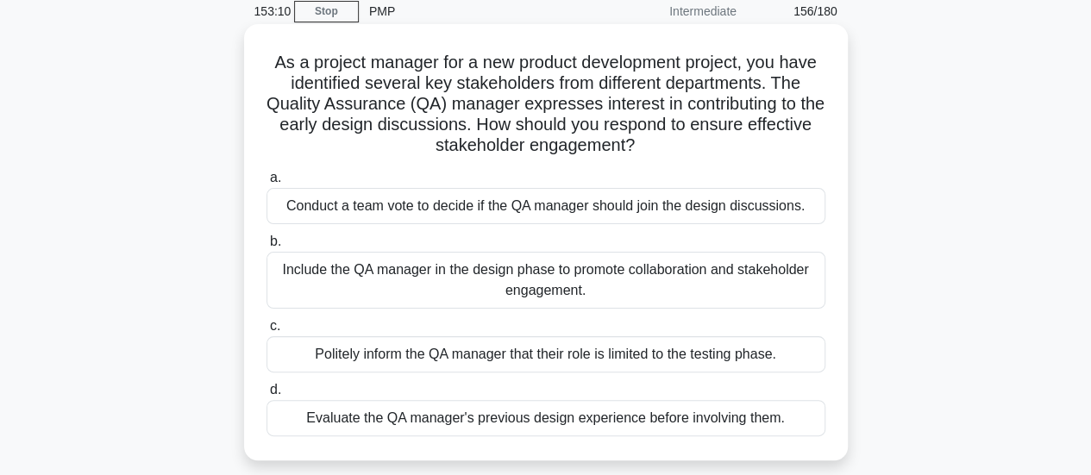
click at [781, 281] on div "Include the QA manager in the design phase to promote collaboration and stakeho…" at bounding box center [546, 280] width 559 height 57
click at [267, 248] on input "b. Include the QA manager in the design phase to promote collaboration and stak…" at bounding box center [267, 241] width 0 height 11
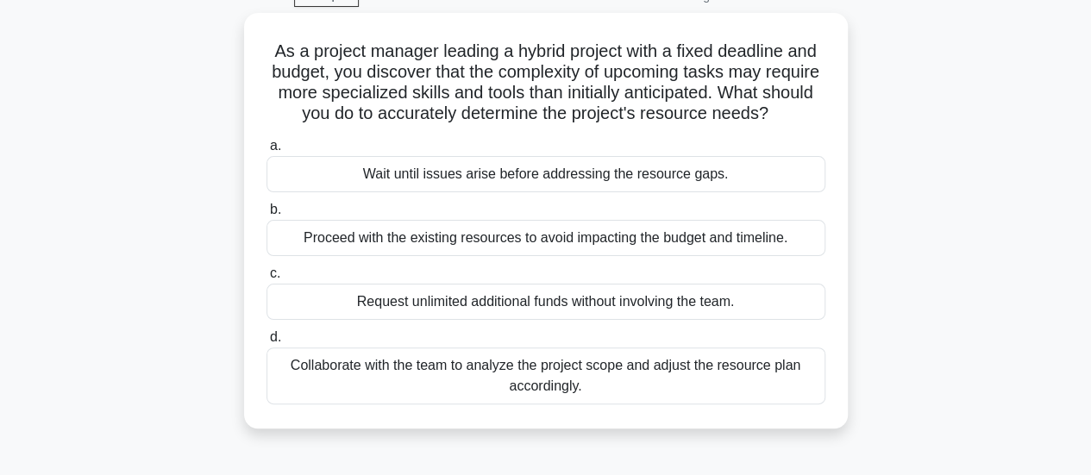
scroll to position [86, 0]
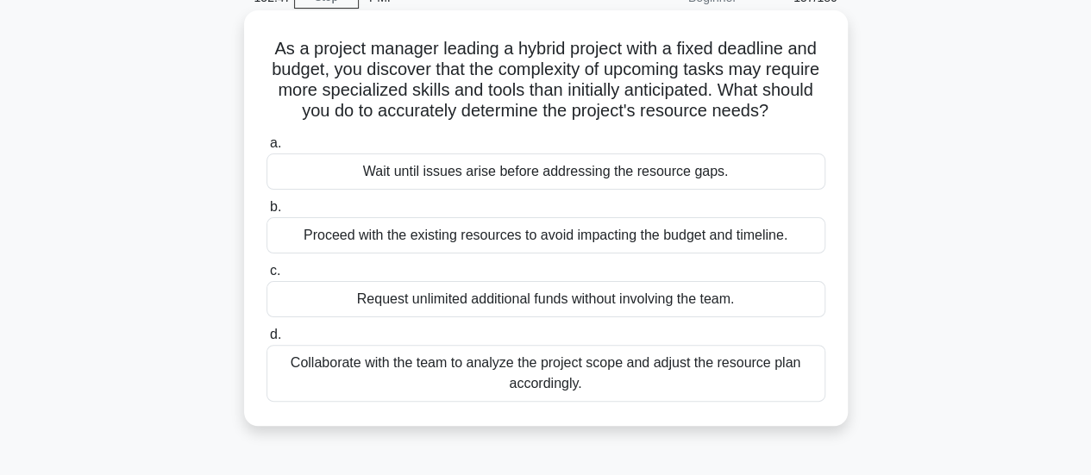
click at [770, 379] on div "Collaborate with the team to analyze the project scope and adjust the resource …" at bounding box center [546, 373] width 559 height 57
click at [267, 341] on input "d. Collaborate with the team to analyze the project scope and adjust the resour…" at bounding box center [267, 335] width 0 height 11
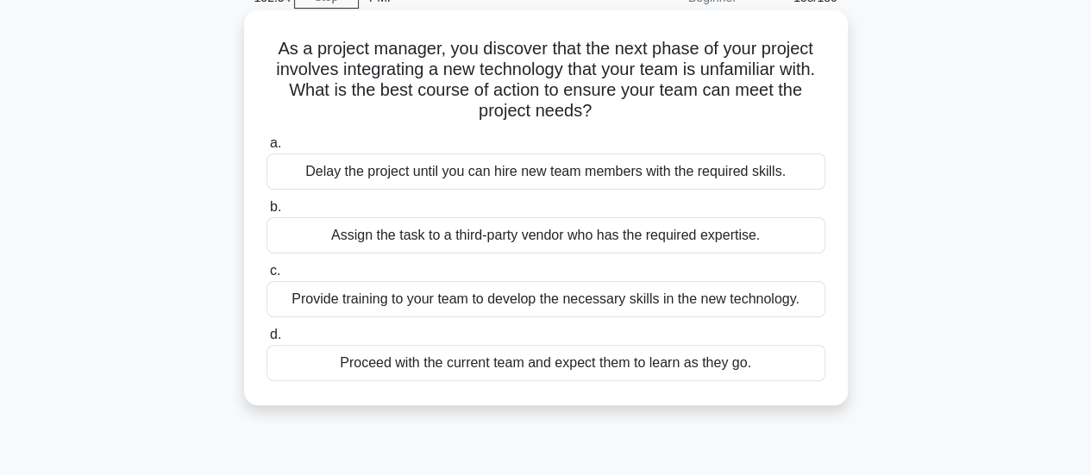
click at [765, 303] on div "Provide training to your team to develop the necessary skills in the new techno…" at bounding box center [546, 299] width 559 height 36
click at [267, 277] on input "c. Provide training to your team to develop the necessary skills in the new tec…" at bounding box center [267, 271] width 0 height 11
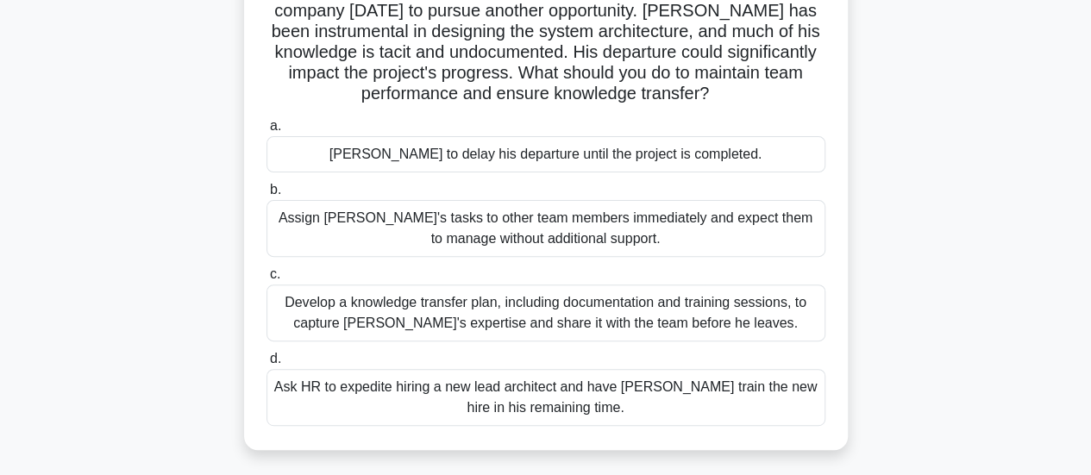
scroll to position [173, 0]
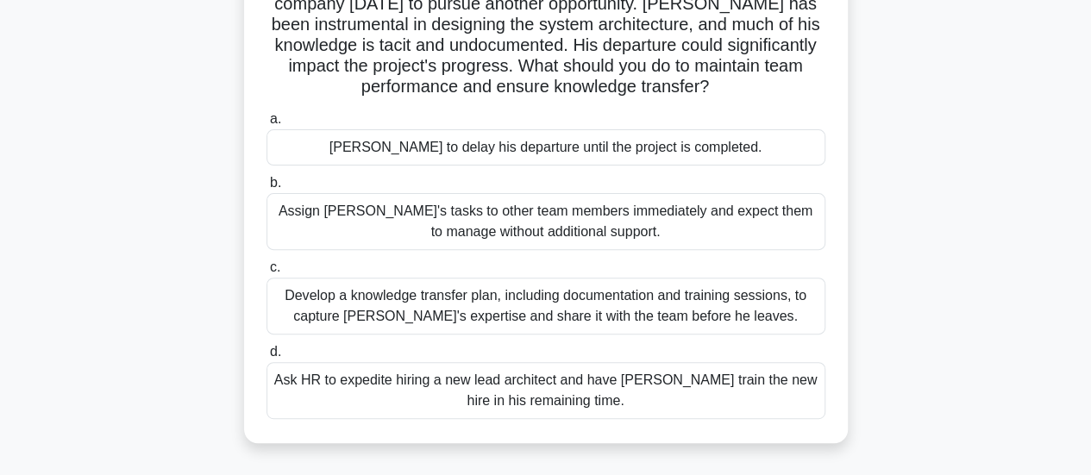
click at [733, 299] on div "Develop a knowledge transfer plan, including documentation and training session…" at bounding box center [546, 306] width 559 height 57
click at [267, 273] on input "c. Develop a knowledge transfer plan, including documentation and training sess…" at bounding box center [267, 267] width 0 height 11
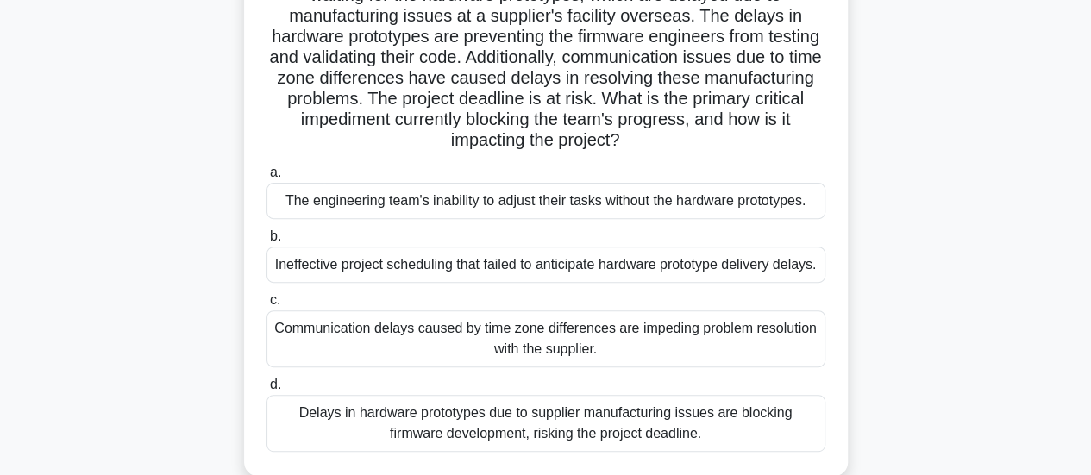
scroll to position [259, 0]
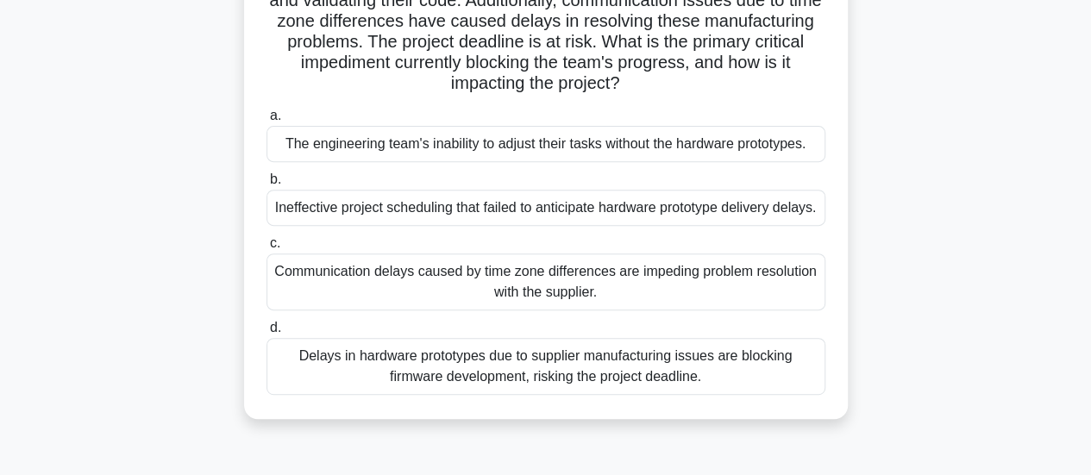
click at [792, 387] on div "Delays in hardware prototypes due to supplier manufacturing issues are blocking…" at bounding box center [546, 366] width 559 height 57
click at [267, 334] on input "d. Delays in hardware prototypes due to supplier manufacturing issues are block…" at bounding box center [267, 328] width 0 height 11
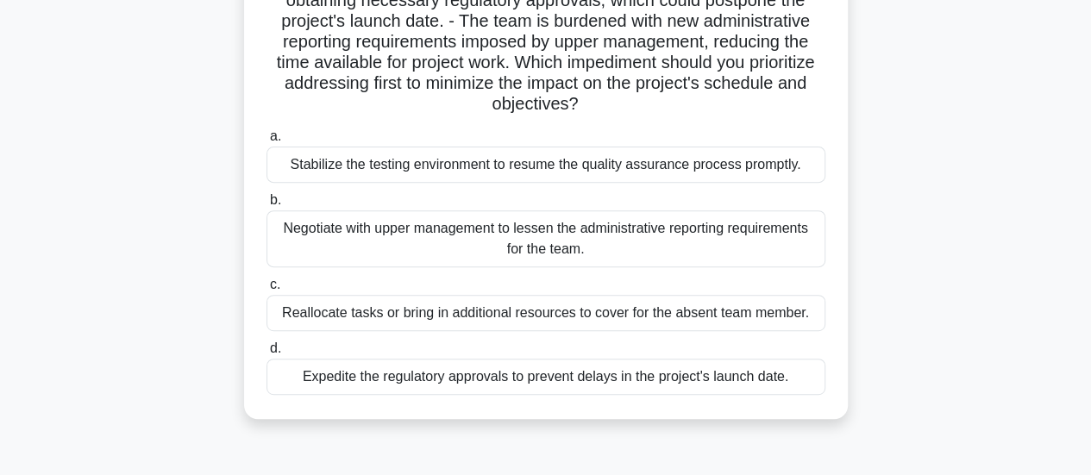
click at [817, 373] on div "Expedite the regulatory approvals to prevent delays in the project's launch dat…" at bounding box center [546, 377] width 559 height 36
click at [267, 355] on input "d. Expedite the regulatory approvals to prevent delays in the project's launch …" at bounding box center [267, 348] width 0 height 11
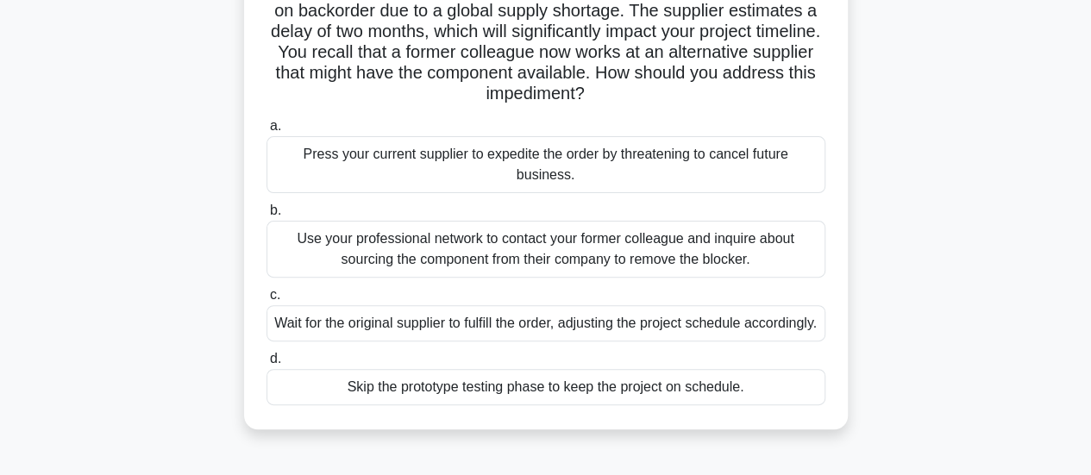
scroll to position [173, 0]
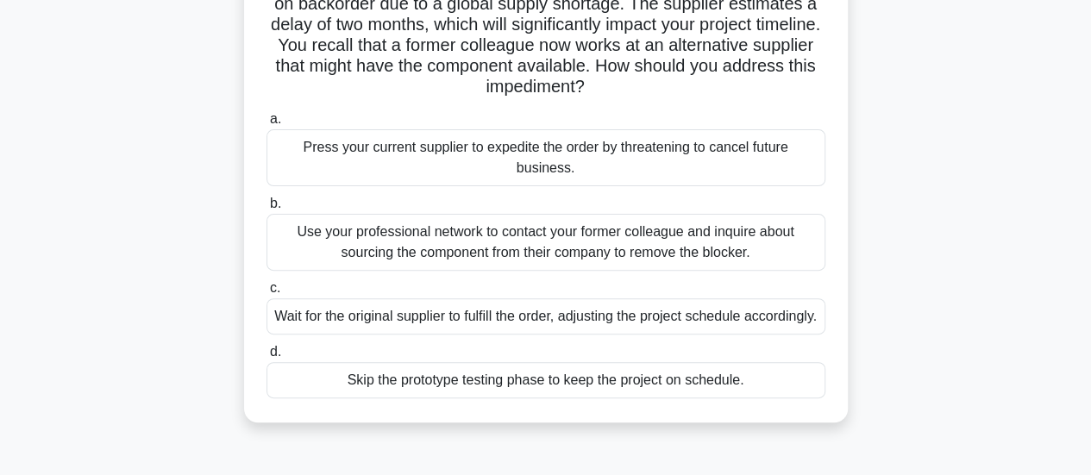
click at [722, 253] on div "Use your professional network to contact your former colleague and inquire abou…" at bounding box center [546, 242] width 559 height 57
click at [267, 210] on input "b. Use your professional network to contact your former colleague and inquire a…" at bounding box center [267, 203] width 0 height 11
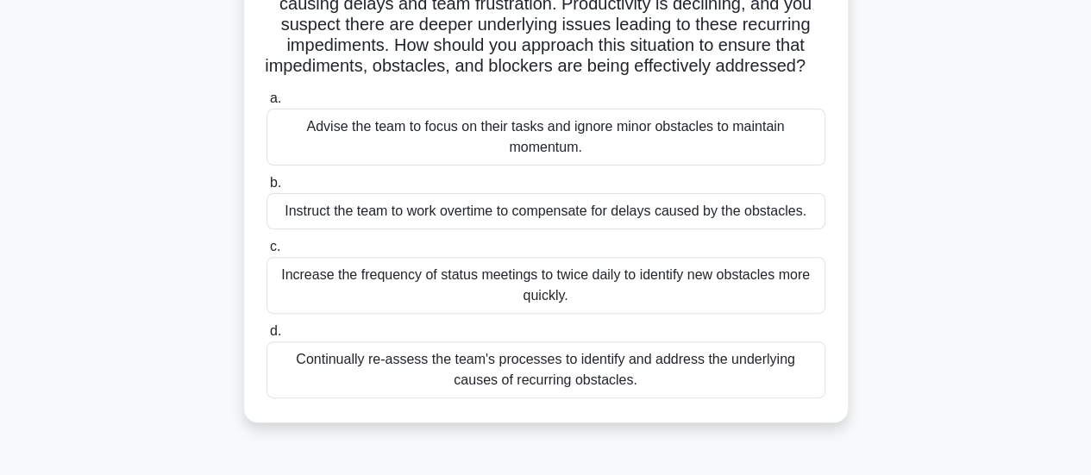
click at [816, 392] on div "Continually re-assess the team's processes to identify and address the underlyi…" at bounding box center [546, 370] width 559 height 57
click at [267, 337] on input "d. Continually re-assess the team's processes to identify and address the under…" at bounding box center [267, 331] width 0 height 11
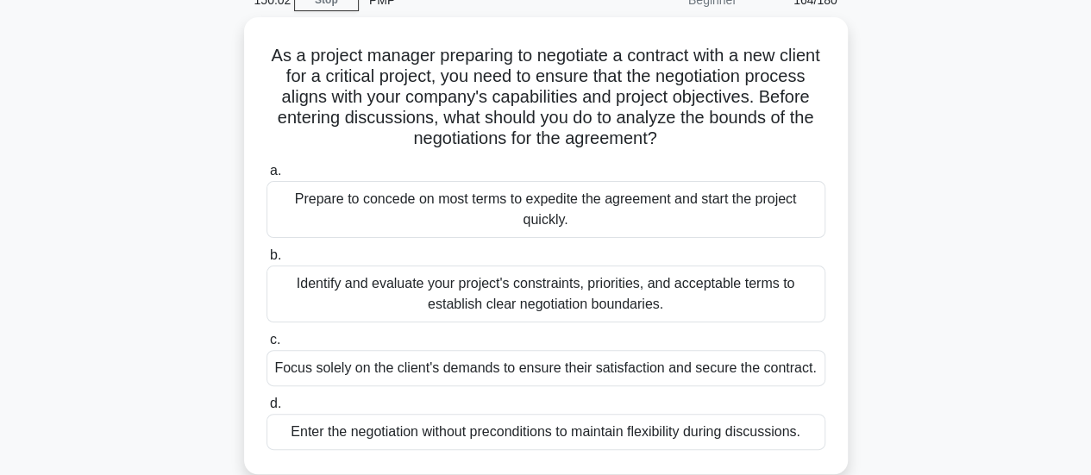
scroll to position [86, 0]
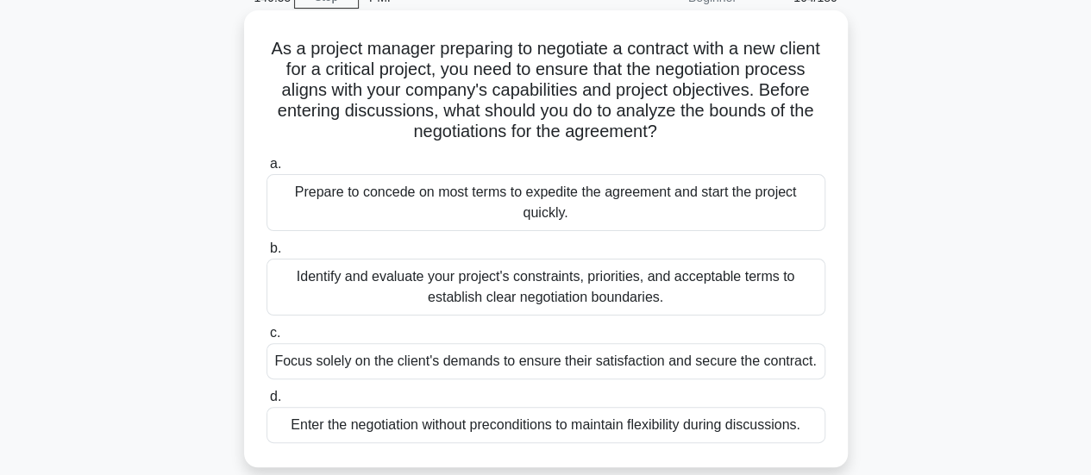
click at [800, 287] on div "Identify and evaluate your project's constraints, priorities, and acceptable te…" at bounding box center [546, 287] width 559 height 57
click at [267, 254] on input "b. Identify and evaluate your project's constraints, priorities, and acceptable…" at bounding box center [267, 248] width 0 height 11
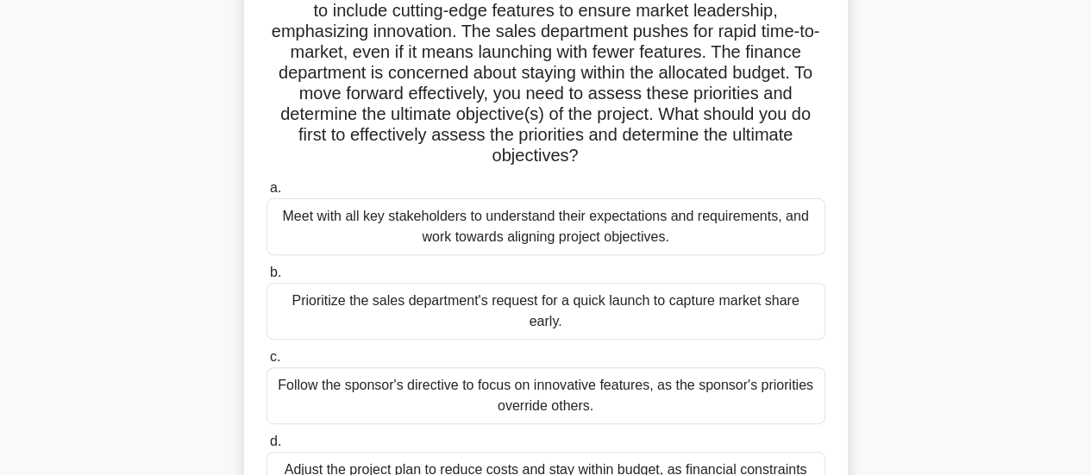
scroll to position [173, 0]
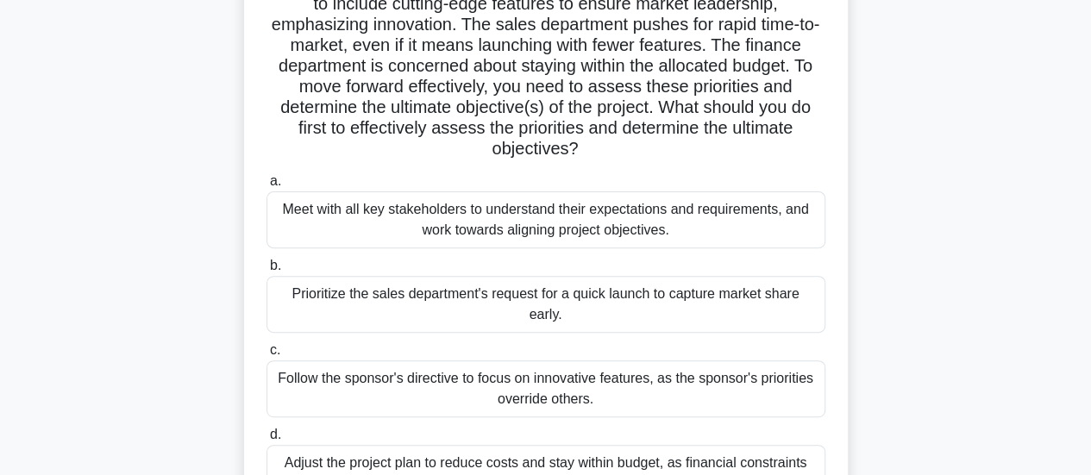
click at [728, 215] on div "Meet with all key stakeholders to understand their expectations and requirement…" at bounding box center [546, 220] width 559 height 57
click at [267, 187] on input "a. Meet with all key stakeholders to understand their expectations and requirem…" at bounding box center [267, 181] width 0 height 11
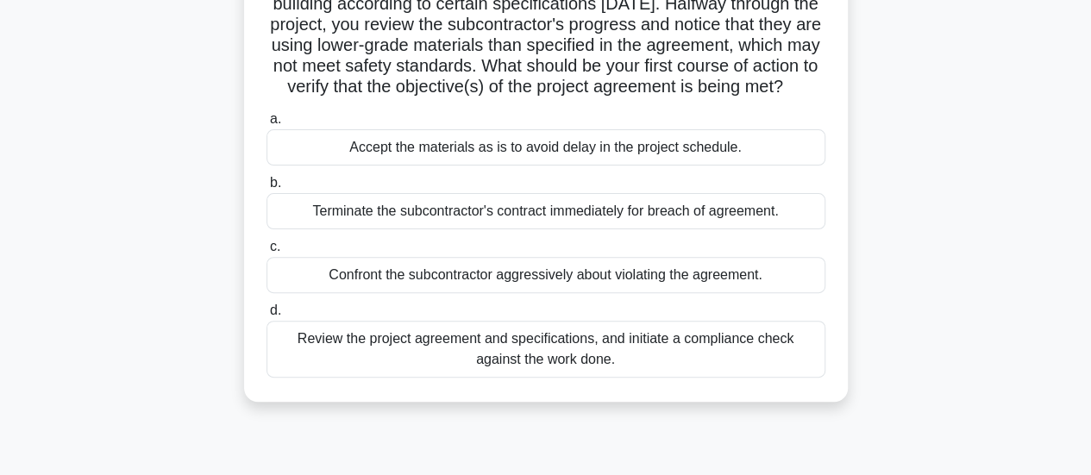
click at [742, 378] on div "Review the project agreement and specifications, and initiate a compliance chec…" at bounding box center [546, 349] width 559 height 57
click at [267, 317] on input "d. Review the project agreement and specifications, and initiate a compliance c…" at bounding box center [267, 310] width 0 height 11
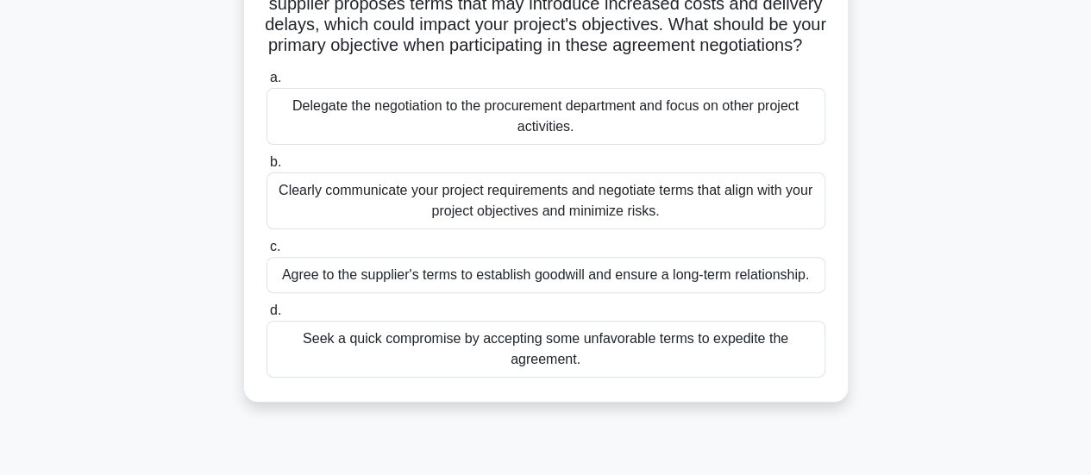
click at [719, 225] on div "Clearly communicate your project requirements and negotiate terms that align wi…" at bounding box center [546, 201] width 559 height 57
click at [267, 168] on input "b. Clearly communicate your project requirements and negotiate terms that align…" at bounding box center [267, 162] width 0 height 11
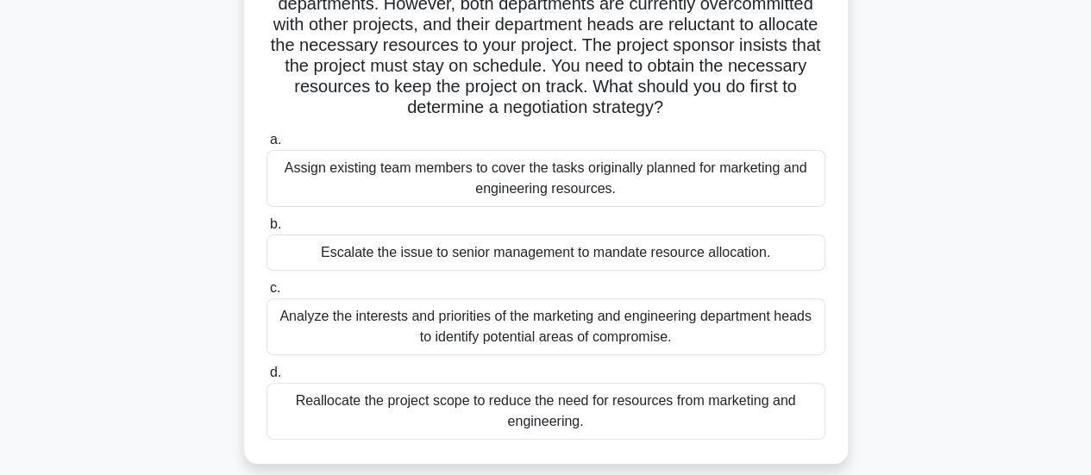
click at [801, 327] on div "Analyze the interests and priorities of the marketing and engineering departmen…" at bounding box center [546, 326] width 559 height 57
click at [267, 294] on input "c. Analyze the interests and priorities of the marketing and engineering depart…" at bounding box center [267, 288] width 0 height 11
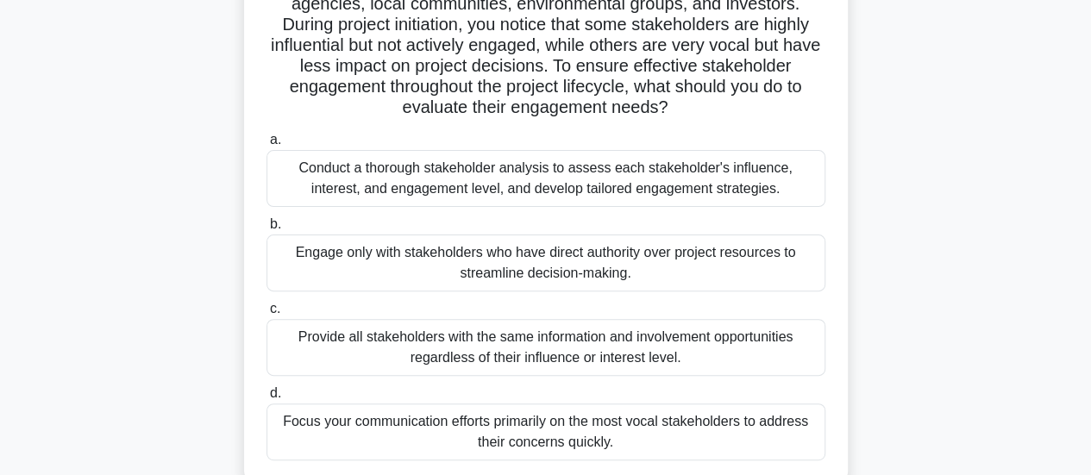
click at [780, 189] on div "Conduct a thorough stakeholder analysis to assess each stakeholder's influence,…" at bounding box center [546, 178] width 559 height 57
click at [267, 146] on input "a. Conduct a thorough stakeholder analysis to assess each stakeholder's influen…" at bounding box center [267, 140] width 0 height 11
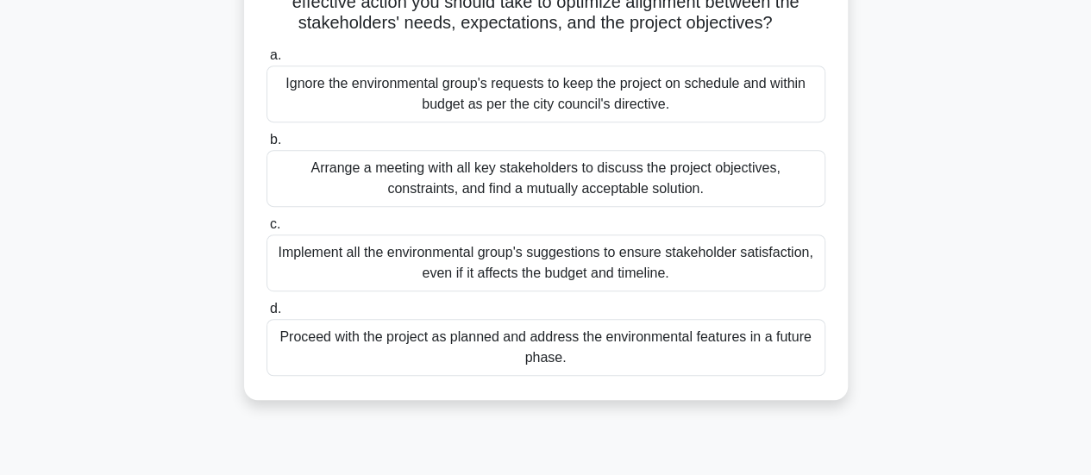
scroll to position [345, 0]
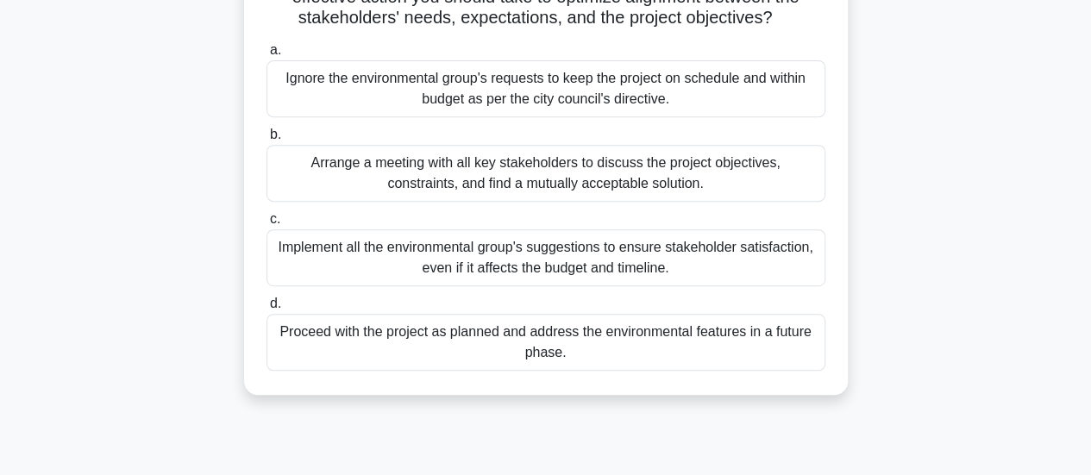
click at [743, 185] on div "Arrange a meeting with all key stakeholders to discuss the project objectives, …" at bounding box center [546, 173] width 559 height 57
click at [267, 141] on input "b. Arrange a meeting with all key stakeholders to discuss the project objective…" at bounding box center [267, 134] width 0 height 11
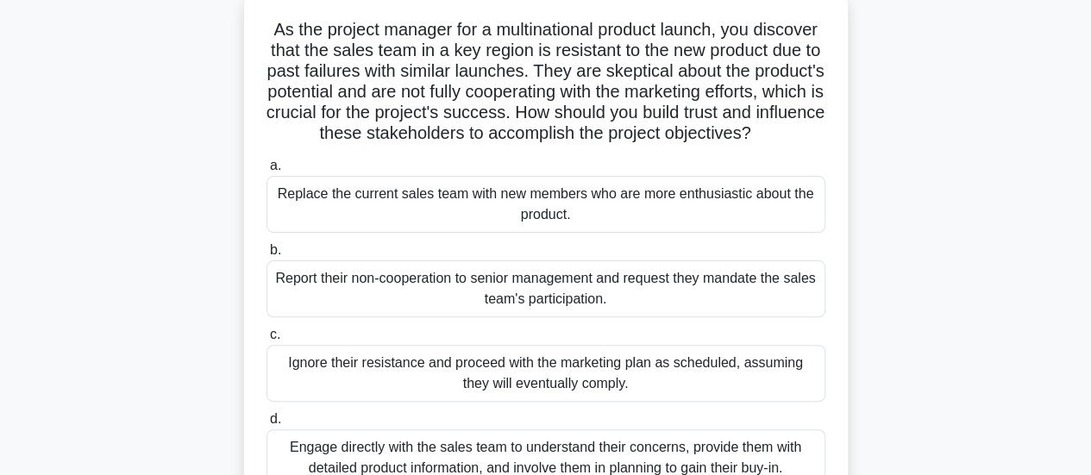
scroll to position [259, 0]
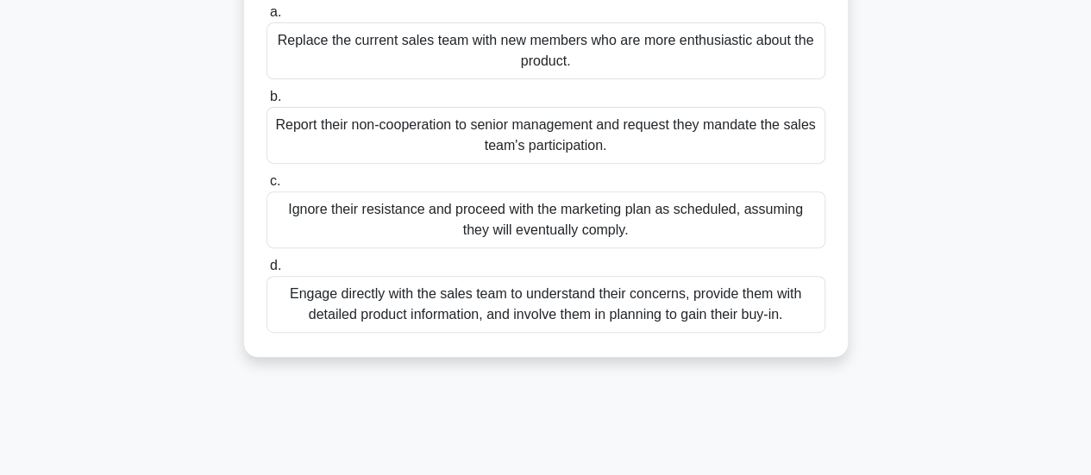
click at [803, 333] on div "Engage directly with the sales team to understand their concerns, provide them …" at bounding box center [546, 304] width 559 height 57
click at [267, 272] on input "d. Engage directly with the sales team to understand their concerns, provide th…" at bounding box center [267, 266] width 0 height 11
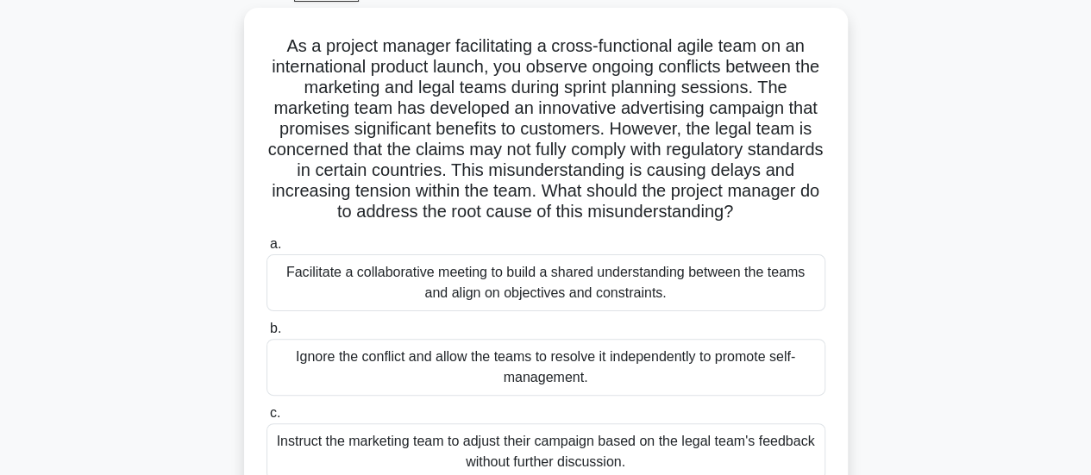
scroll to position [86, 0]
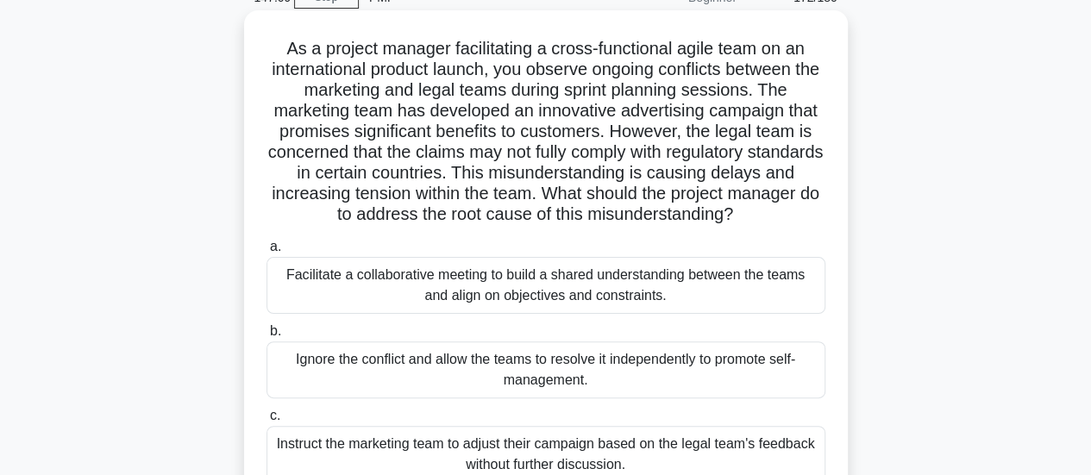
click at [721, 276] on div "Facilitate a collaborative meeting to build a shared understanding between the …" at bounding box center [546, 285] width 559 height 57
click at [267, 253] on input "a. Facilitate a collaborative meeting to build a shared understanding between t…" at bounding box center [267, 247] width 0 height 11
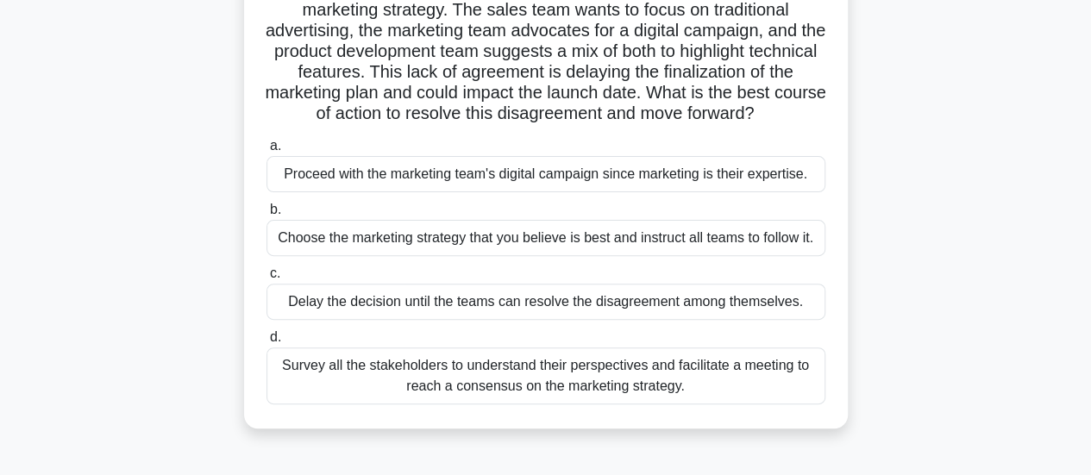
scroll to position [173, 0]
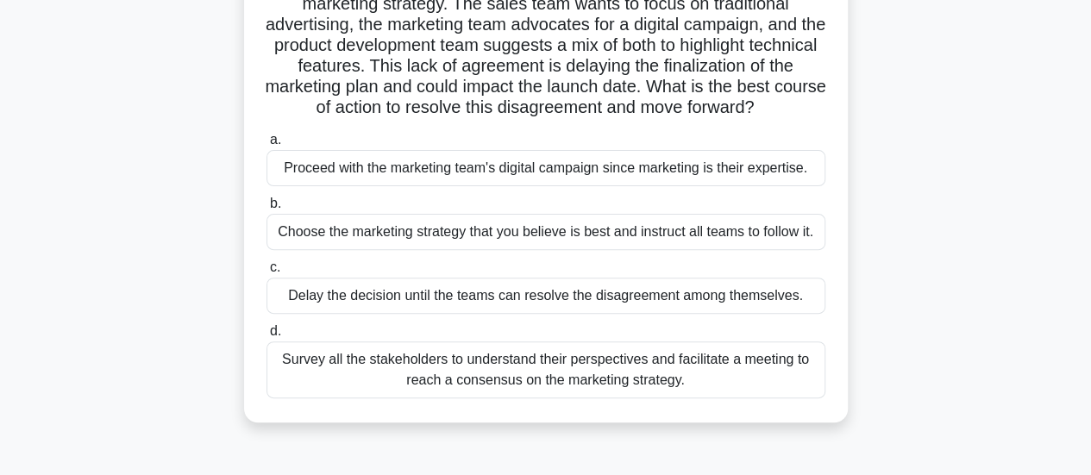
click at [793, 382] on div "Survey all the stakeholders to understand their perspectives and facilitate a m…" at bounding box center [546, 370] width 559 height 57
click at [267, 337] on input "d. Survey all the stakeholders to understand their perspectives and facilitate …" at bounding box center [267, 331] width 0 height 11
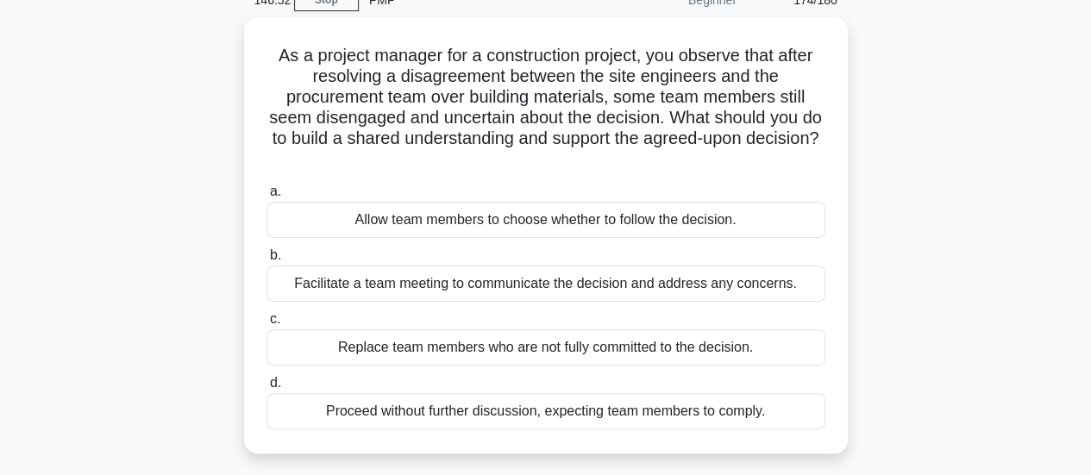
scroll to position [86, 0]
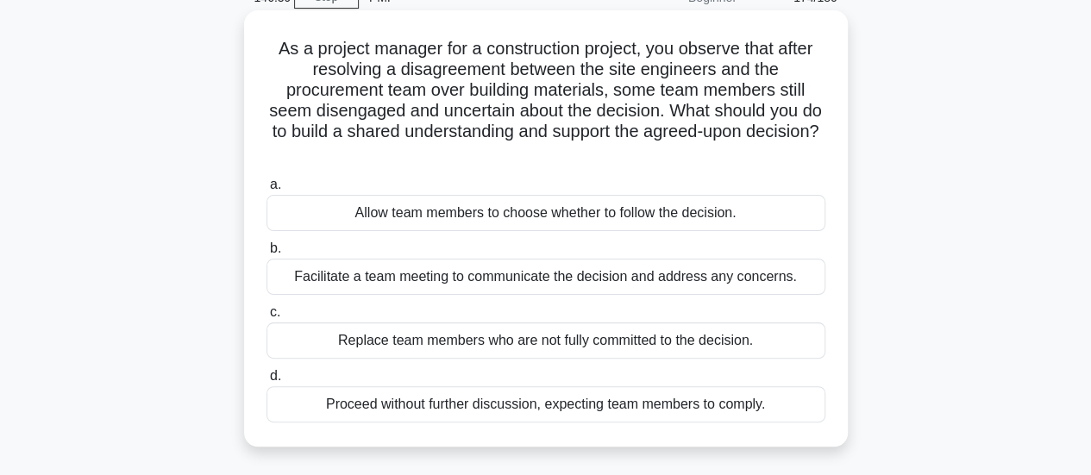
click at [809, 280] on div "Facilitate a team meeting to communicate the decision and address any concerns." at bounding box center [546, 277] width 559 height 36
click at [267, 254] on input "b. Facilitate a team meeting to communicate the decision and address any concer…" at bounding box center [267, 248] width 0 height 11
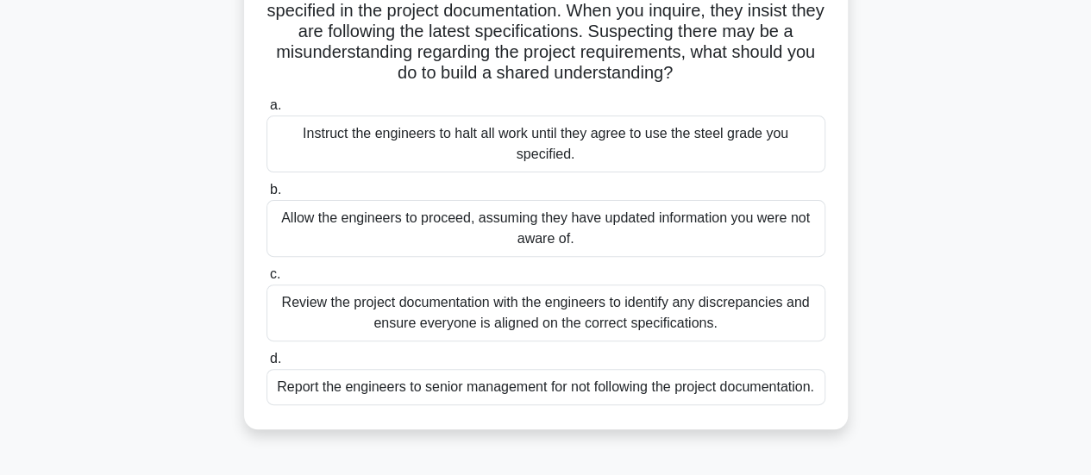
scroll to position [173, 0]
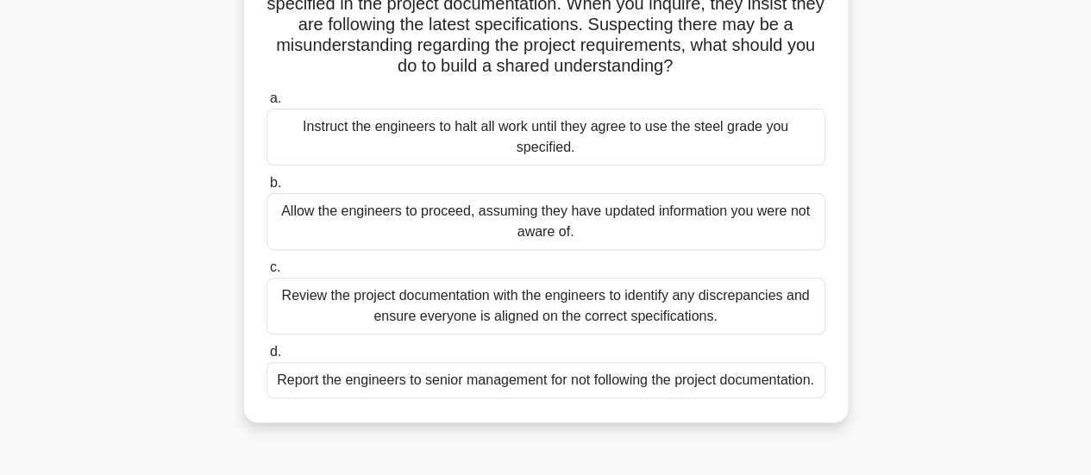
click at [811, 297] on div "Review the project documentation with the engineers to identify any discrepanci…" at bounding box center [546, 306] width 559 height 57
click at [267, 273] on input "c. Review the project documentation with the engineers to identify any discrepa…" at bounding box center [267, 267] width 0 height 11
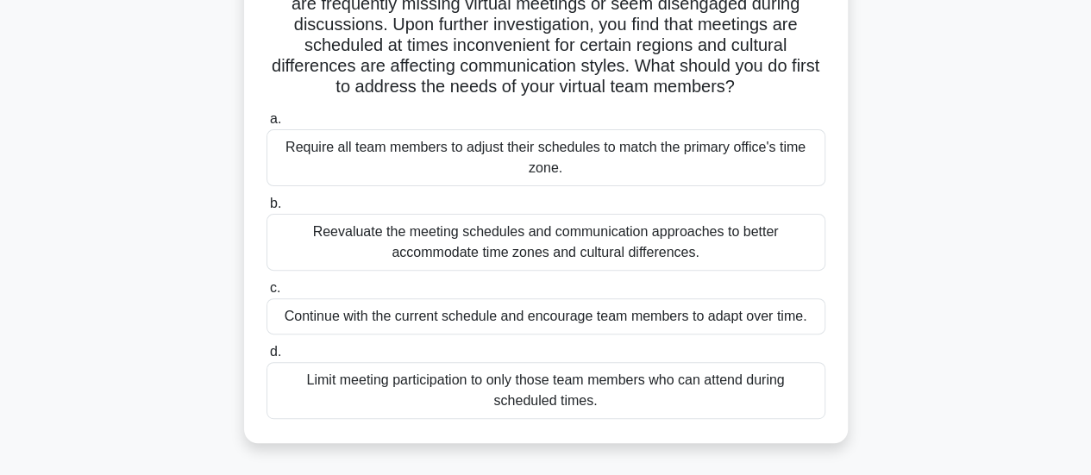
click at [775, 246] on div "Reevaluate the meeting schedules and communication approaches to better accommo…" at bounding box center [546, 242] width 559 height 57
click at [267, 210] on input "b. Reevaluate the meeting schedules and communication approaches to better acco…" at bounding box center [267, 203] width 0 height 11
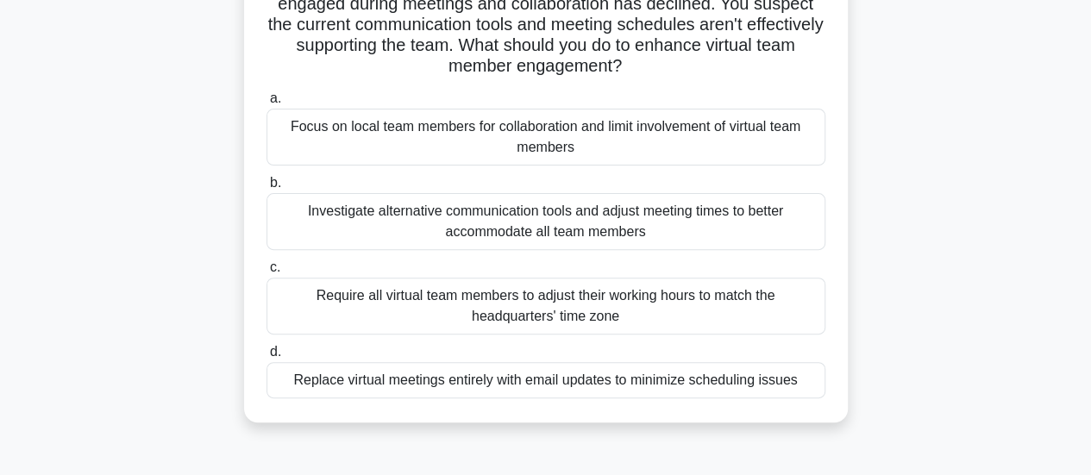
click at [756, 223] on div "Investigate alternative communication tools and adjust meeting times to better …" at bounding box center [546, 221] width 559 height 57
click at [267, 189] on input "b. Investigate alternative communication tools and adjust meeting times to bett…" at bounding box center [267, 183] width 0 height 11
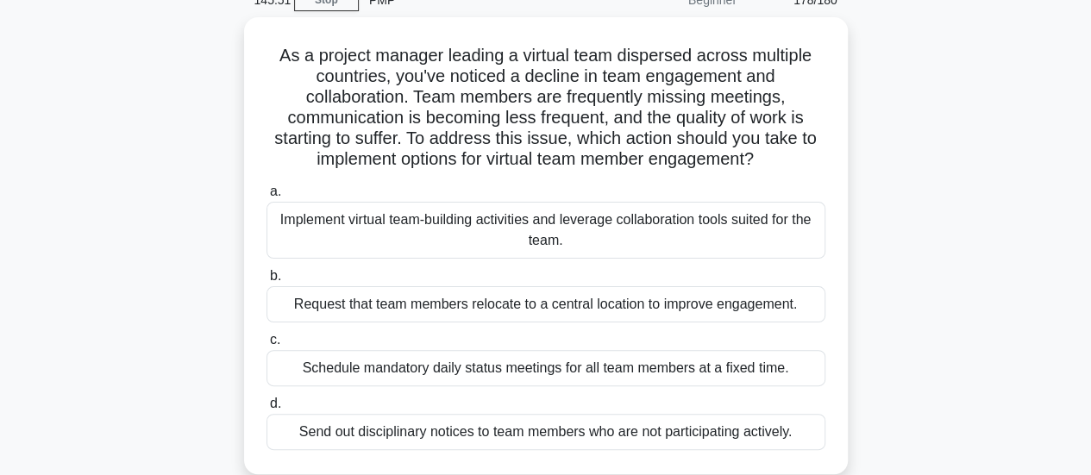
scroll to position [86, 0]
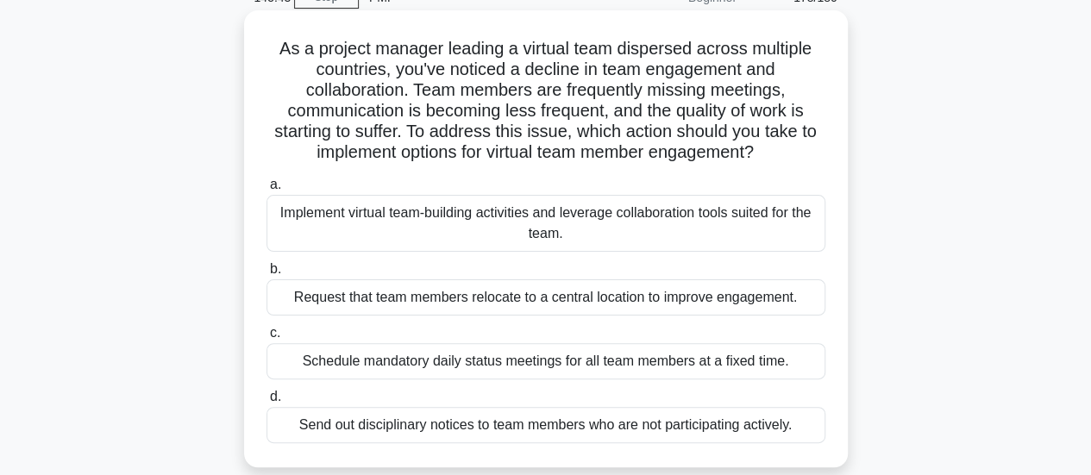
click at [820, 217] on div "Implement virtual team-building activities and leverage collaboration tools sui…" at bounding box center [546, 223] width 559 height 57
click at [267, 191] on input "a. Implement virtual team-building activities and leverage collaboration tools …" at bounding box center [267, 184] width 0 height 11
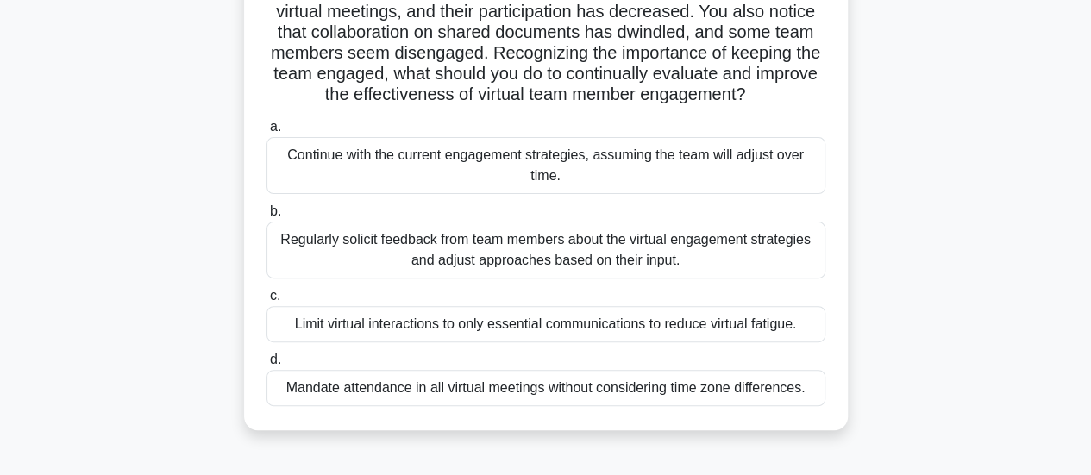
scroll to position [173, 0]
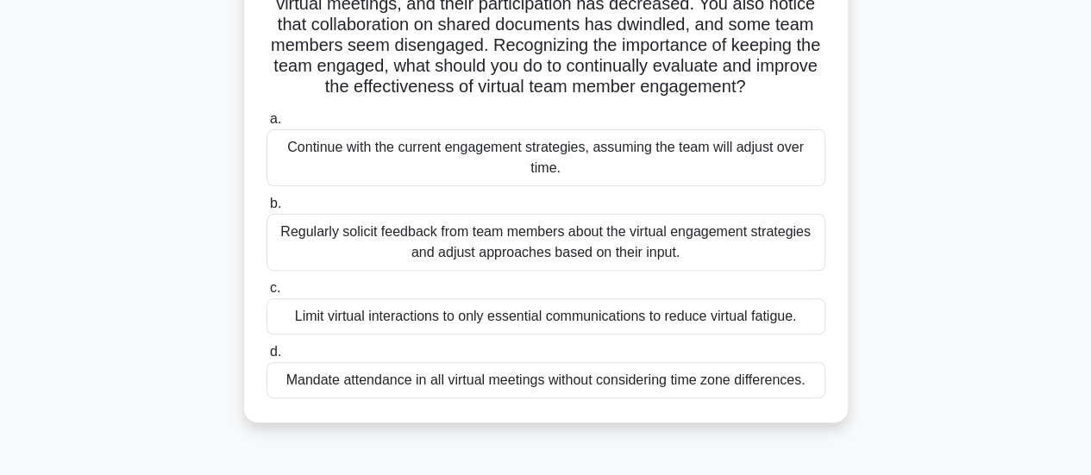
click at [802, 264] on div "Regularly solicit feedback from team members about the virtual engagement strat…" at bounding box center [546, 242] width 559 height 57
click at [267, 210] on input "b. Regularly solicit feedback from team members about the virtual engagement st…" at bounding box center [267, 203] width 0 height 11
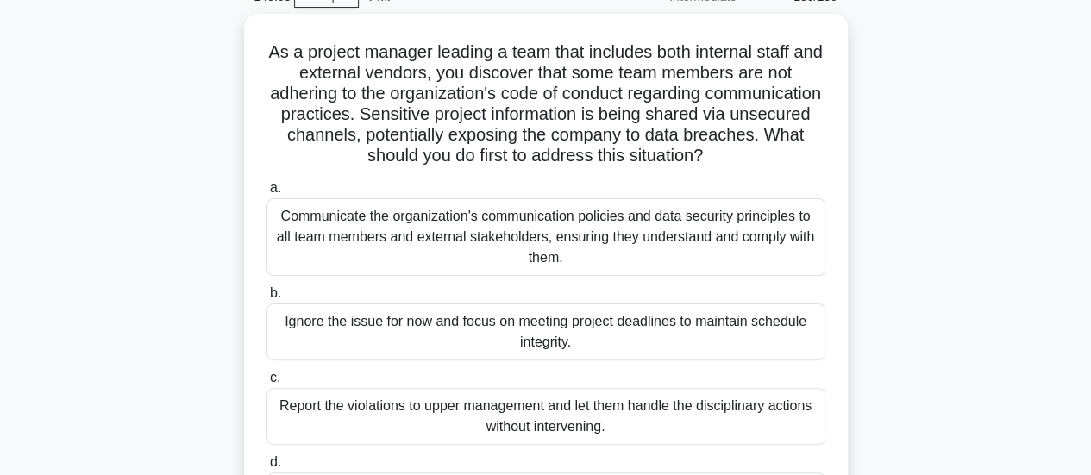
scroll to position [86, 0]
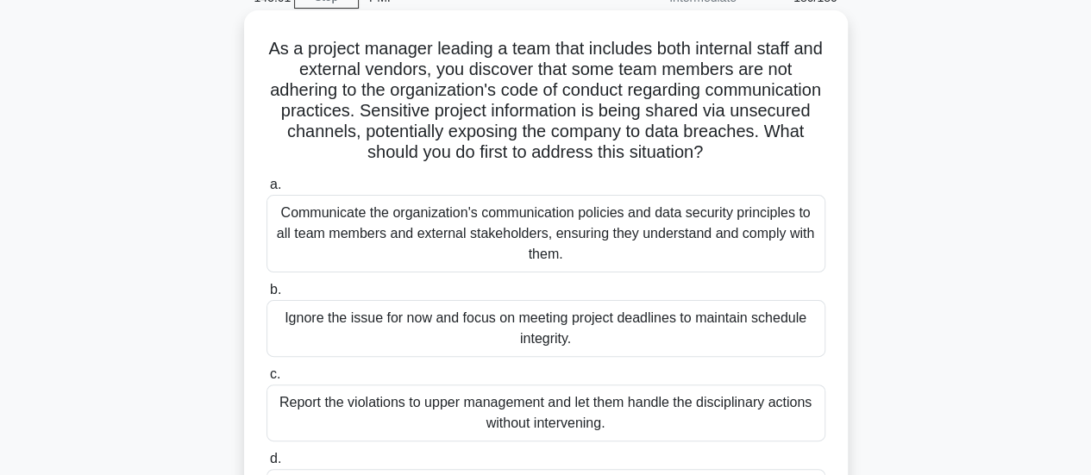
click at [745, 256] on div "Communicate the organization's communication policies and data security princip…" at bounding box center [546, 234] width 559 height 78
click at [267, 191] on input "a. Communicate the organization's communication policies and data security prin…" at bounding box center [267, 184] width 0 height 11
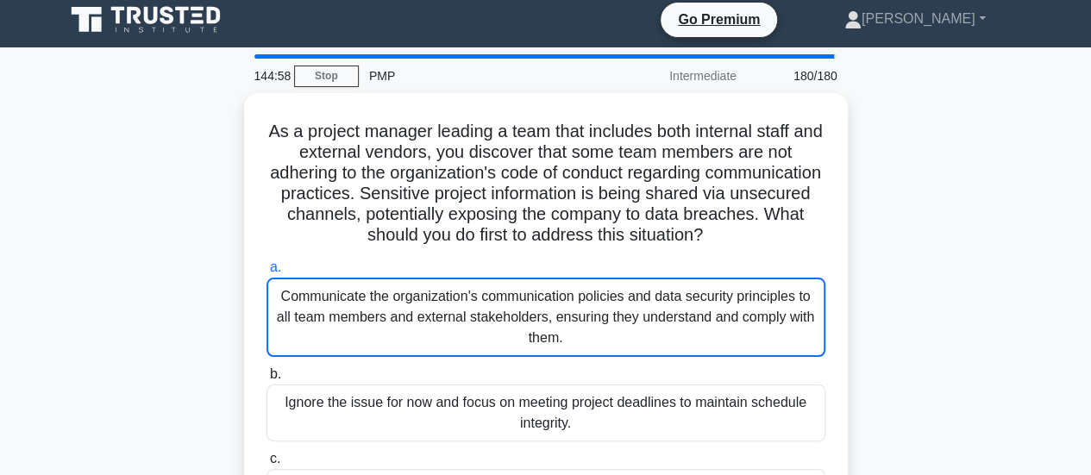
scroll to position [0, 0]
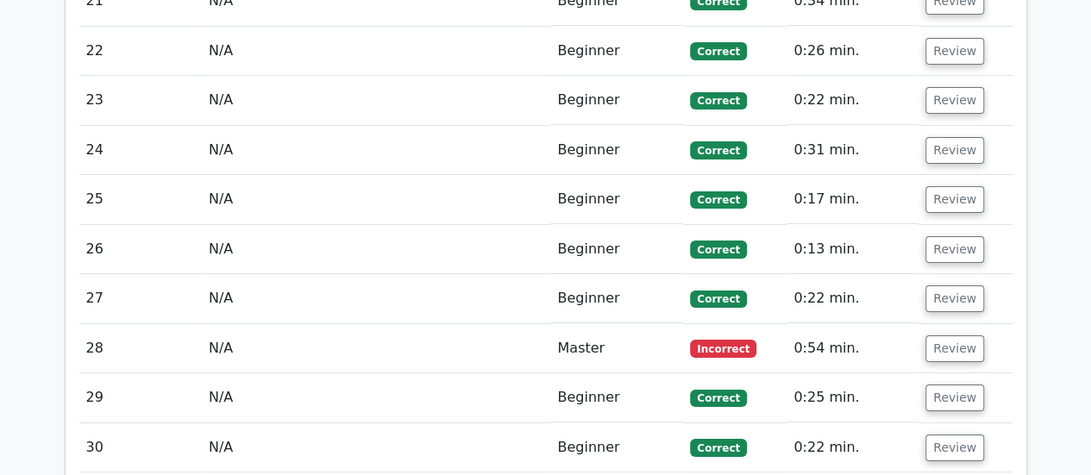
scroll to position [3106, 0]
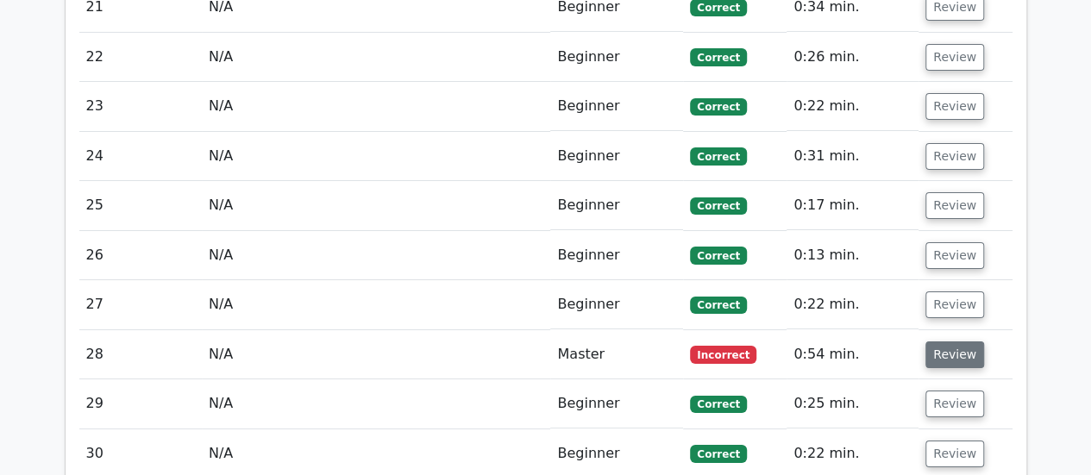
click at [949, 342] on button "Review" at bounding box center [955, 355] width 59 height 27
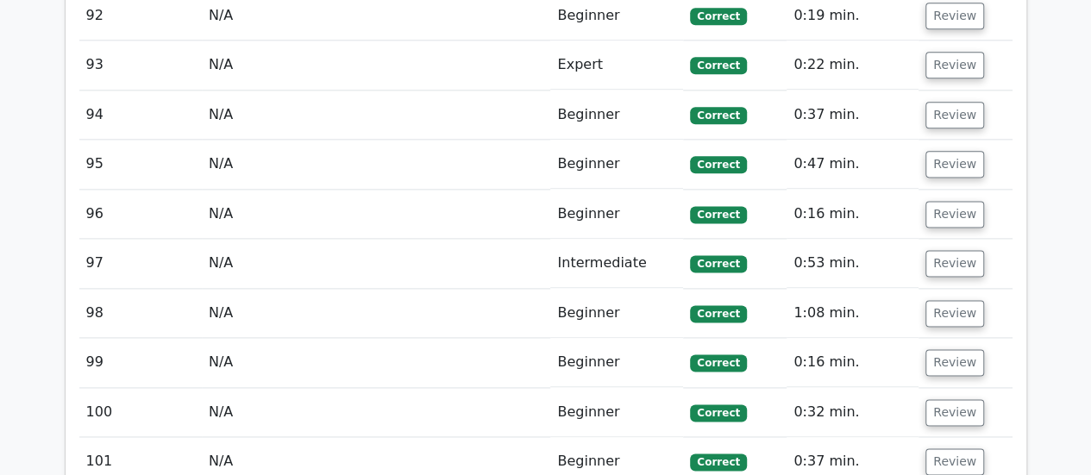
scroll to position [7592, 0]
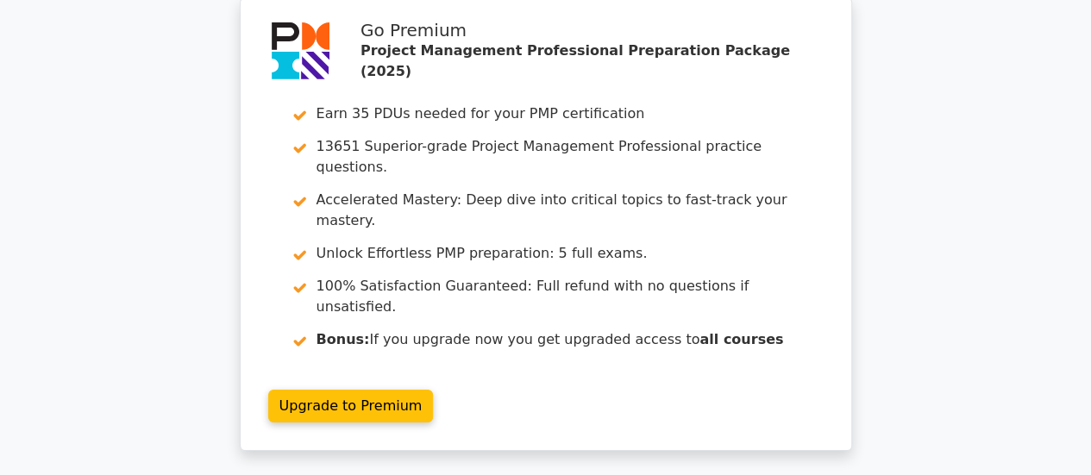
scroll to position [13067, 0]
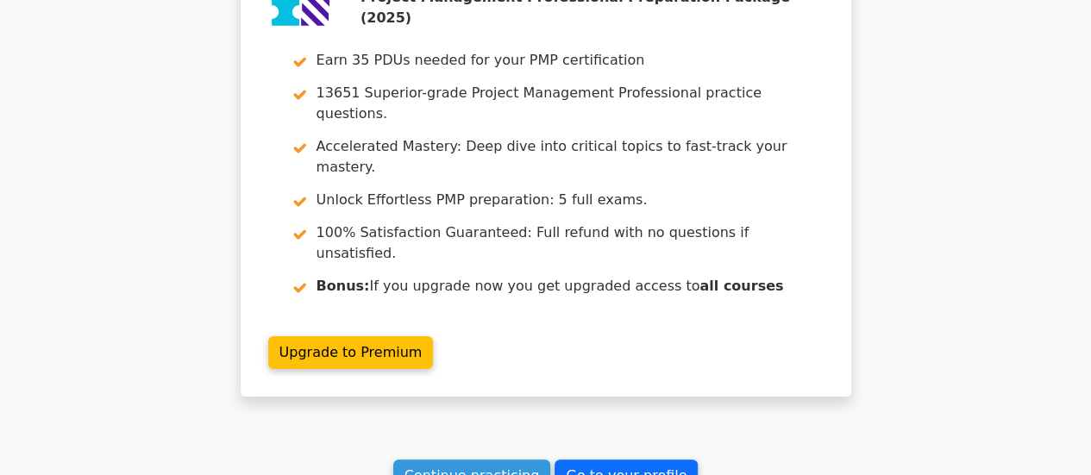
click at [617, 460] on link "Go to your profile" at bounding box center [626, 476] width 143 height 33
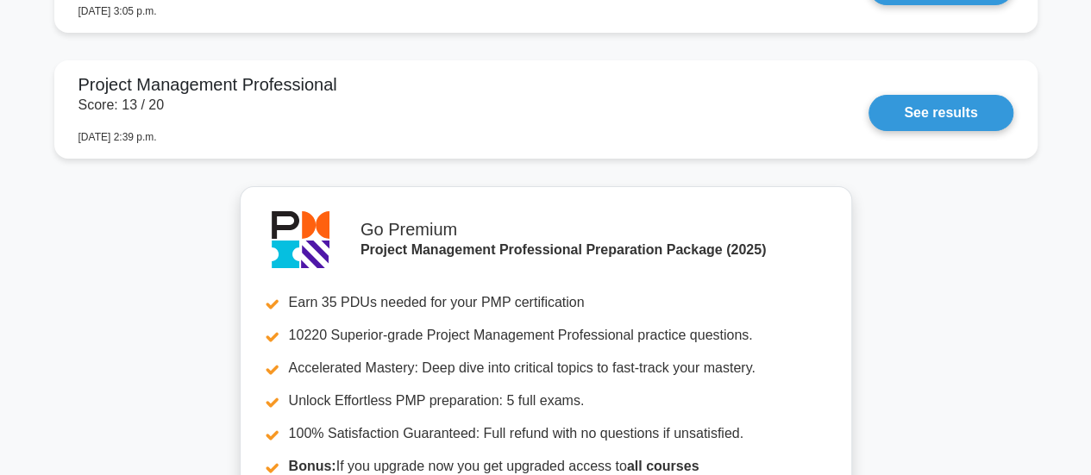
scroll to position [3710, 0]
